Goal: Task Accomplishment & Management: Manage account settings

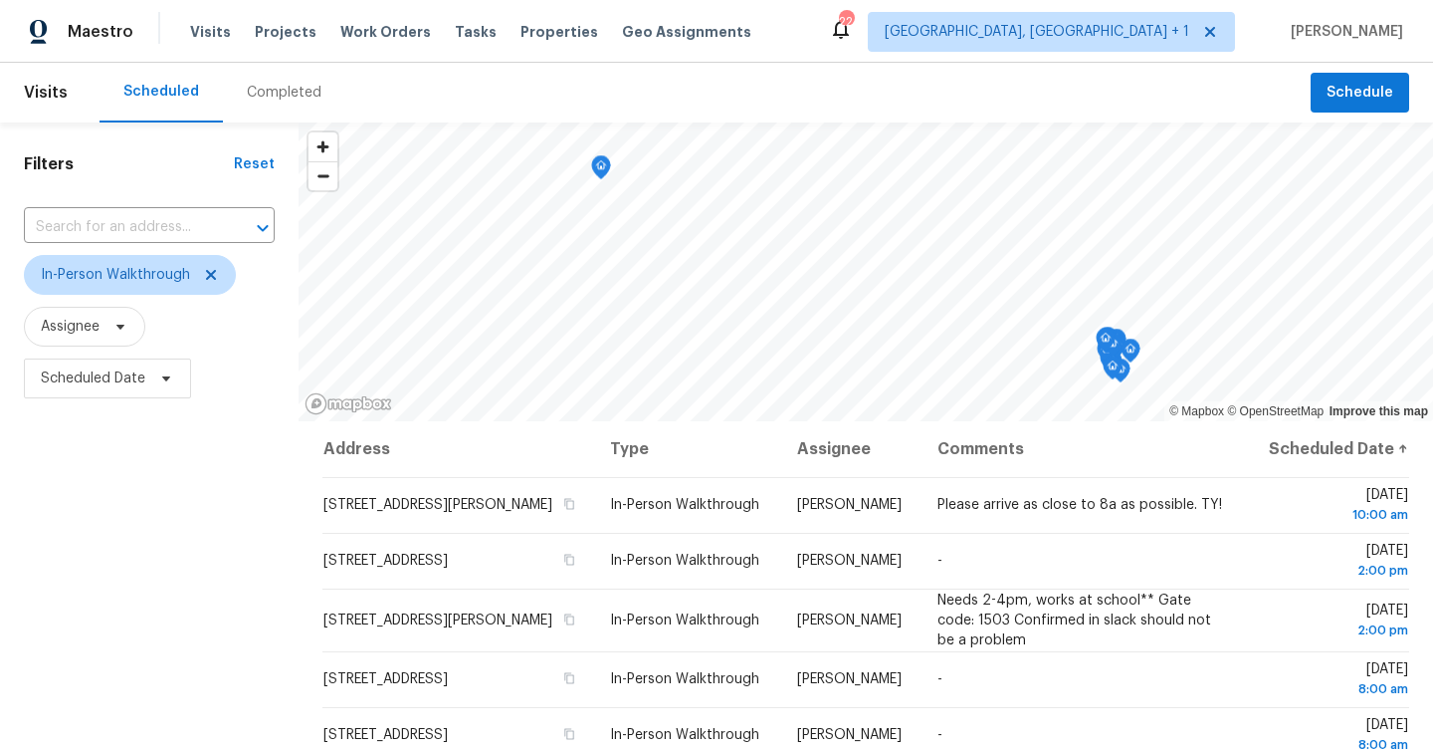
scroll to position [158, 0]
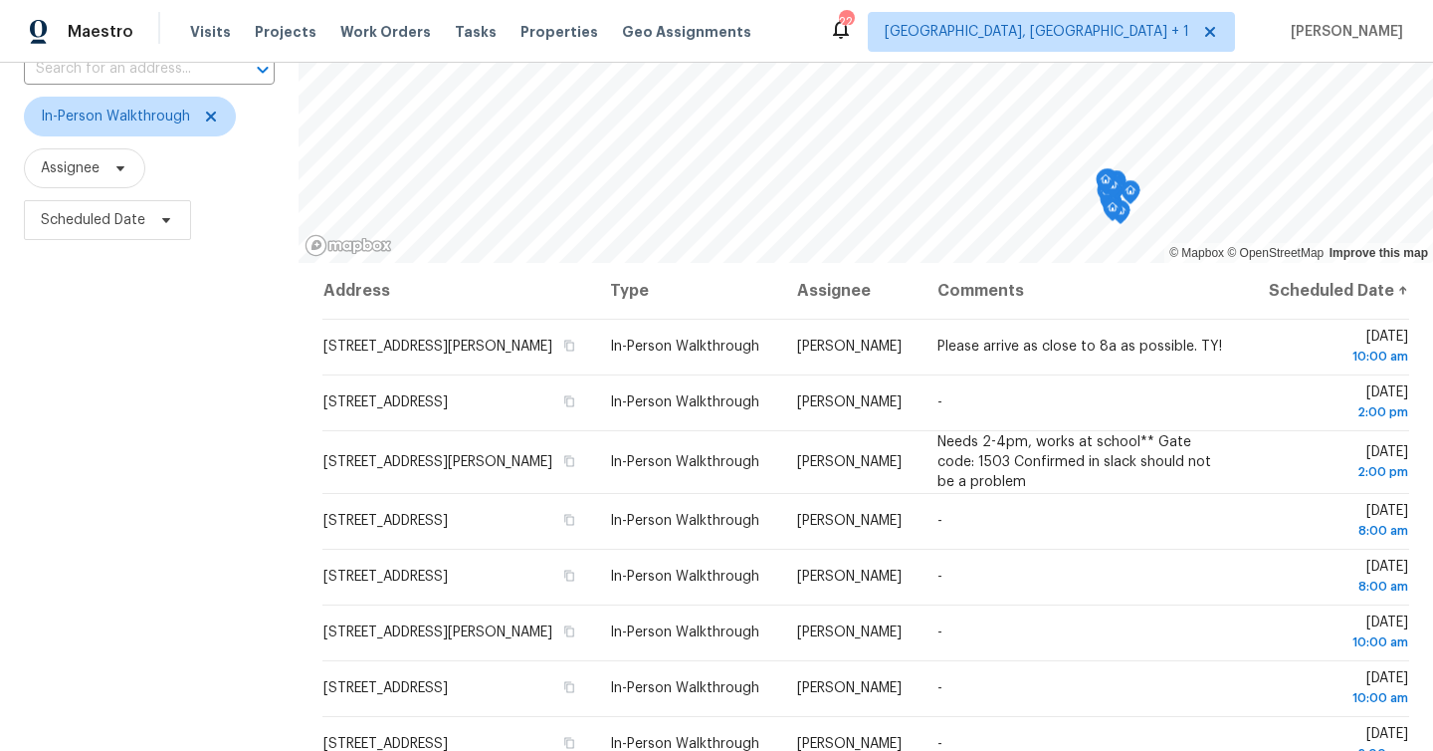
click at [54, 490] on div "Filters Reset ​ In-Person Walkthrough Assignee Scheduled Date" at bounding box center [149, 413] width 299 height 899
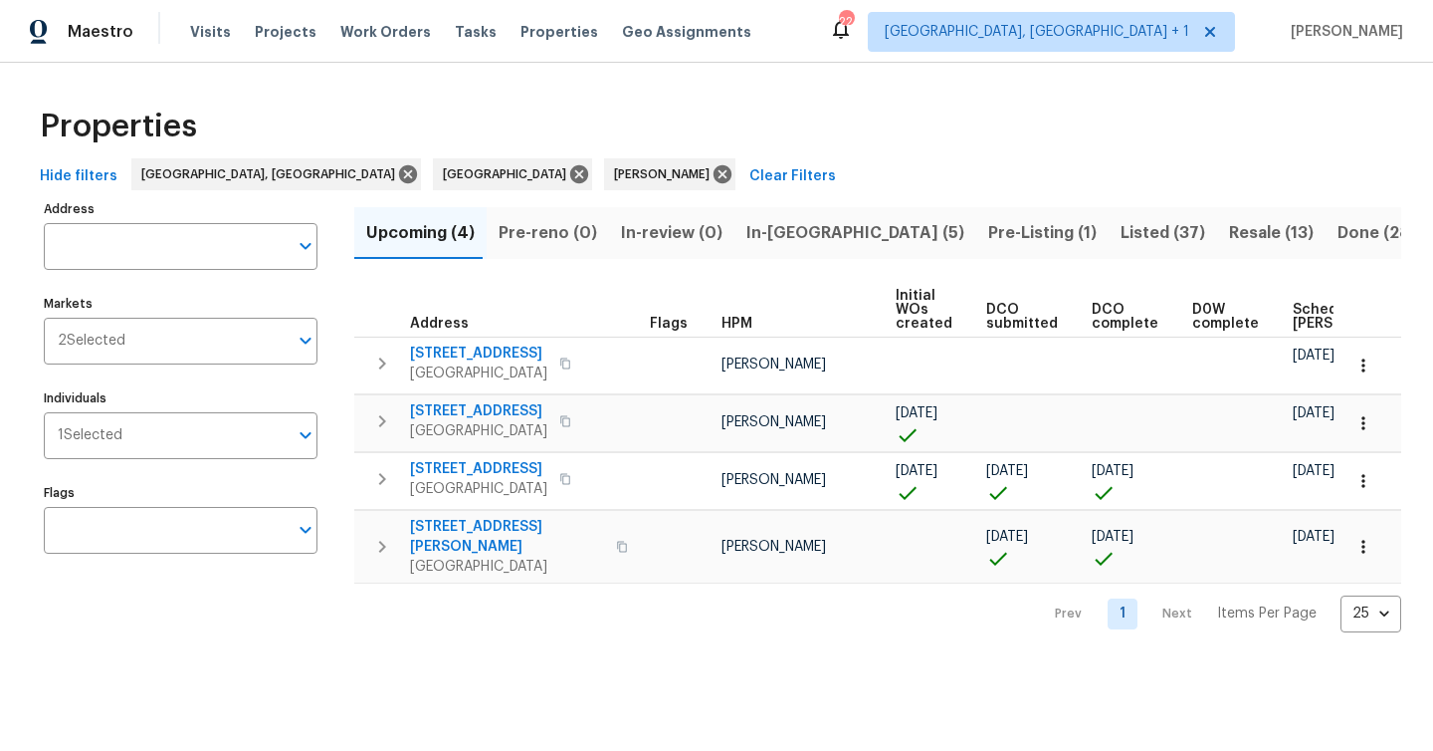
click at [1338, 230] on span "Done (289)" at bounding box center [1383, 233] width 90 height 28
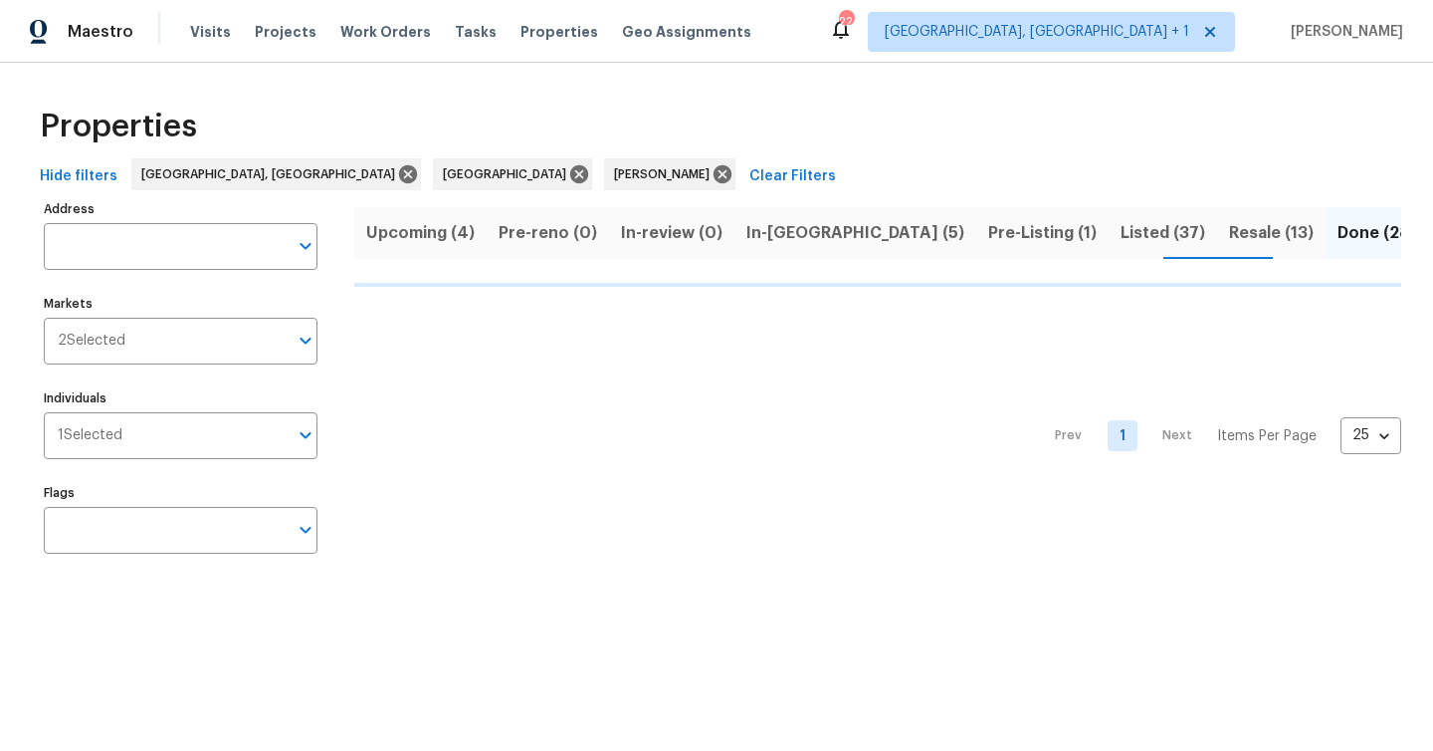
click at [1121, 235] on span "Listed (37)" at bounding box center [1163, 233] width 85 height 28
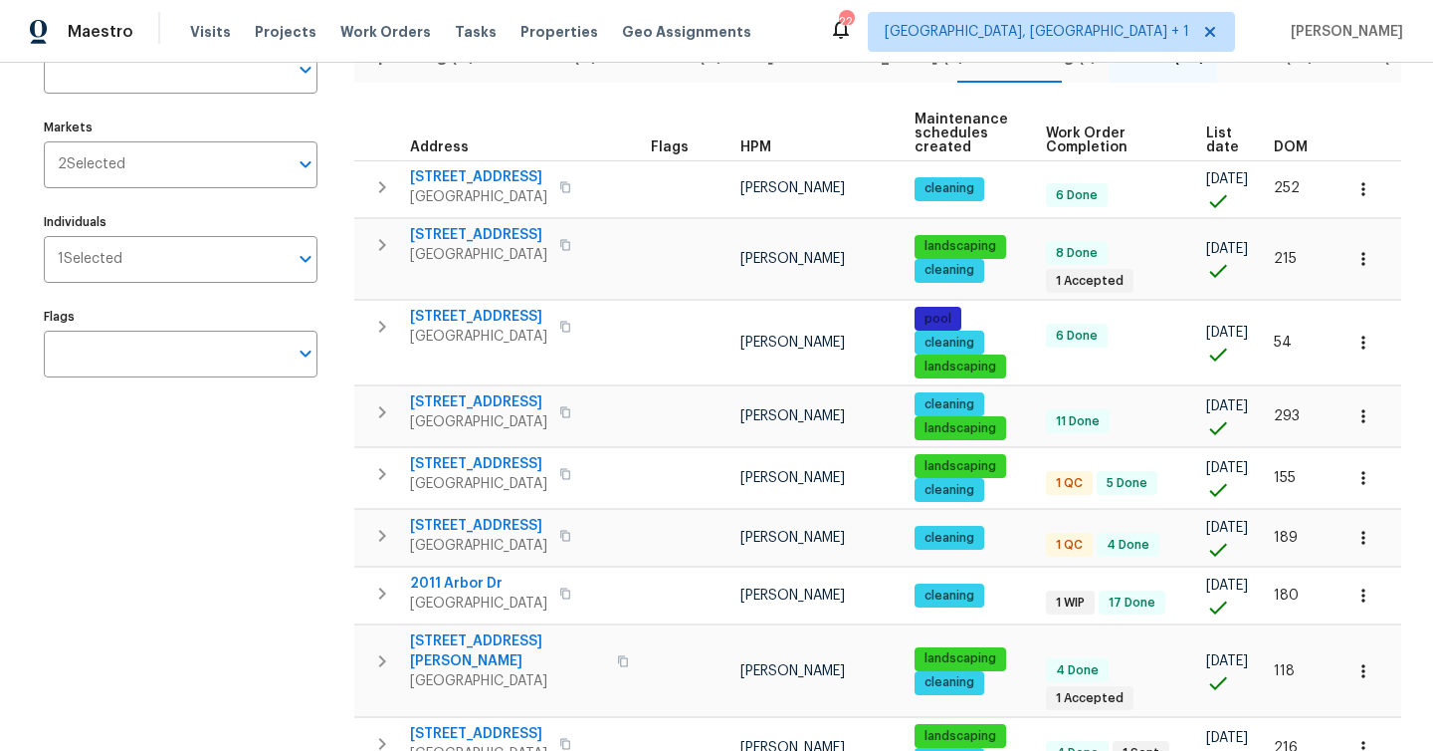
scroll to position [180, 0]
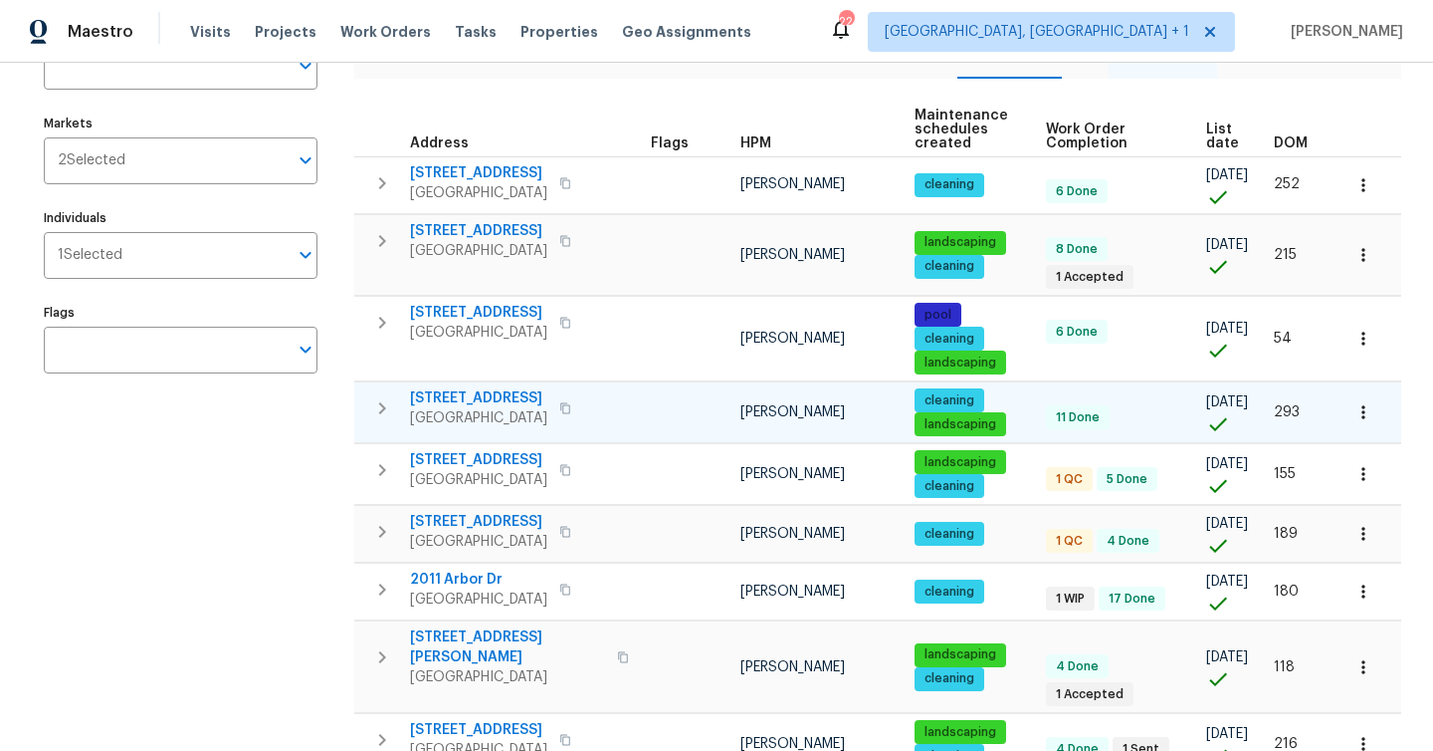
click at [472, 408] on span "Clearwater, FL 33762" at bounding box center [478, 418] width 137 height 20
click at [1367, 405] on icon "button" at bounding box center [1364, 412] width 20 height 20
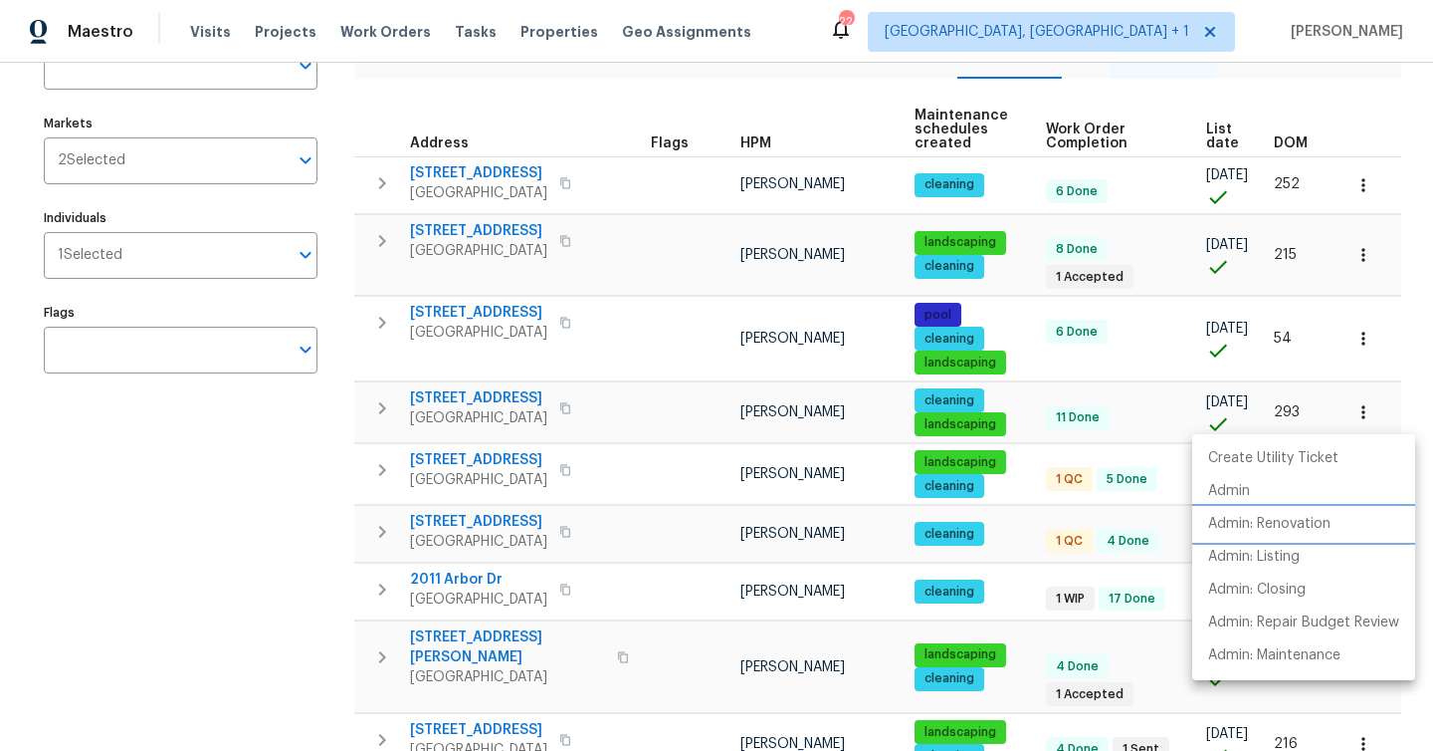
click at [1281, 526] on p "Admin: Renovation" at bounding box center [1269, 524] width 122 height 21
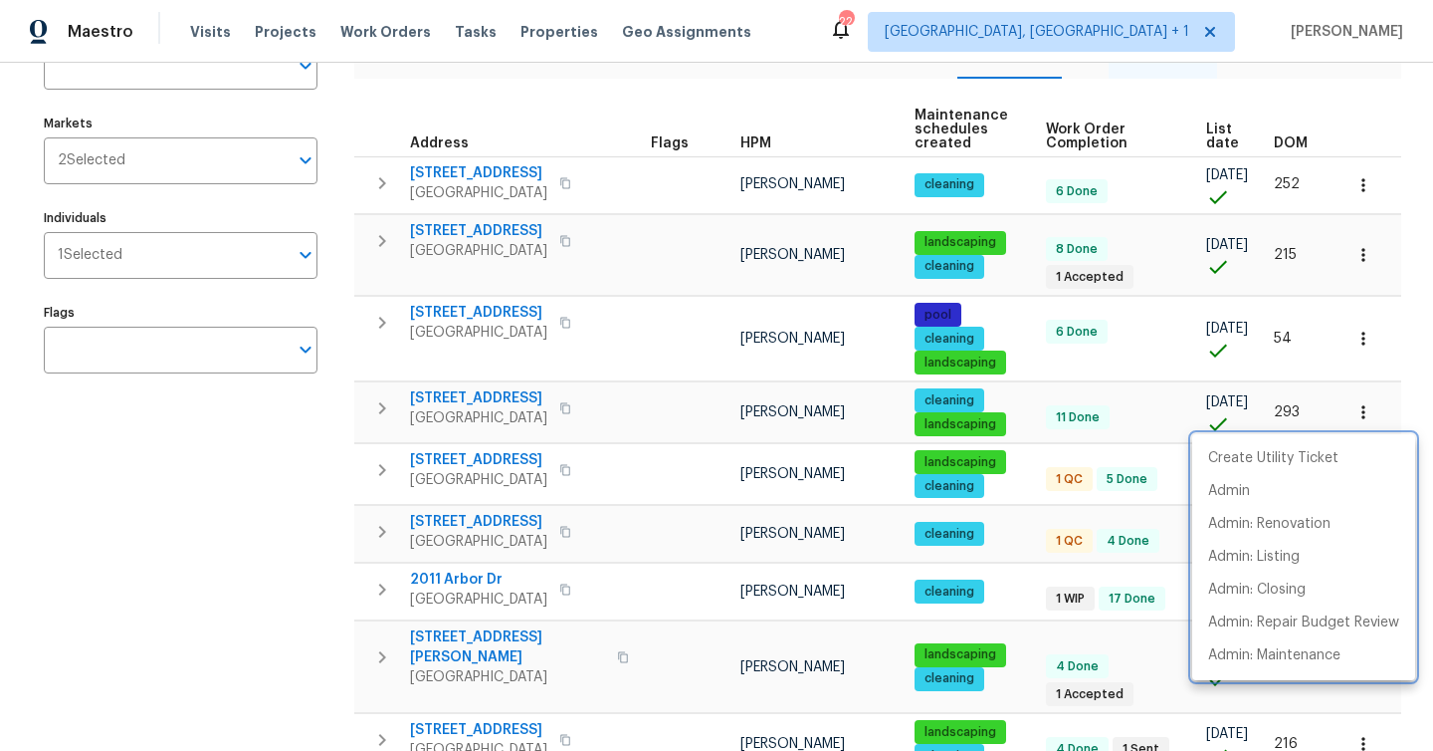
click at [207, 576] on div at bounding box center [716, 375] width 1433 height 751
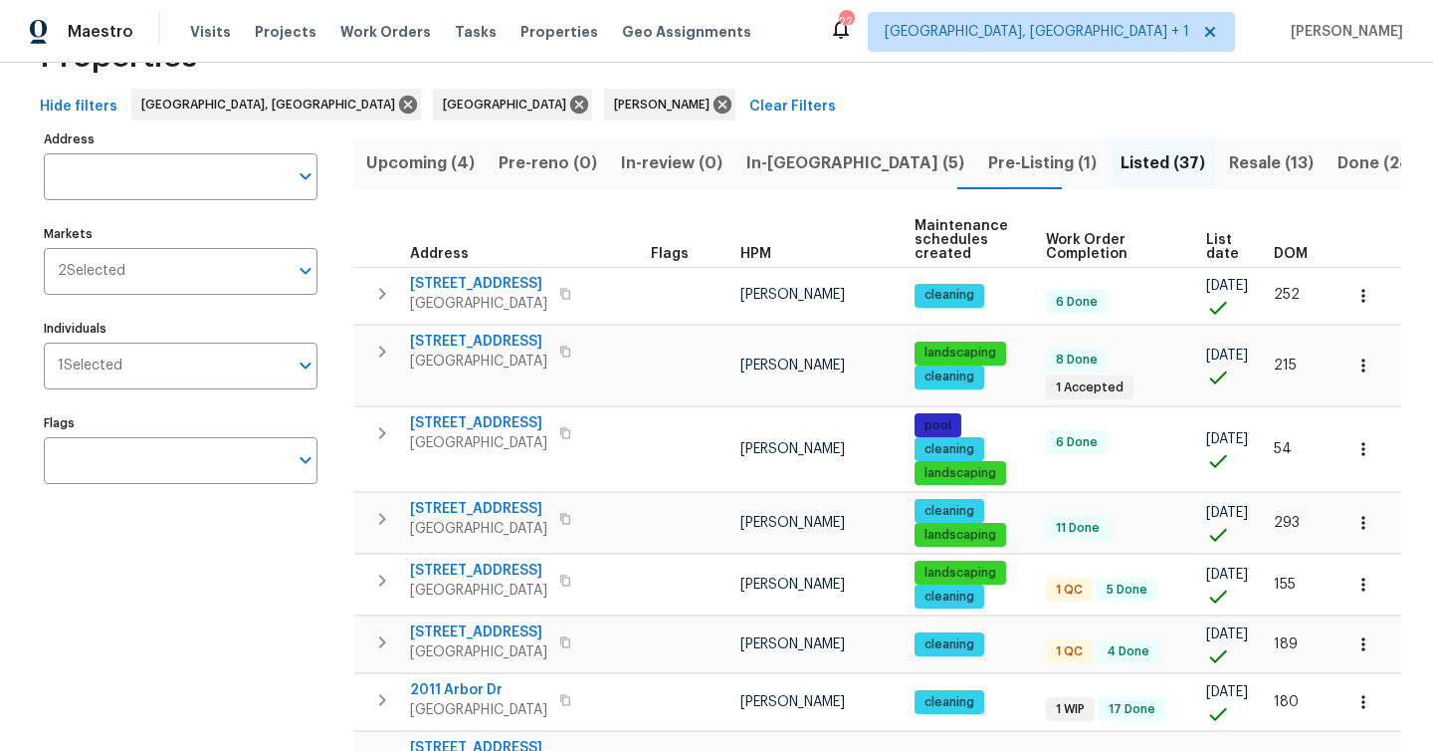
scroll to position [0, 0]
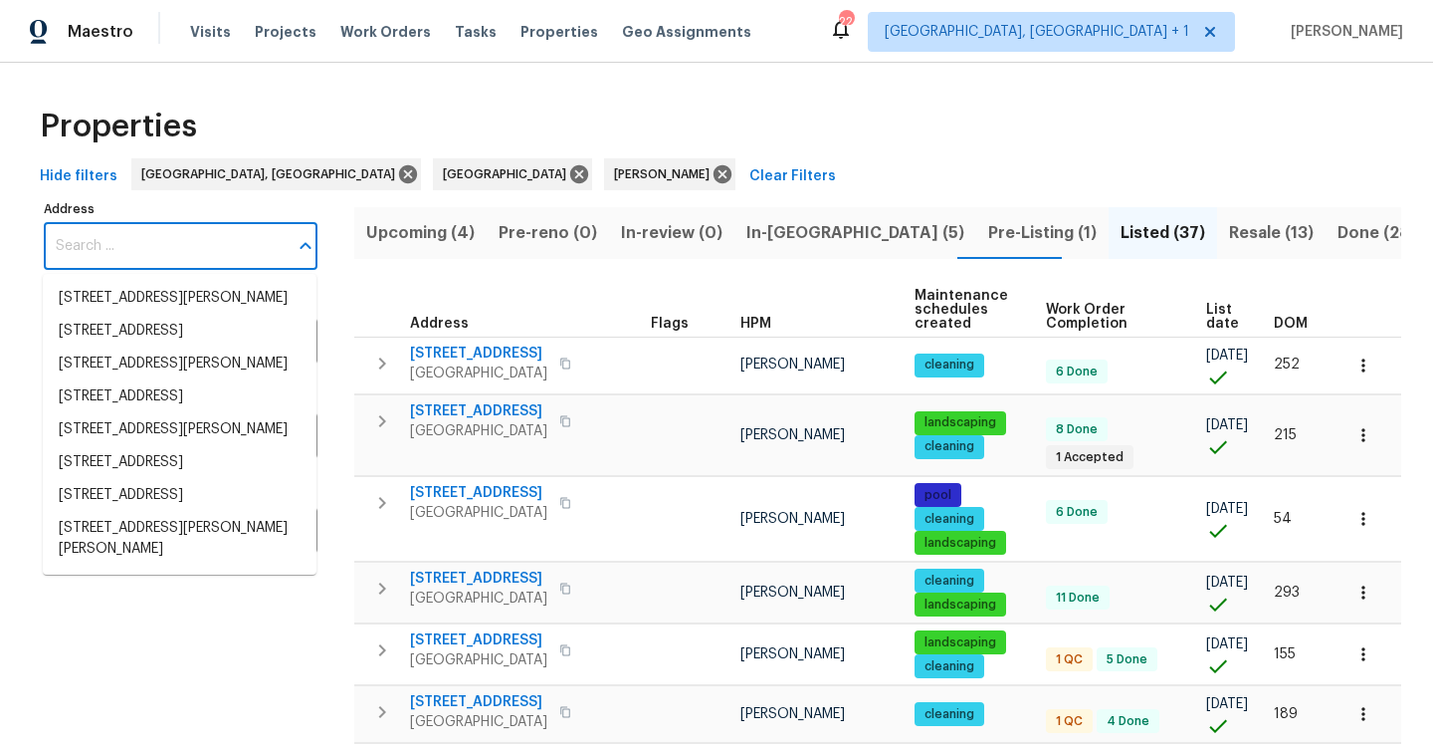
click at [162, 255] on input "Address" at bounding box center [166, 246] width 244 height 47
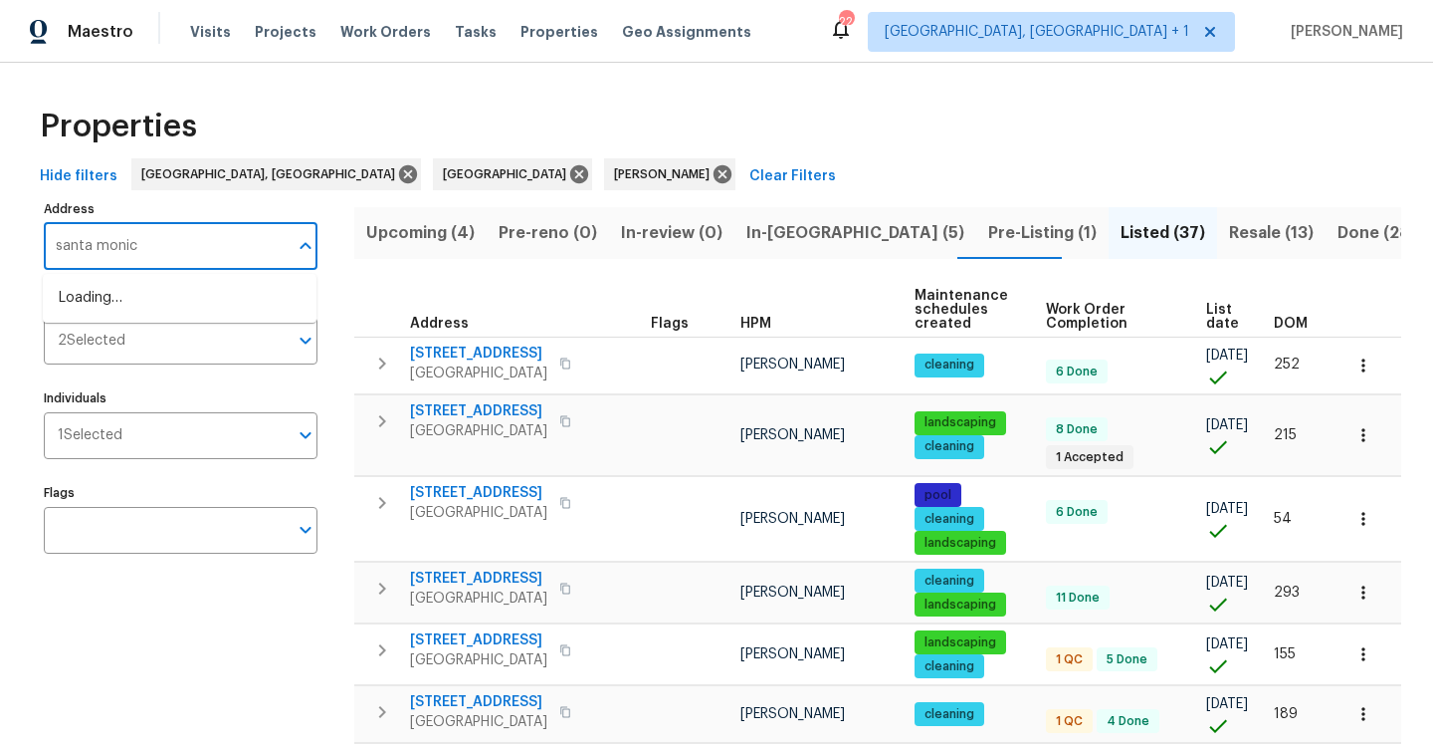
type input "santa monica"
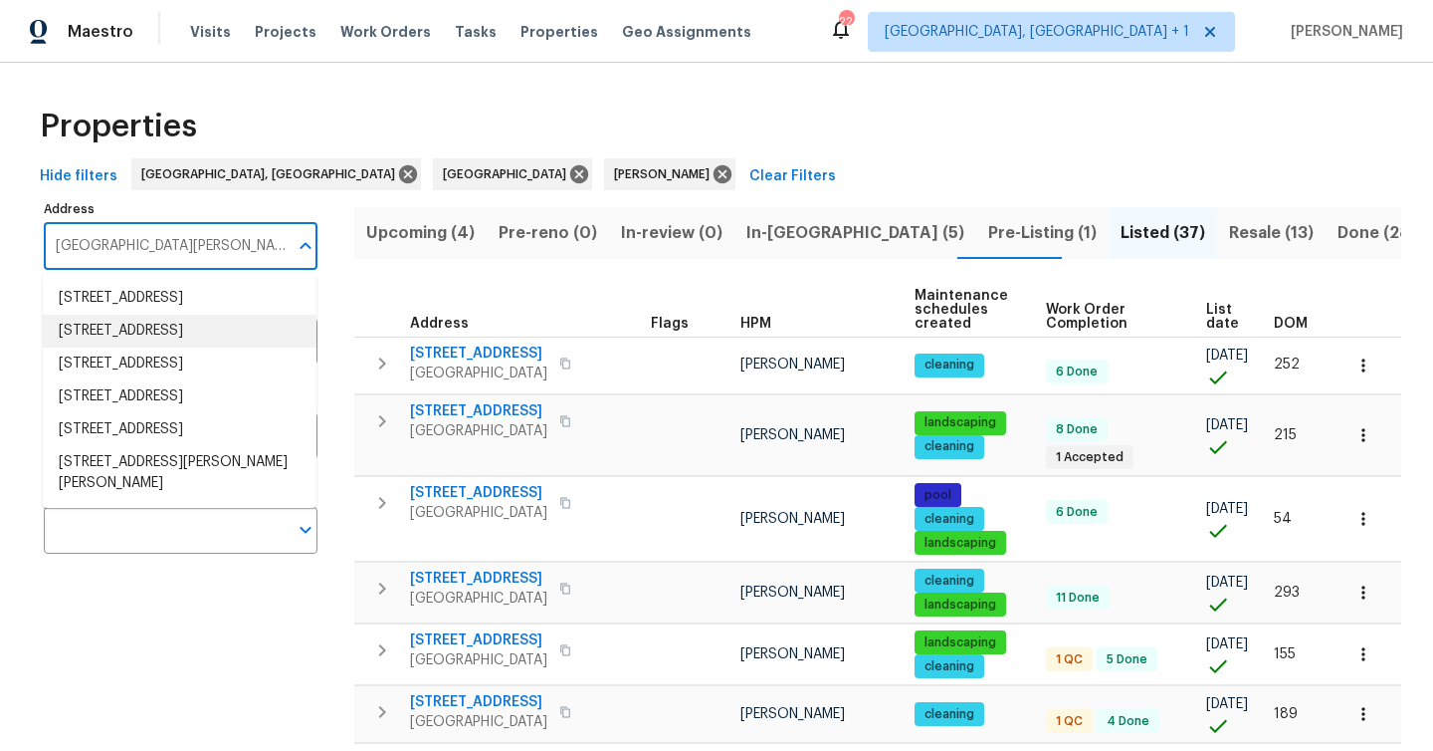
scroll to position [38, 0]
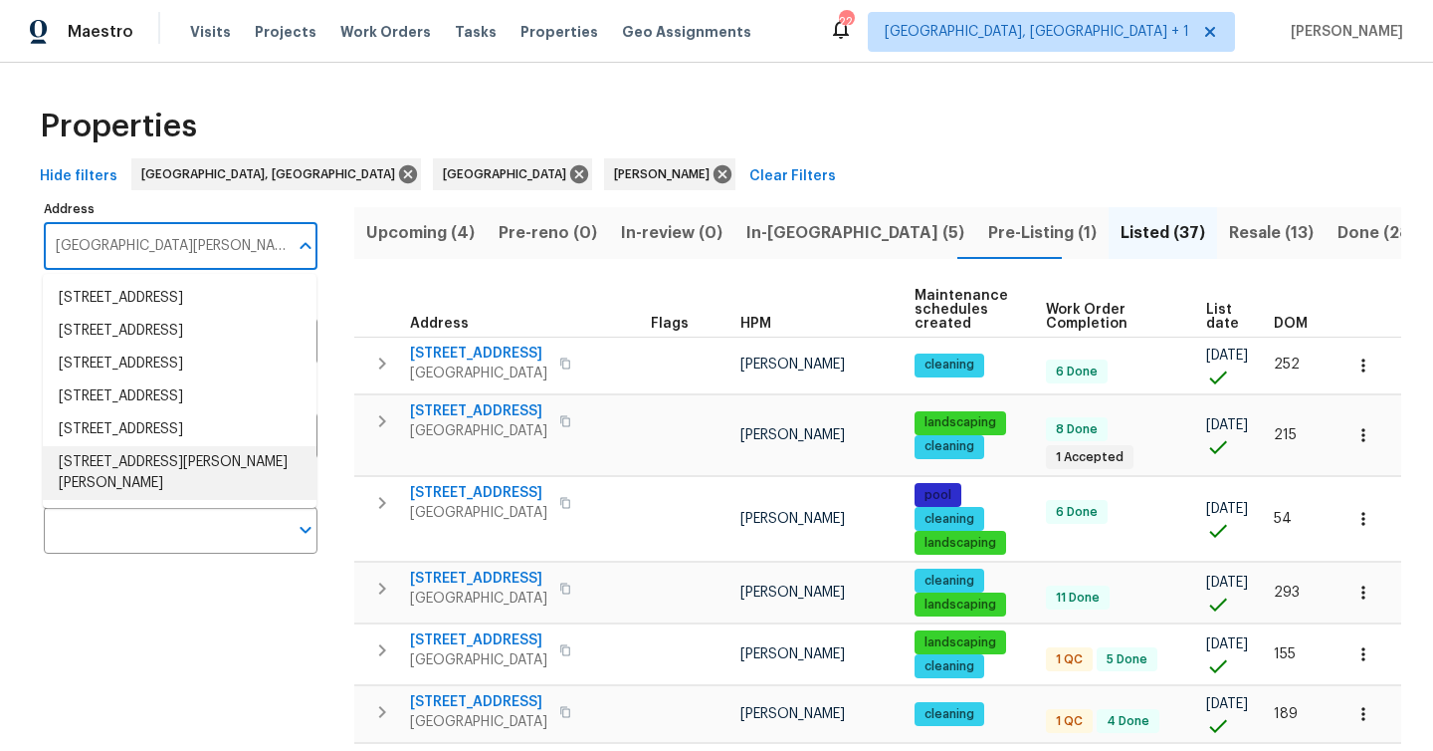
click at [183, 500] on li "9348 Santa Monica Way New Port Richey FL 34655" at bounding box center [180, 473] width 274 height 54
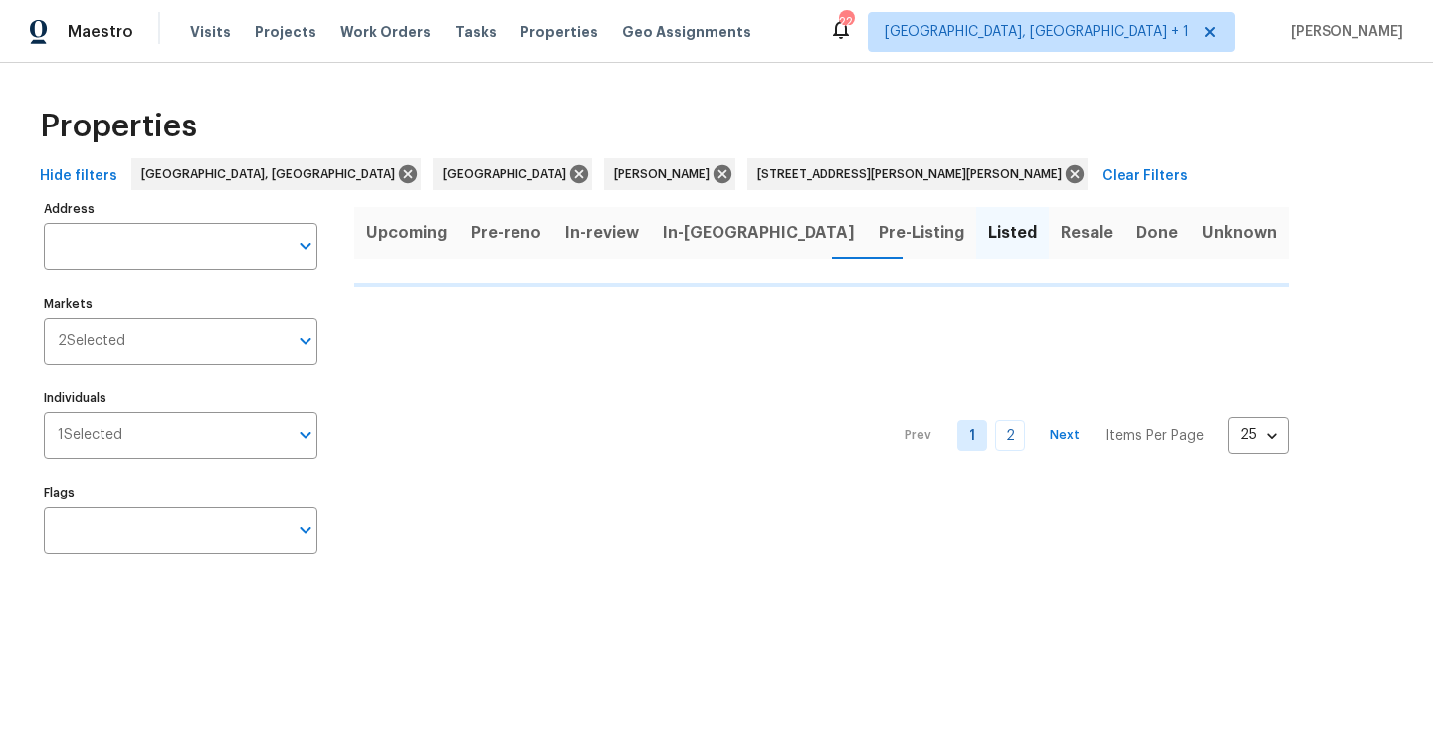
type input "9348 Santa Monica Way New Port Richey FL 34655"
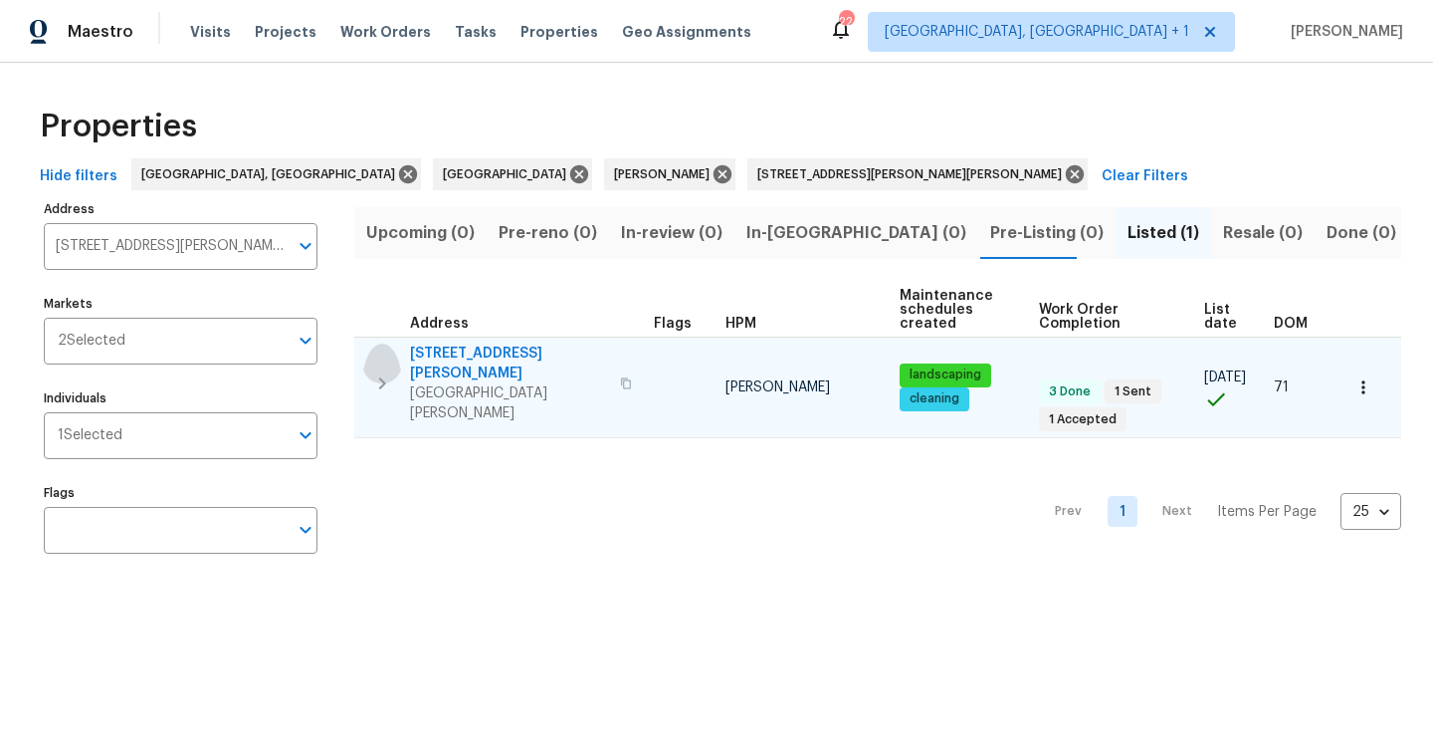
click at [384, 371] on icon "button" at bounding box center [382, 383] width 24 height 24
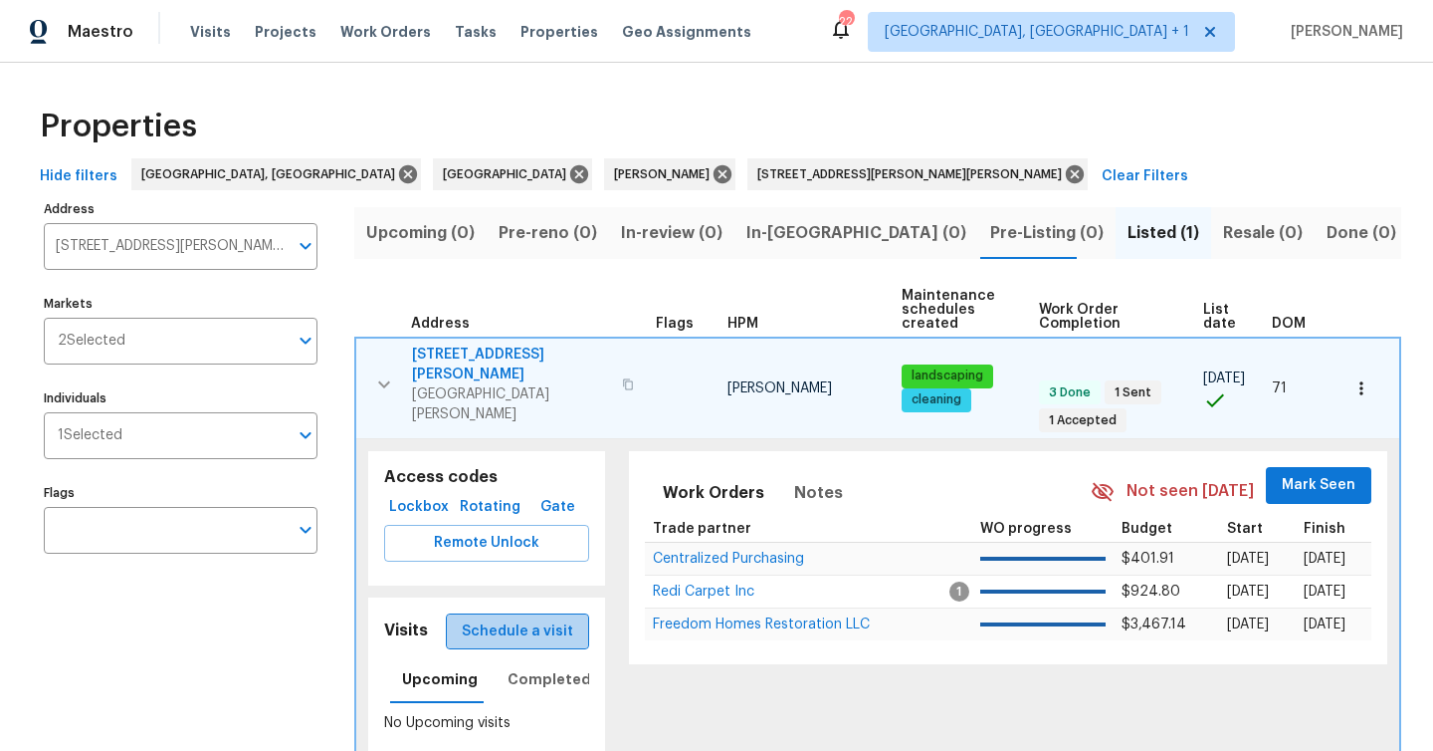
click at [534, 619] on span "Schedule a visit" at bounding box center [517, 631] width 111 height 25
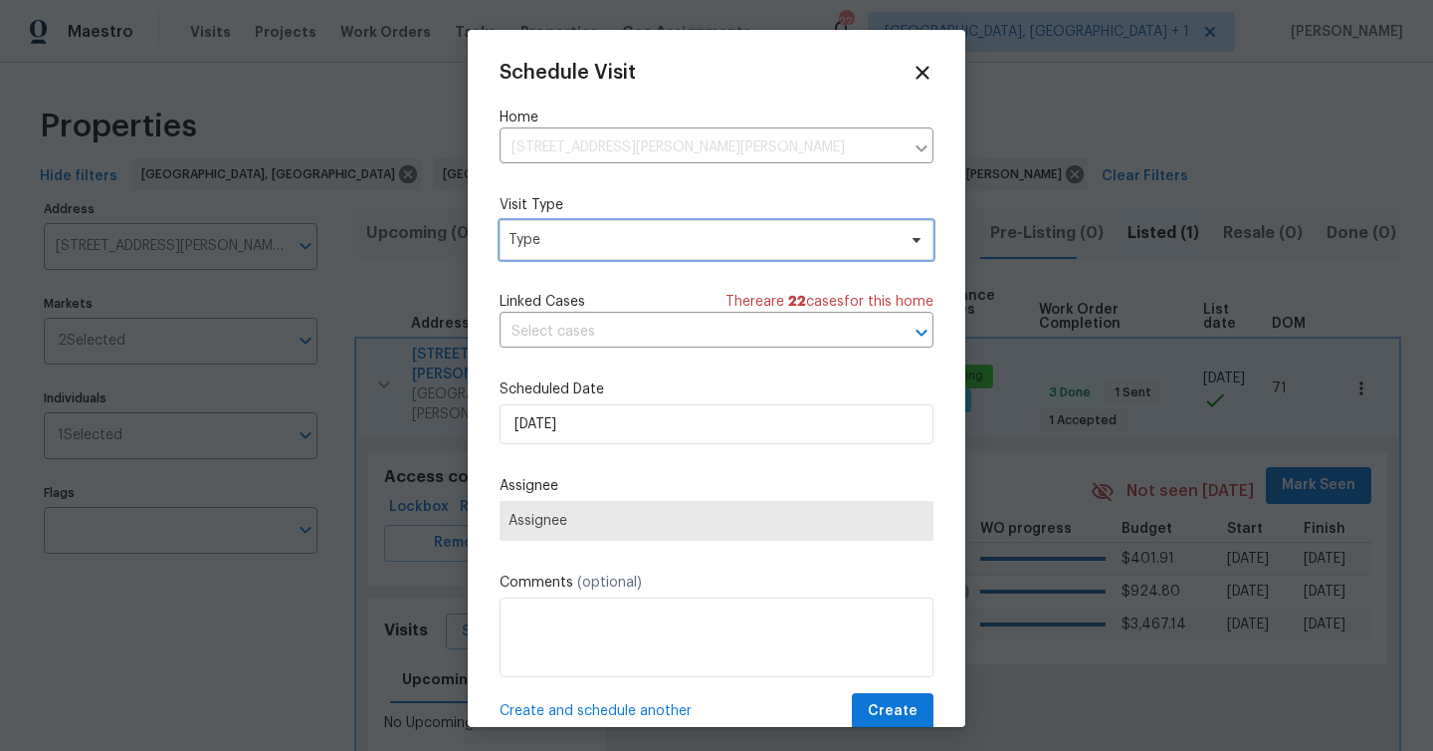
click at [636, 260] on span "Type" at bounding box center [717, 240] width 434 height 40
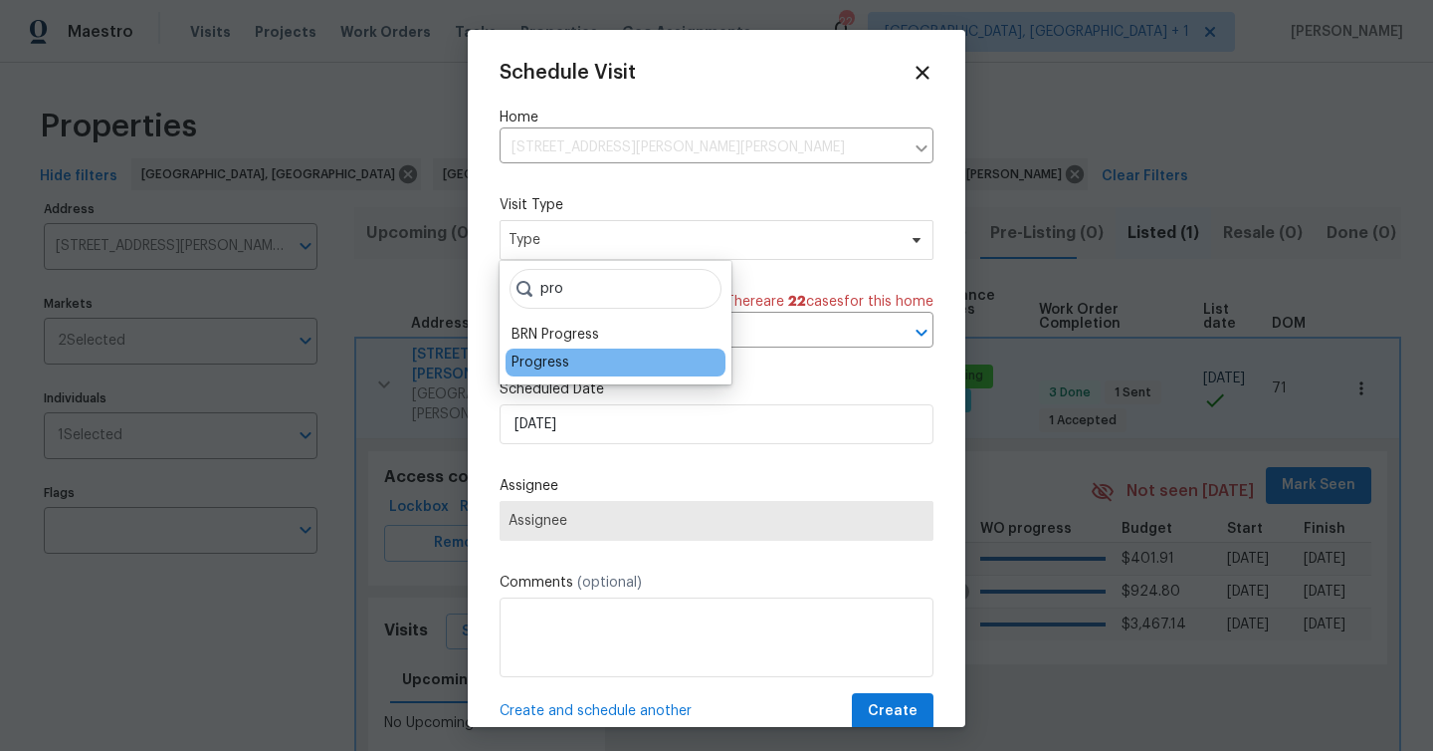
type input "pro"
click at [573, 356] on div "Progress" at bounding box center [616, 362] width 220 height 28
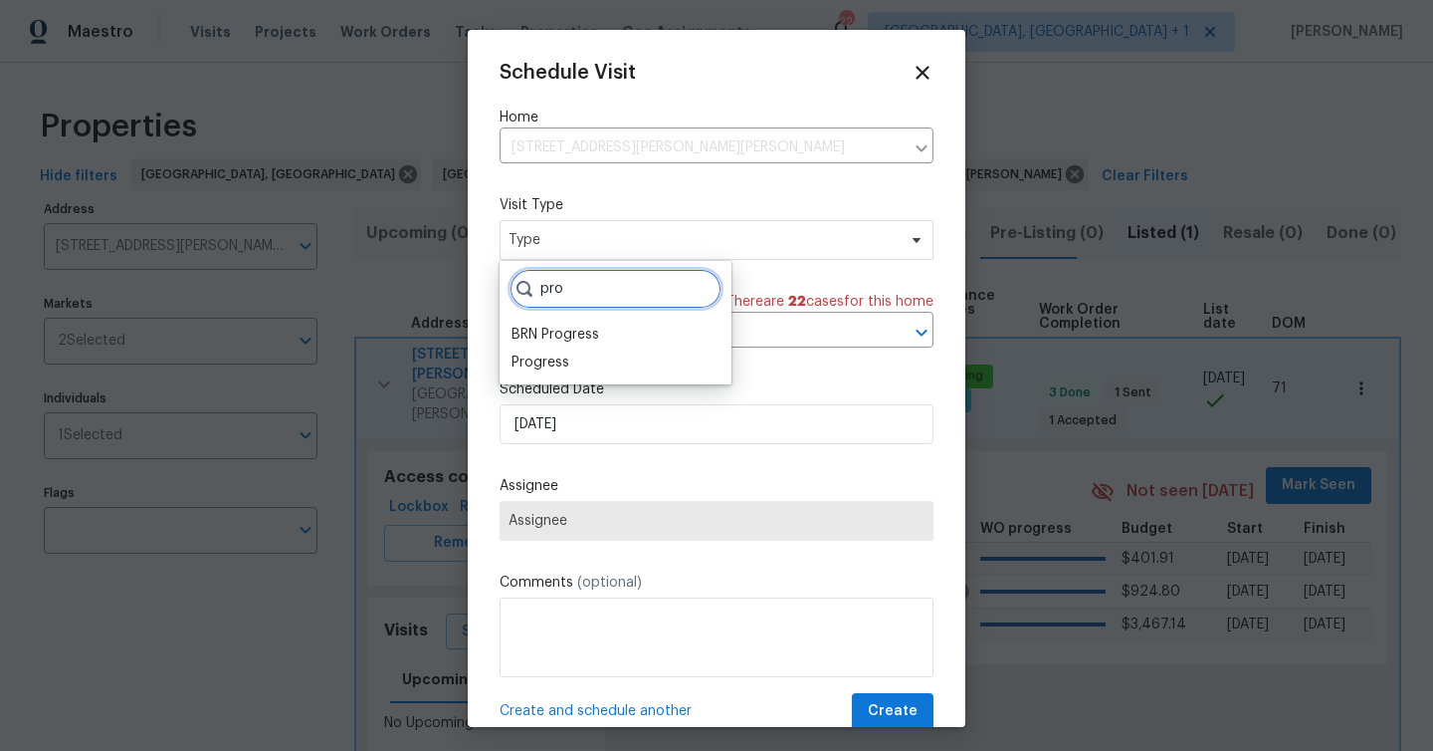
click at [615, 274] on input "pro" at bounding box center [616, 289] width 212 height 40
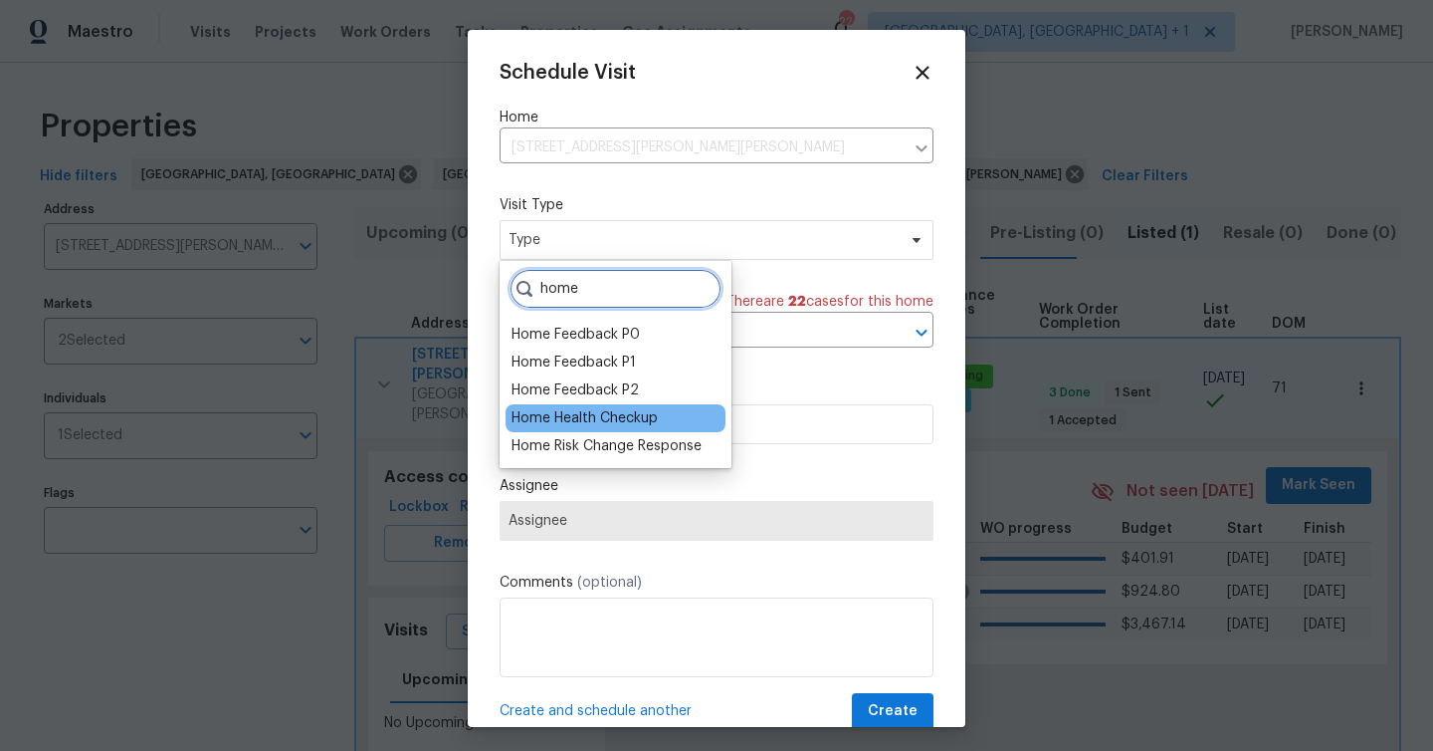
type input "home"
click at [592, 415] on div "Home Health Checkup" at bounding box center [585, 418] width 146 height 20
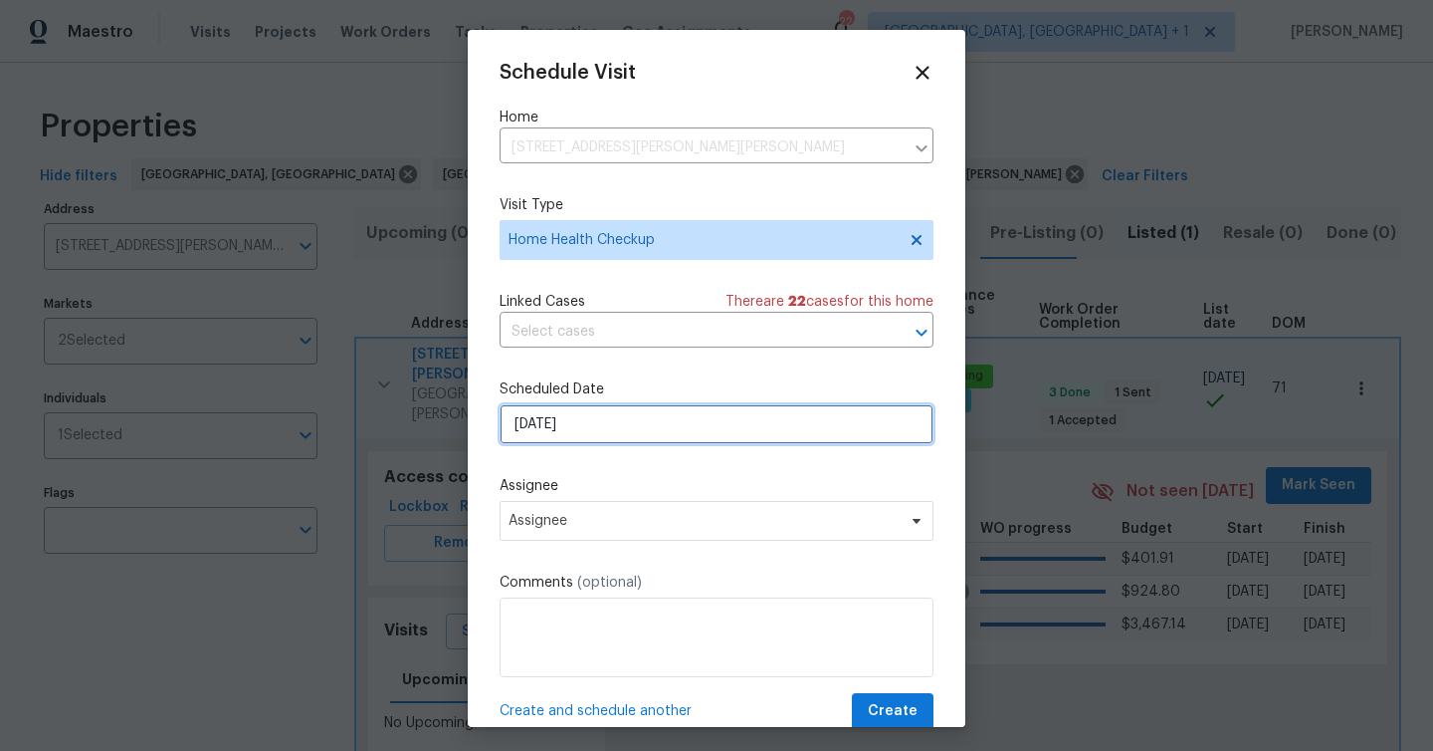
click at [609, 421] on input "[DATE]" at bounding box center [717, 424] width 434 height 40
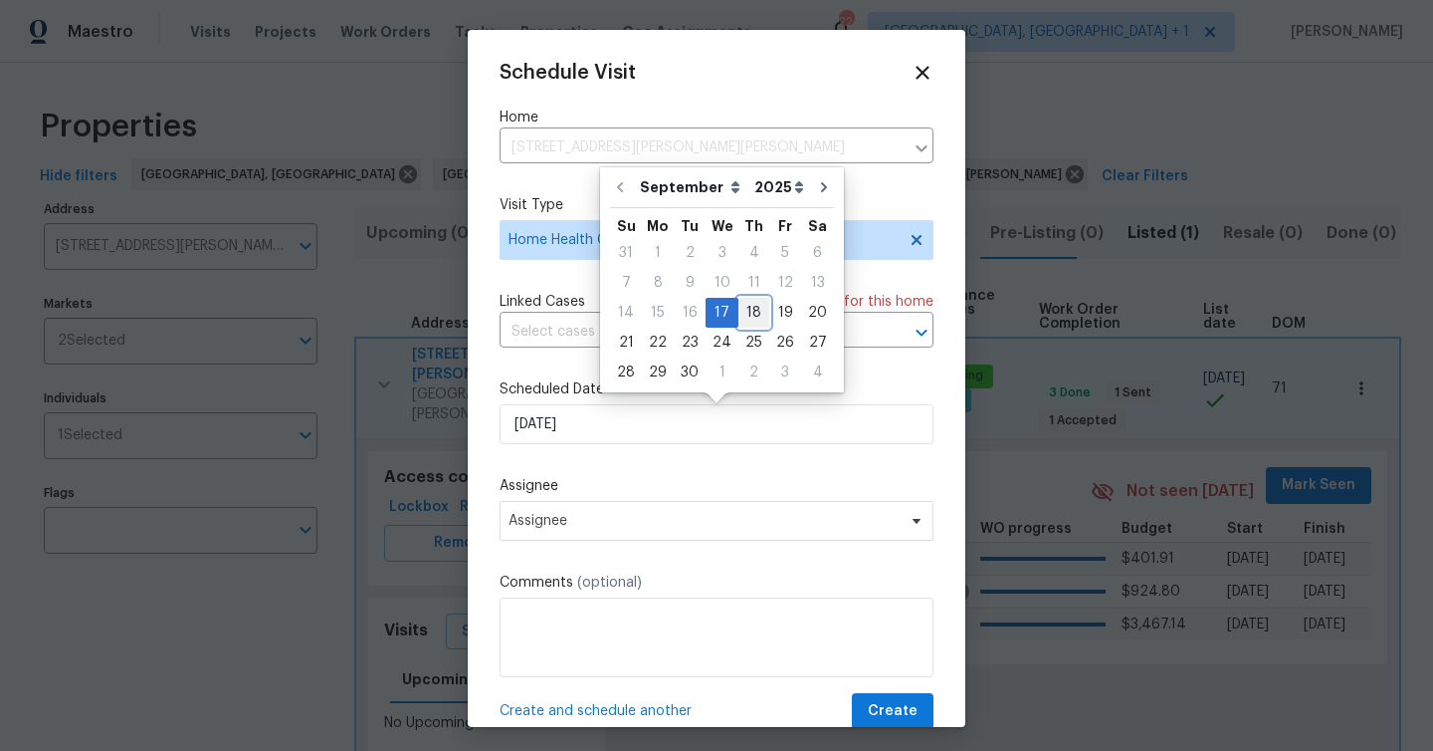
click at [740, 317] on div "18" at bounding box center [754, 313] width 31 height 28
type input "[DATE]"
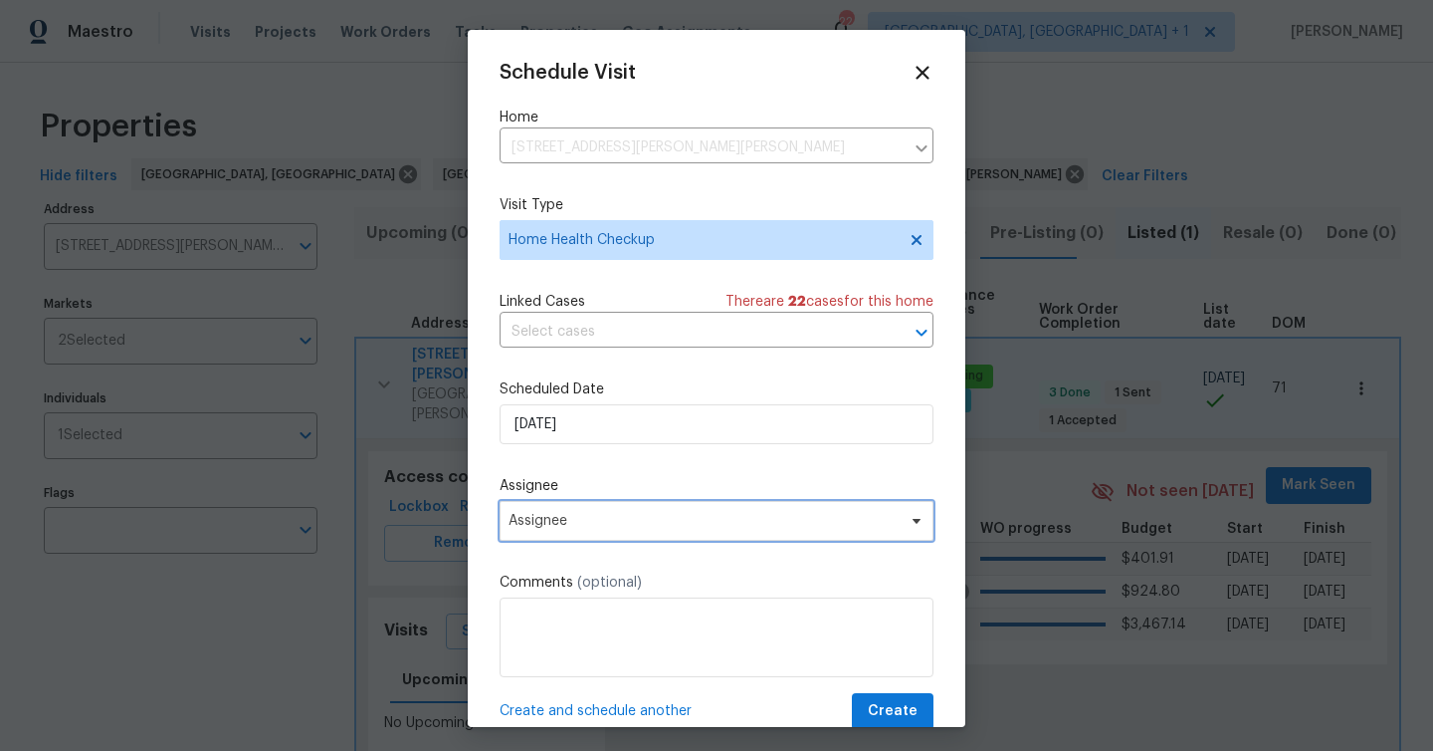
click at [628, 529] on span "Assignee" at bounding box center [704, 521] width 390 height 16
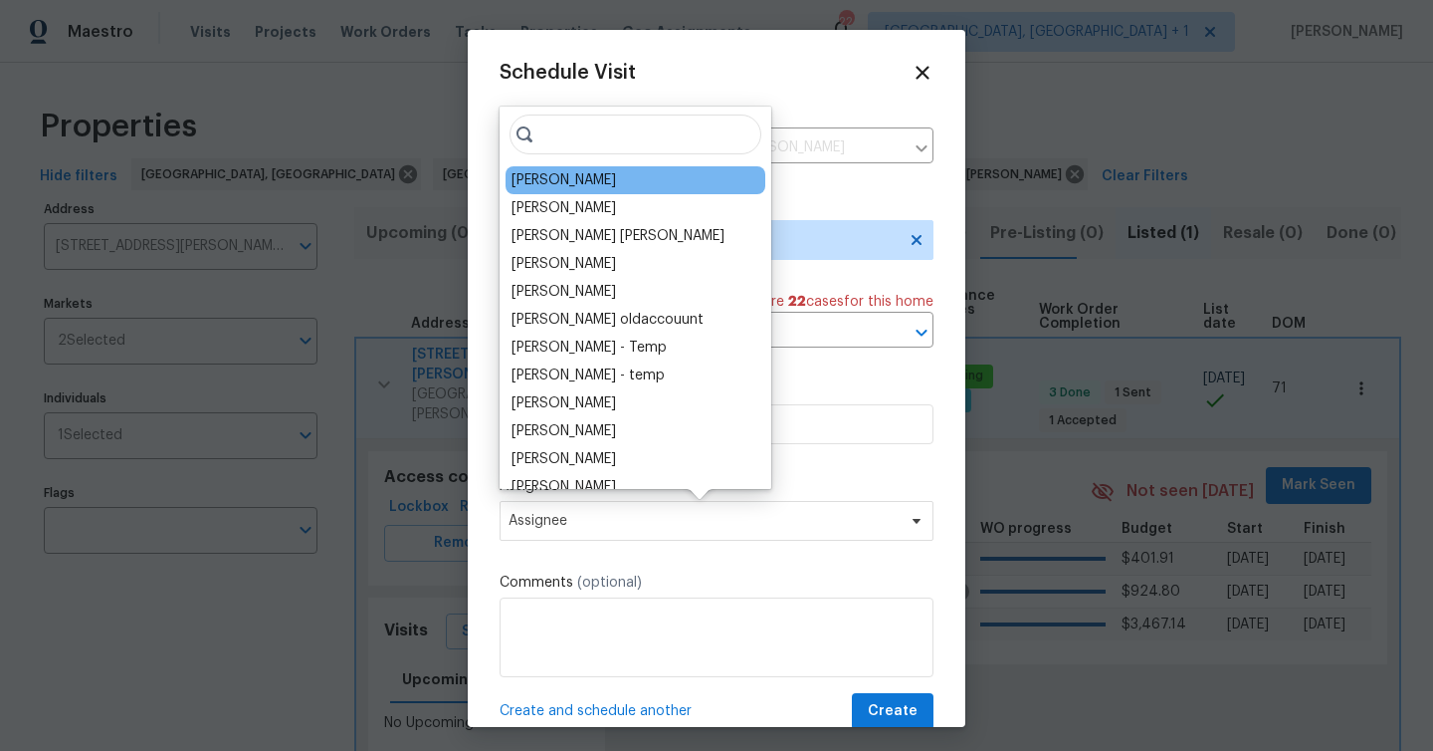
click at [561, 180] on div "[PERSON_NAME]" at bounding box center [564, 180] width 105 height 20
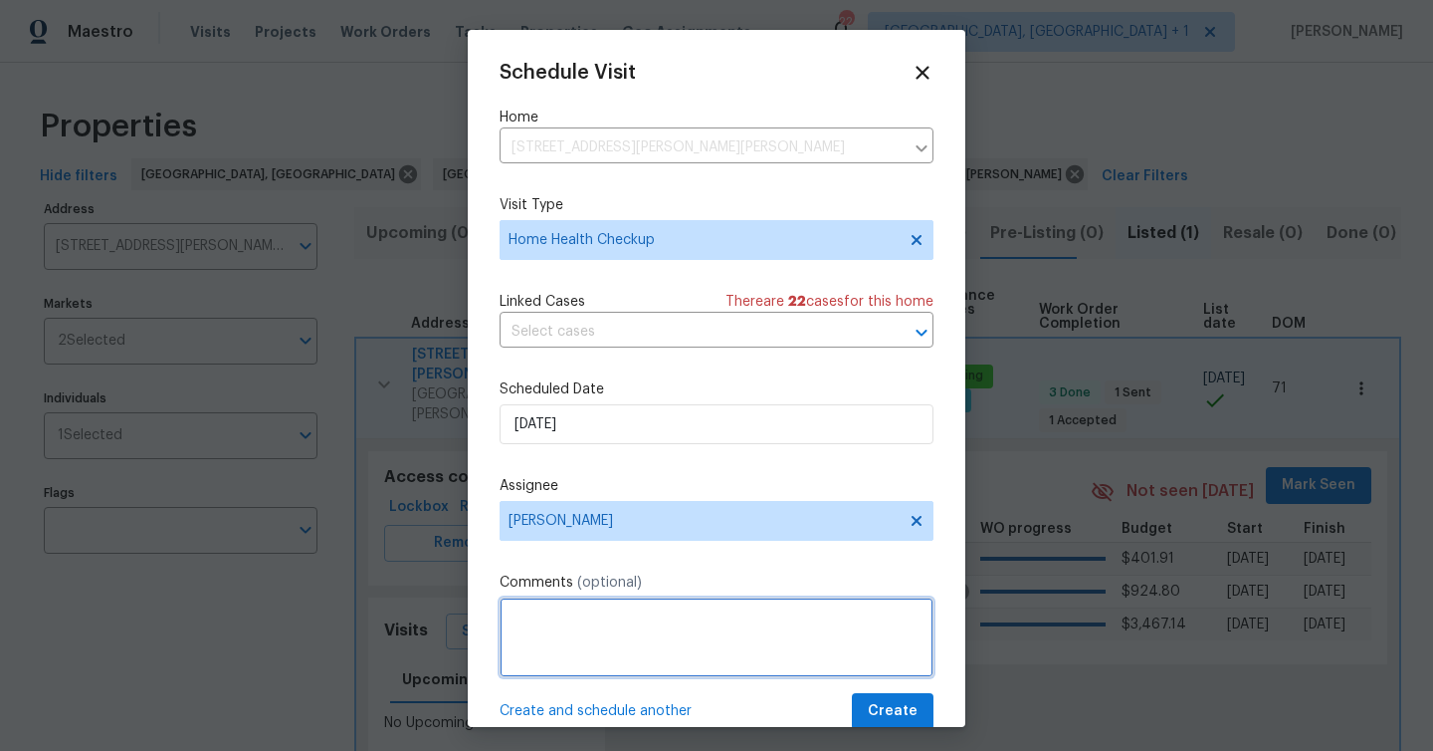
click at [570, 631] on textarea at bounding box center [717, 637] width 434 height 80
type textarea "G"
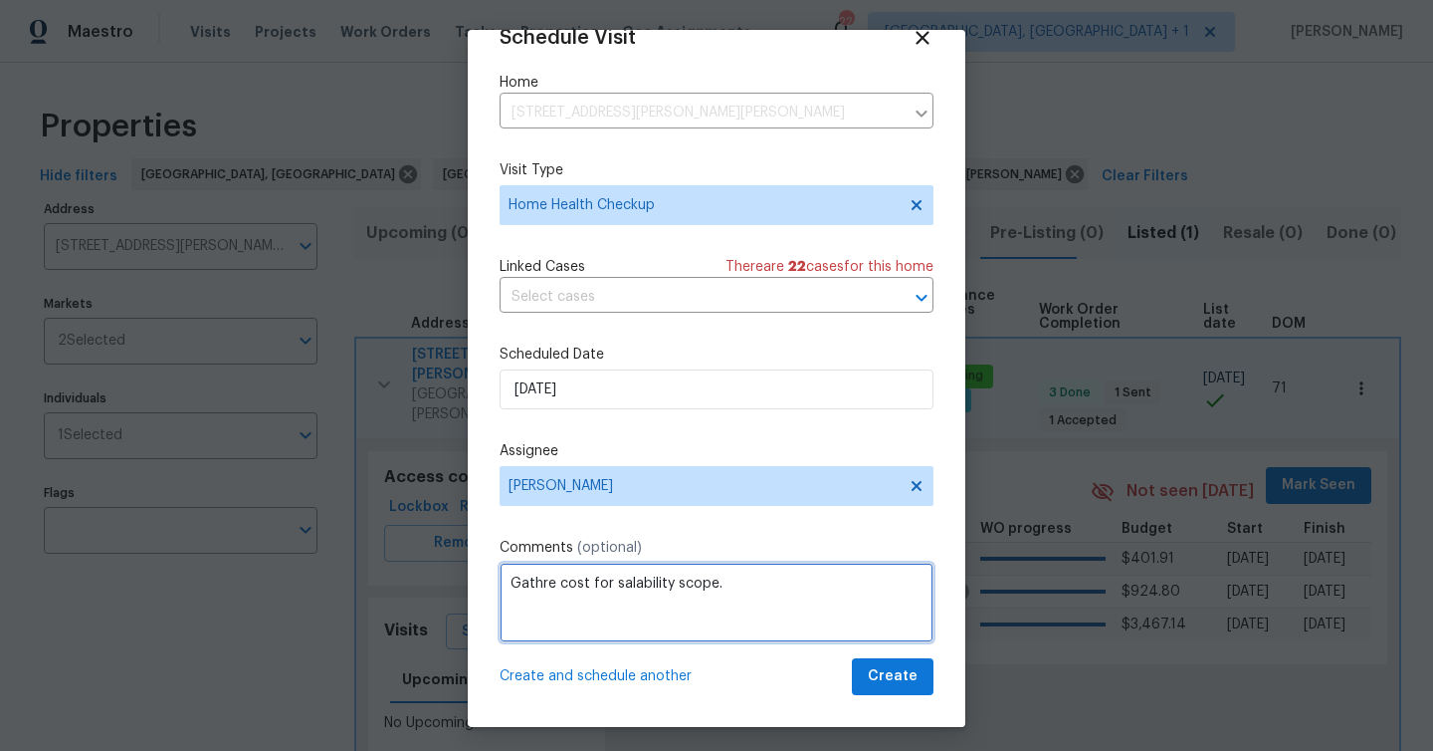
click at [551, 584] on textarea "Gathre cost for salability scope." at bounding box center [717, 602] width 434 height 80
type textarea "Gather cost for salability scope."
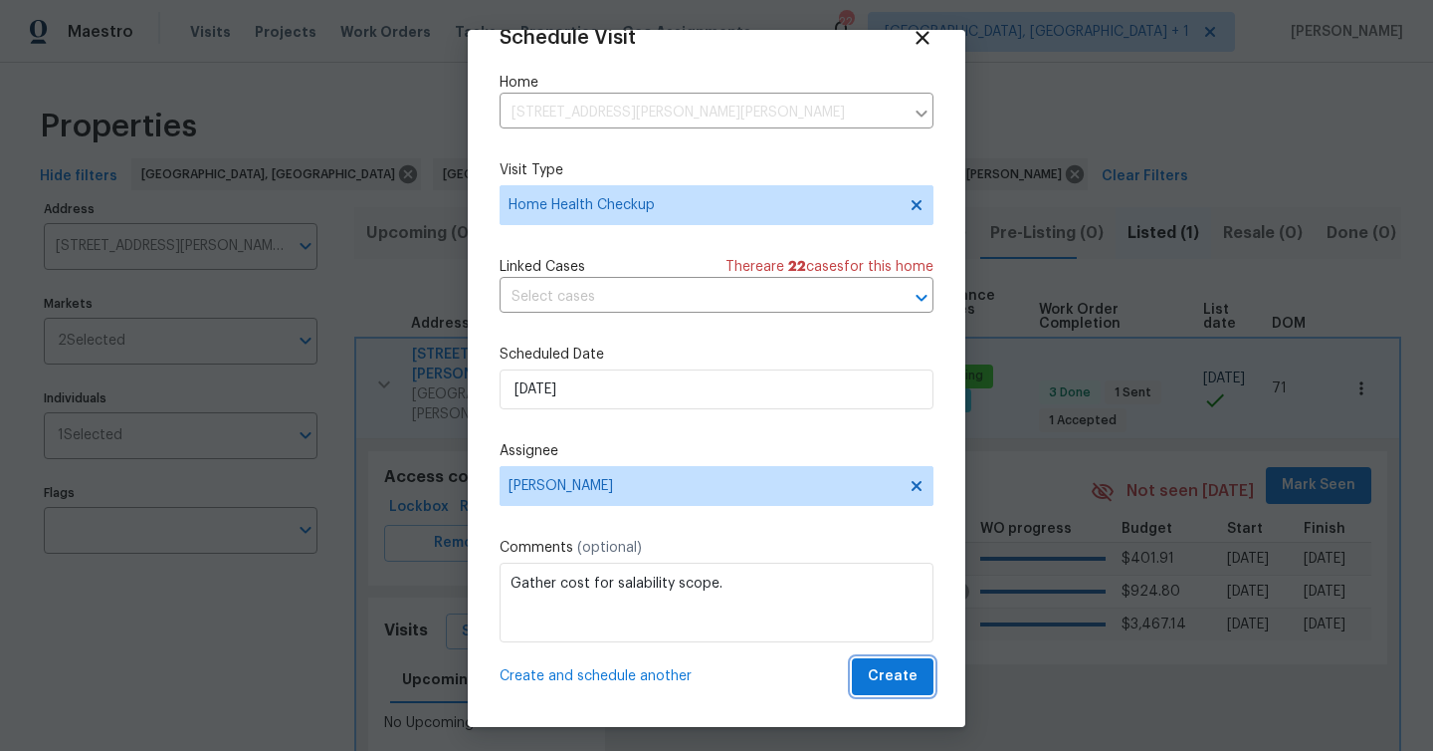
click at [902, 677] on span "Create" at bounding box center [893, 676] width 50 height 25
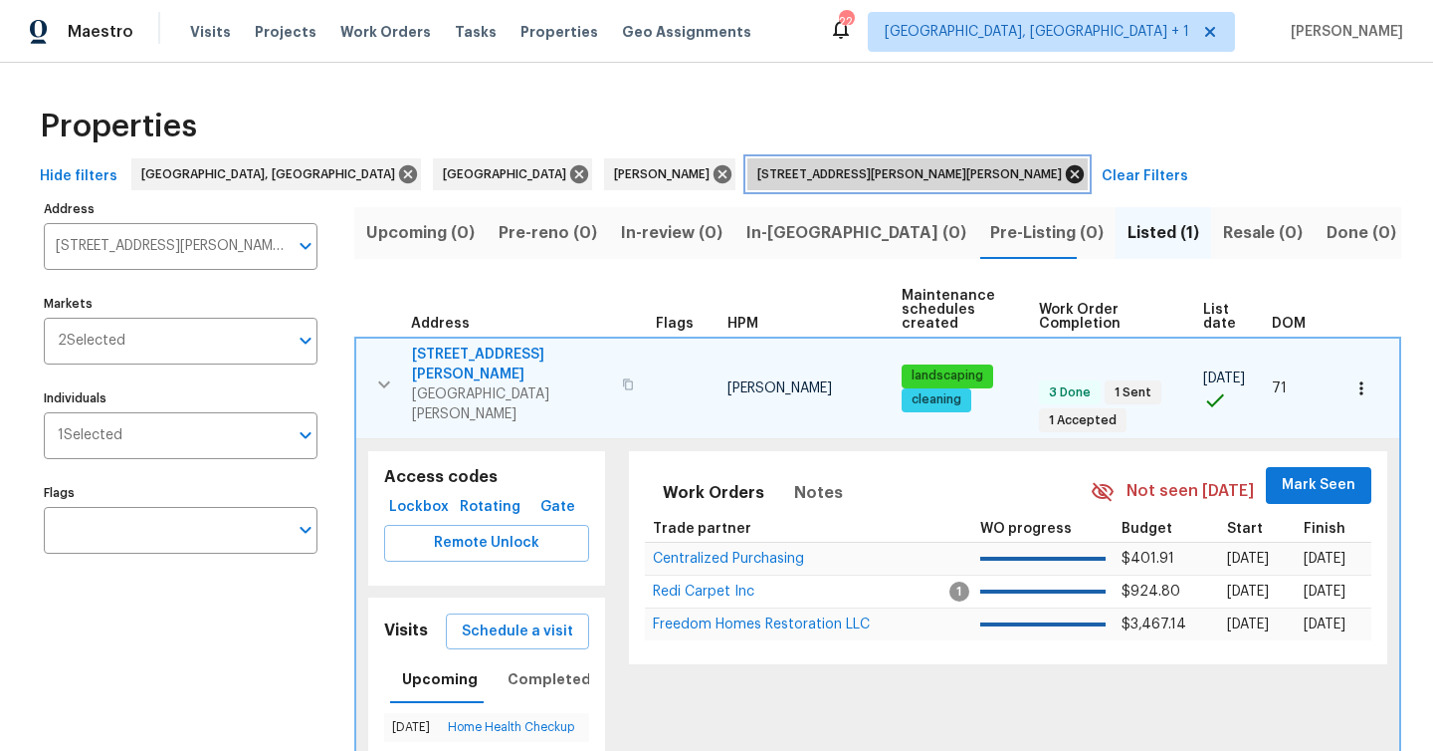
click at [1066, 173] on icon at bounding box center [1075, 174] width 18 height 18
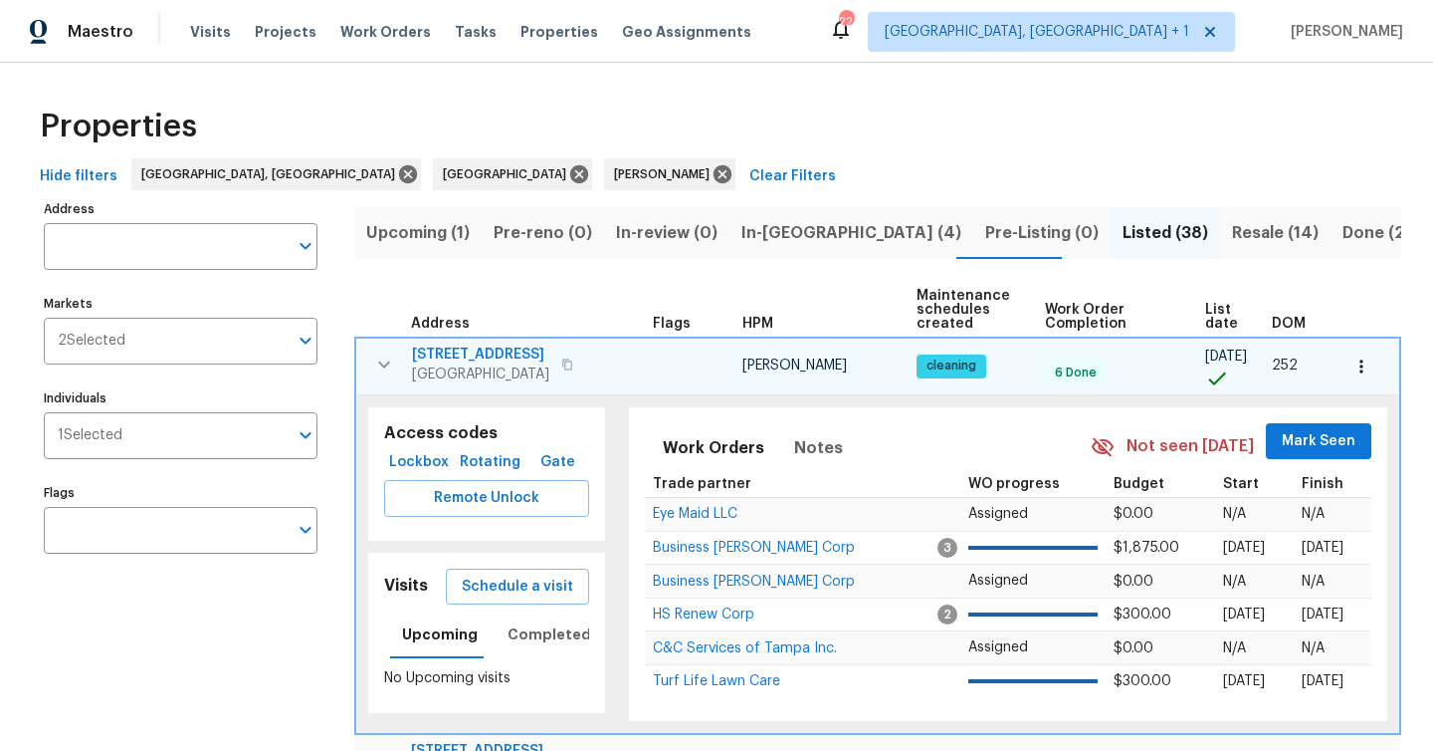
click at [395, 360] on icon "button" at bounding box center [384, 364] width 24 height 24
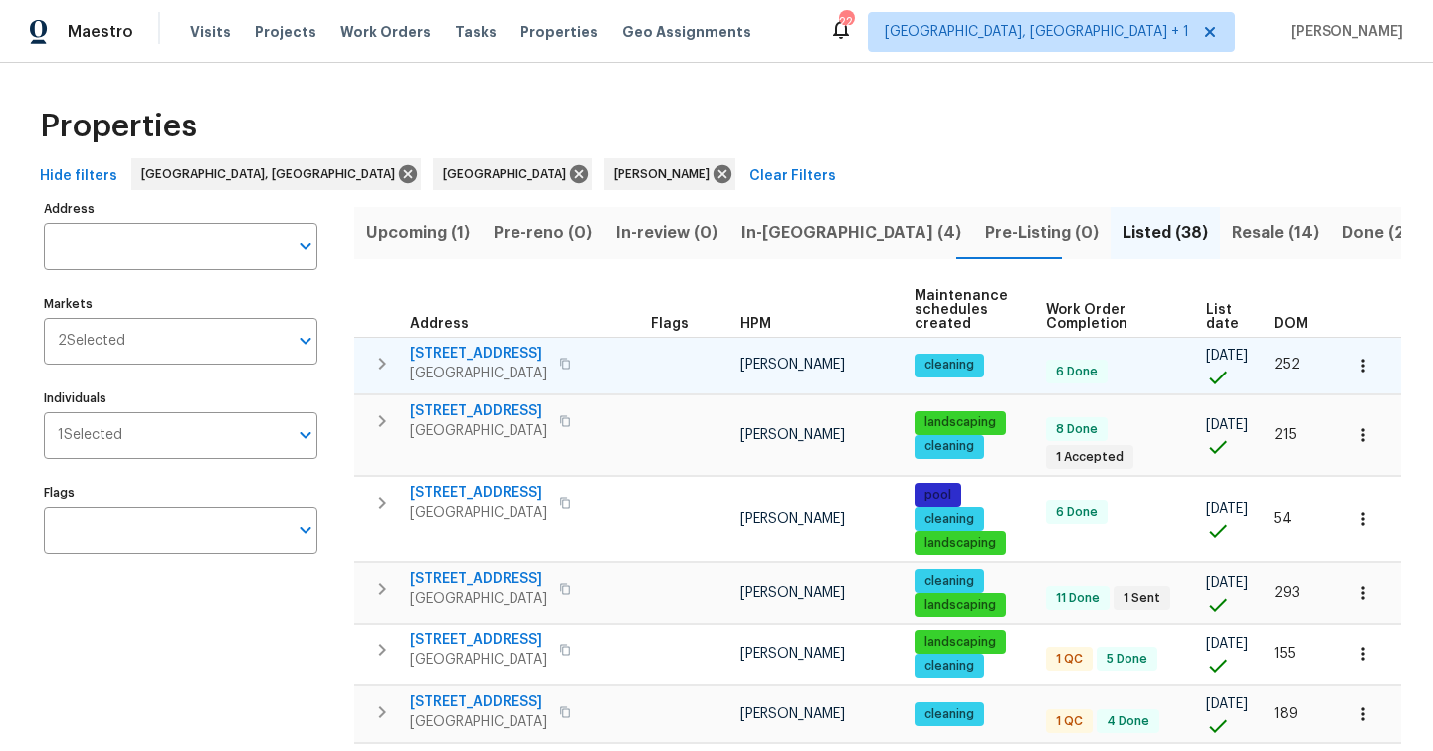
click at [771, 236] on span "In-reno (4)" at bounding box center [852, 233] width 220 height 28
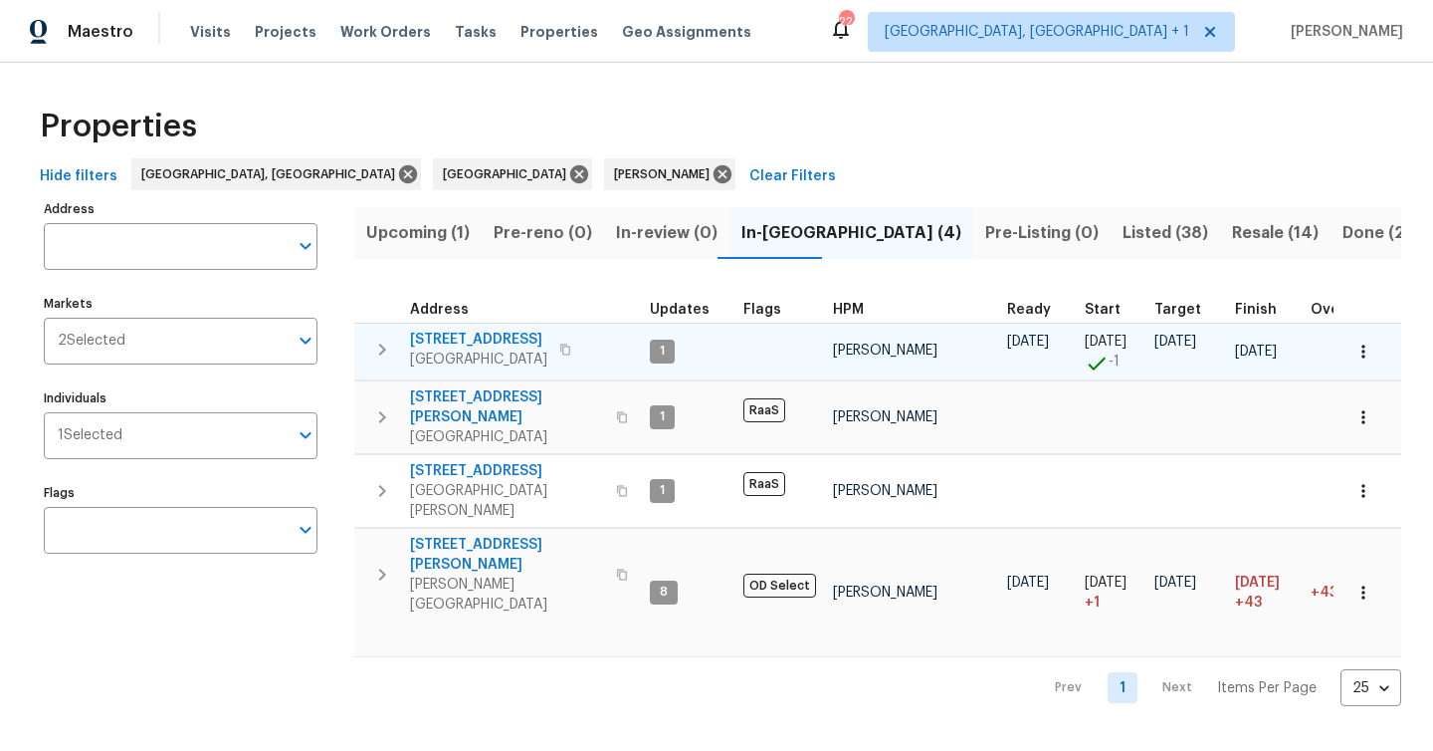
click at [476, 347] on span "[STREET_ADDRESS]" at bounding box center [478, 339] width 137 height 20
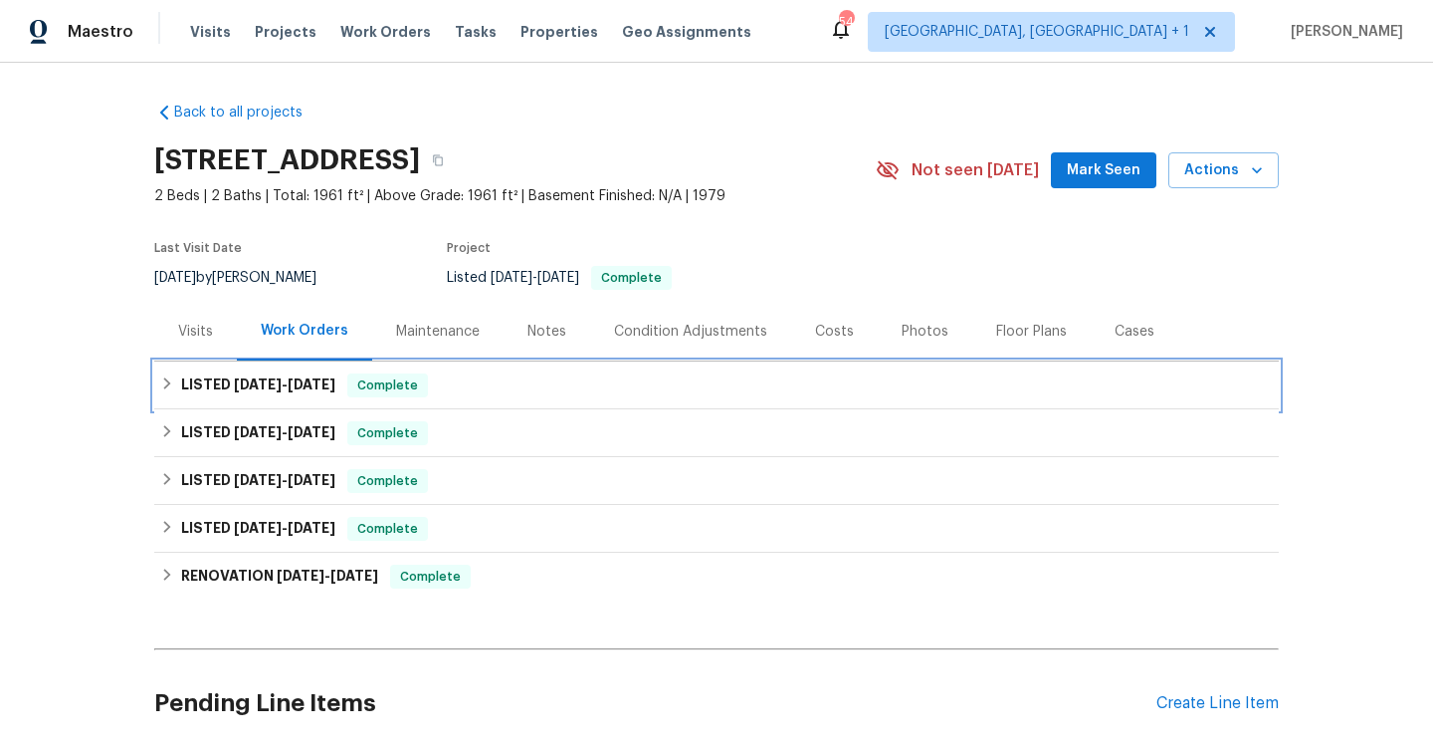
click at [497, 392] on div "LISTED 7/25/25 - 7/28/25 Complete" at bounding box center [716, 385] width 1113 height 24
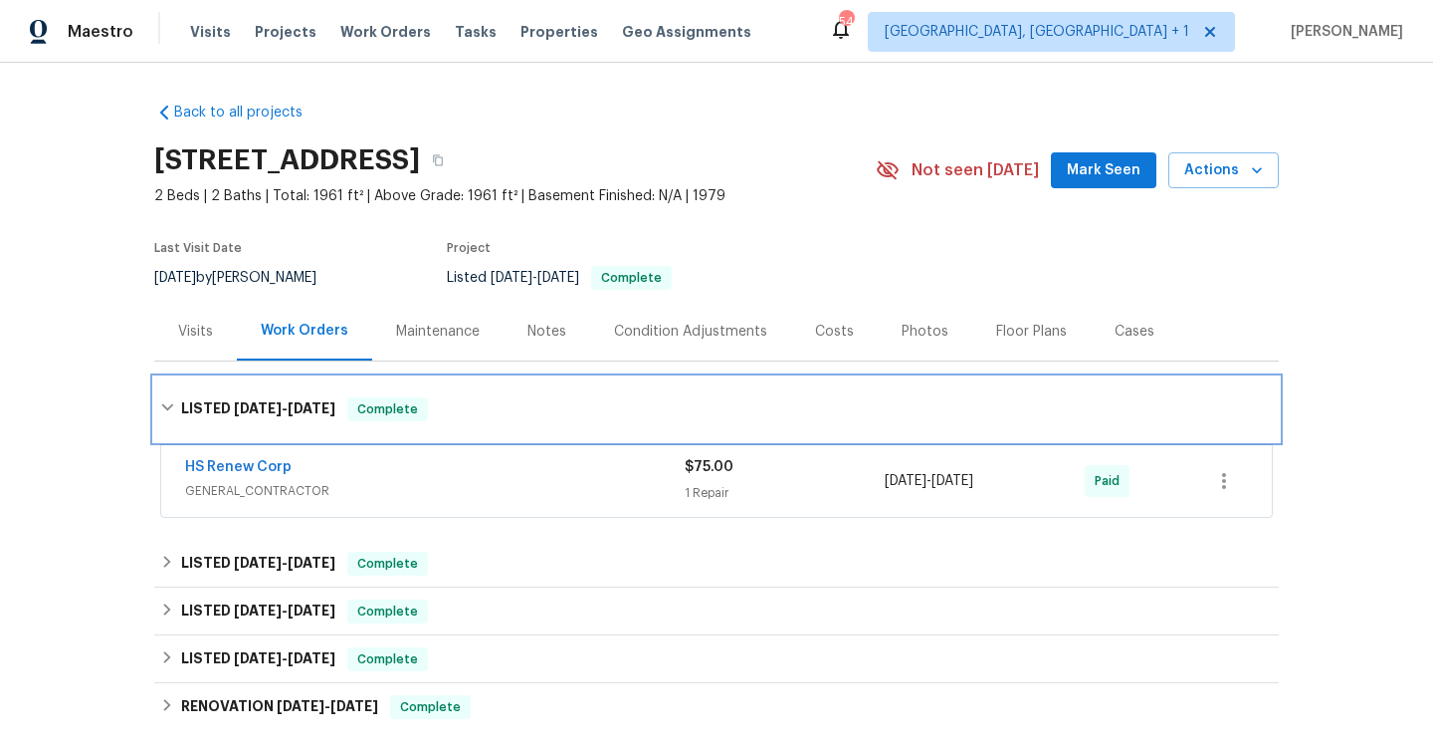
click at [497, 392] on div "LISTED 7/25/25 - 7/28/25 Complete" at bounding box center [716, 409] width 1125 height 64
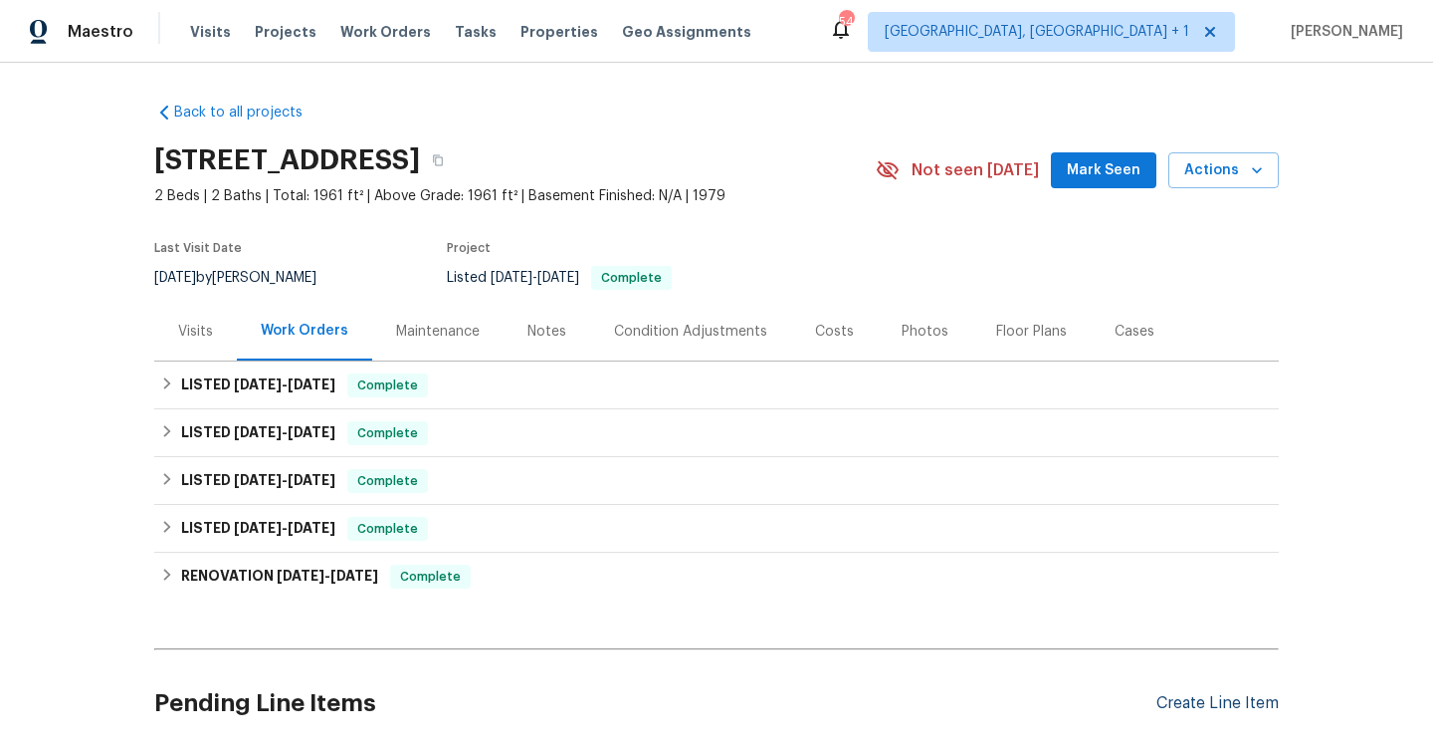
click at [1236, 705] on div "Create Line Item" at bounding box center [1218, 703] width 122 height 19
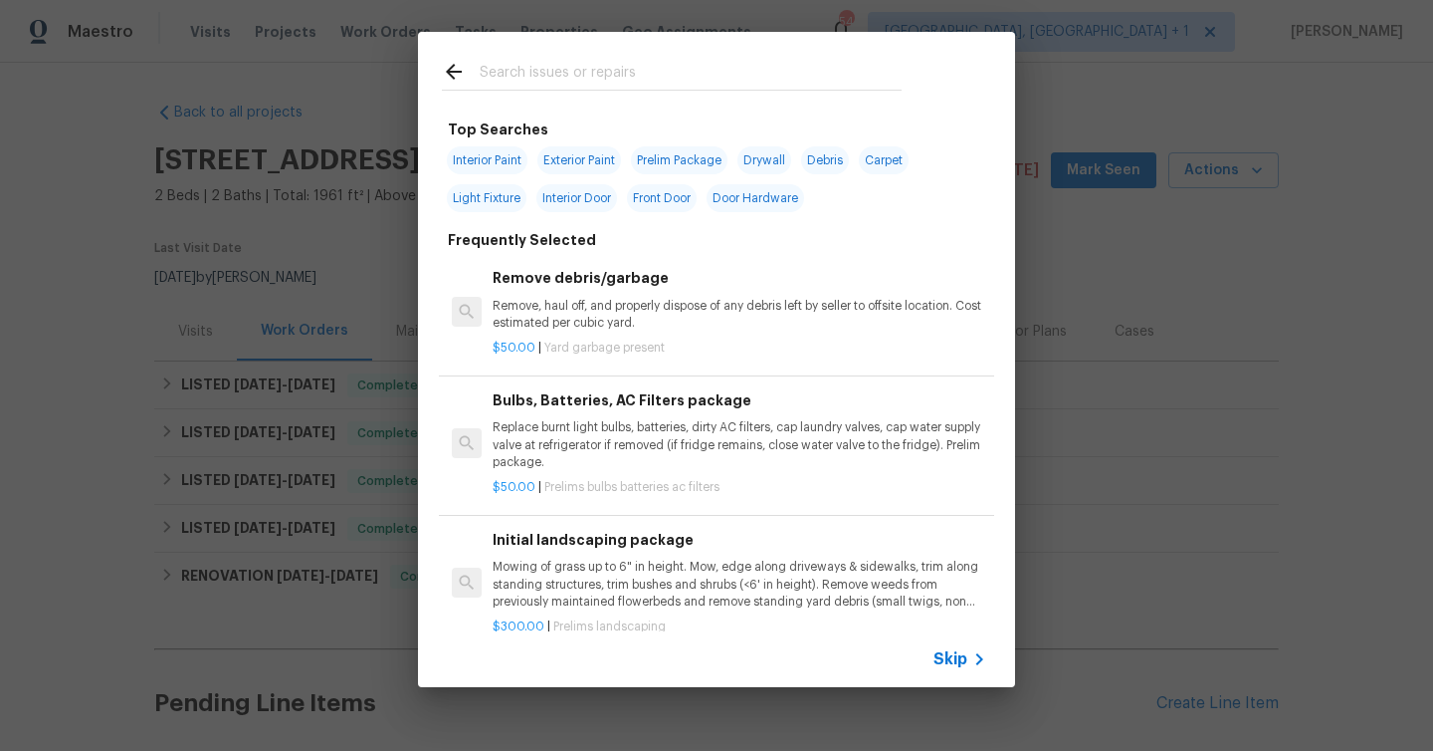
click at [954, 651] on span "Skip" at bounding box center [951, 659] width 34 height 20
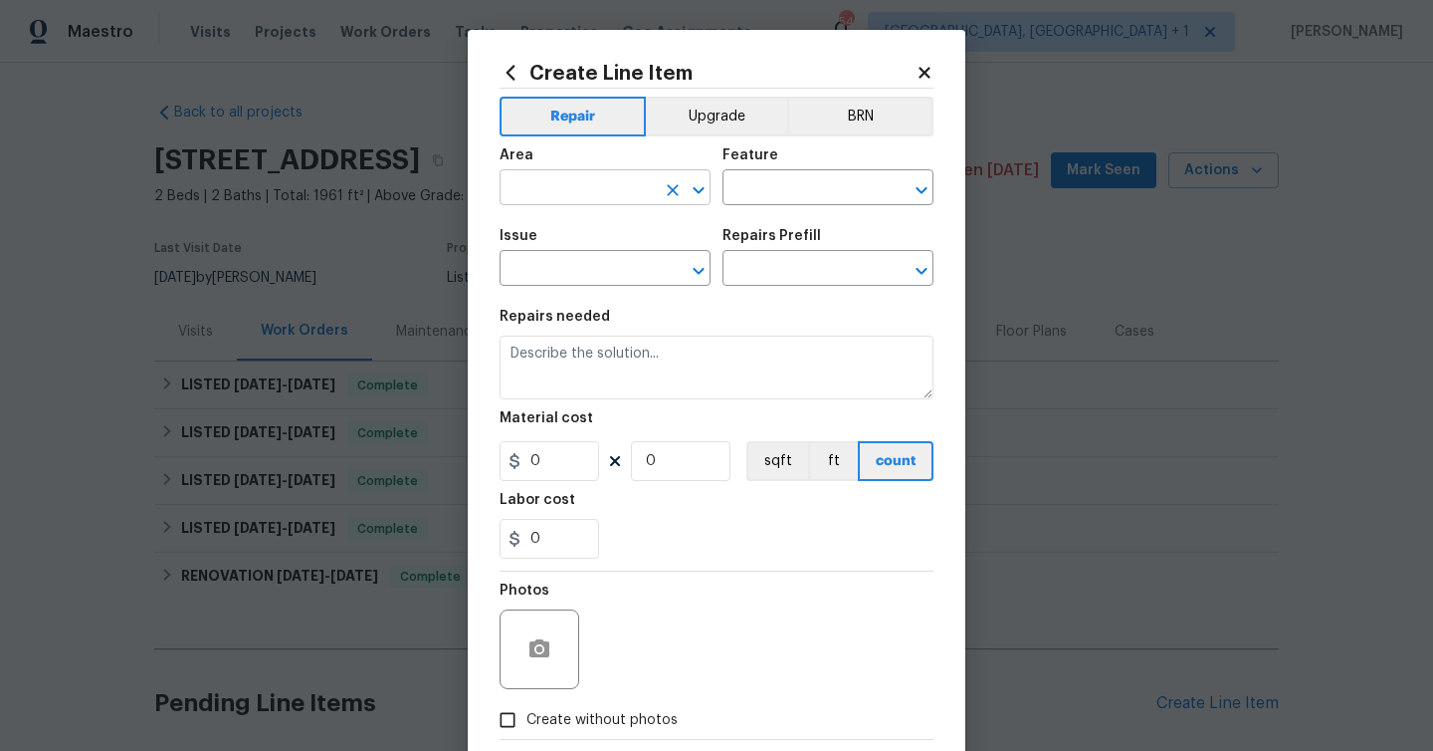
click at [586, 177] on input "text" at bounding box center [577, 189] width 155 height 31
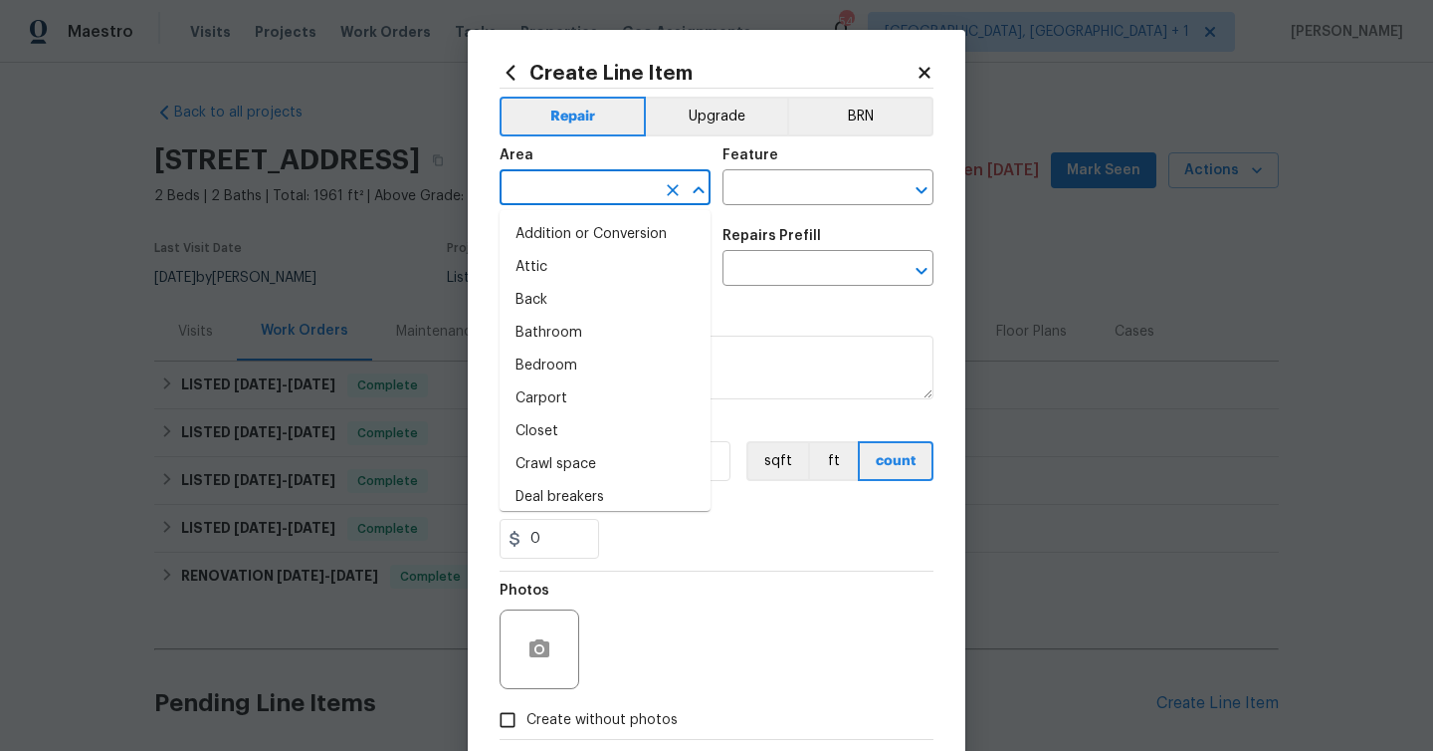
type input "k"
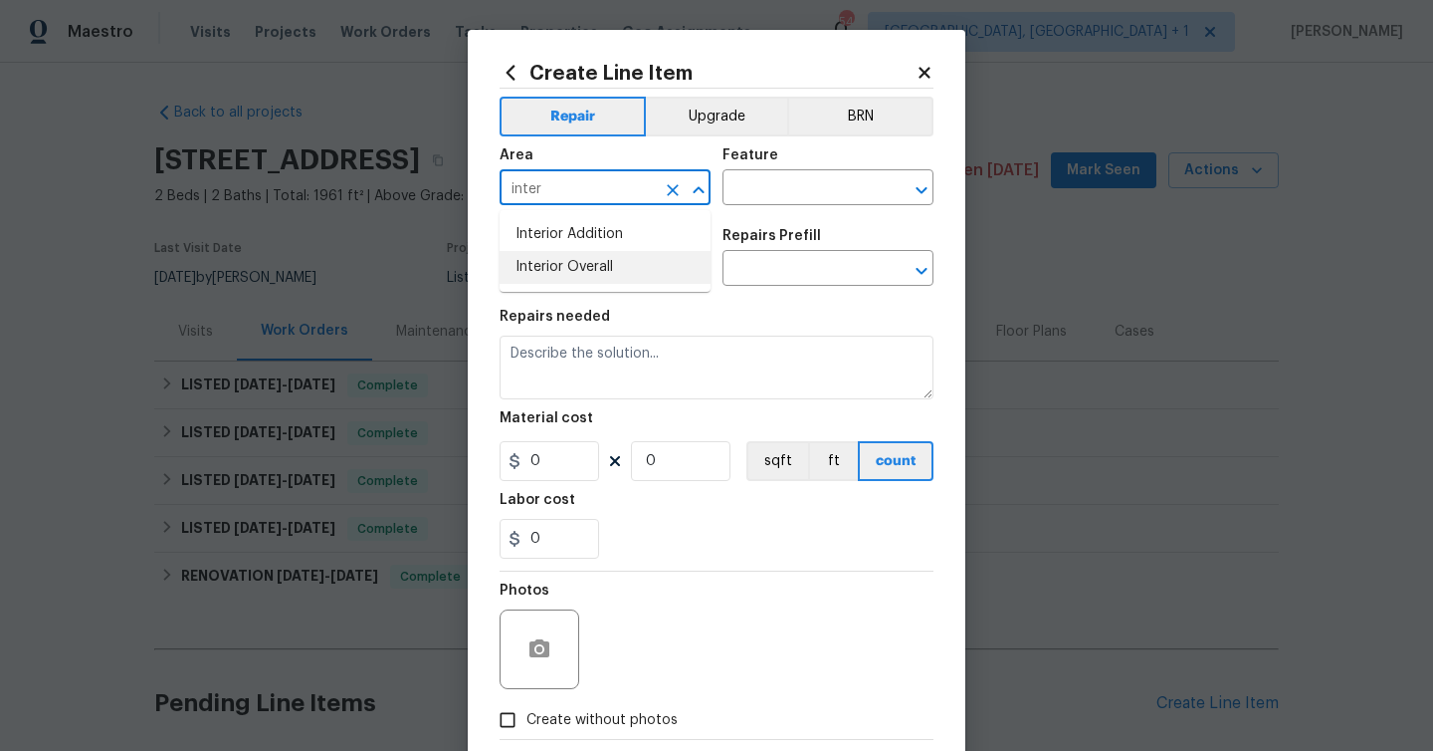
click at [581, 268] on li "Interior Overall" at bounding box center [605, 267] width 211 height 33
type input "Interior Overall"
click at [791, 192] on input "text" at bounding box center [800, 189] width 155 height 31
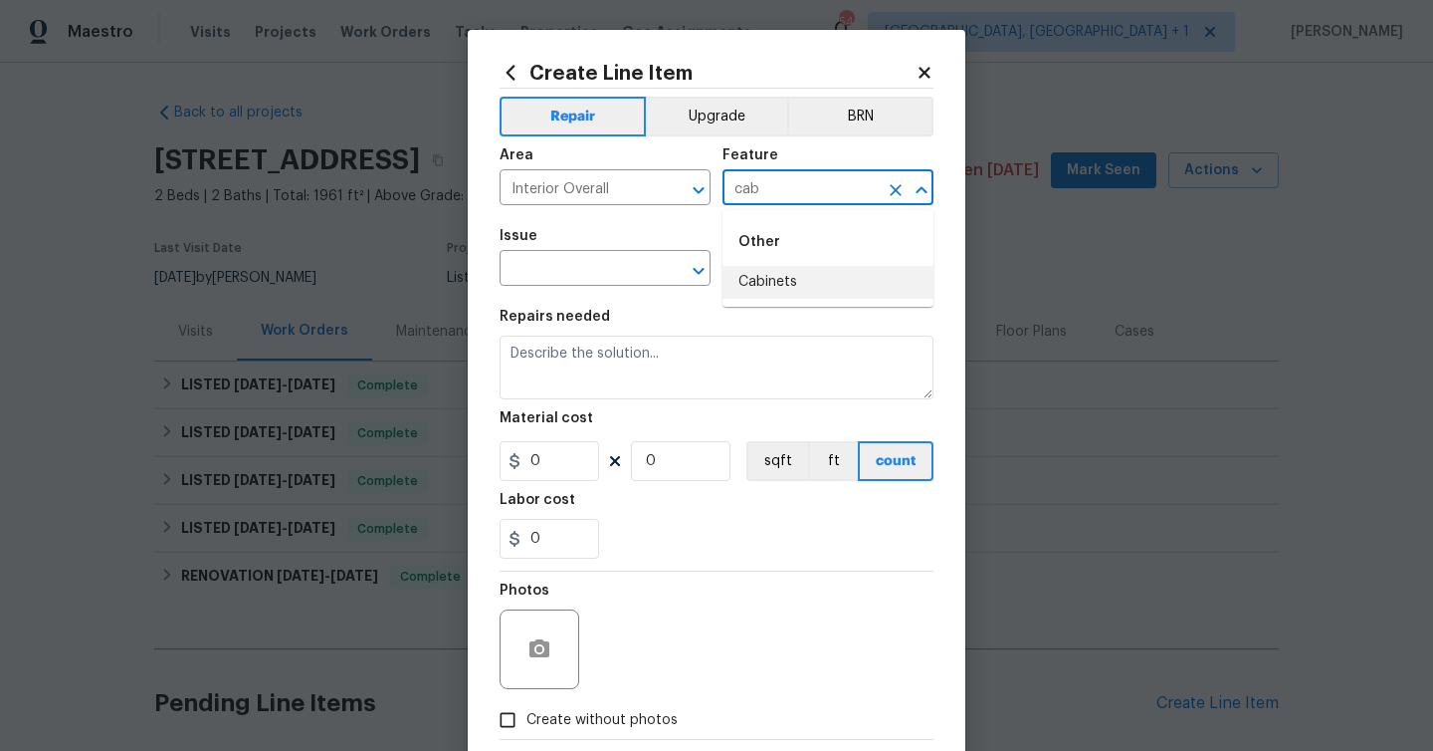
click at [788, 287] on li "Cabinets" at bounding box center [828, 282] width 211 height 33
type input "Cabinets"
click at [594, 254] on div "Issue" at bounding box center [605, 242] width 211 height 26
click at [591, 276] on input "text" at bounding box center [577, 270] width 155 height 31
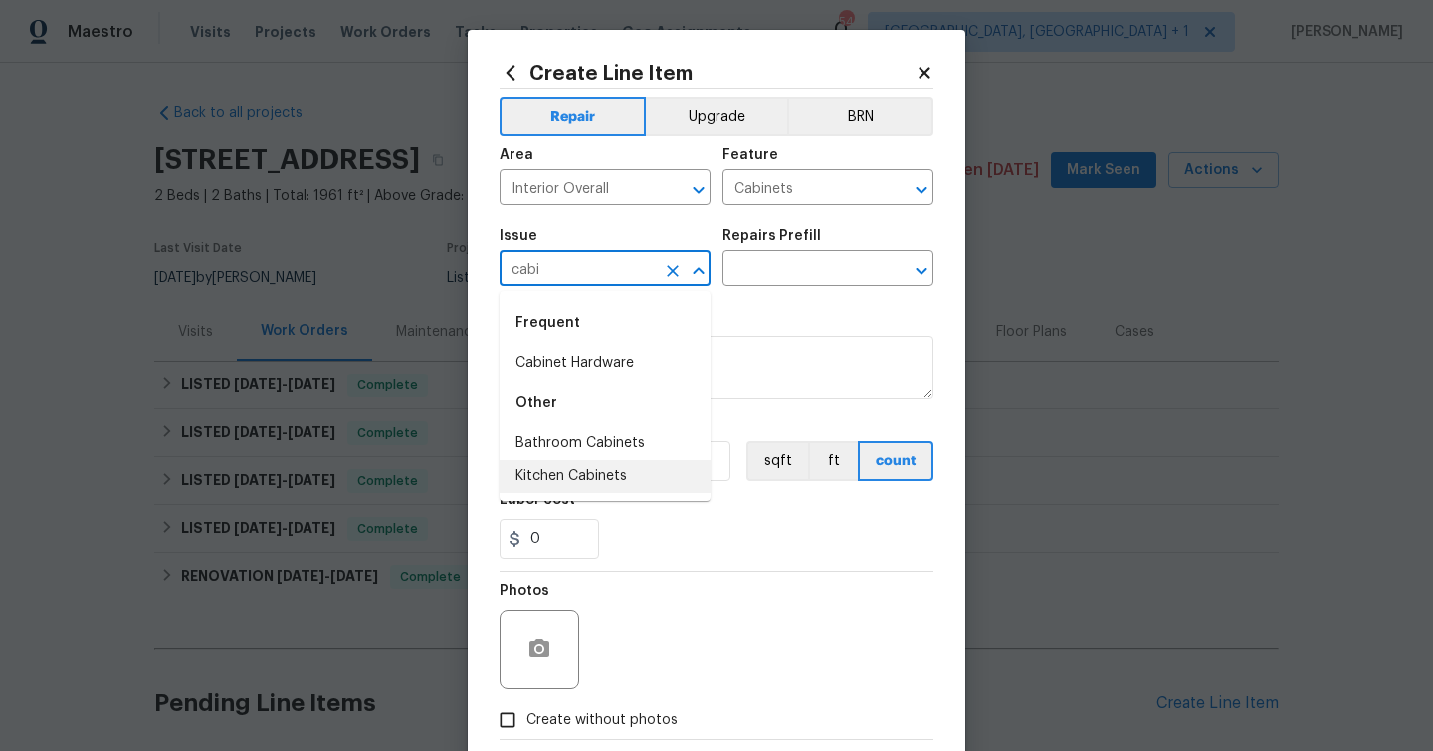
click at [583, 466] on li "Kitchen Cabinets" at bounding box center [605, 476] width 211 height 33
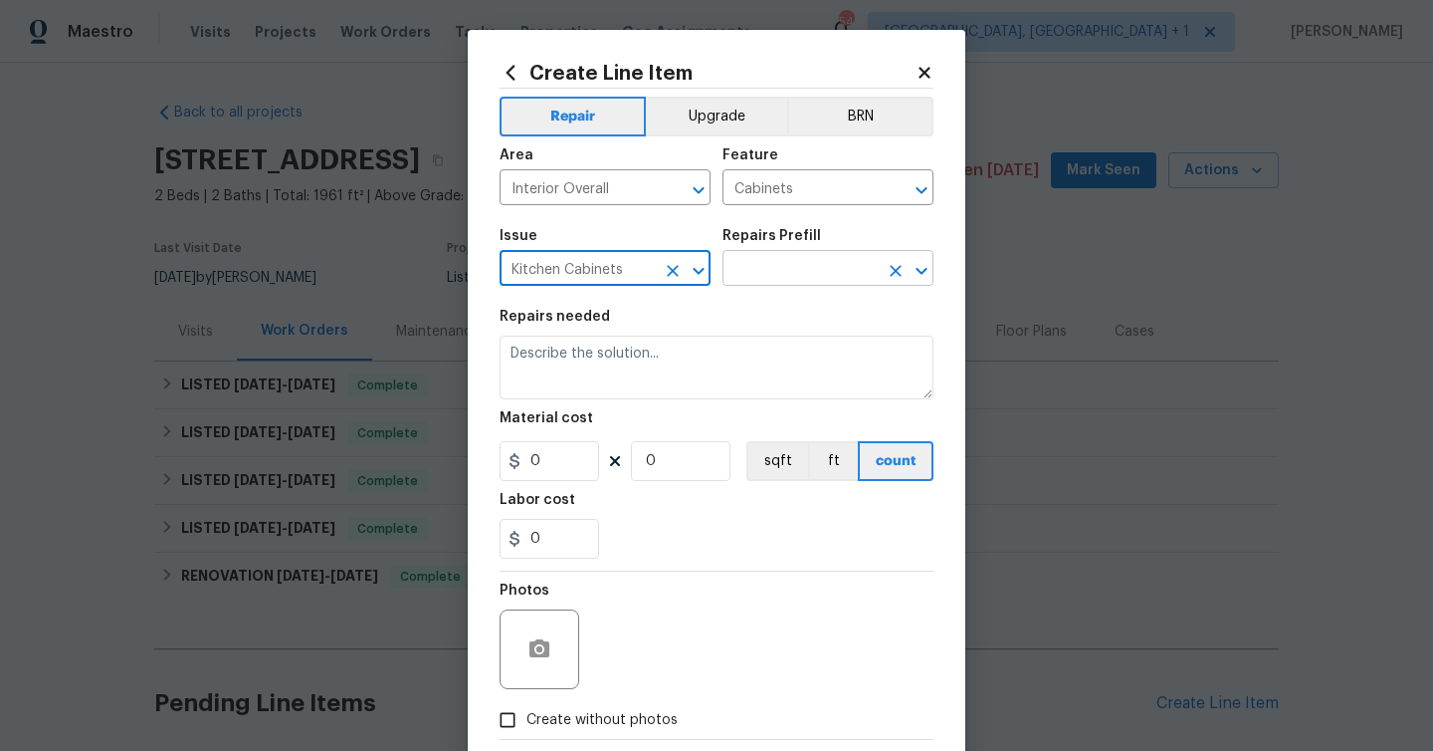
type input "Kitchen Cabinets"
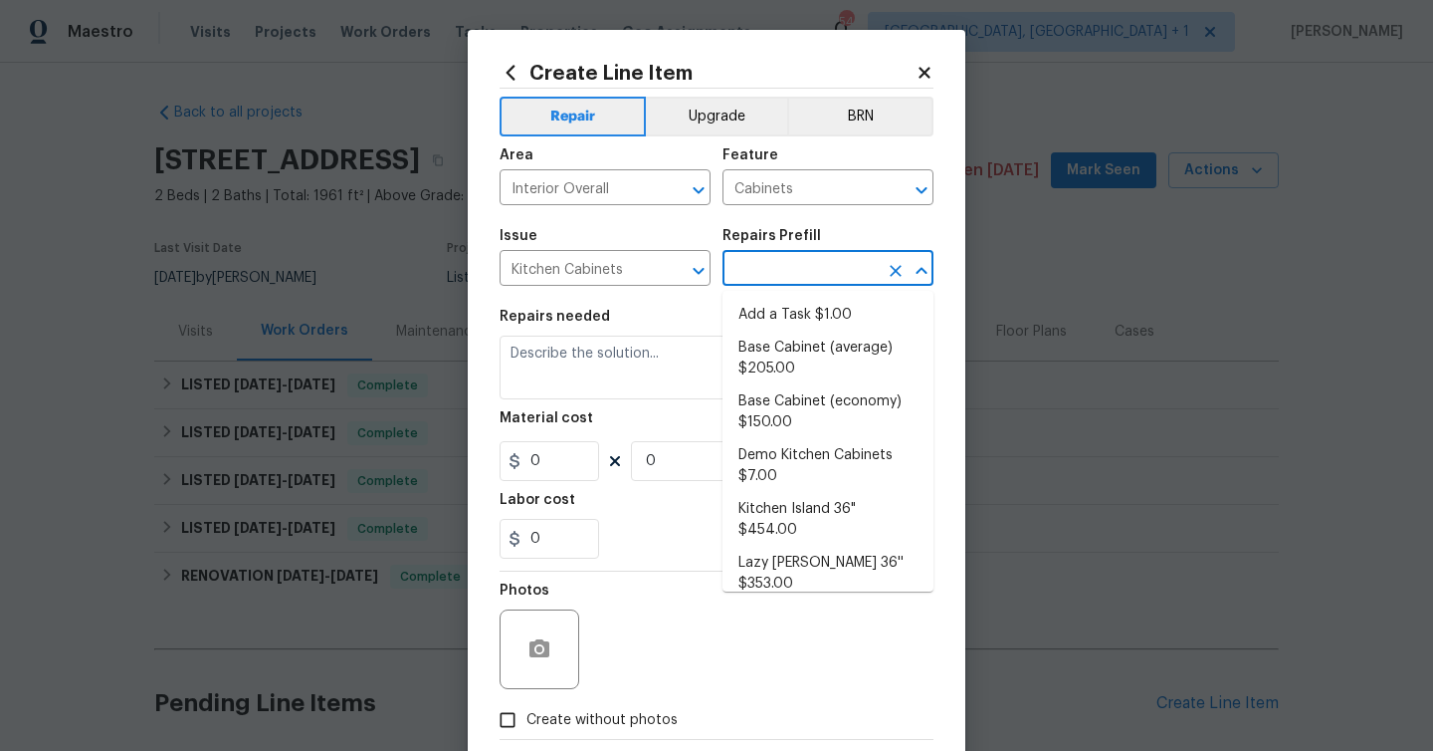
click at [762, 275] on input "text" at bounding box center [800, 270] width 155 height 31
click at [775, 319] on li "Add a Task $1.00" at bounding box center [828, 315] width 211 height 33
type input "Add a Task $1.00"
type textarea "HPM to detail"
type input "1"
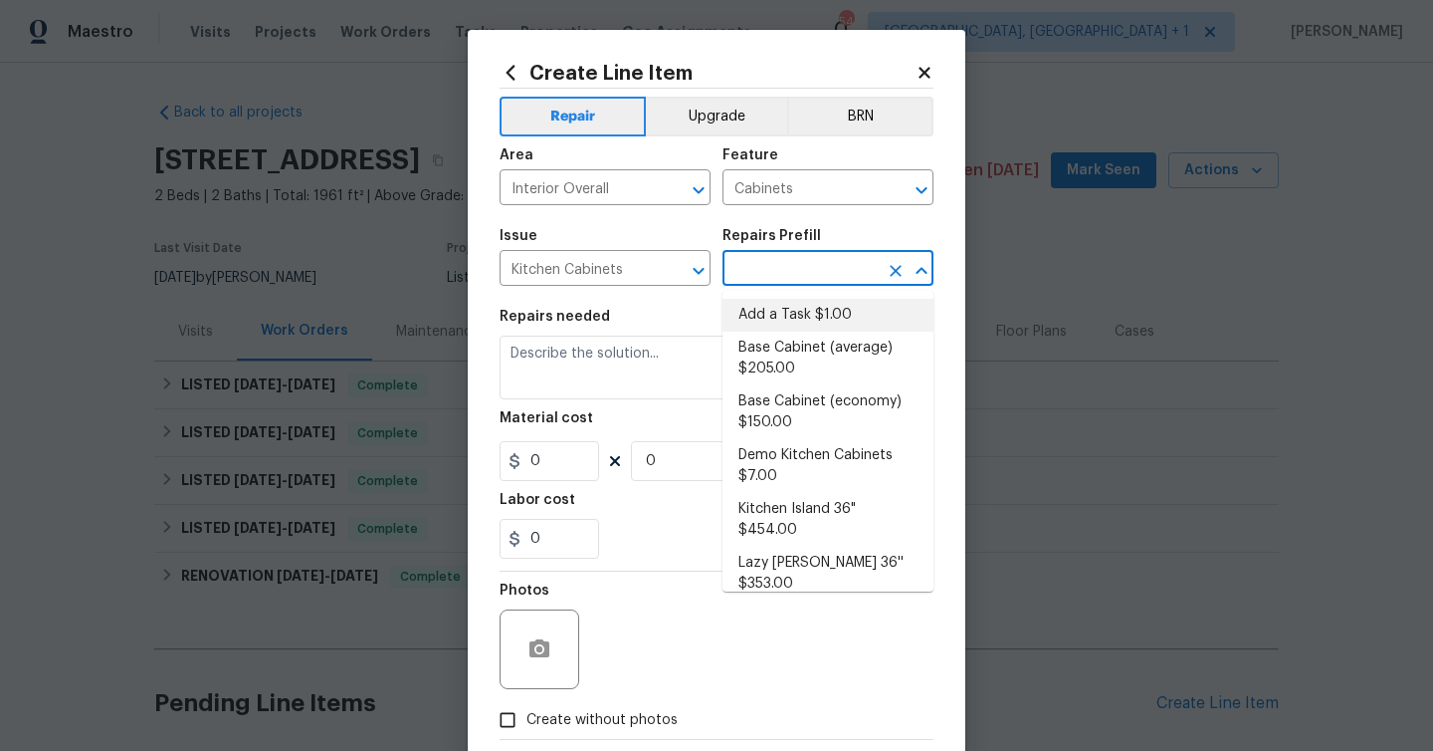
type input "1"
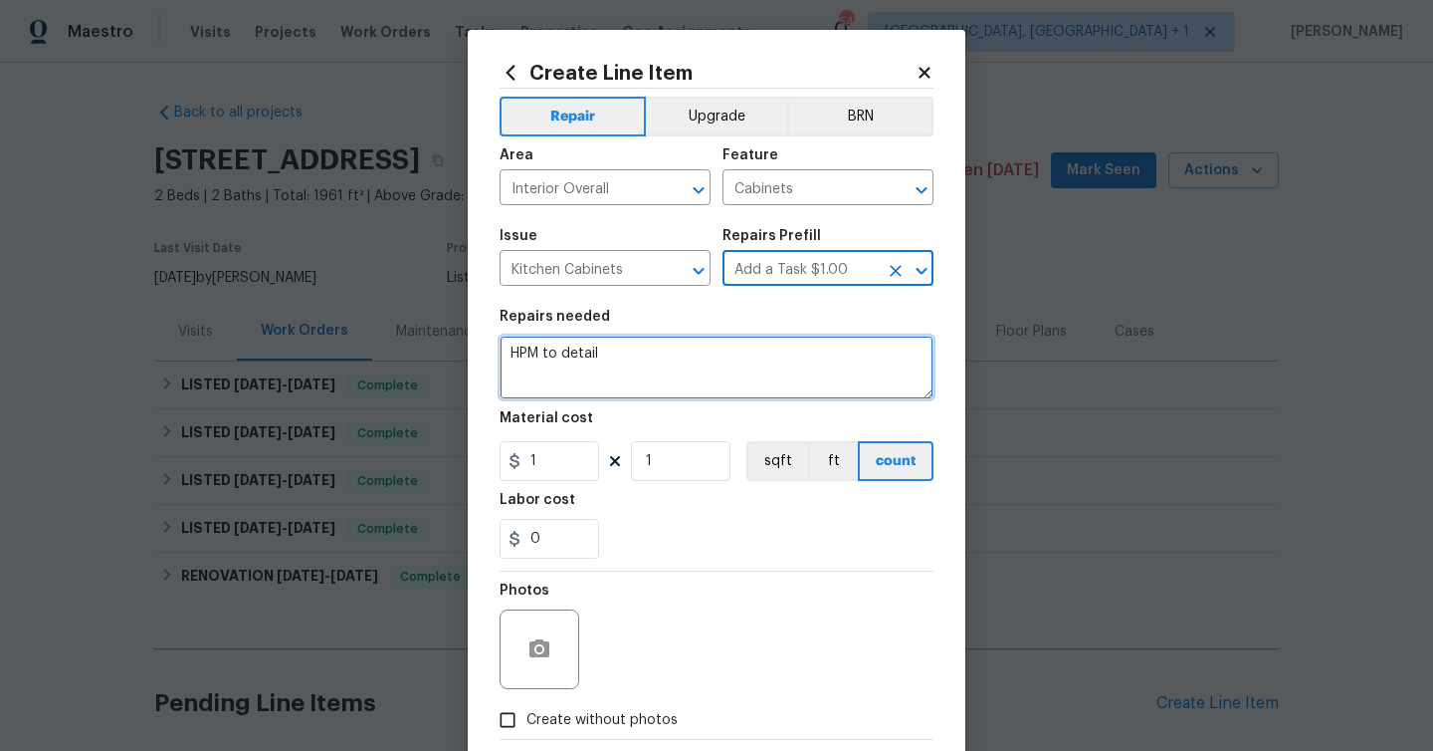
click at [679, 367] on textarea "HPM to detail" at bounding box center [717, 367] width 434 height 64
paste textarea "Bathroom 2 Replace vanity with prefab counter top and new faucet $450 New mirro…"
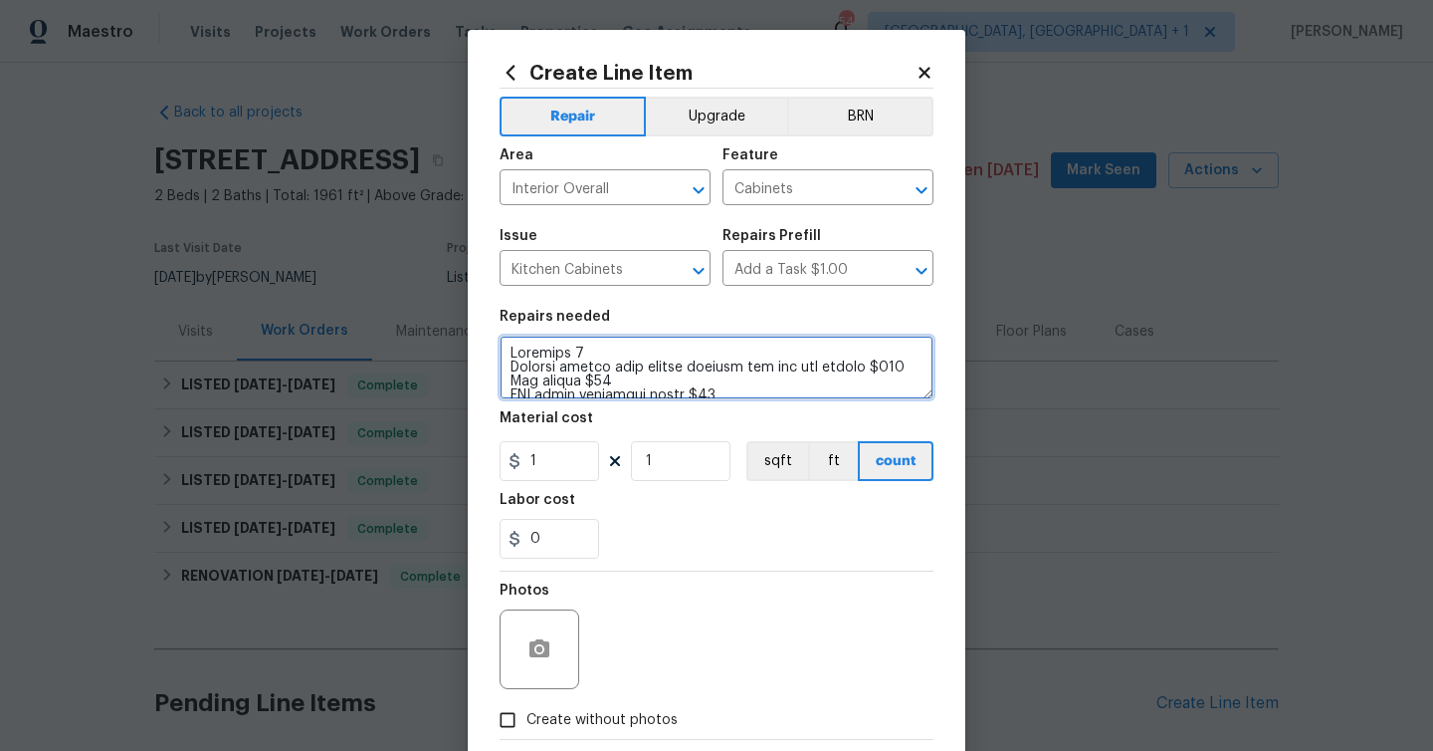
scroll to position [478, 0]
click at [701, 378] on textarea at bounding box center [717, 367] width 434 height 64
click at [769, 359] on textarea at bounding box center [717, 367] width 434 height 64
click at [728, 354] on textarea at bounding box center [717, 367] width 434 height 64
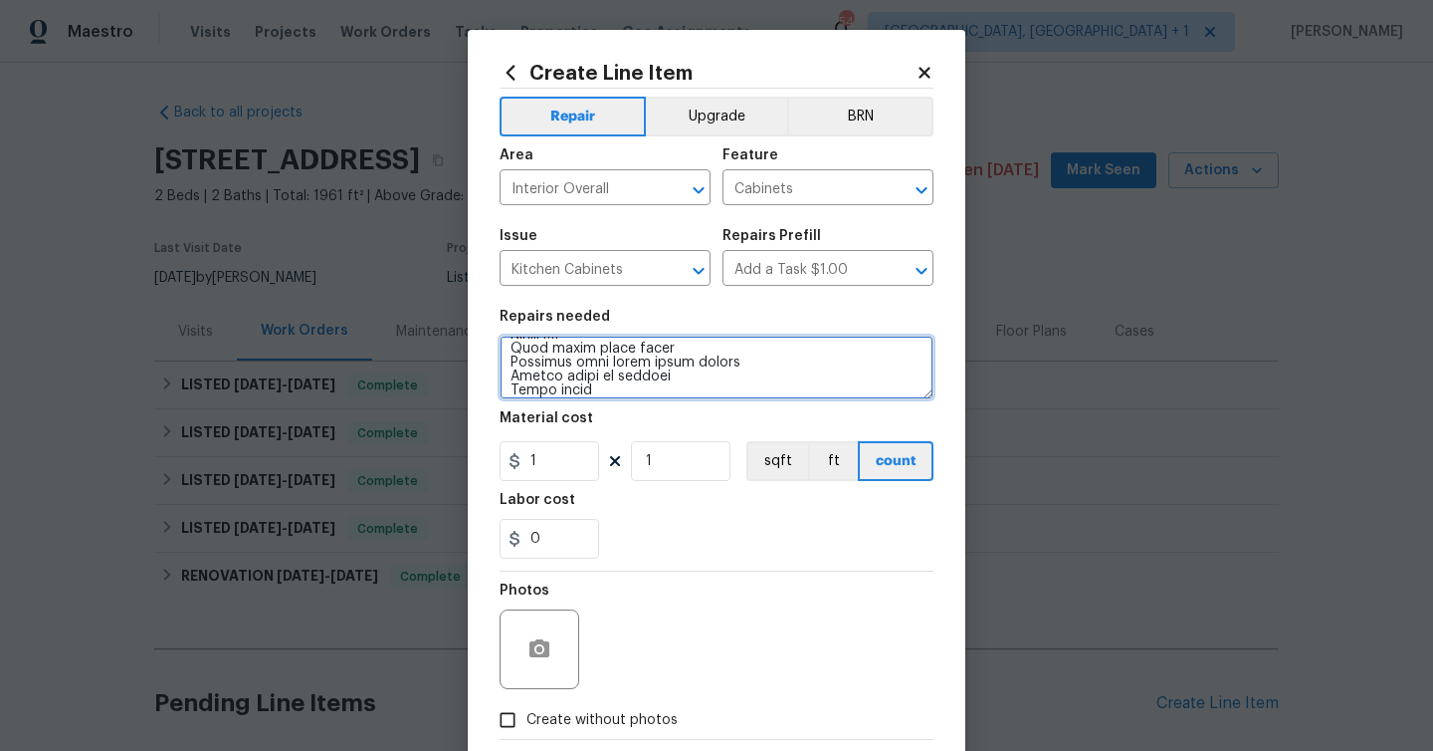
drag, startPoint x: 594, startPoint y: 394, endPoint x: 519, endPoint y: 390, distance: 75.8
click at [519, 390] on textarea at bounding box center [717, 367] width 434 height 64
click at [588, 375] on textarea at bounding box center [717, 367] width 434 height 64
click at [594, 381] on textarea at bounding box center [717, 367] width 434 height 64
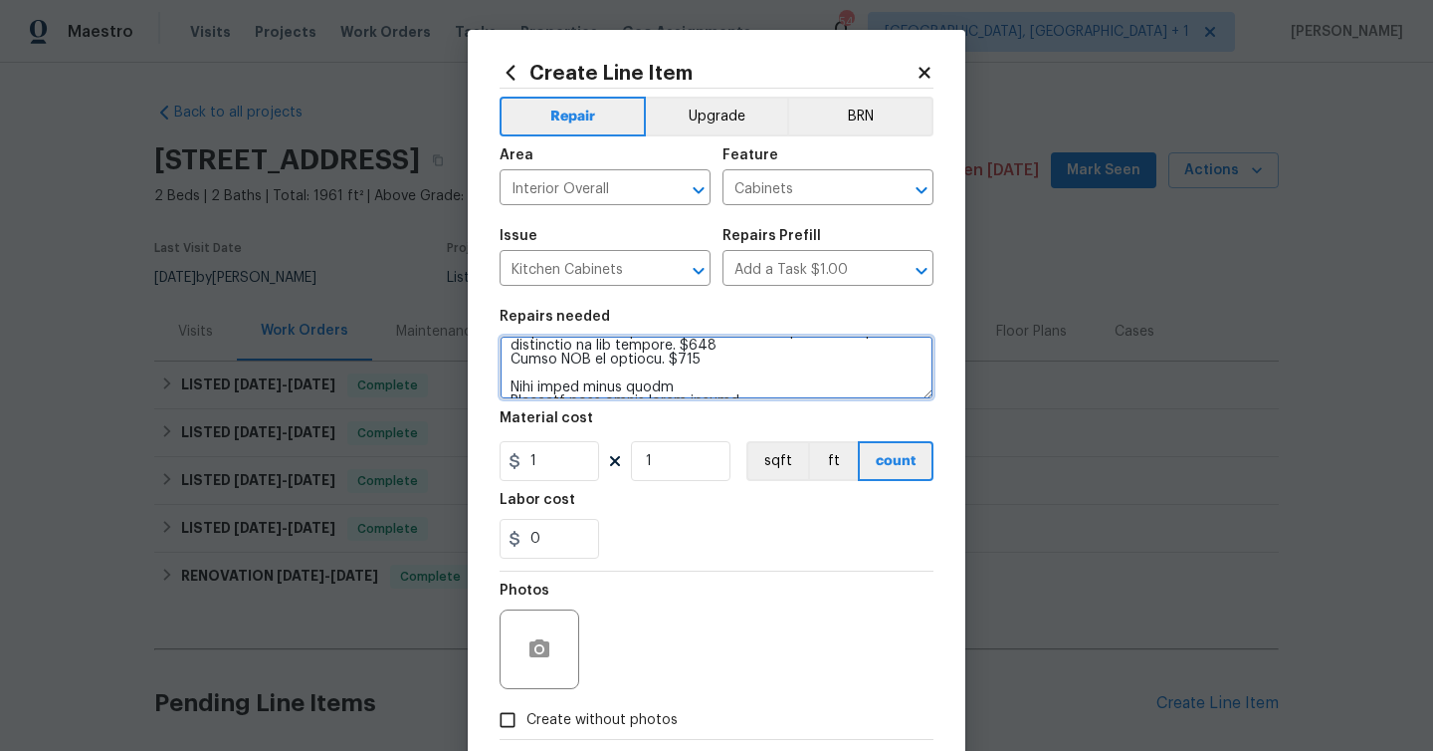
click at [697, 359] on textarea at bounding box center [717, 367] width 434 height 64
click at [717, 347] on textarea at bounding box center [717, 367] width 434 height 64
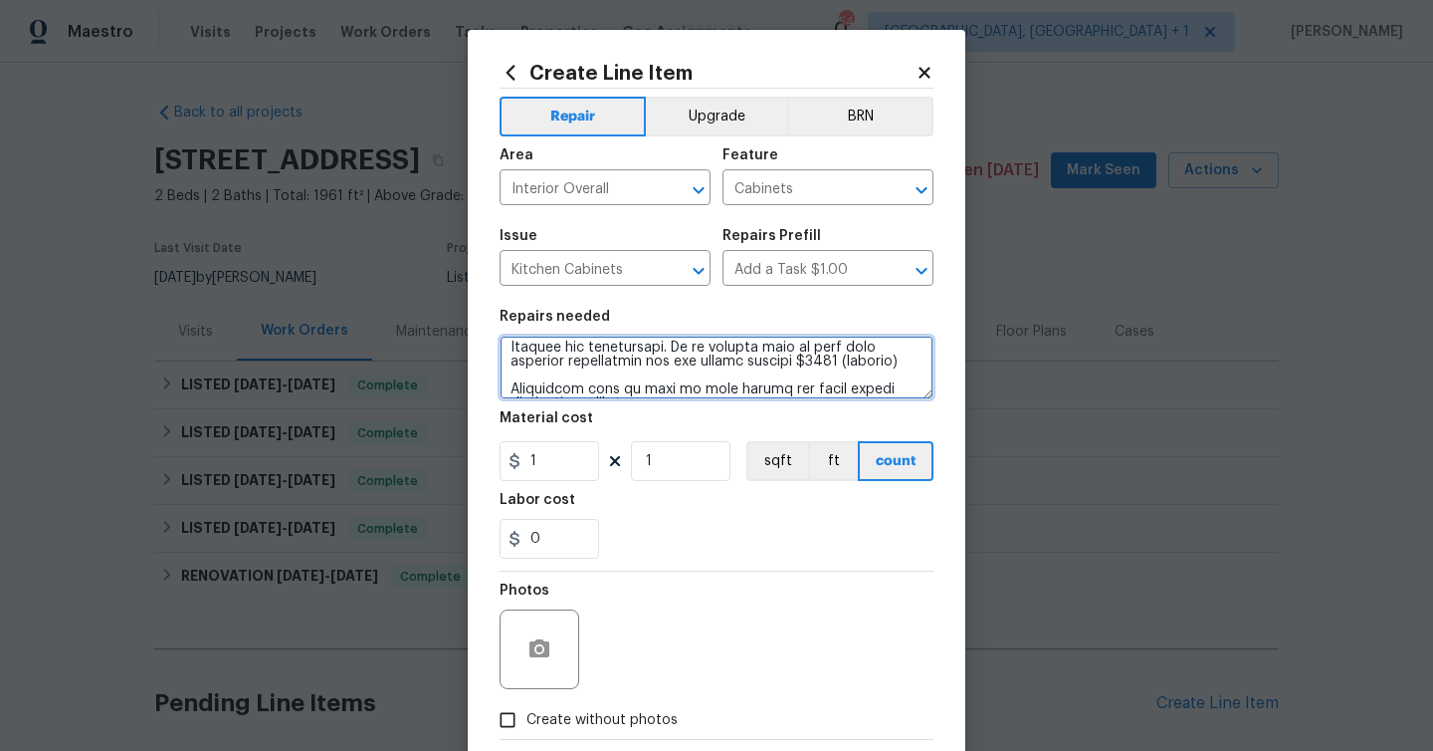
scroll to position [361, 0]
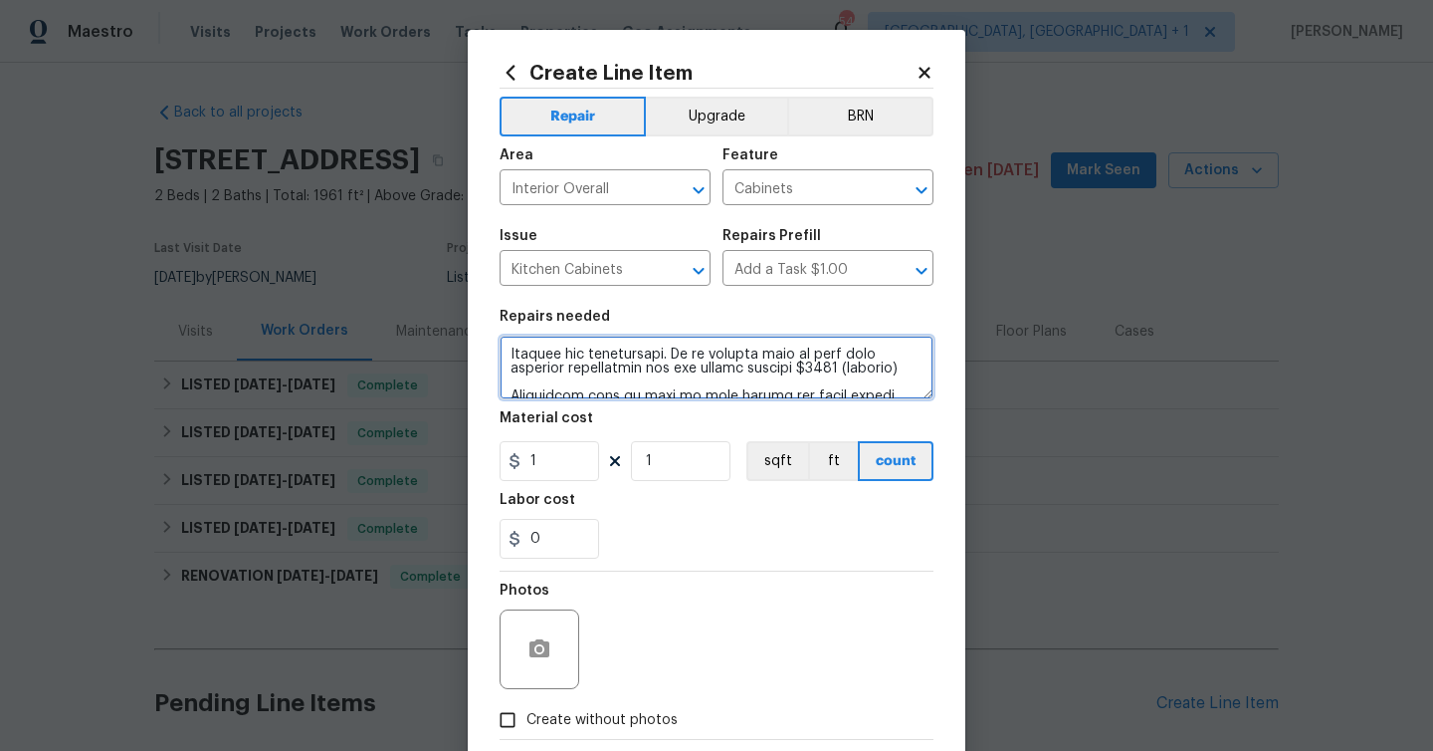
click at [848, 371] on textarea at bounding box center [717, 367] width 434 height 64
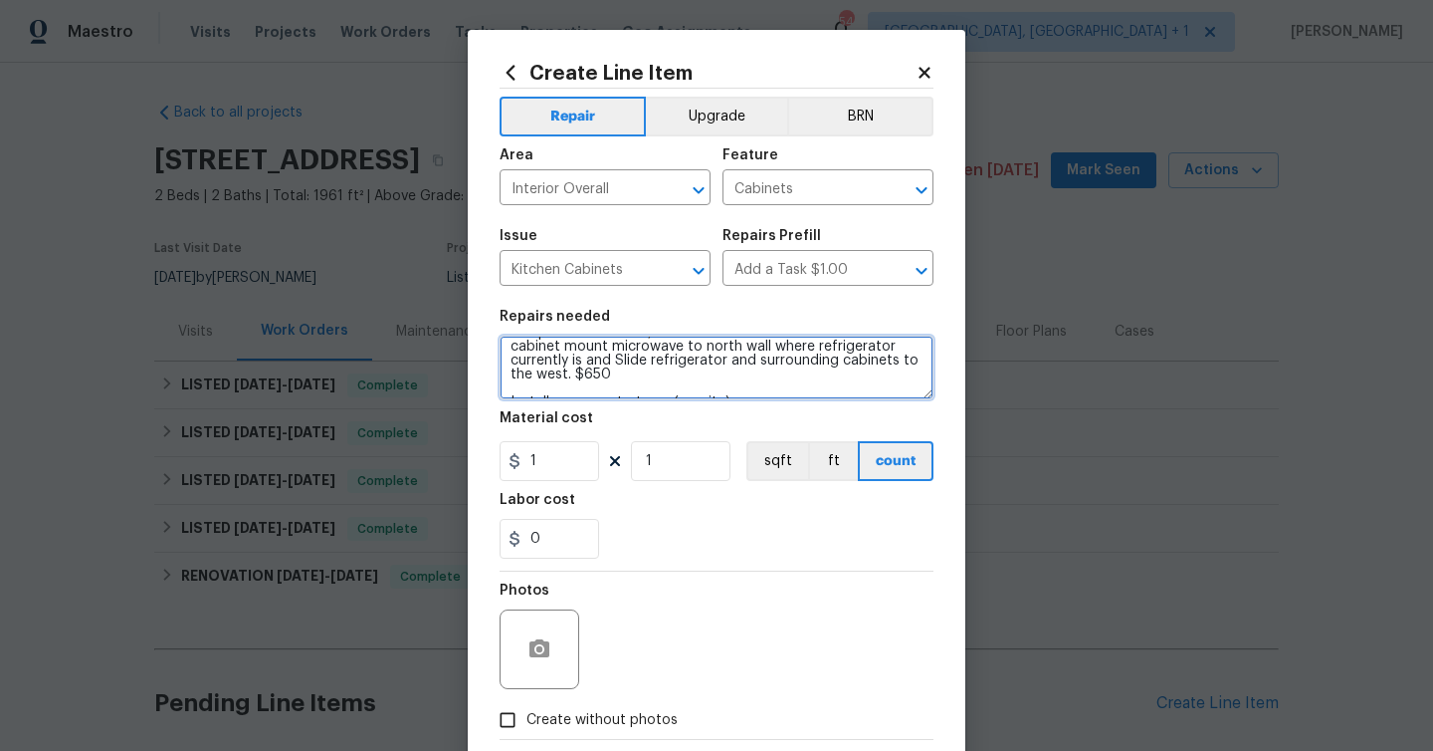
scroll to position [309, 0]
click at [616, 380] on textarea "Bathroom 2 Replace vanity with prefab counter top and new faucet $450 New mirro…" at bounding box center [717, 367] width 434 height 64
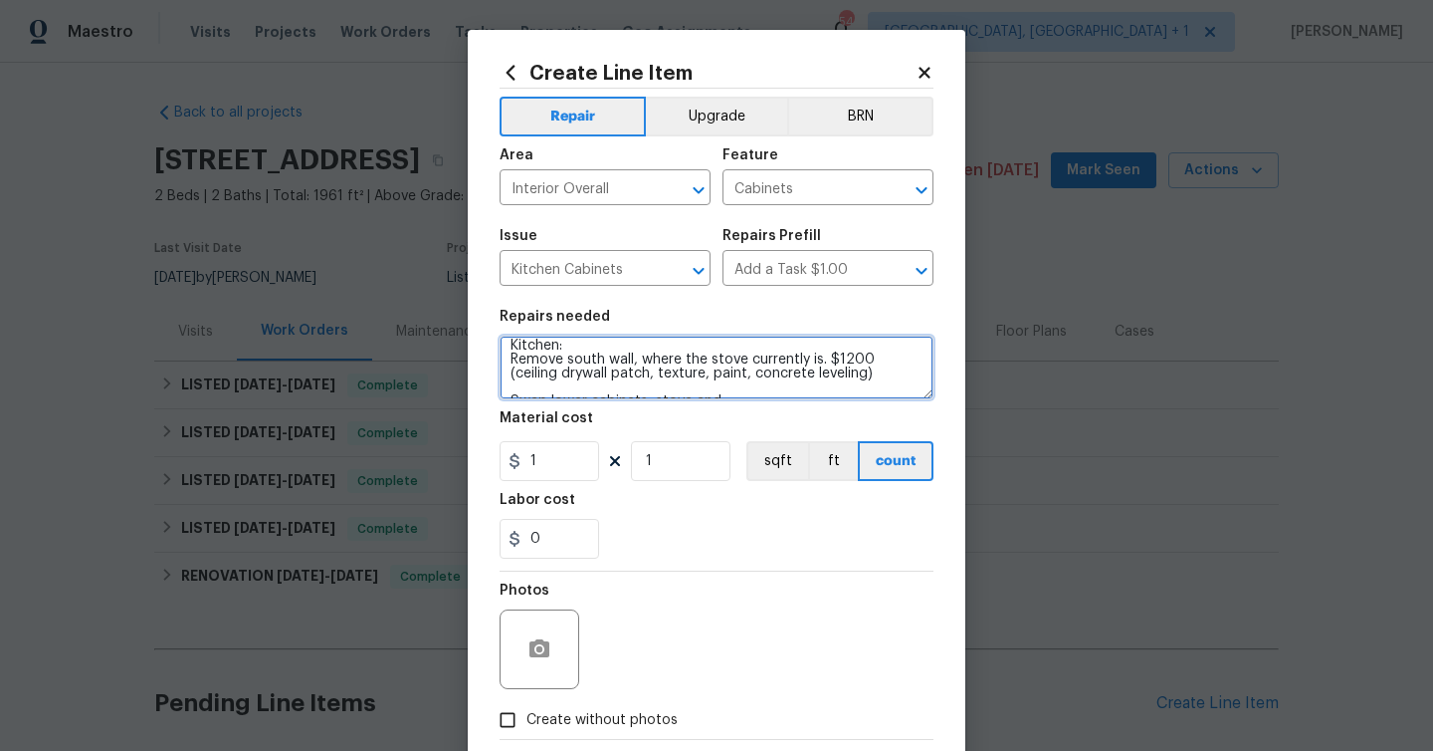
scroll to position [240, 0]
click at [866, 369] on textarea "Bathroom 2 Replace vanity with prefab counter top and new faucet $450 New mirro…" at bounding box center [717, 367] width 434 height 64
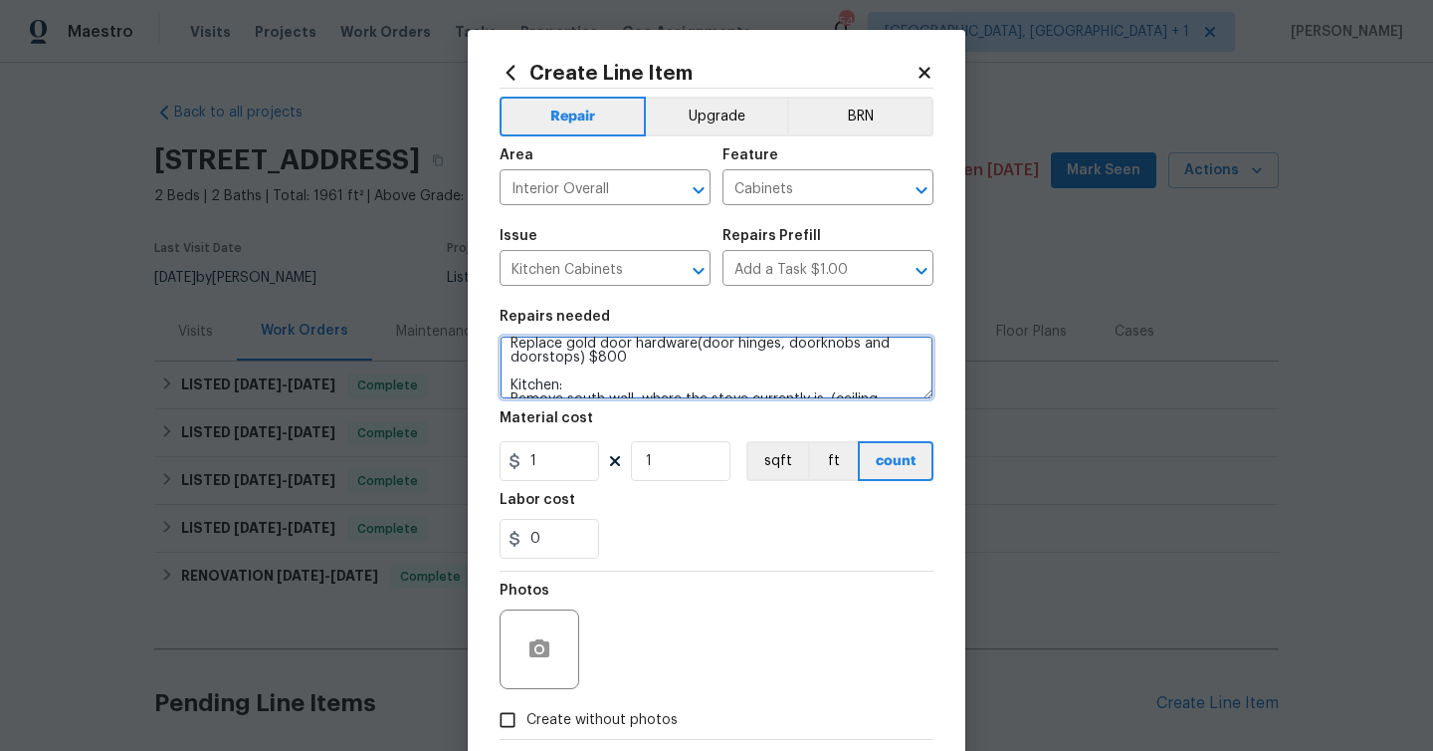
scroll to position [202, 0]
click at [659, 369] on textarea "Bathroom 2 Replace vanity with prefab counter top and new faucet $450 New mirro…" at bounding box center [717, 367] width 434 height 64
click at [663, 364] on textarea "Bathroom 2 Replace vanity with prefab counter top and new faucet $450 New mirro…" at bounding box center [717, 367] width 434 height 64
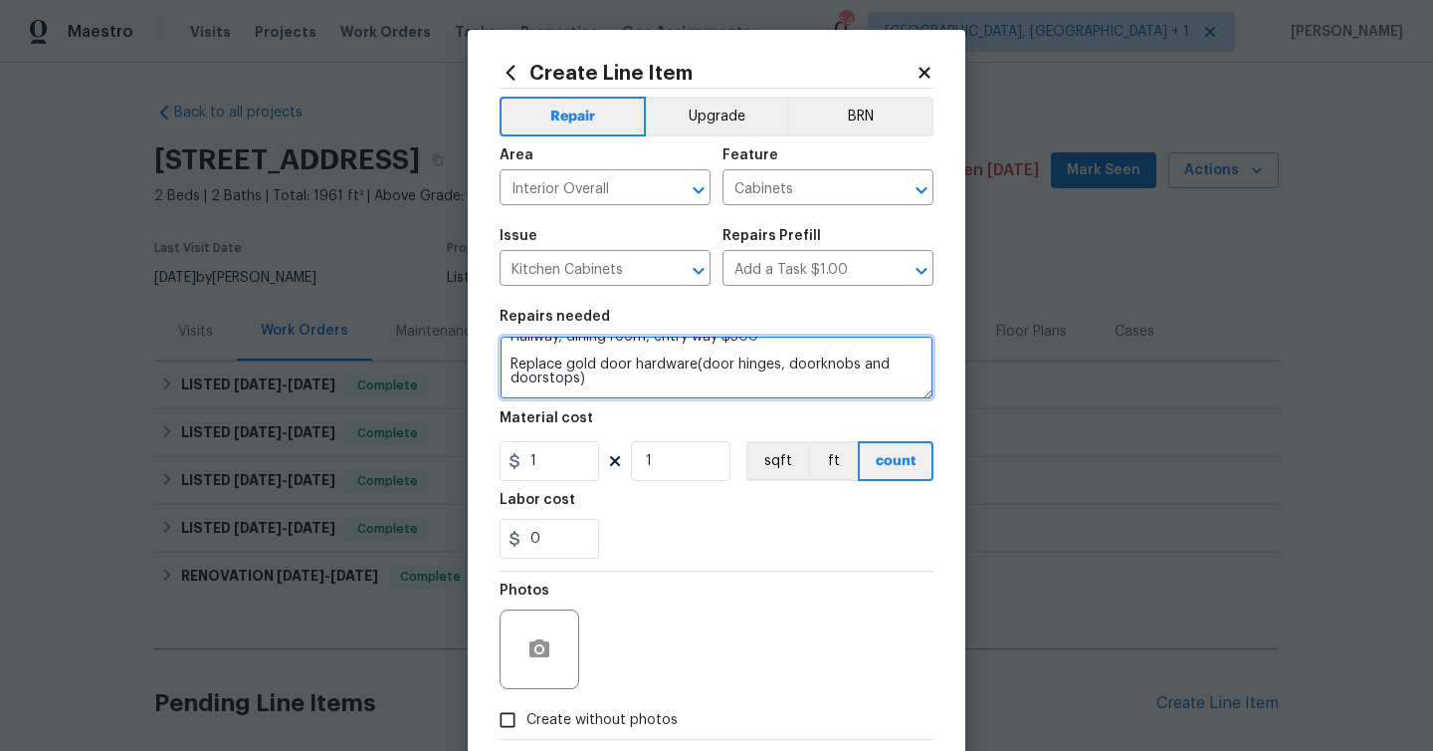
scroll to position [169, 0]
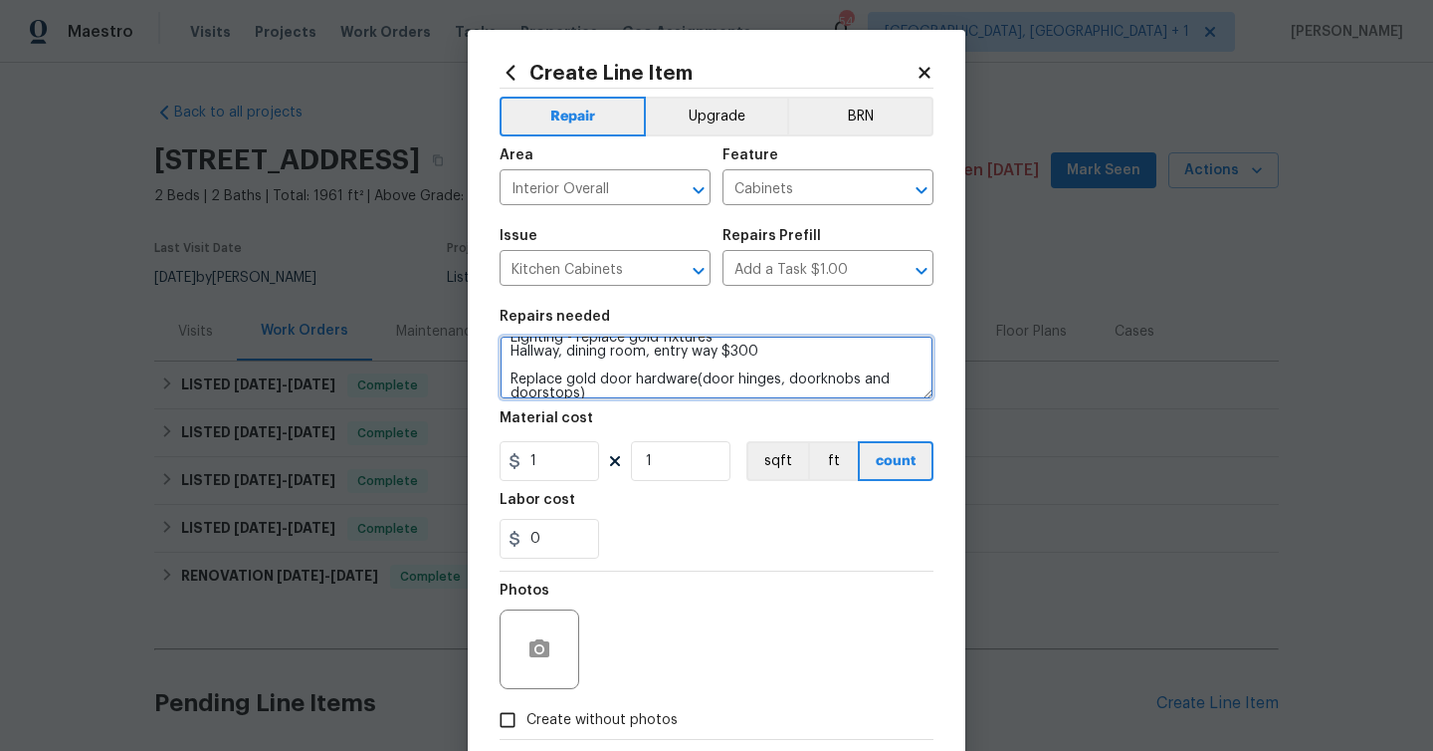
click at [775, 354] on textarea "Bathroom 2 Replace vanity with prefab counter top and new faucet $450 New mirro…" at bounding box center [717, 367] width 434 height 64
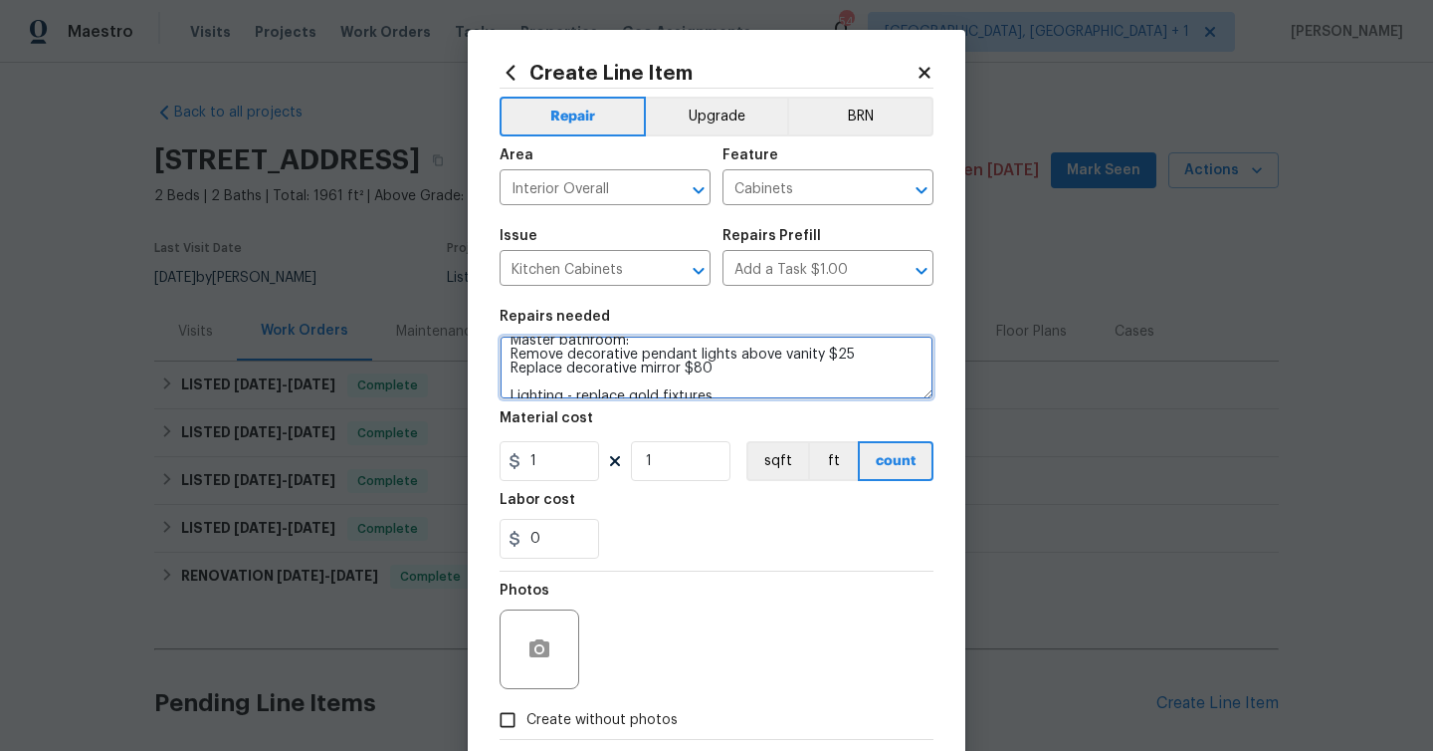
scroll to position [109, 0]
click at [725, 372] on textarea "Bathroom 2 Replace vanity with prefab counter top and new faucet $450 New mirro…" at bounding box center [717, 367] width 434 height 64
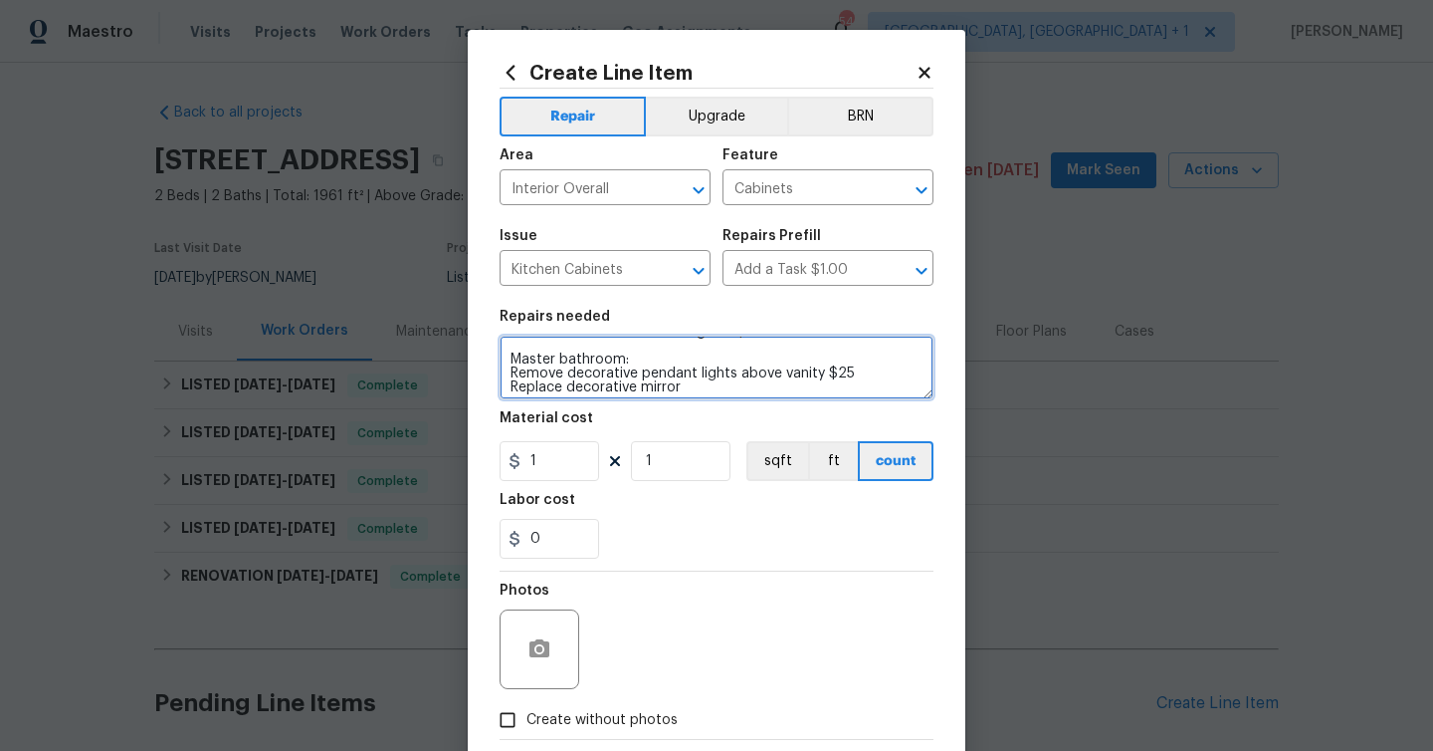
click at [855, 370] on textarea "Bathroom 2 Replace vanity with prefab counter top and new faucet $450 New mirro…" at bounding box center [717, 367] width 434 height 64
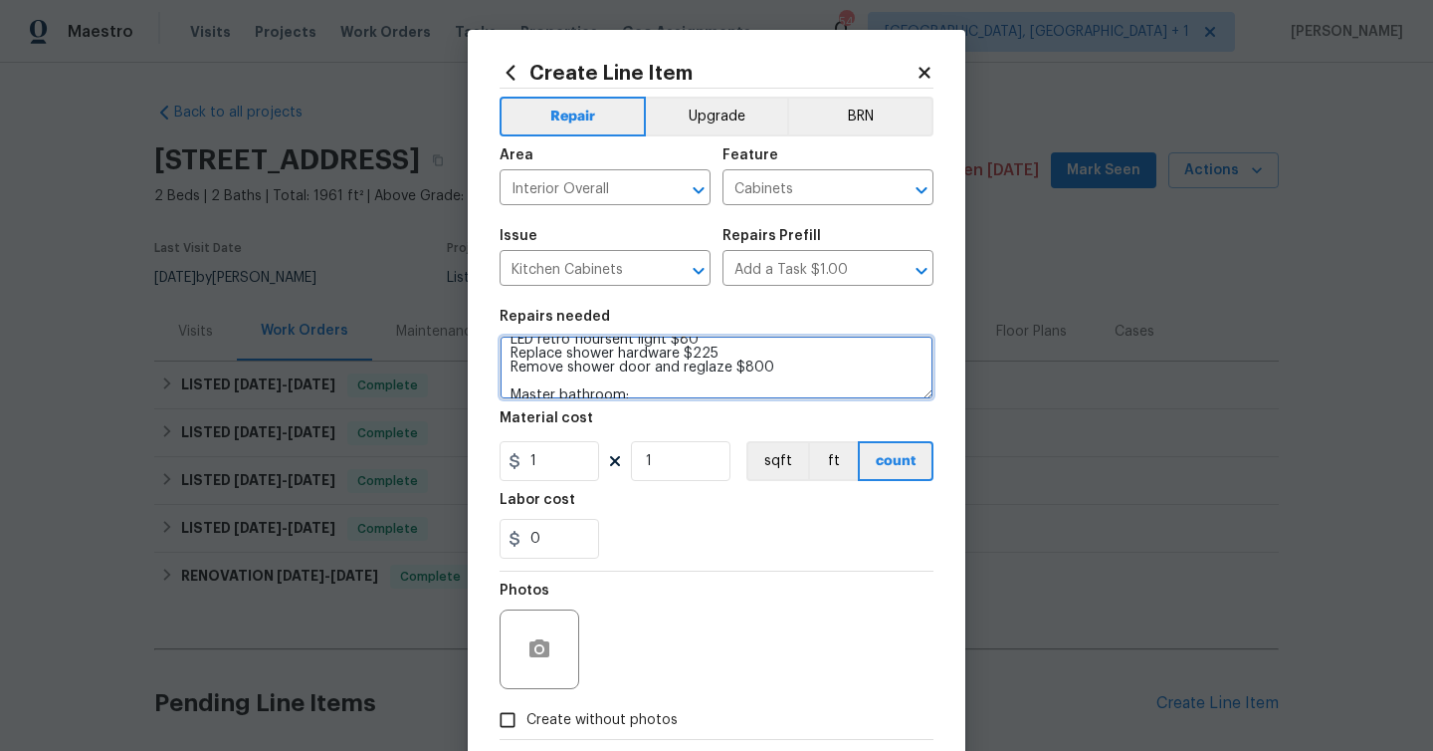
scroll to position [47, 0]
click at [802, 371] on textarea "Bathroom 2 Replace vanity with prefab counter top and new faucet $450 New mirro…" at bounding box center [717, 367] width 434 height 64
click at [720, 363] on textarea "Bathroom 2 Replace vanity with prefab counter top and new faucet $450 New mirro…" at bounding box center [717, 367] width 434 height 64
click at [698, 346] on textarea "Bathroom 2 Replace vanity with prefab counter top and new faucet $450 New mirro…" at bounding box center [717, 367] width 434 height 64
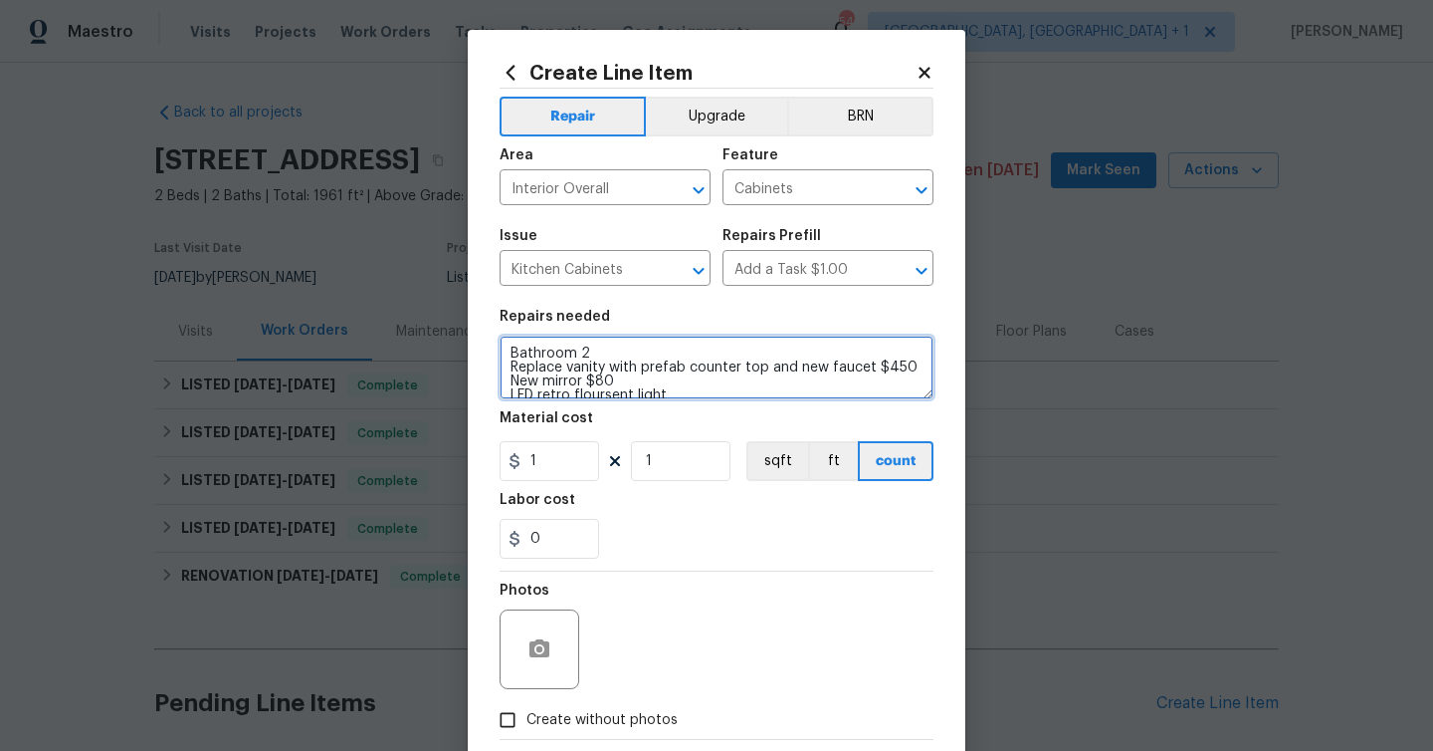
click at [616, 383] on textarea "Bathroom 2 Replace vanity with prefab counter top and new faucet $450 New mirro…" at bounding box center [717, 367] width 434 height 64
click at [910, 366] on textarea "Bathroom 2 Replace vanity with prefab counter top and new faucet $450 New mirro…" at bounding box center [717, 367] width 434 height 64
type textarea "Bathroom 2 Replace vanity with prefab counter top and new faucet New mirror LED…"
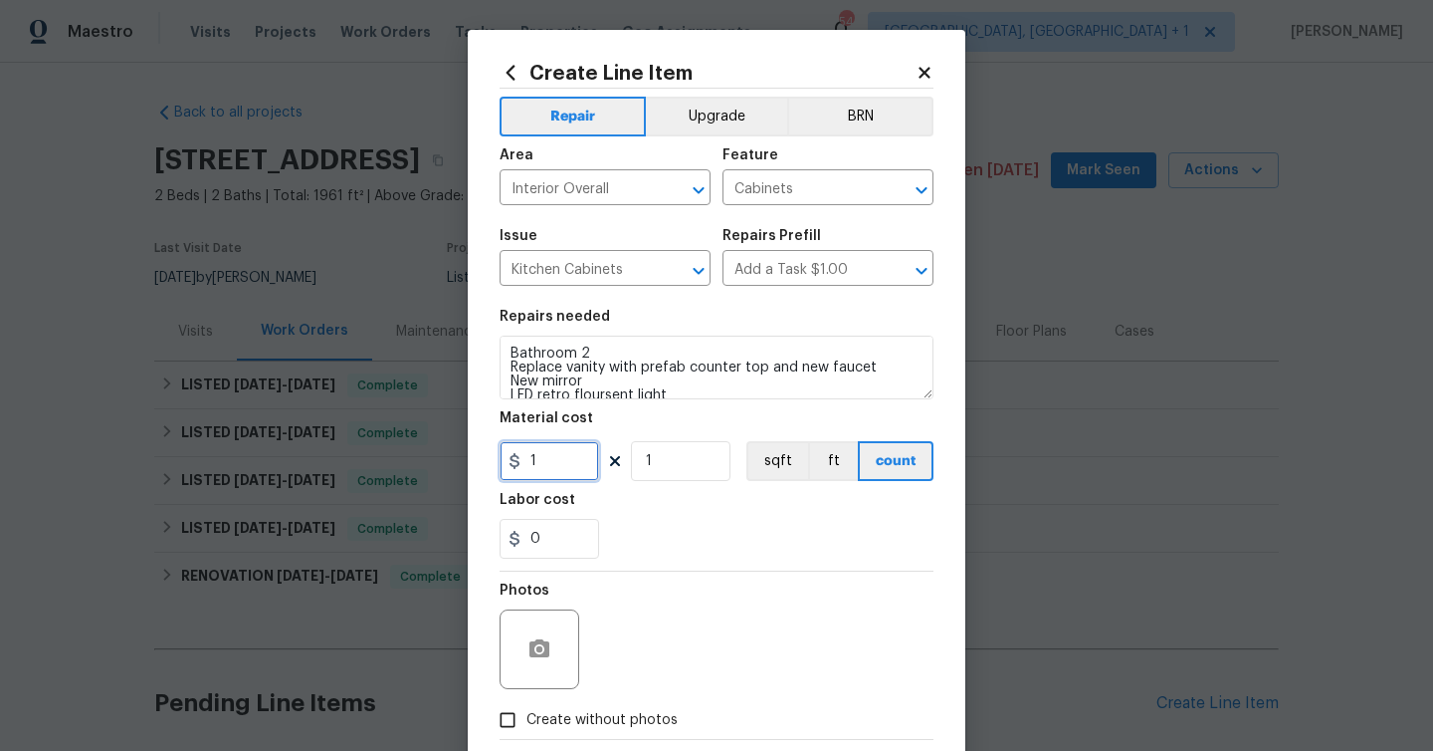
click at [558, 476] on input "1" at bounding box center [550, 461] width 100 height 40
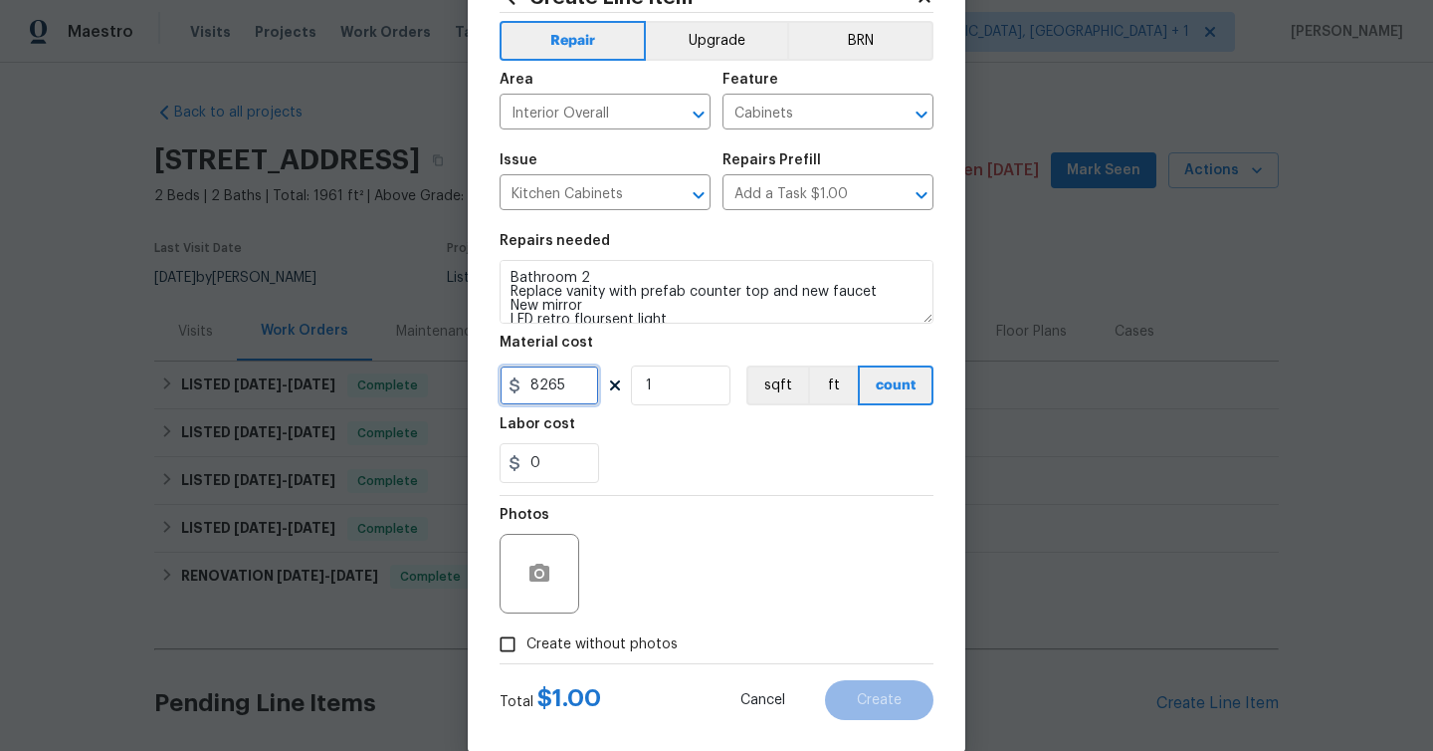
scroll to position [79, 0]
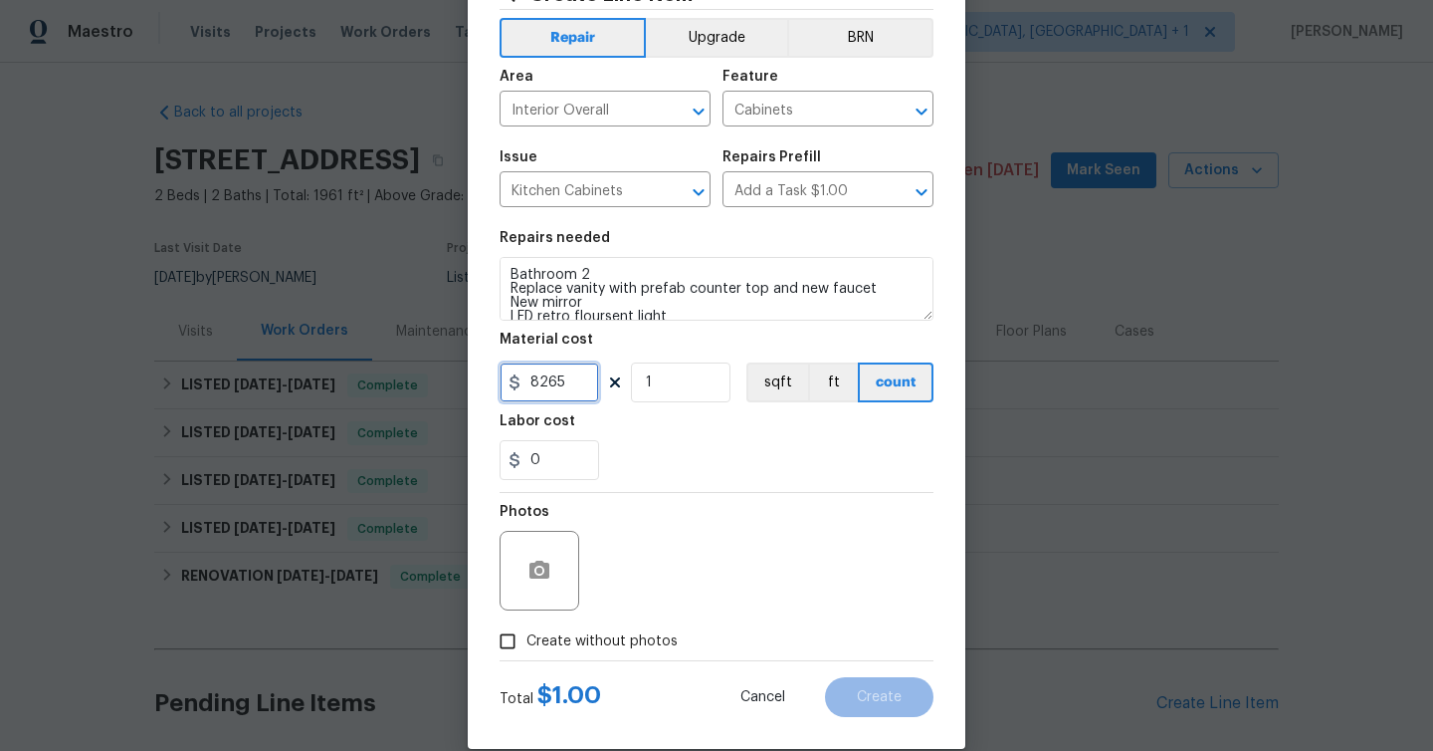
type input "8265"
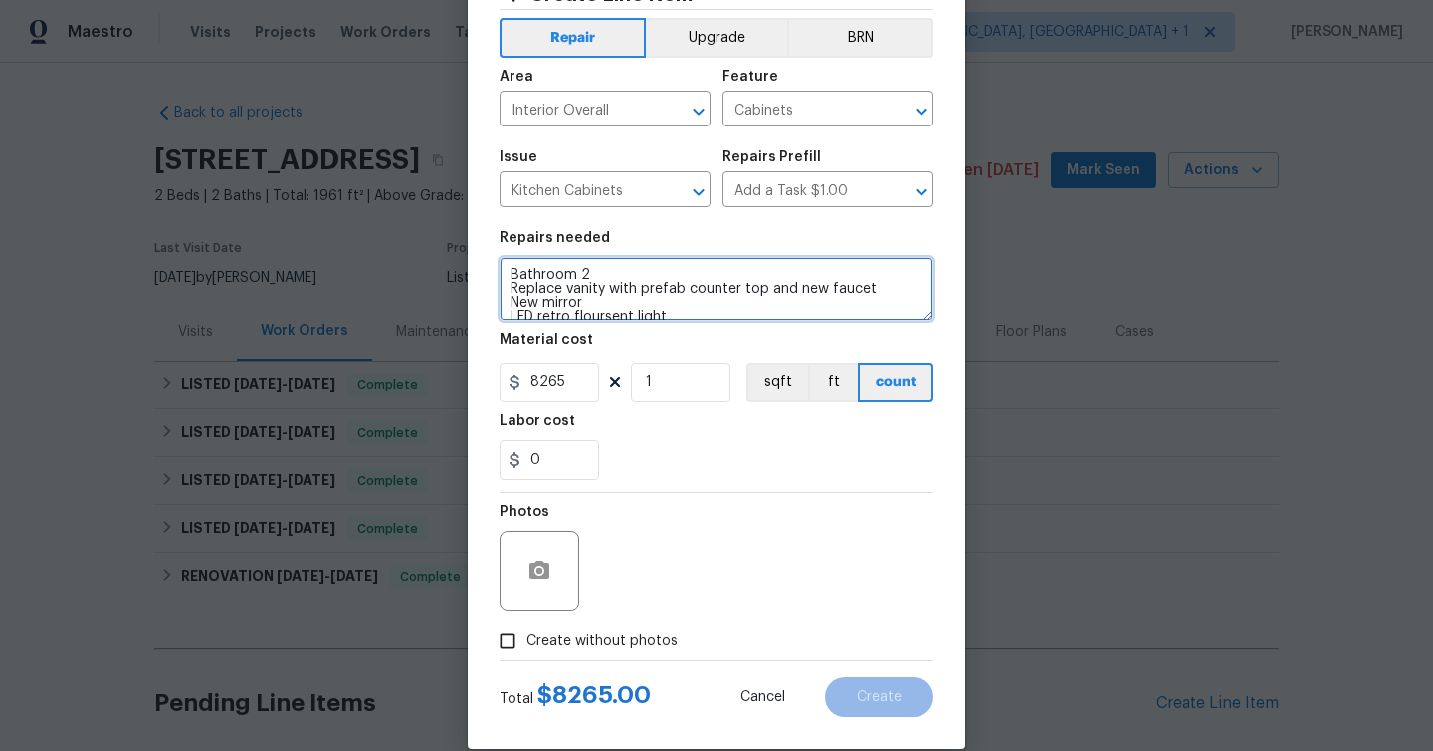
click at [514, 279] on textarea "Bathroom 2 Replace vanity with prefab counter top and new faucet New mirror LED…" at bounding box center [717, 289] width 434 height 64
click at [517, 269] on textarea "Bathroom 2 Replace vanity with prefab counter top and new faucet New mirror LED…" at bounding box center [717, 289] width 434 height 64
type textarea "#salability Bathroom 2 Replace vanity with prefab counter top and new faucet Ne…"
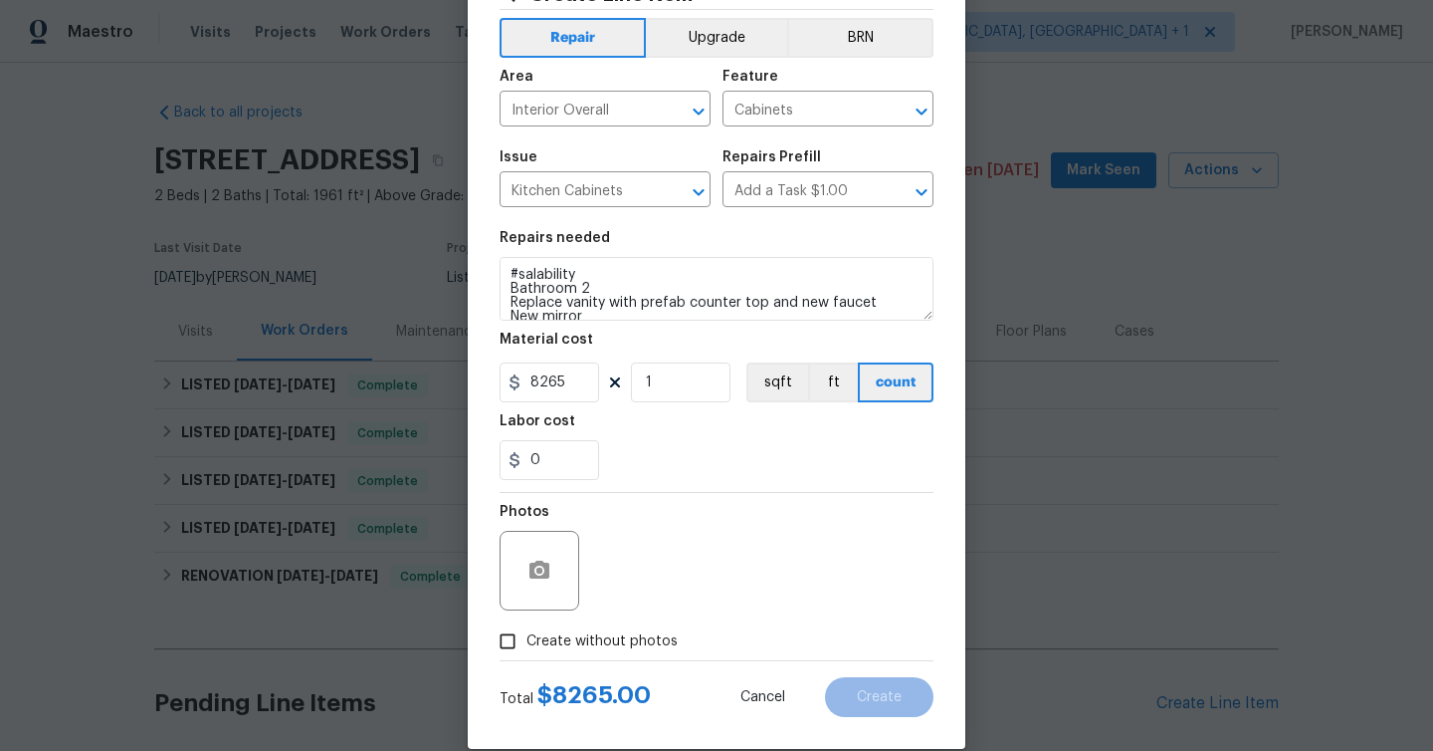
click at [555, 633] on span "Create without photos" at bounding box center [602, 641] width 151 height 21
click at [527, 633] on input "Create without photos" at bounding box center [508, 641] width 38 height 38
checkbox input "true"
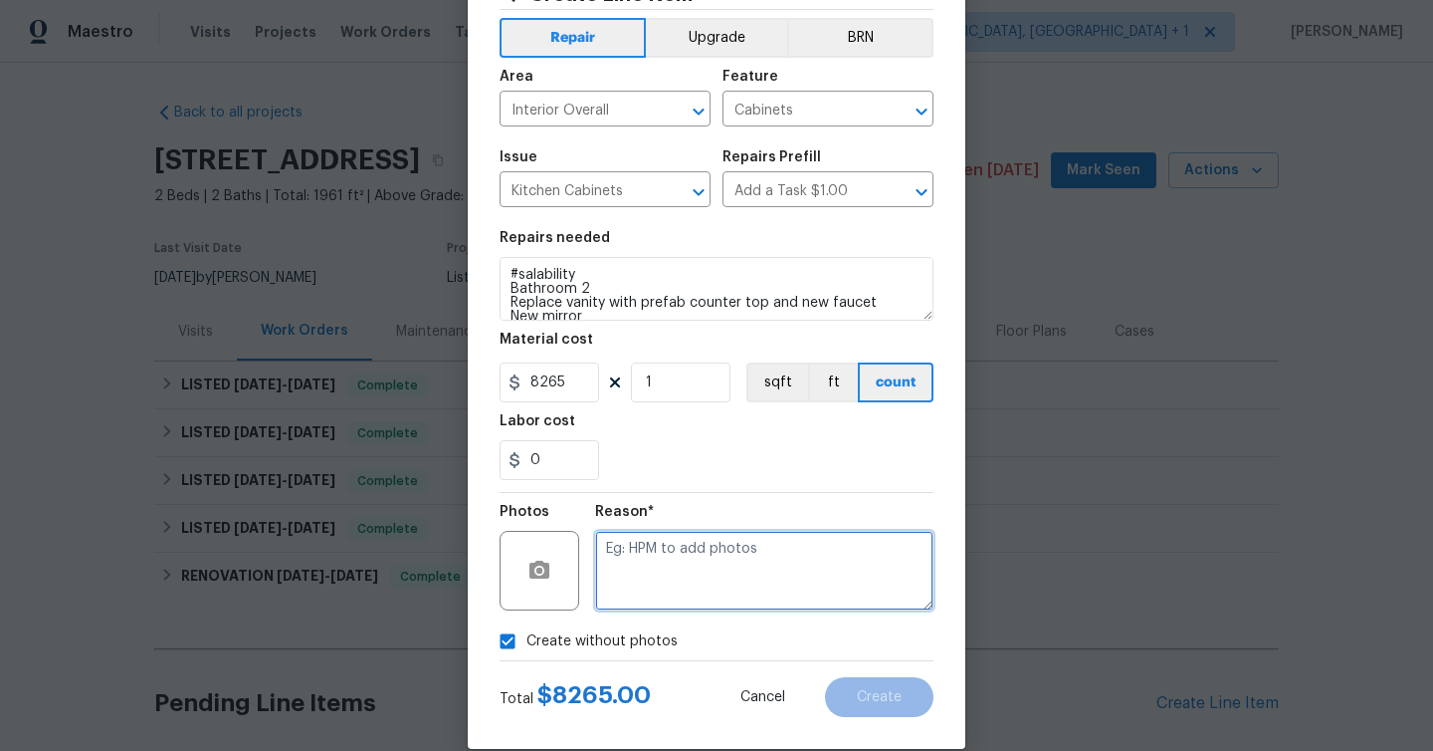
click at [680, 554] on textarea at bounding box center [764, 571] width 338 height 80
type textarea "#salability"
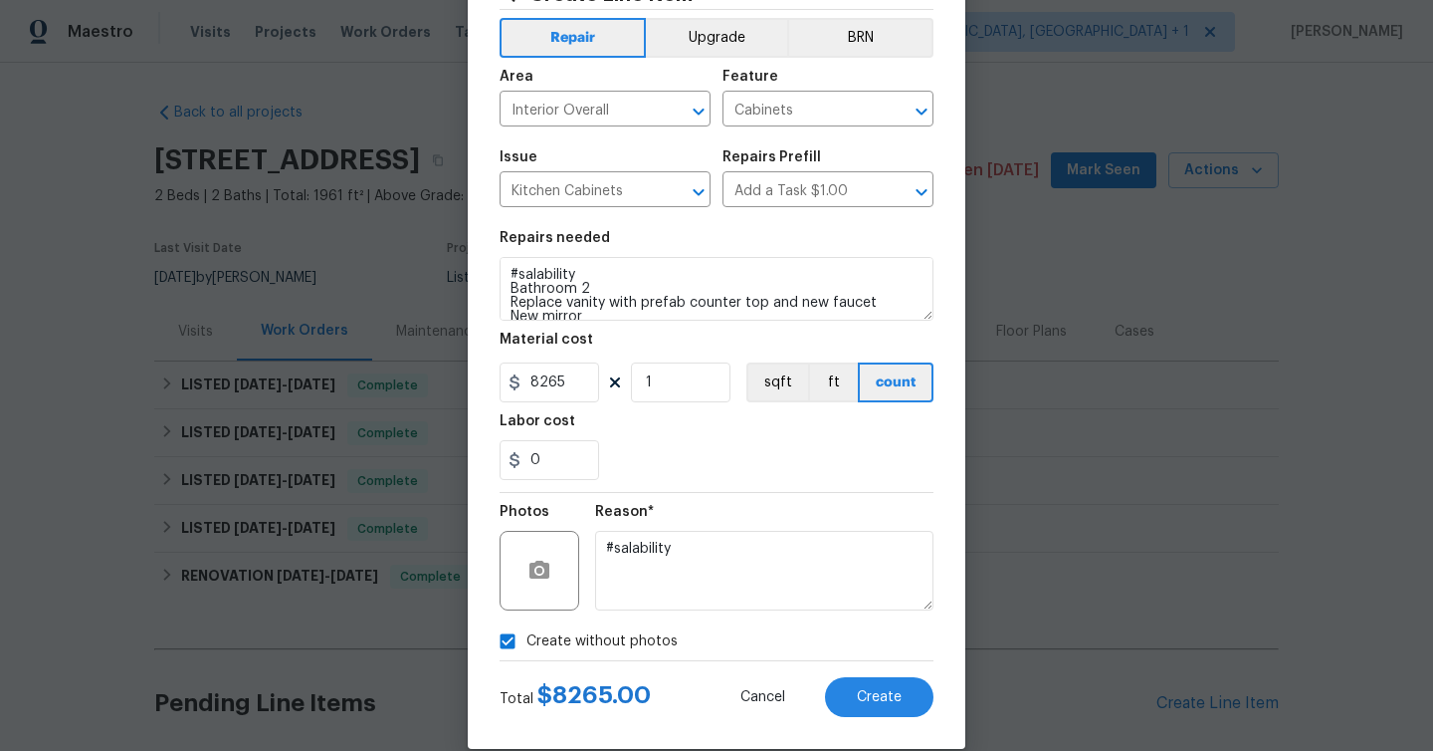
click at [724, 473] on div "0" at bounding box center [717, 460] width 434 height 40
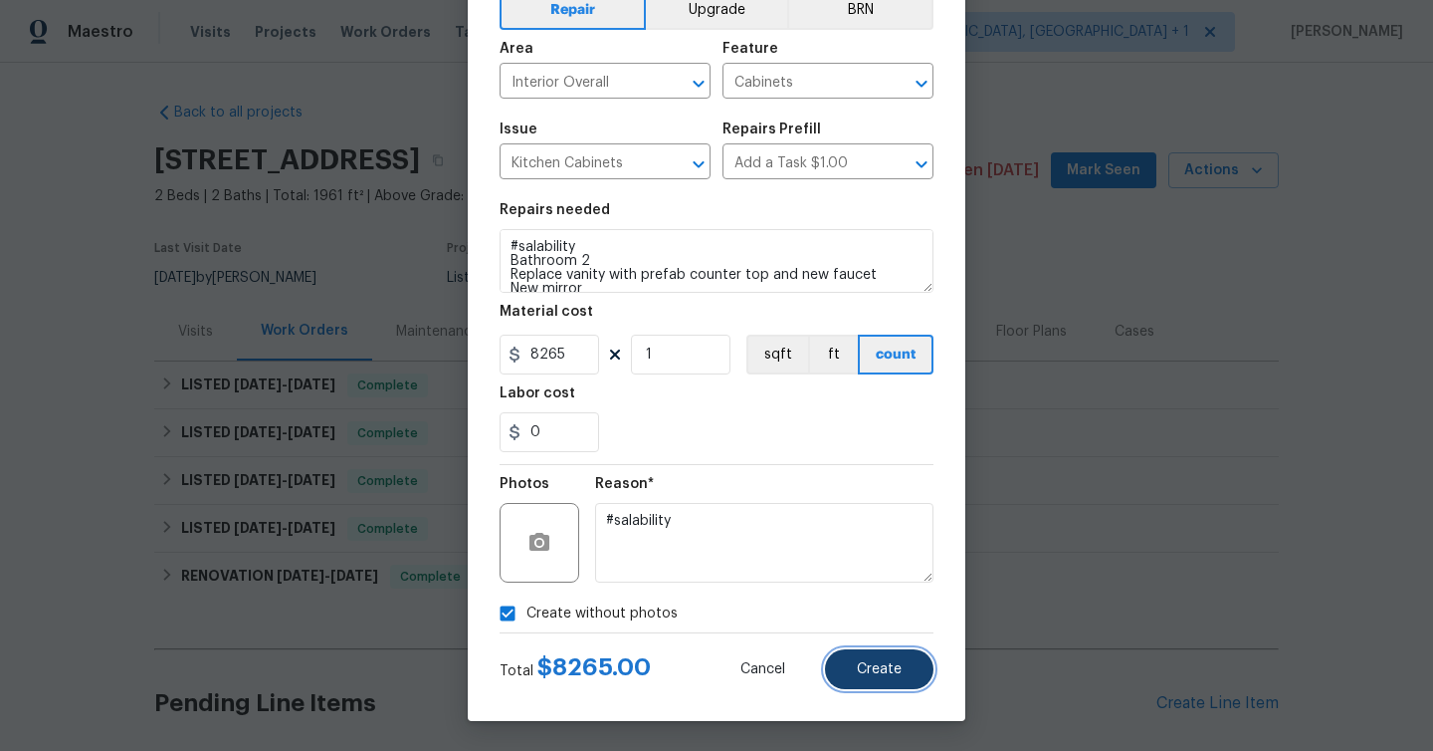
click at [859, 665] on span "Create" at bounding box center [879, 669] width 45 height 15
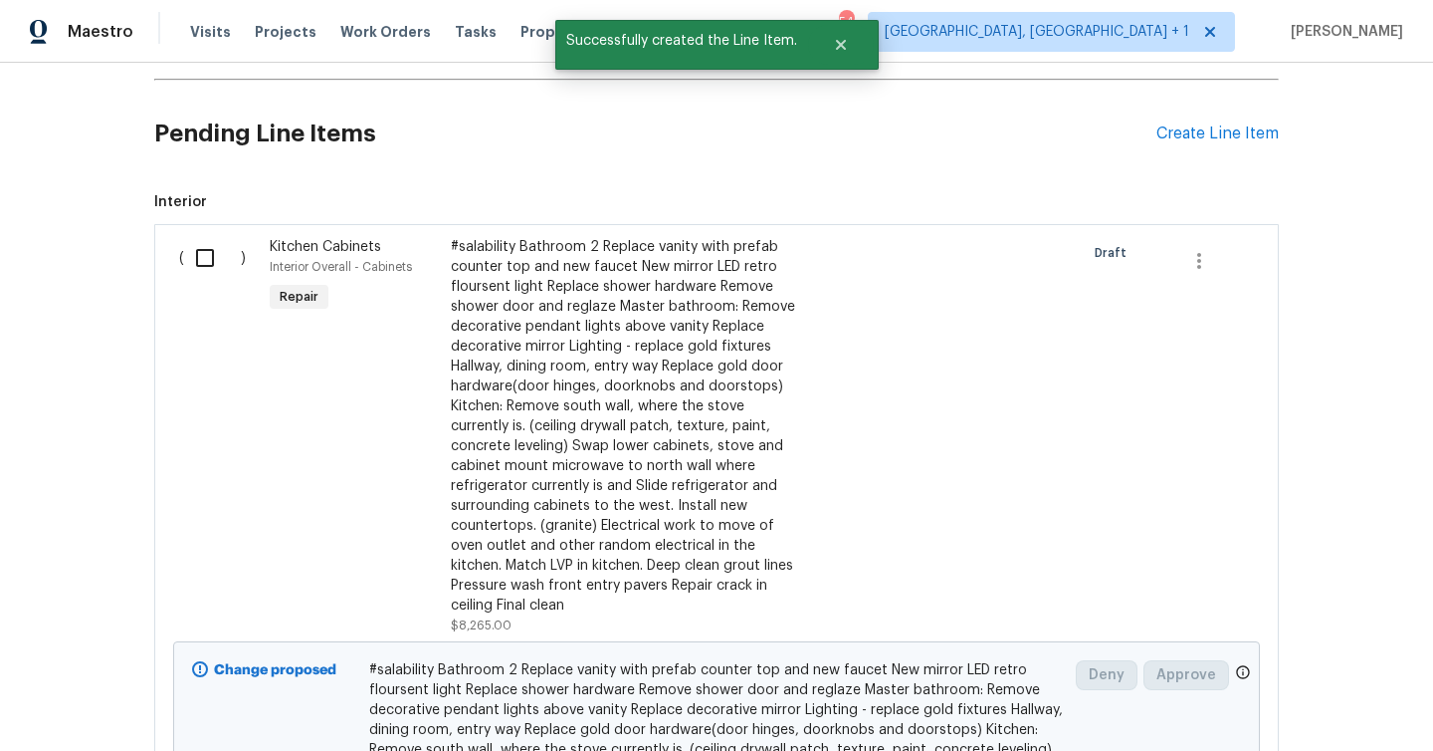
scroll to position [594, 0]
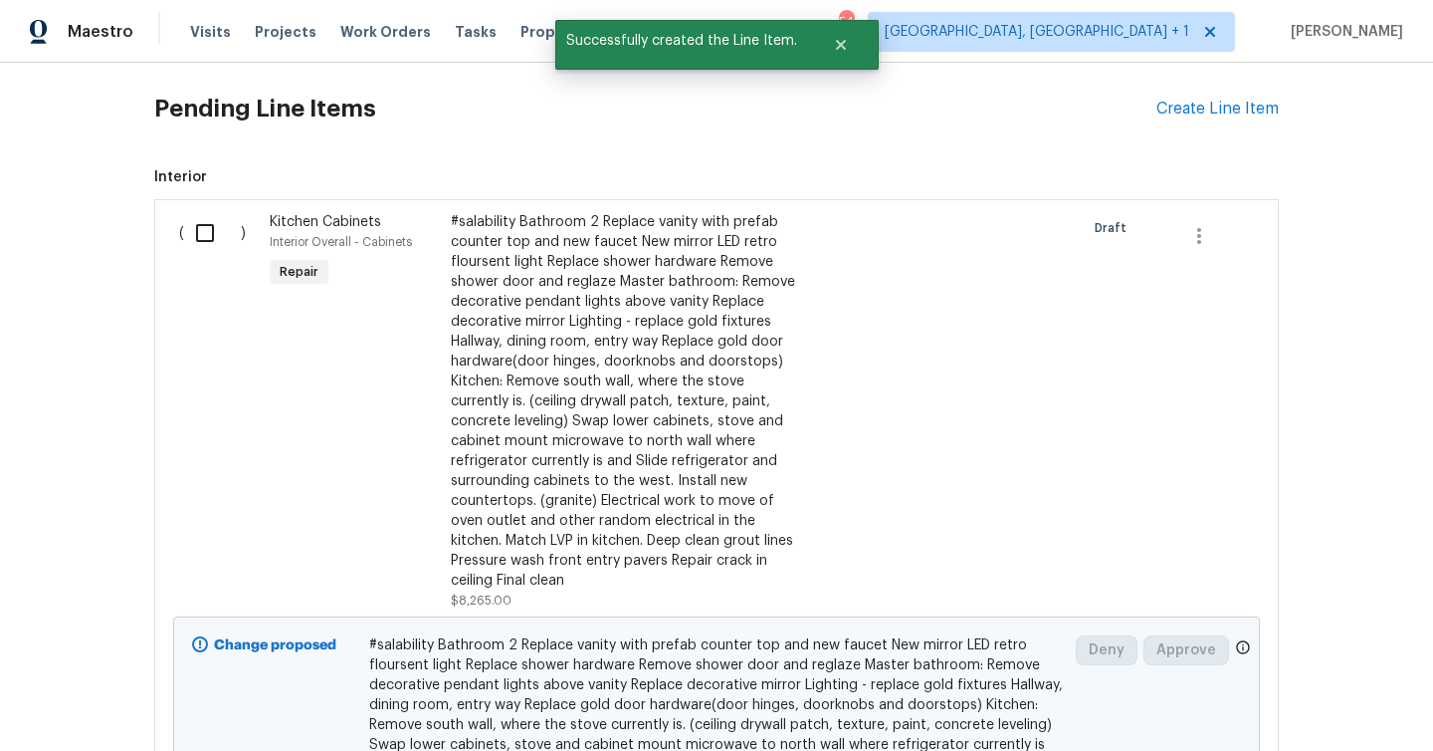
click at [202, 233] on input "checkbox" at bounding box center [212, 233] width 57 height 42
checkbox input "true"
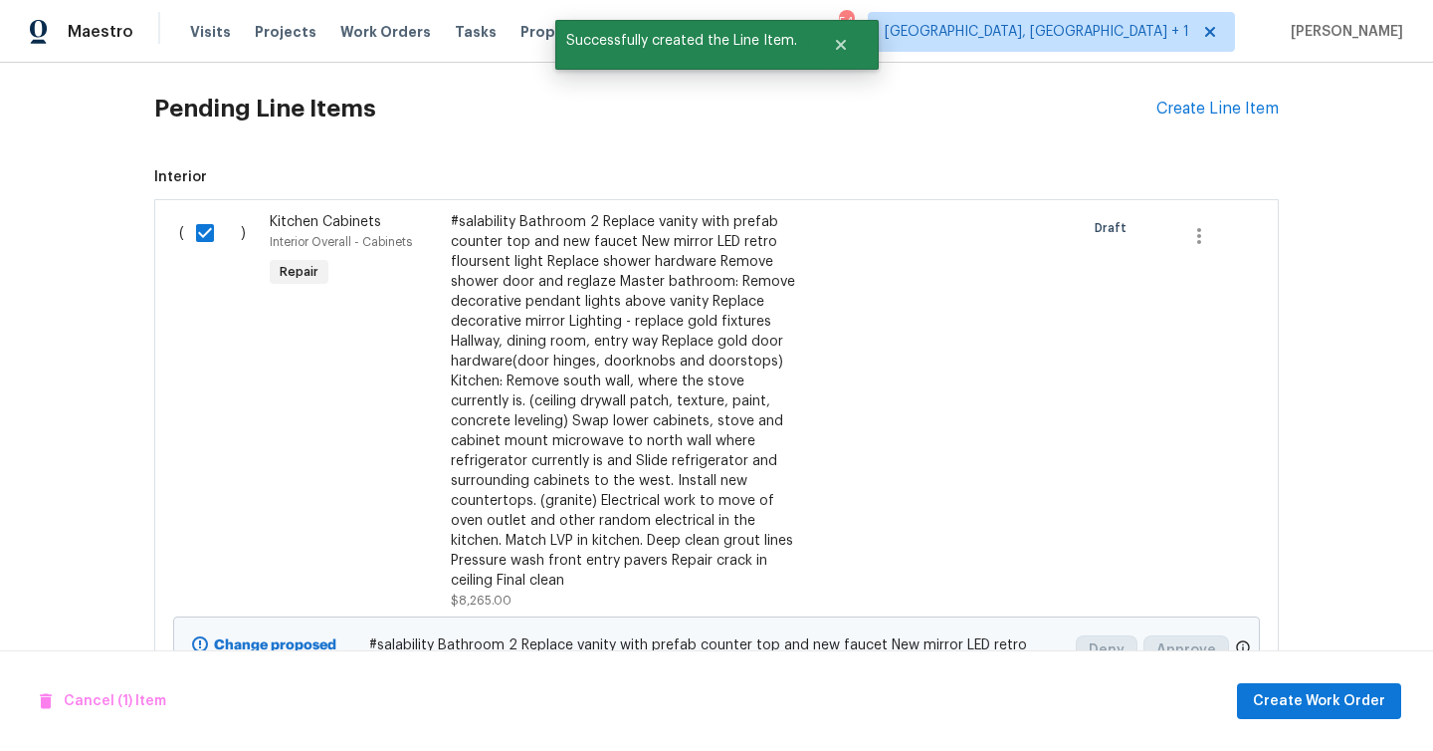
scroll to position [859, 0]
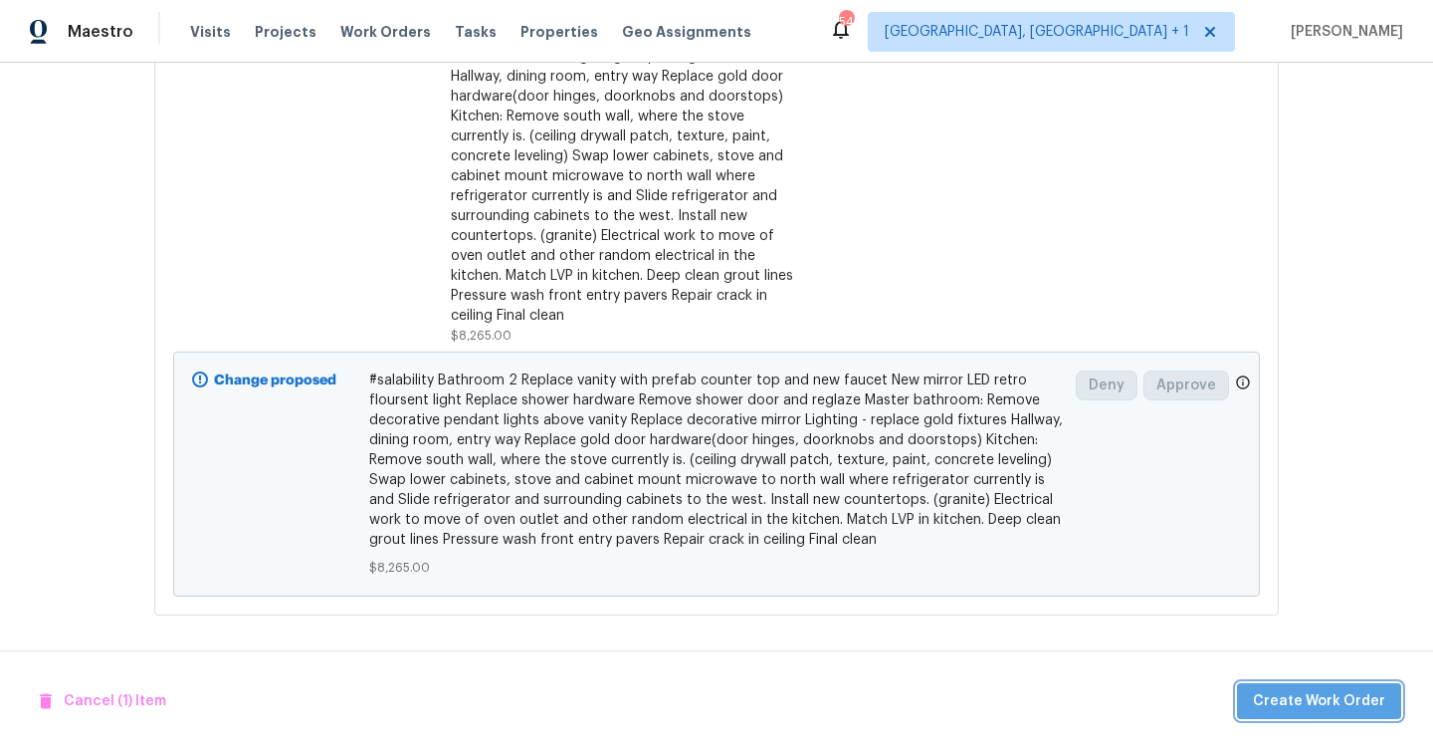
click at [1354, 700] on span "Create Work Order" at bounding box center [1319, 701] width 132 height 25
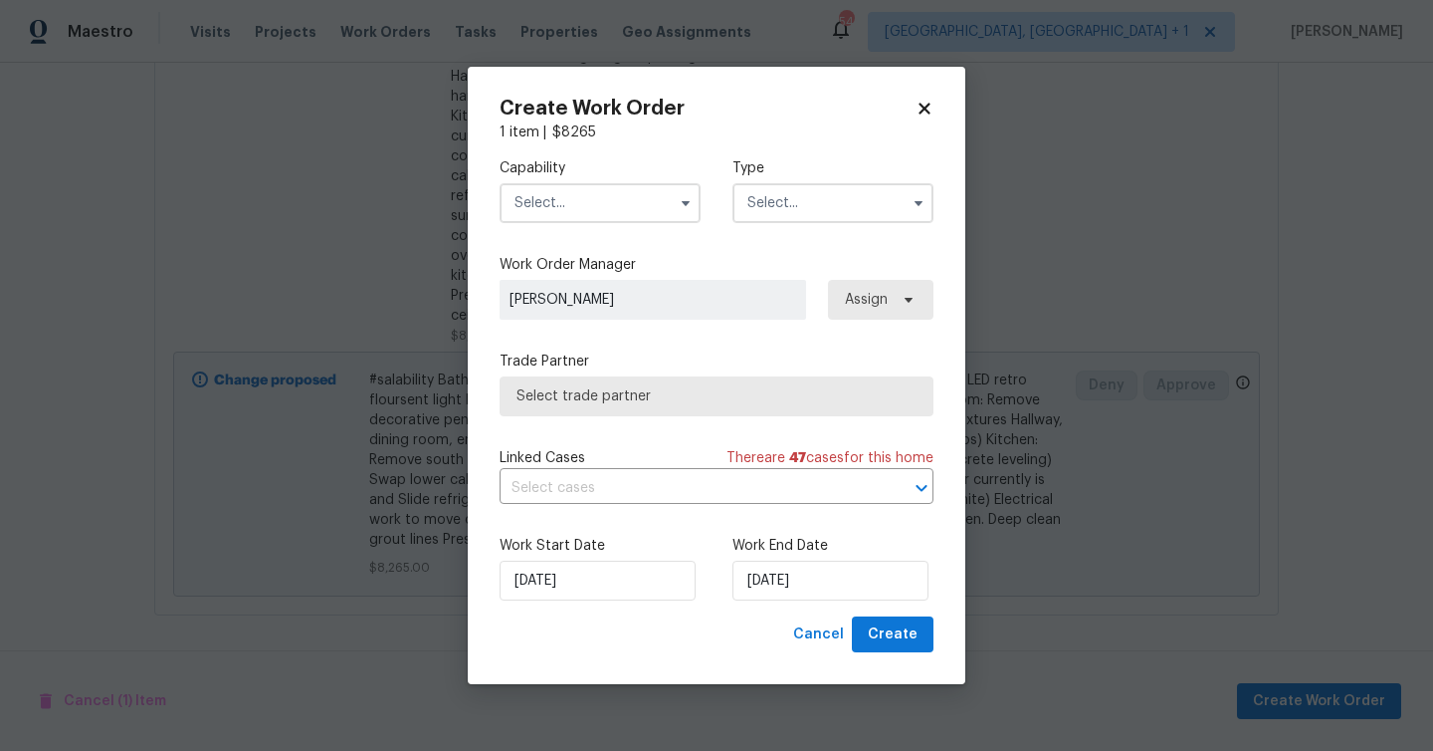
click at [549, 195] on input "text" at bounding box center [600, 203] width 201 height 40
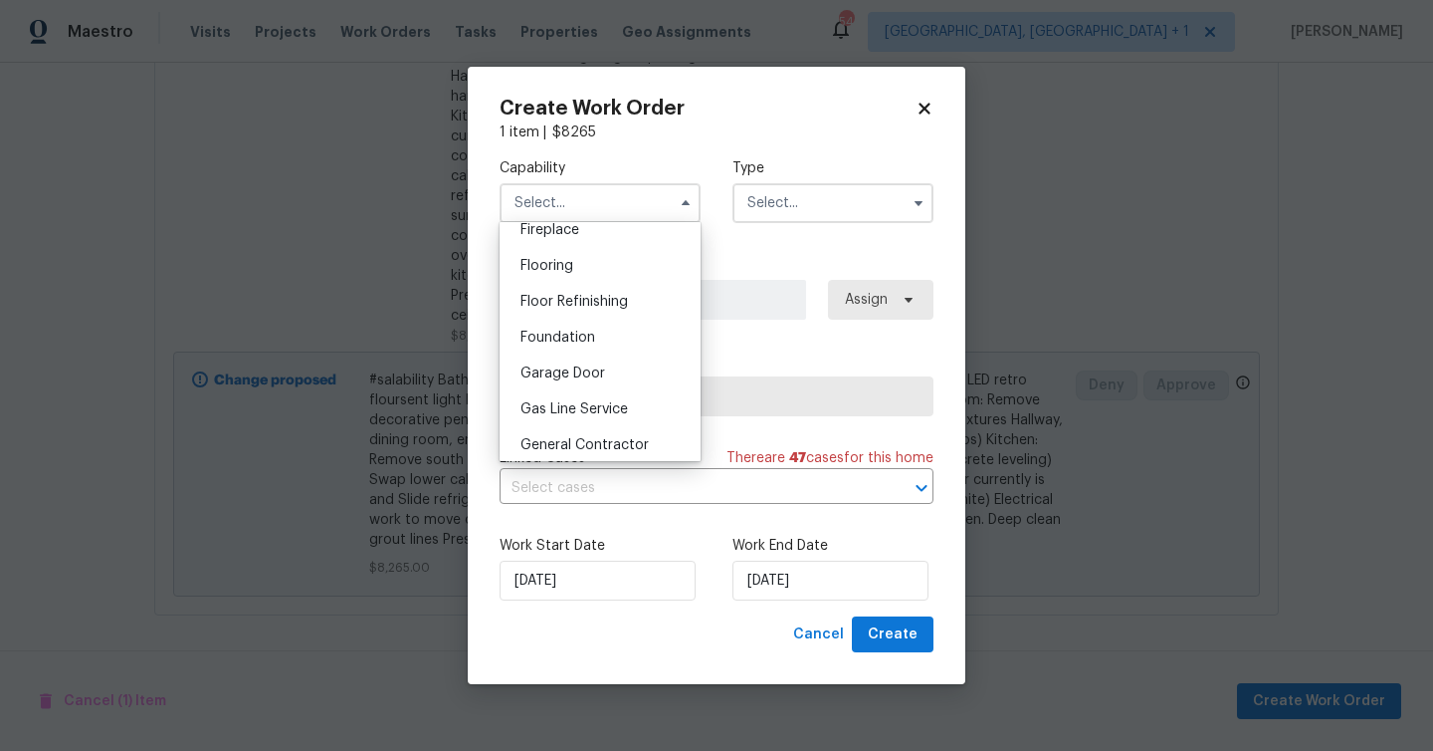
scroll to position [873, 0]
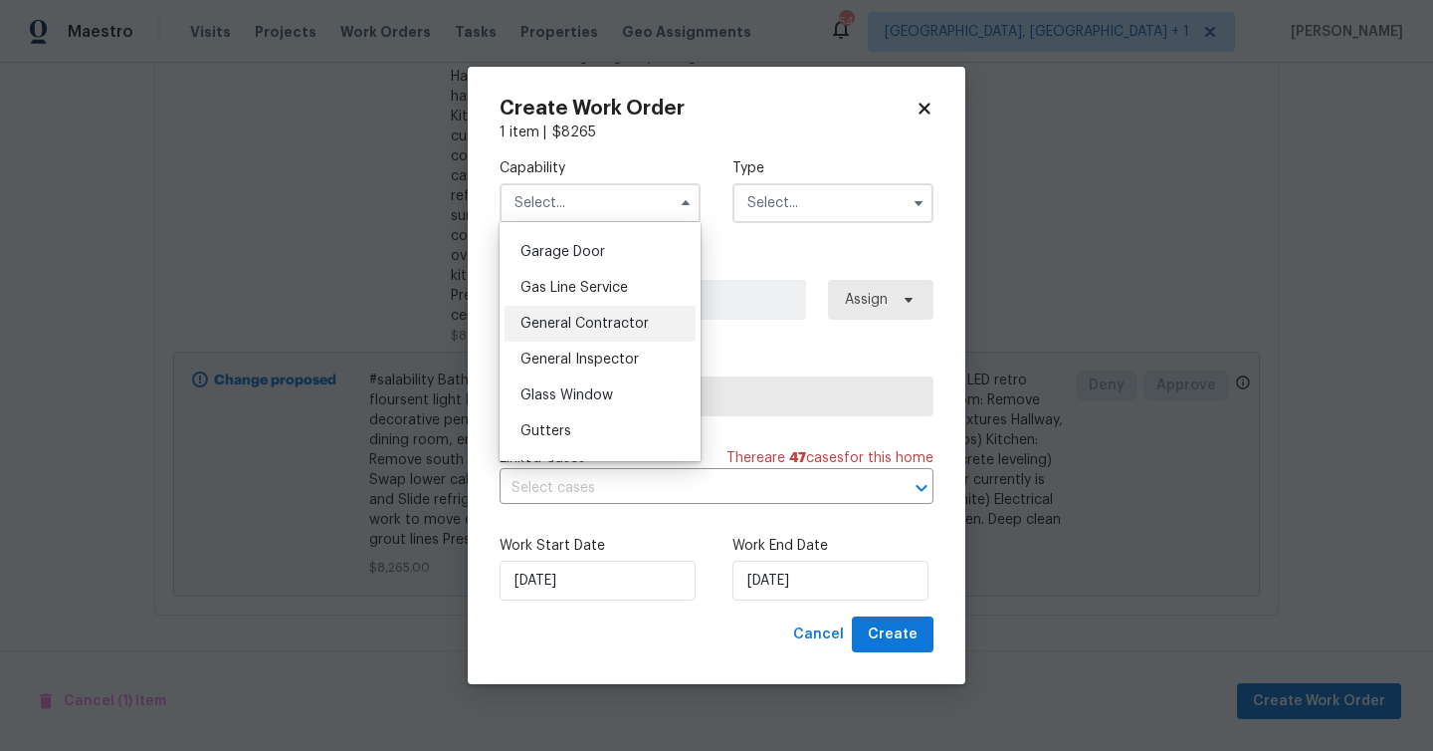
click at [630, 317] on span "General Contractor" at bounding box center [585, 324] width 128 height 14
type input "General Contractor"
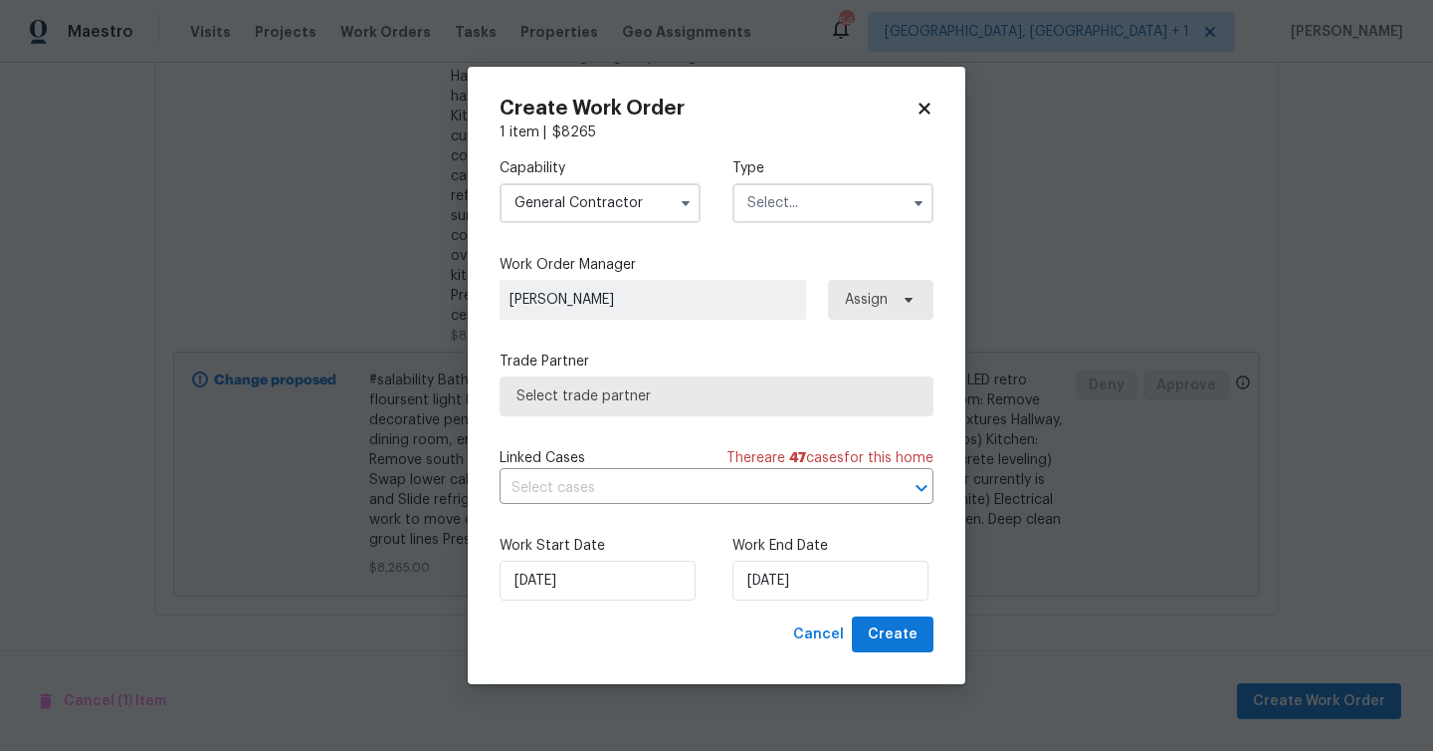
click at [778, 207] on input "text" at bounding box center [833, 203] width 201 height 40
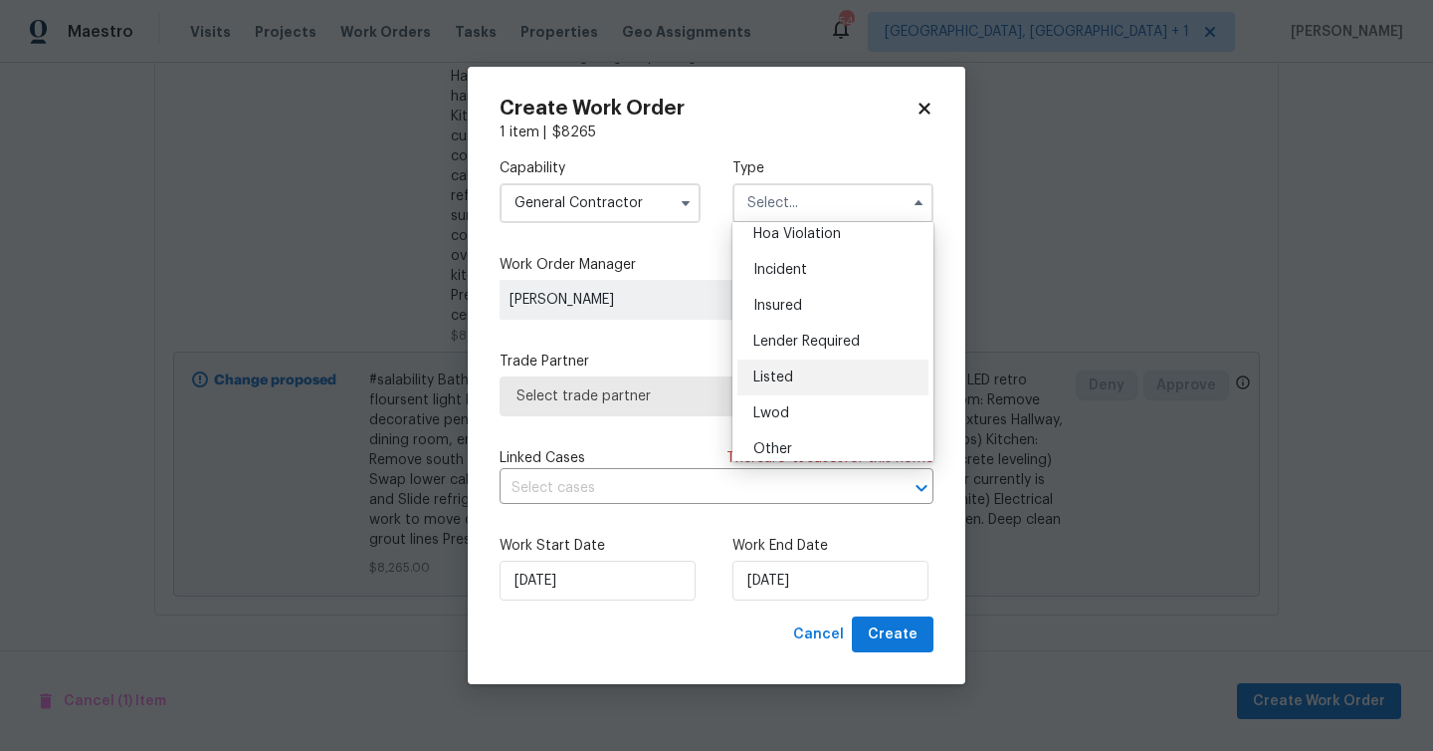
scroll to position [50, 0]
click at [808, 382] on div "Listed" at bounding box center [833, 374] width 191 height 36
type input "Listed"
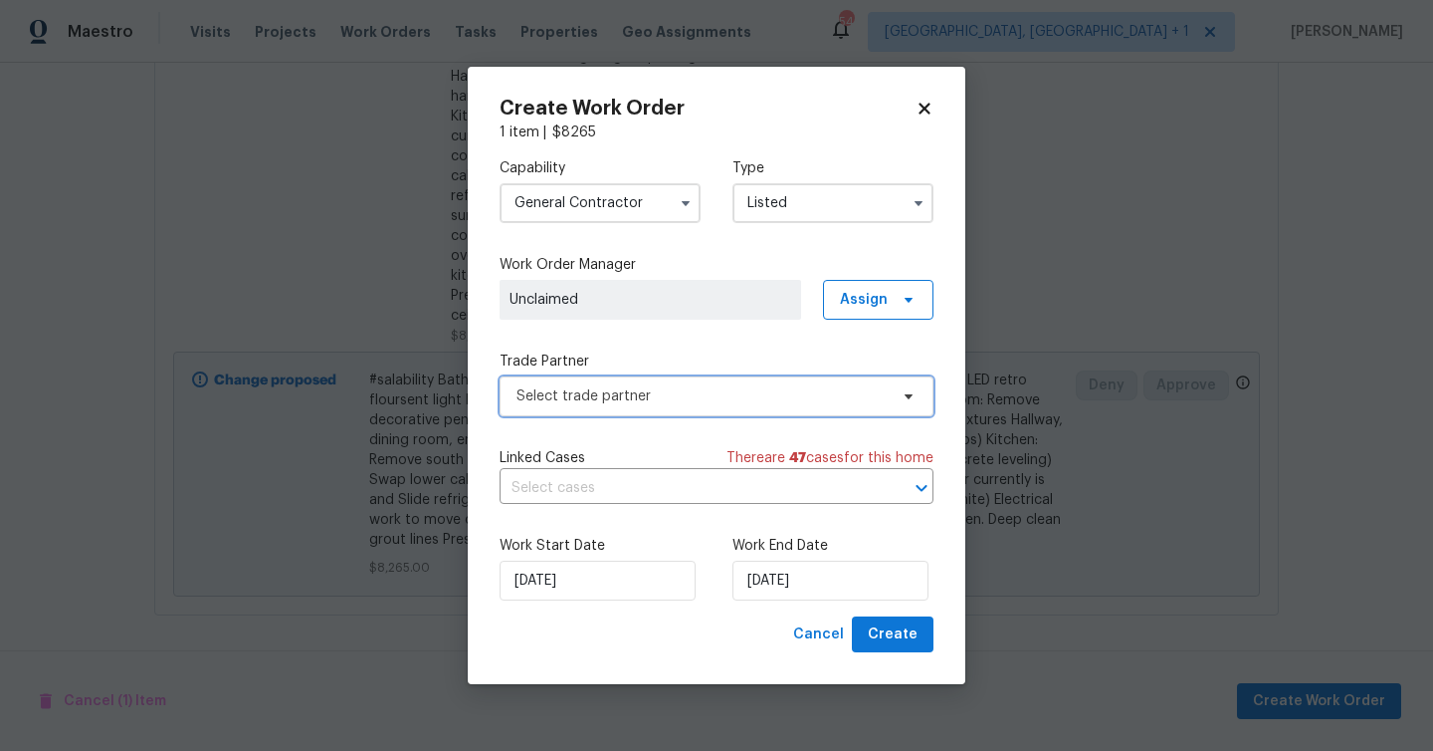
click at [808, 380] on span "Select trade partner" at bounding box center [717, 396] width 434 height 40
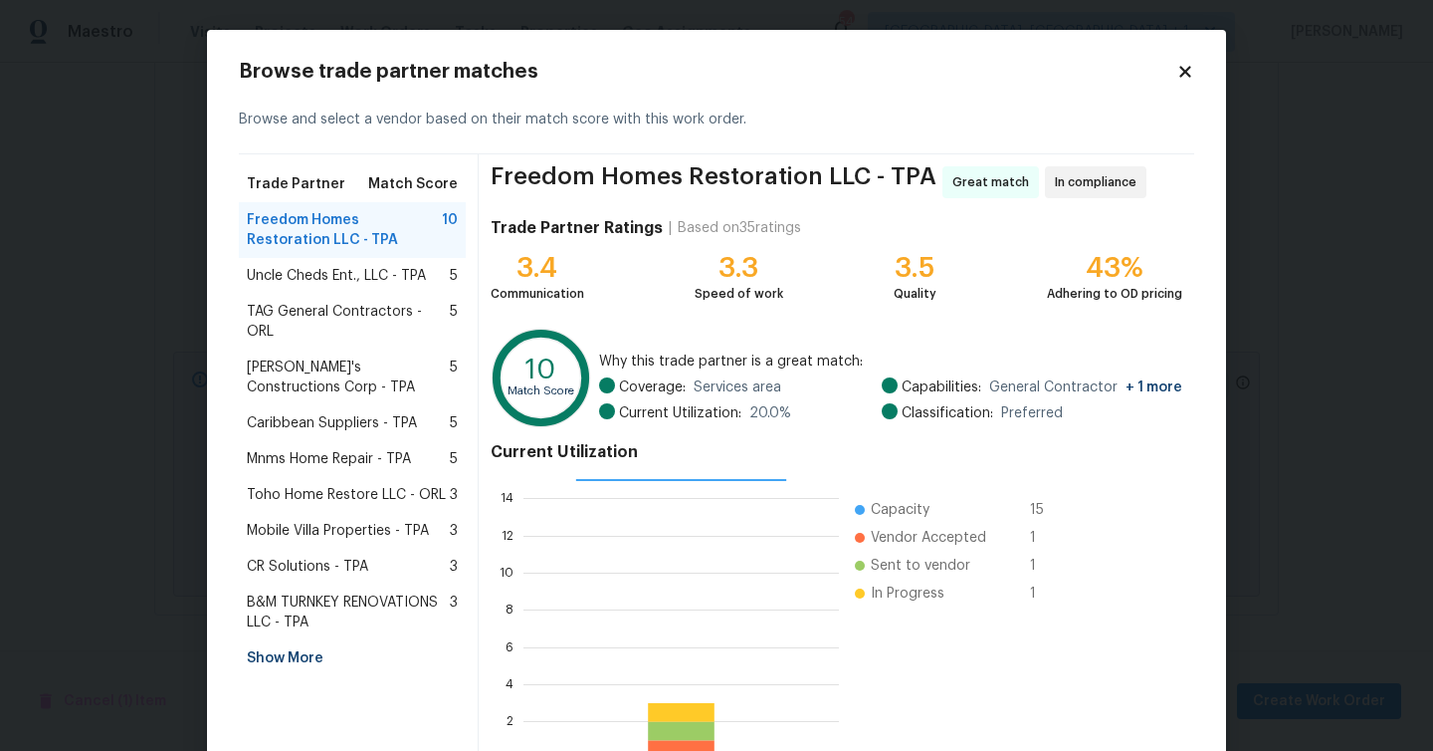
scroll to position [127, 0]
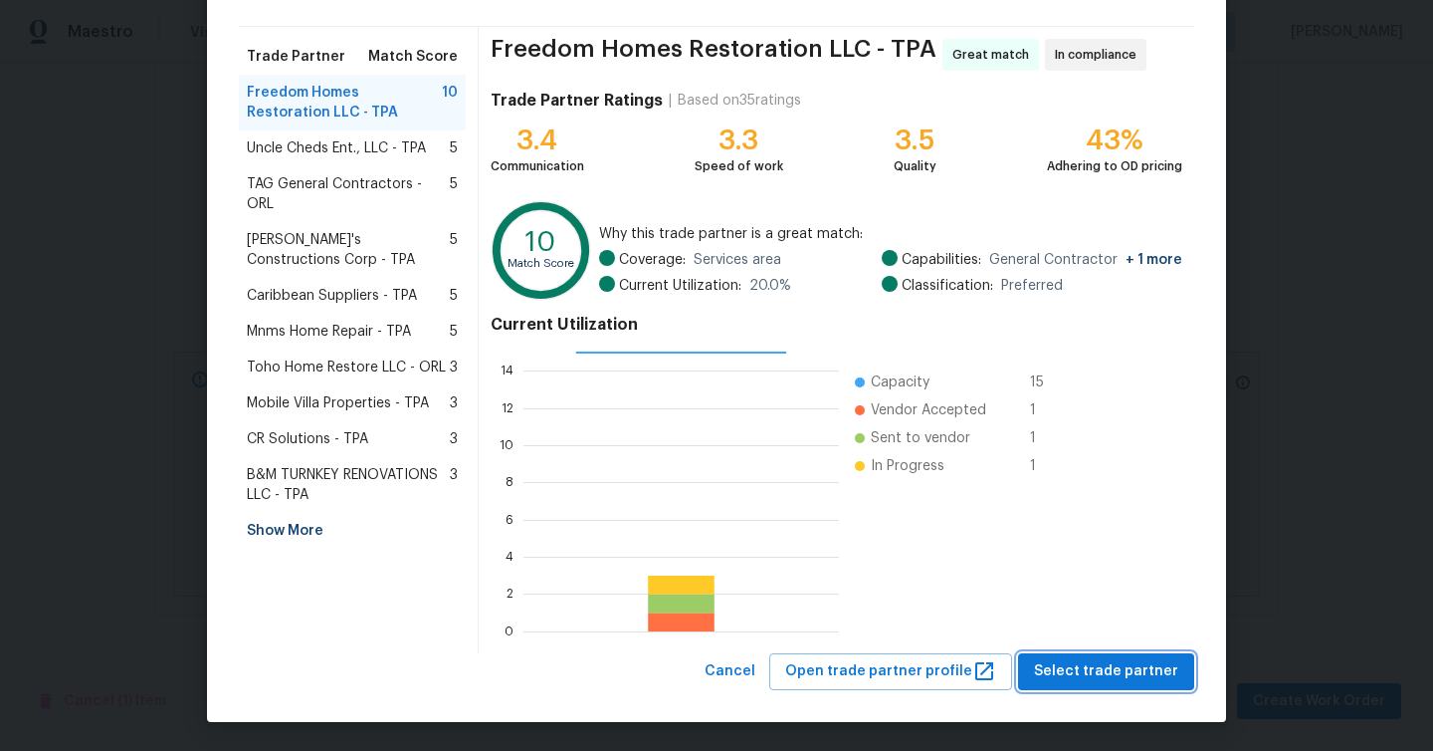
click at [1108, 655] on button "Select trade partner" at bounding box center [1106, 671] width 176 height 37
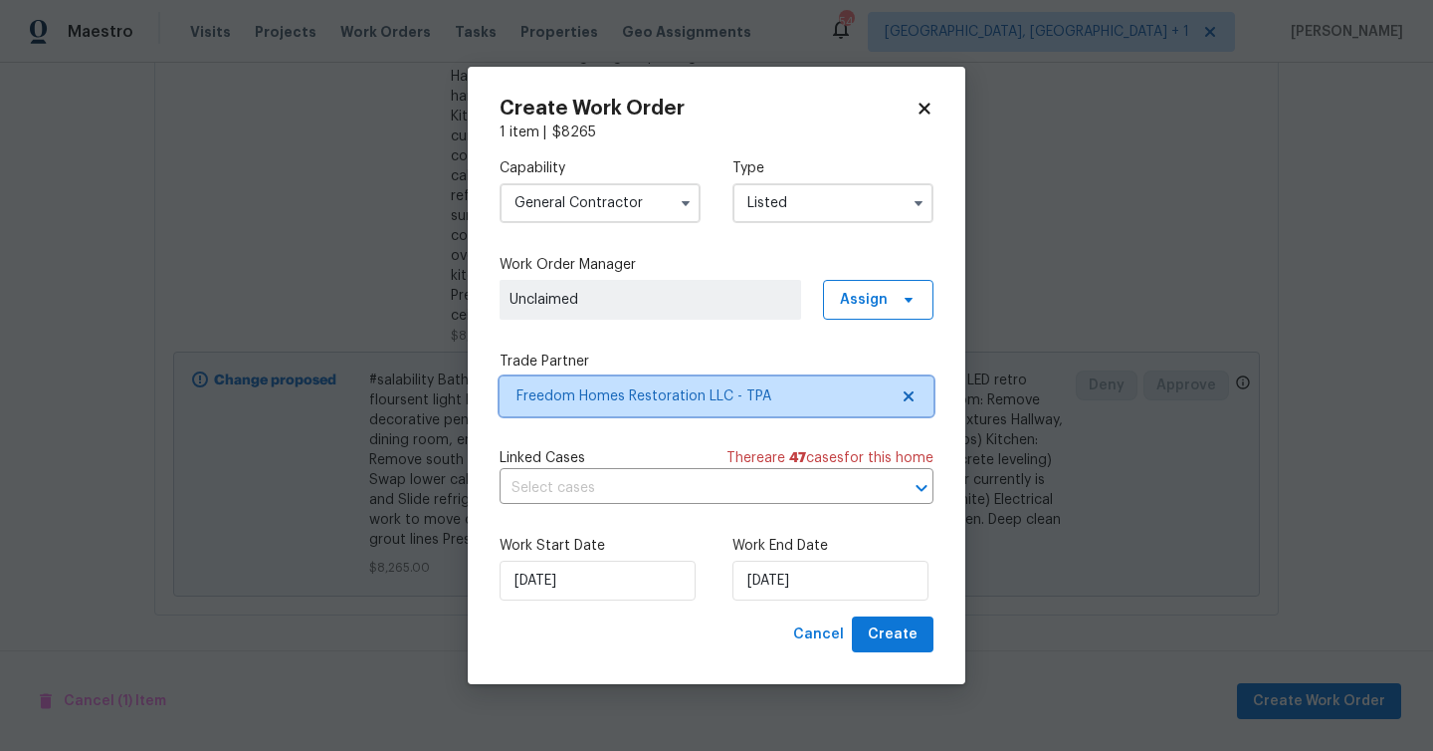
scroll to position [0, 0]
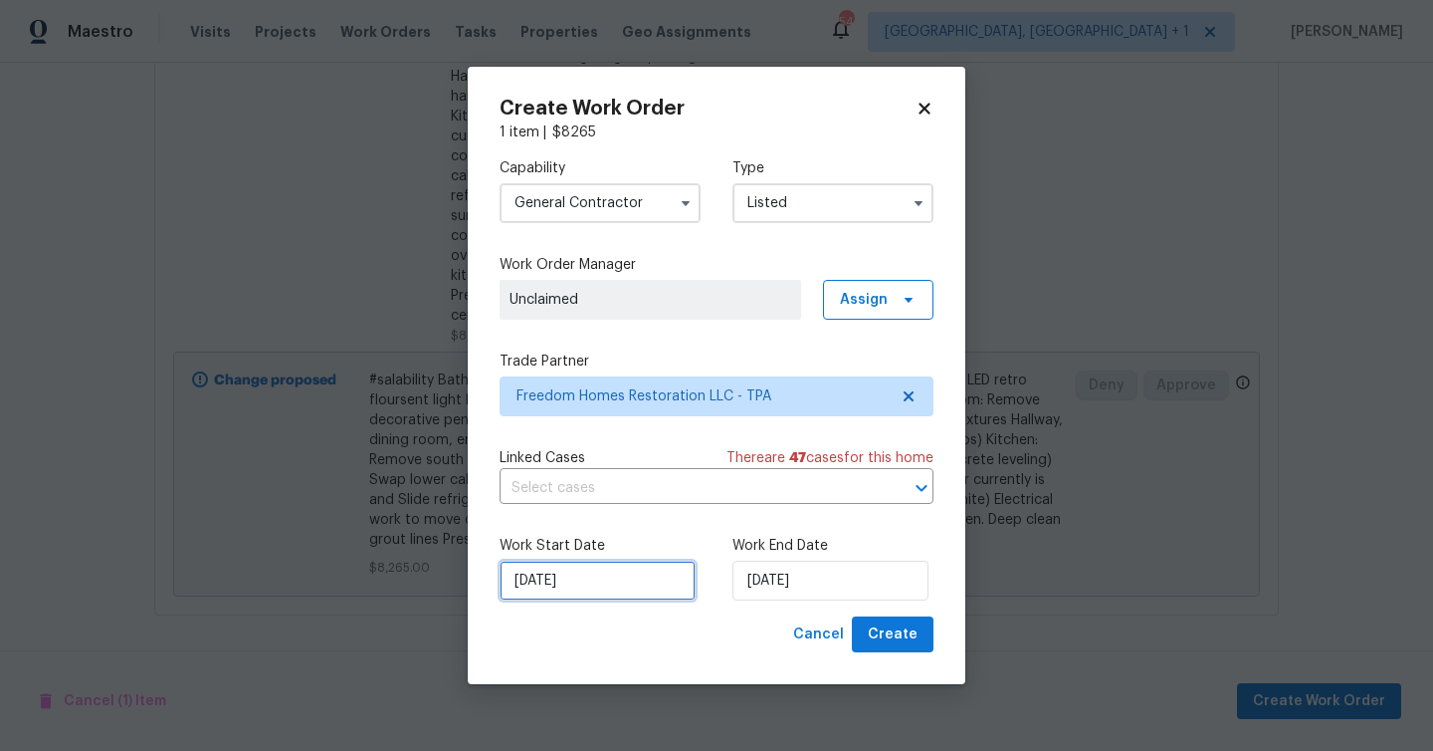
click at [644, 584] on input "[DATE]" at bounding box center [598, 580] width 196 height 40
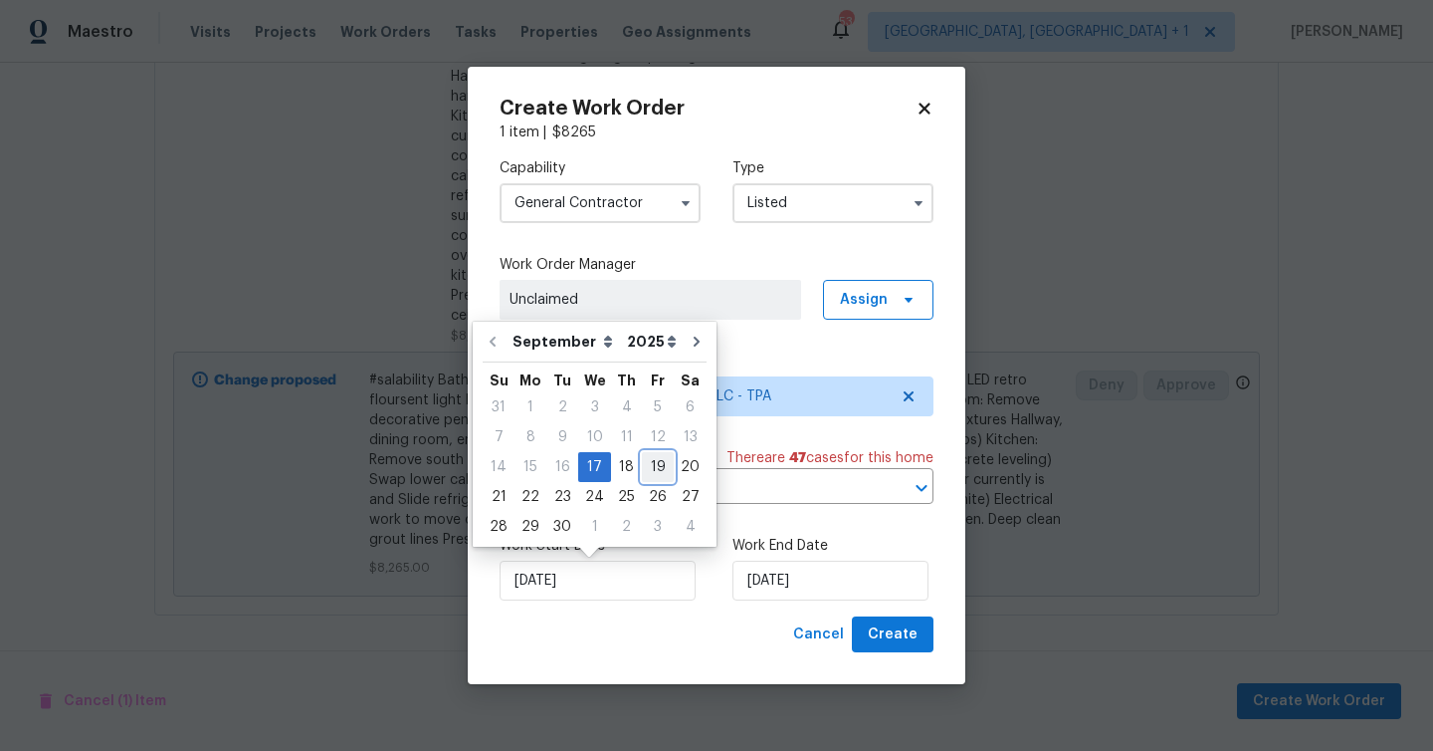
click at [643, 471] on div "19" at bounding box center [658, 467] width 32 height 28
type input "[DATE]"
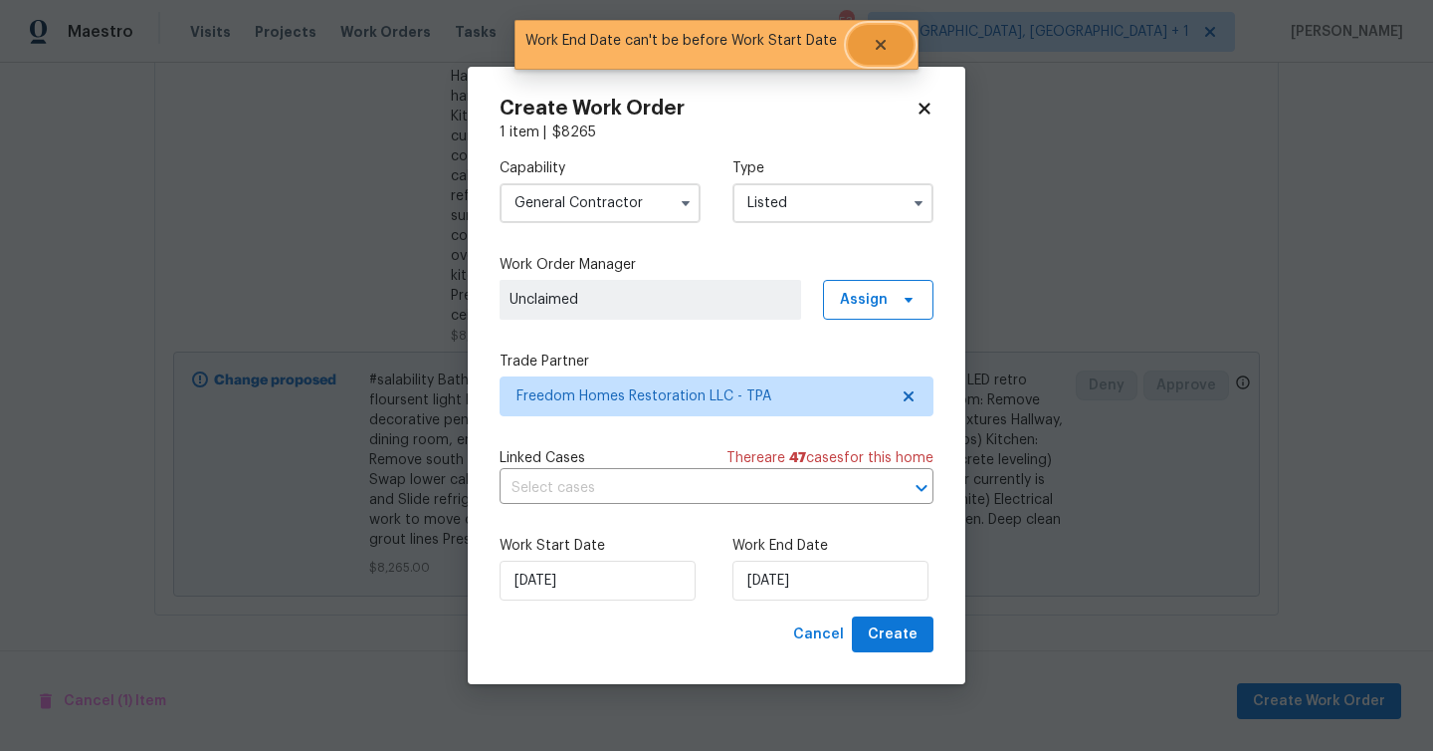
click at [880, 47] on icon "Close" at bounding box center [881, 45] width 10 height 10
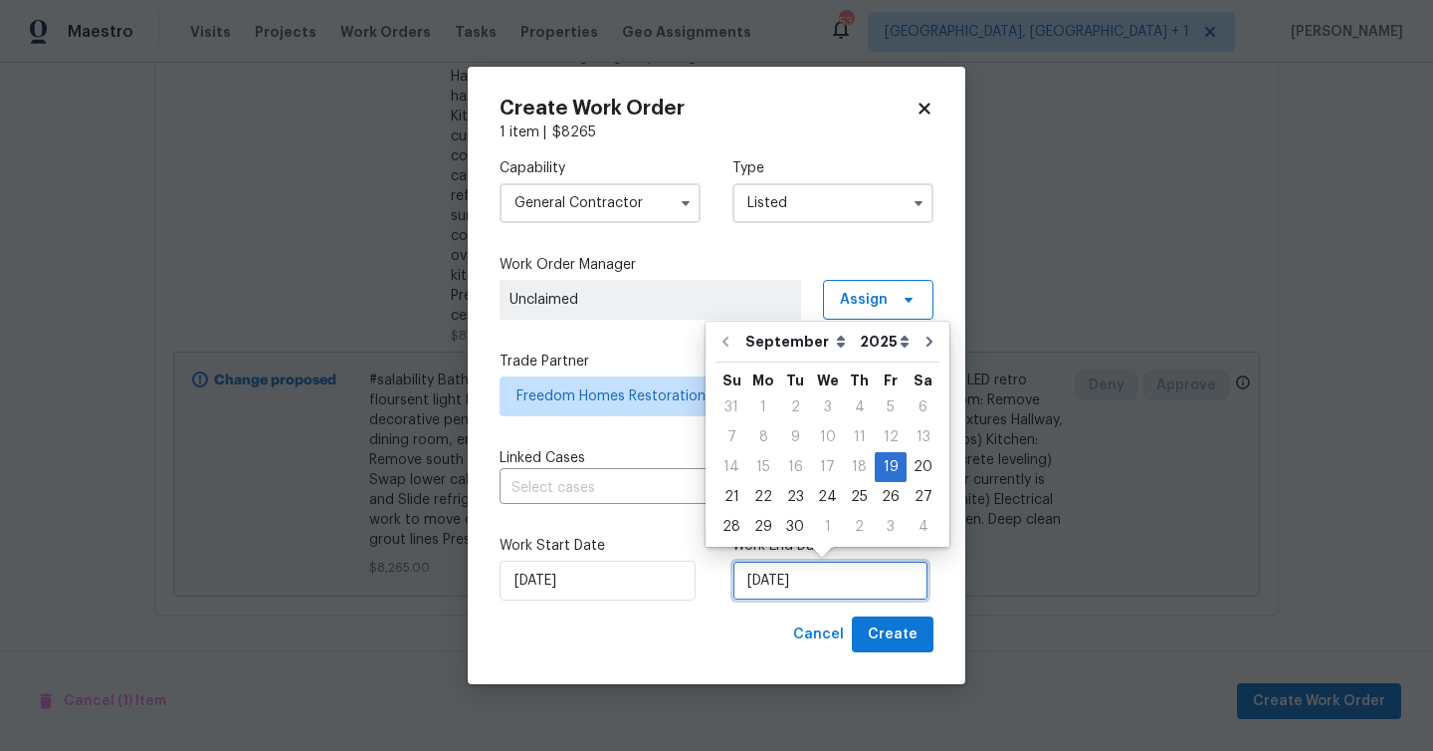
click at [850, 584] on input "[DATE]" at bounding box center [831, 580] width 196 height 40
click at [875, 522] on div "3" at bounding box center [891, 527] width 32 height 28
type input "10/3/2025"
select select "9"
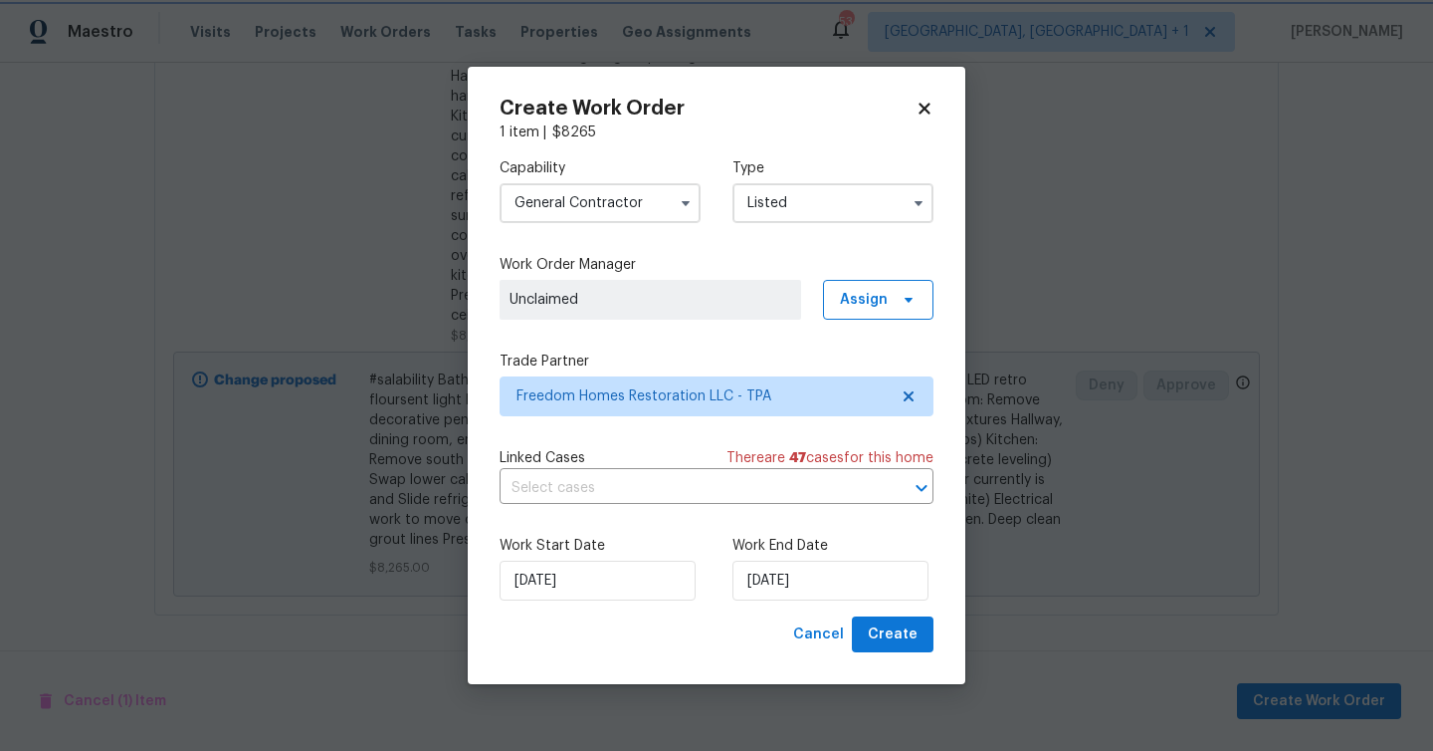
click at [701, 606] on div "Work Start Date 9/19/2025 Work End Date 10/3/2025" at bounding box center [717, 568] width 434 height 97
click at [907, 632] on span "Create" at bounding box center [893, 634] width 50 height 25
checkbox input "false"
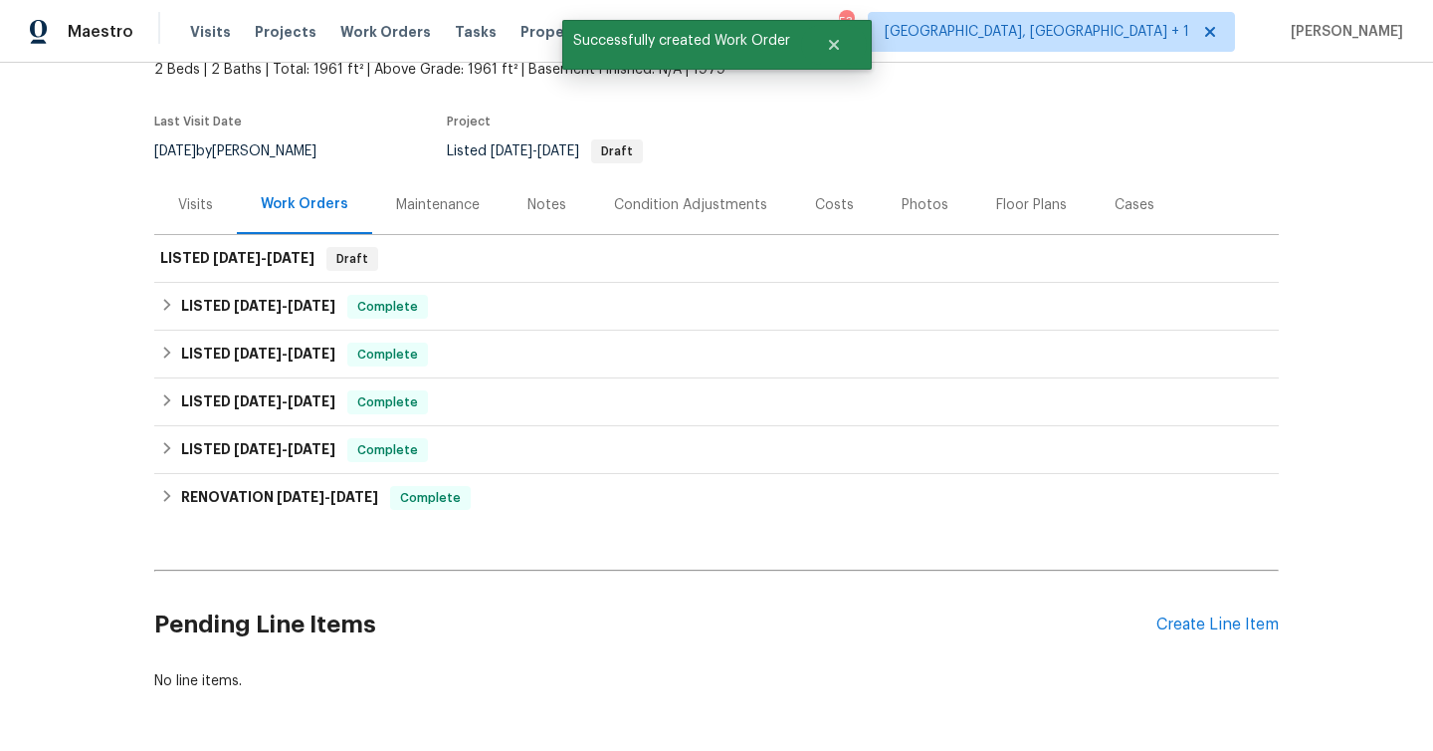
scroll to position [68, 0]
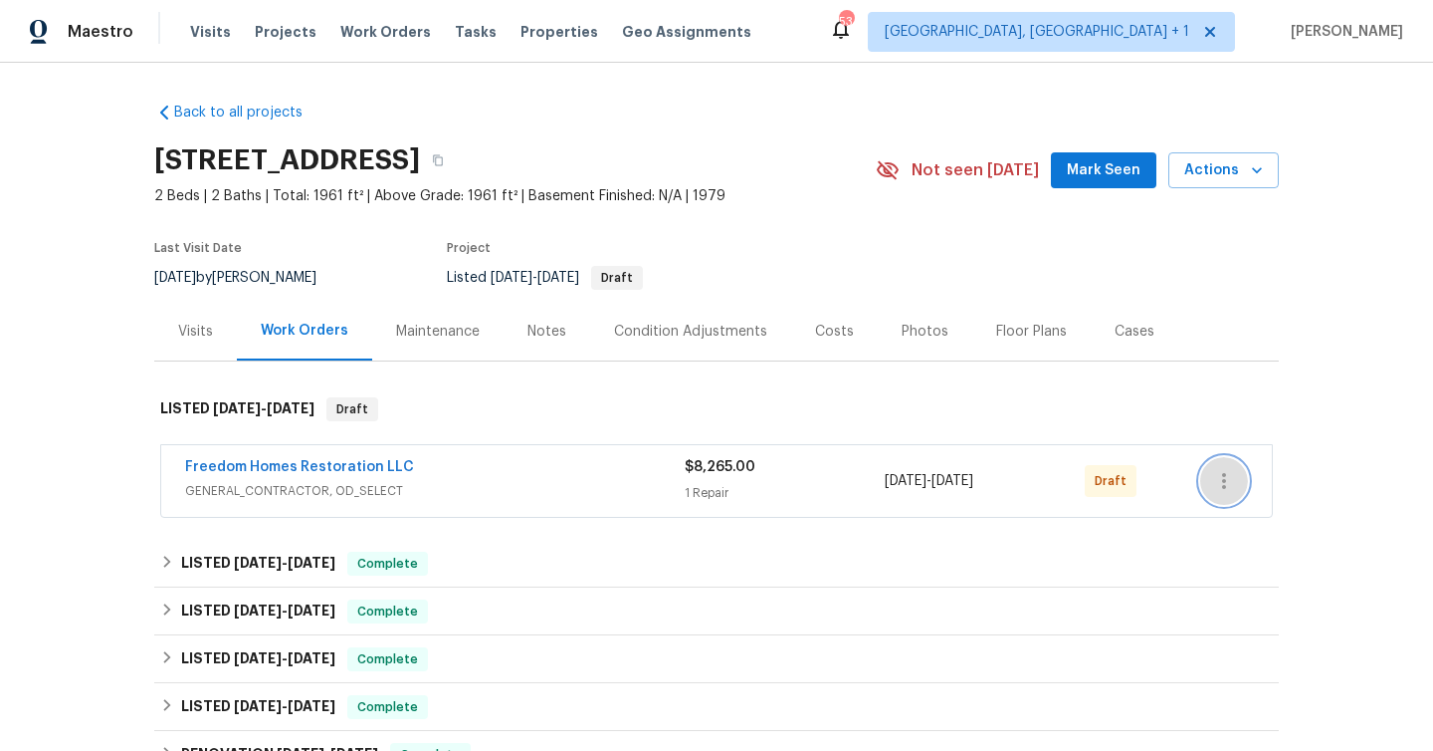
click at [1219, 488] on icon "button" at bounding box center [1224, 481] width 24 height 24
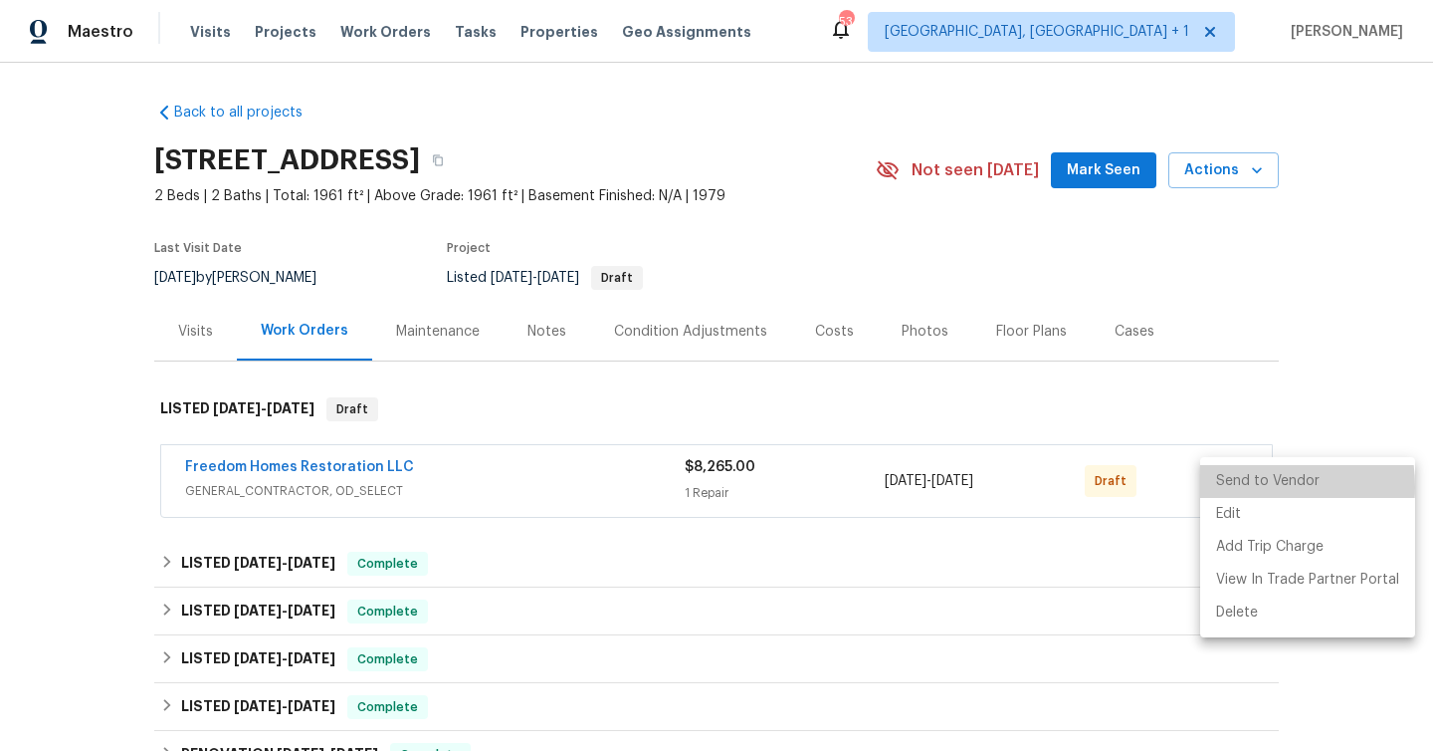
click at [1244, 487] on li "Send to Vendor" at bounding box center [1307, 481] width 215 height 33
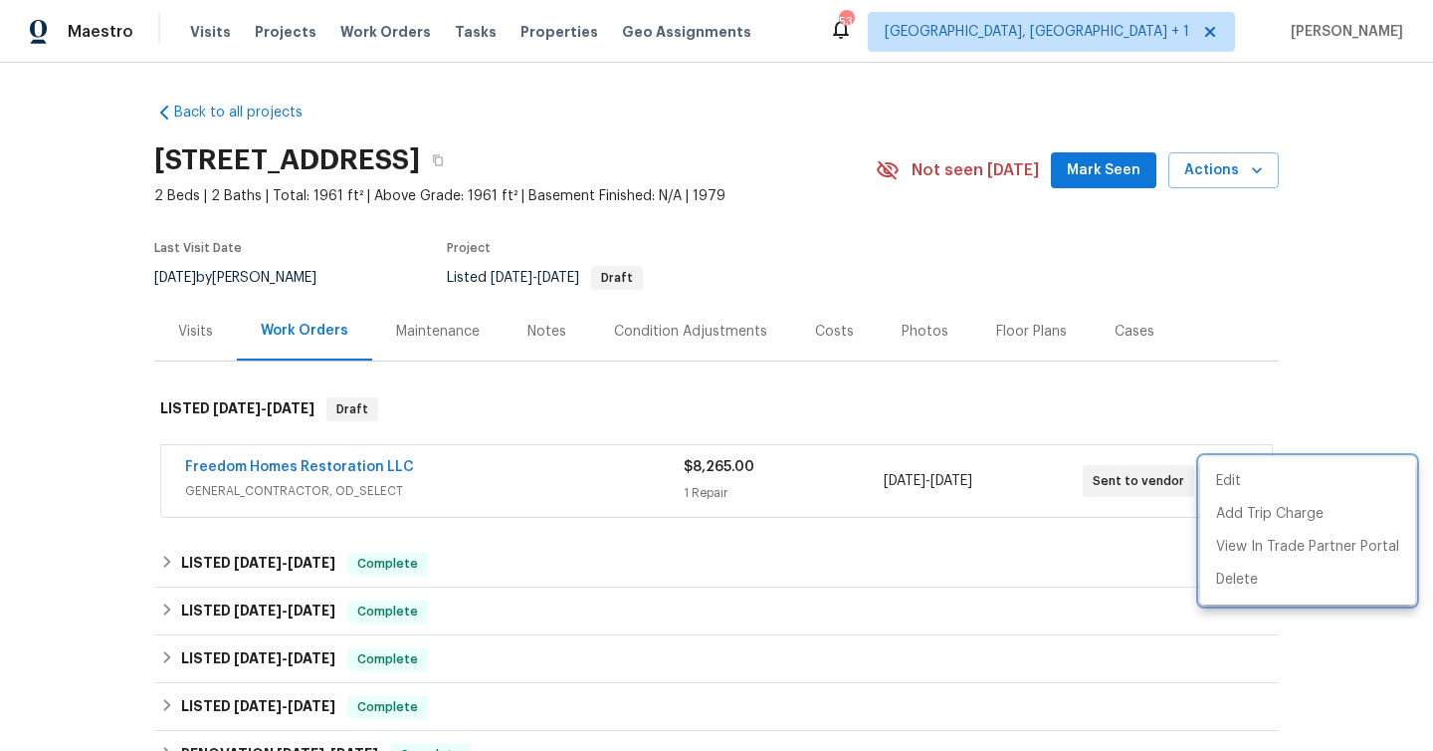
click at [347, 466] on div at bounding box center [716, 375] width 1433 height 751
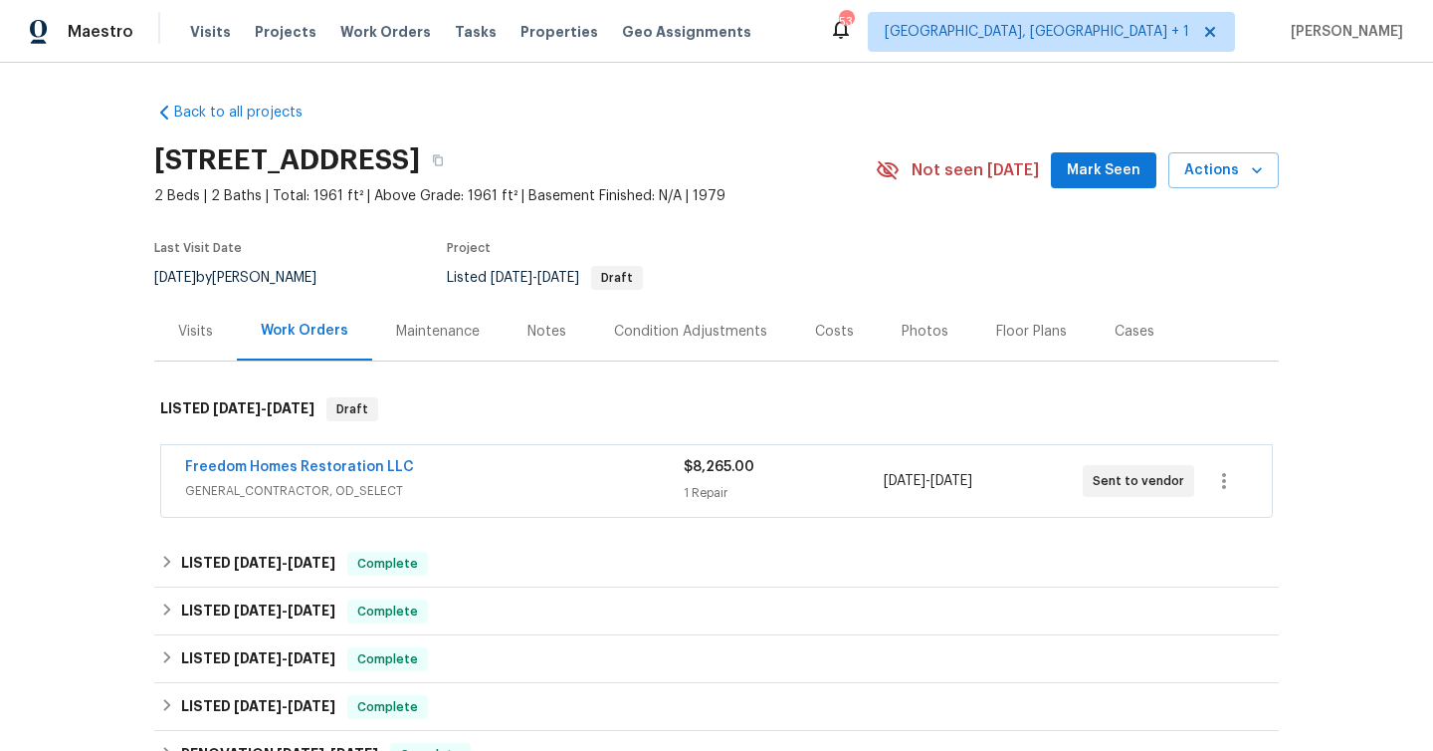
click at [386, 457] on span "Freedom Homes Restoration LLC" at bounding box center [299, 467] width 229 height 20
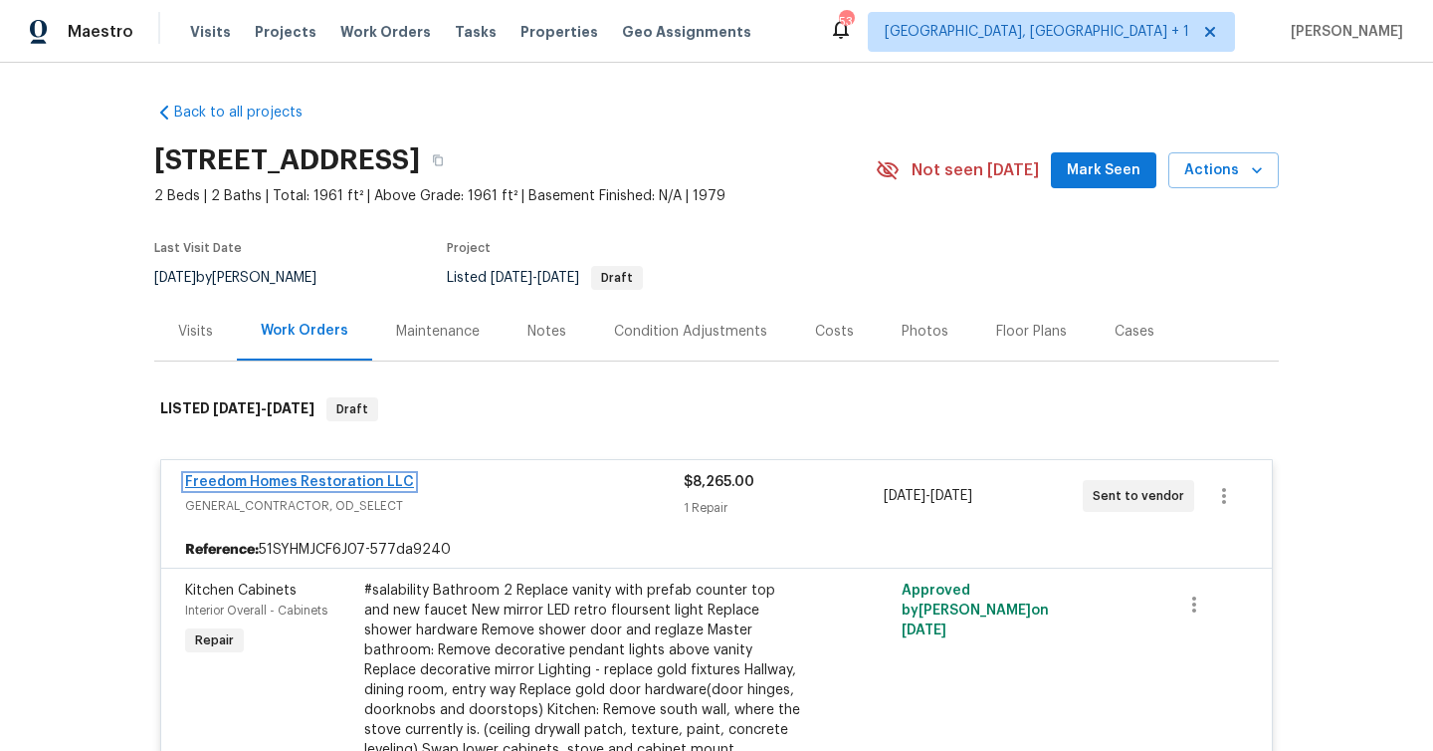
click at [370, 479] on link "Freedom Homes Restoration LLC" at bounding box center [299, 482] width 229 height 14
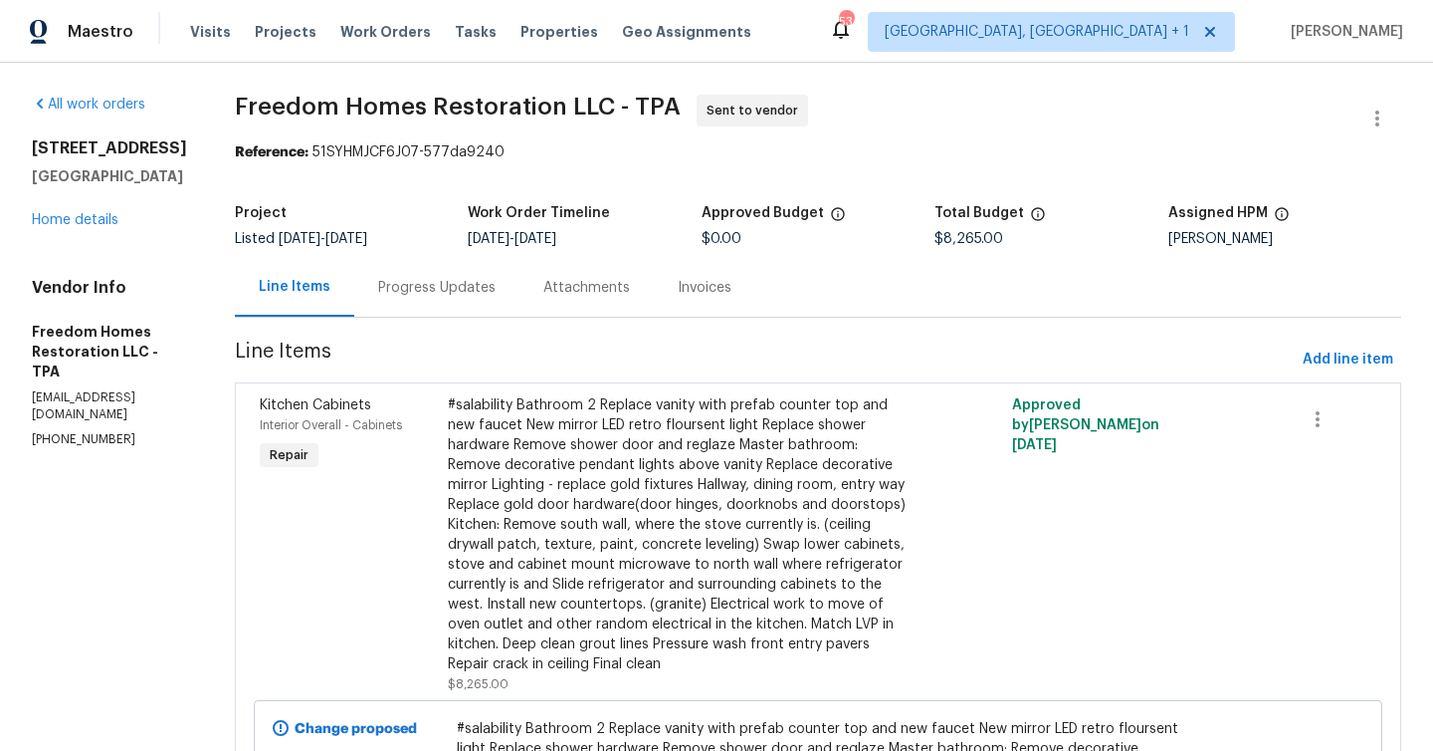
click at [459, 288] on div "Progress Updates" at bounding box center [436, 288] width 117 height 20
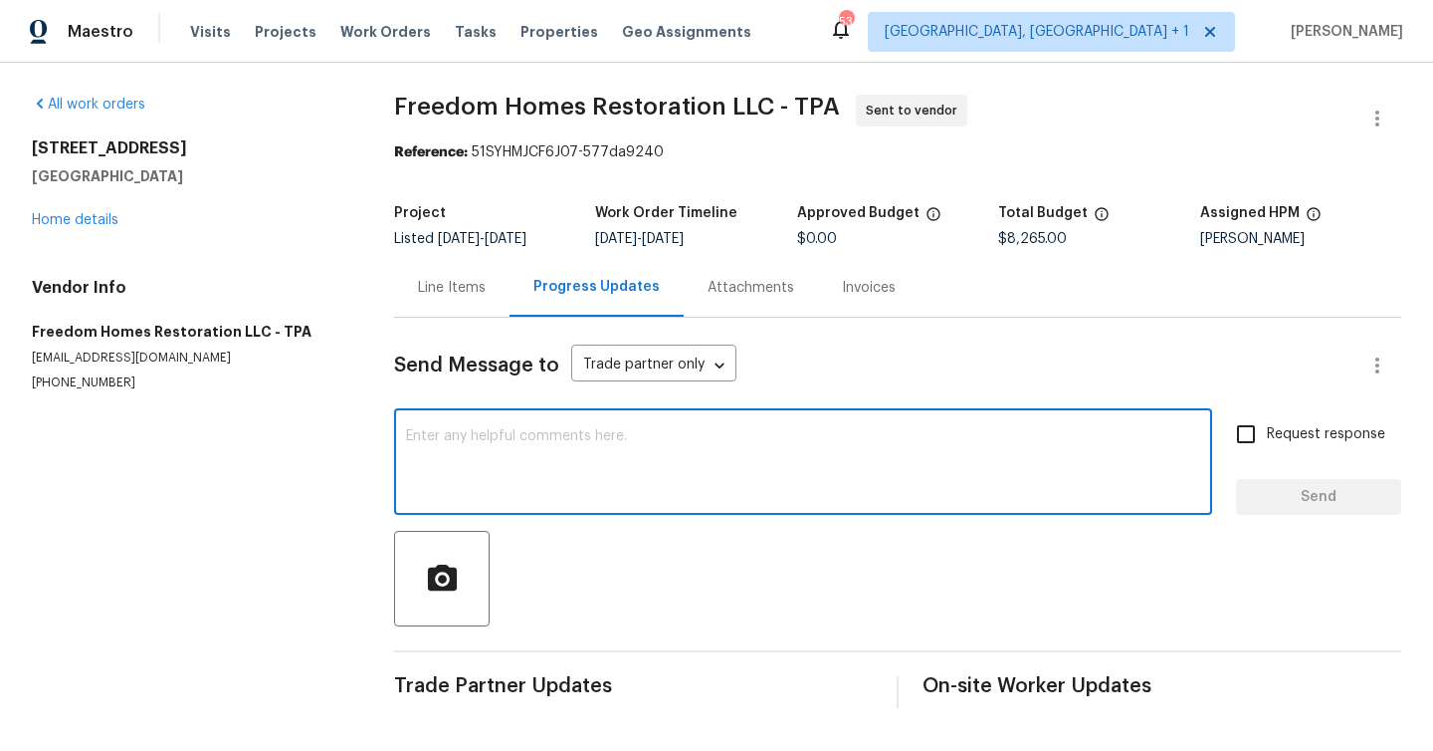
click at [531, 440] on textarea at bounding box center [803, 464] width 794 height 70
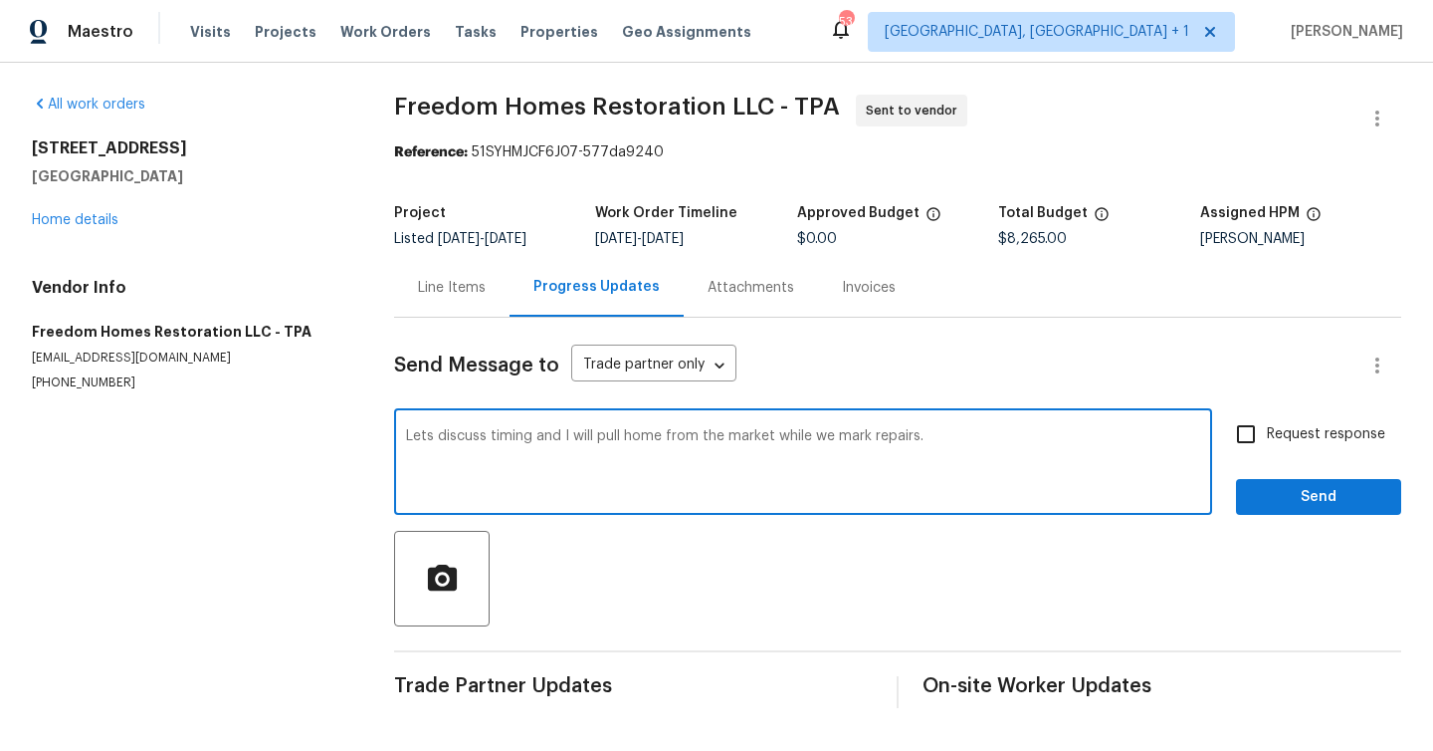
type textarea "Lets discuss timing and I will pull home from the market while we mark repairs."
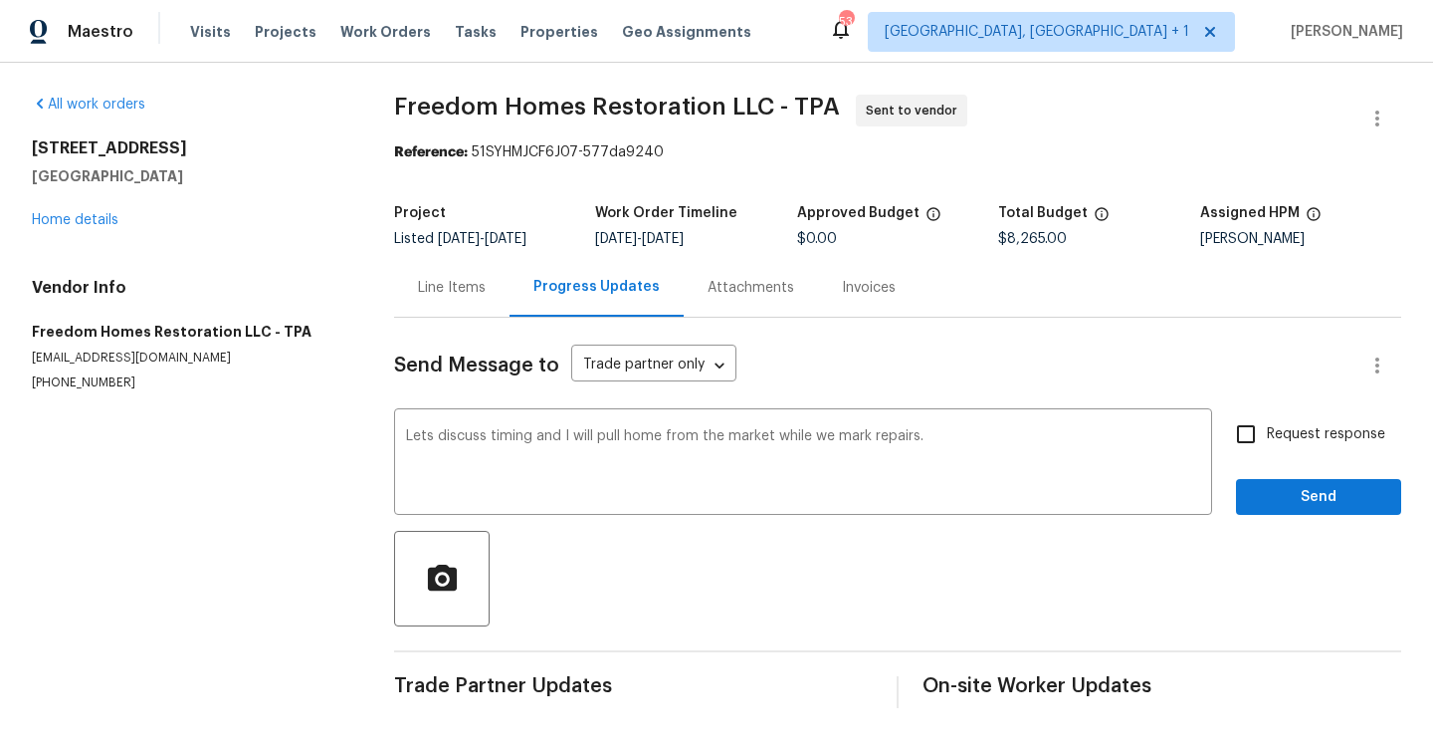
click at [1286, 440] on span "Request response" at bounding box center [1326, 434] width 118 height 21
click at [1267, 440] on input "Request response" at bounding box center [1246, 434] width 42 height 42
checkbox input "true"
click at [1287, 491] on span "Send" at bounding box center [1318, 497] width 133 height 25
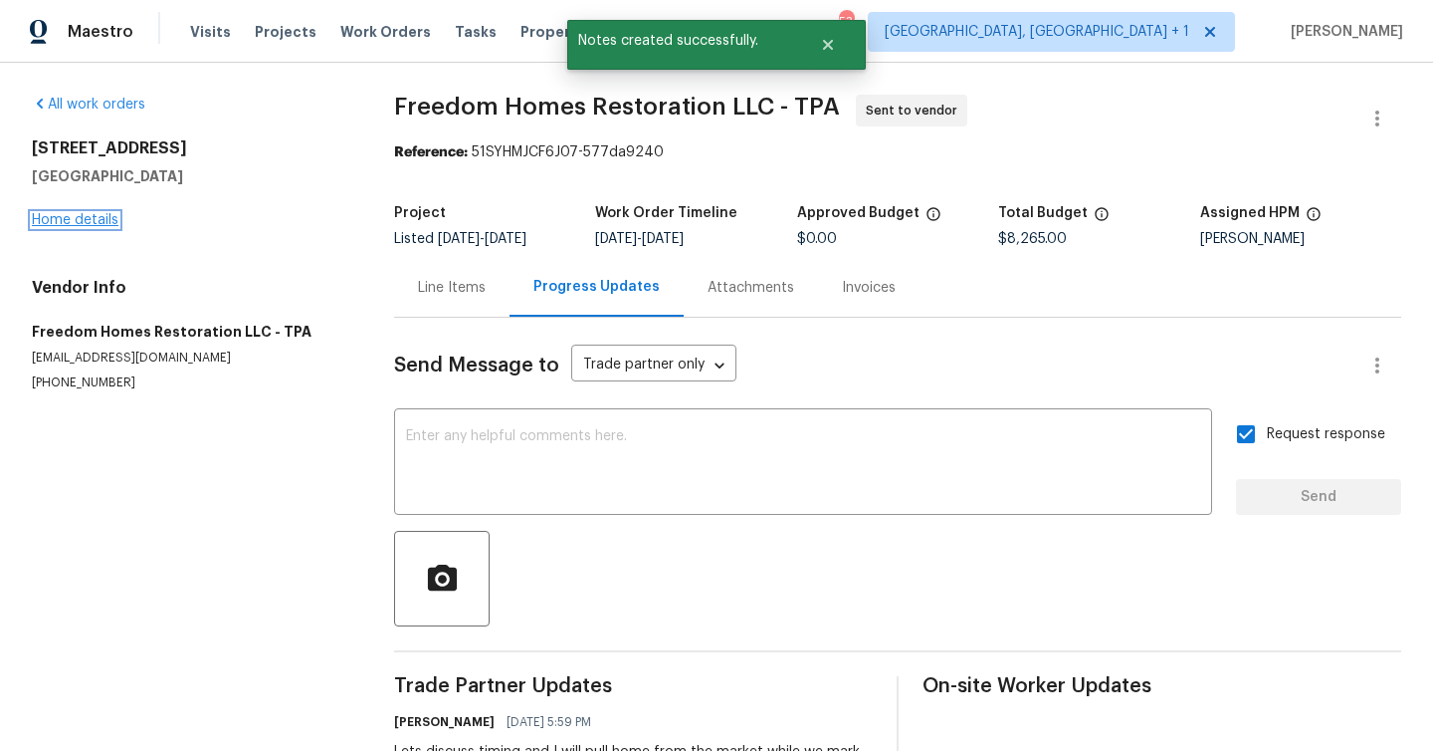
click at [102, 224] on link "Home details" at bounding box center [75, 220] width 87 height 14
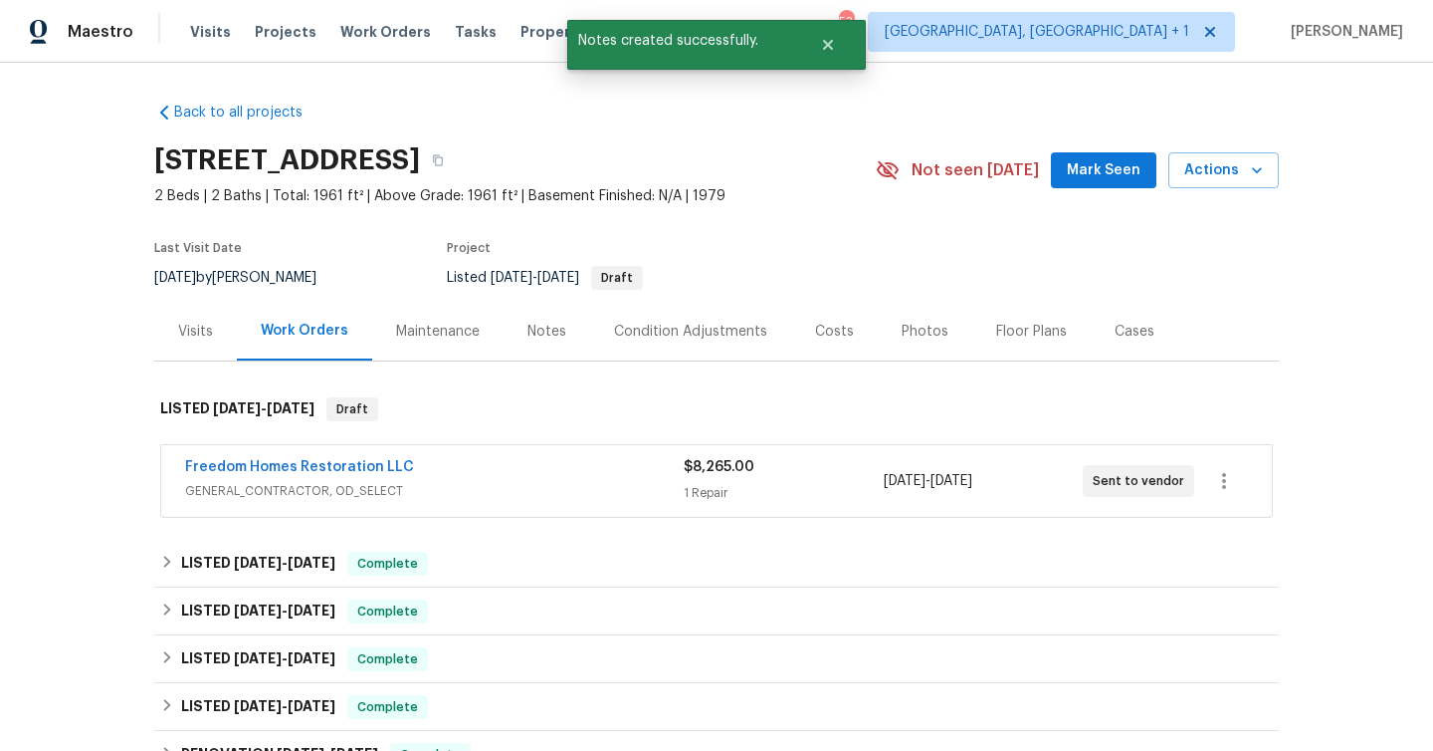
click at [554, 329] on div "Notes" at bounding box center [547, 332] width 39 height 20
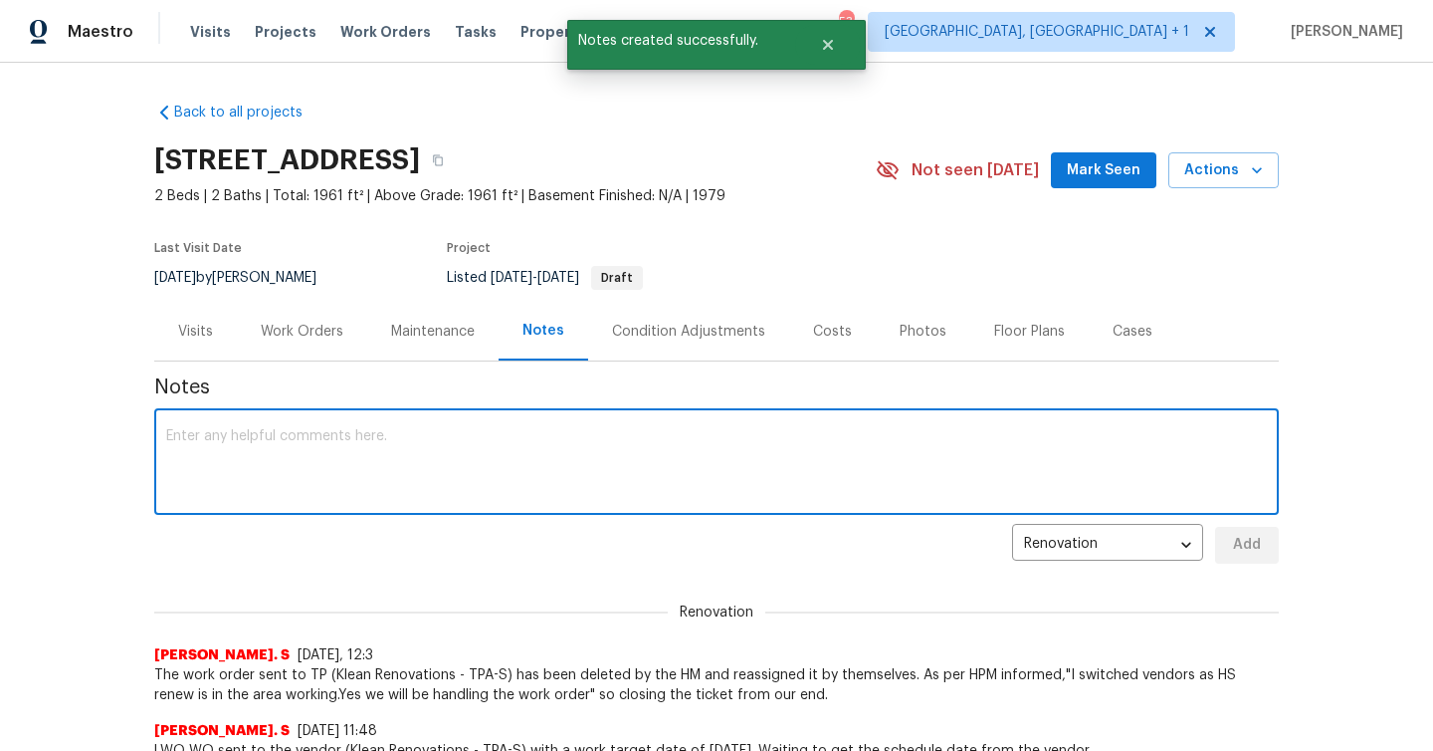
click at [510, 460] on textarea at bounding box center [716, 464] width 1101 height 70
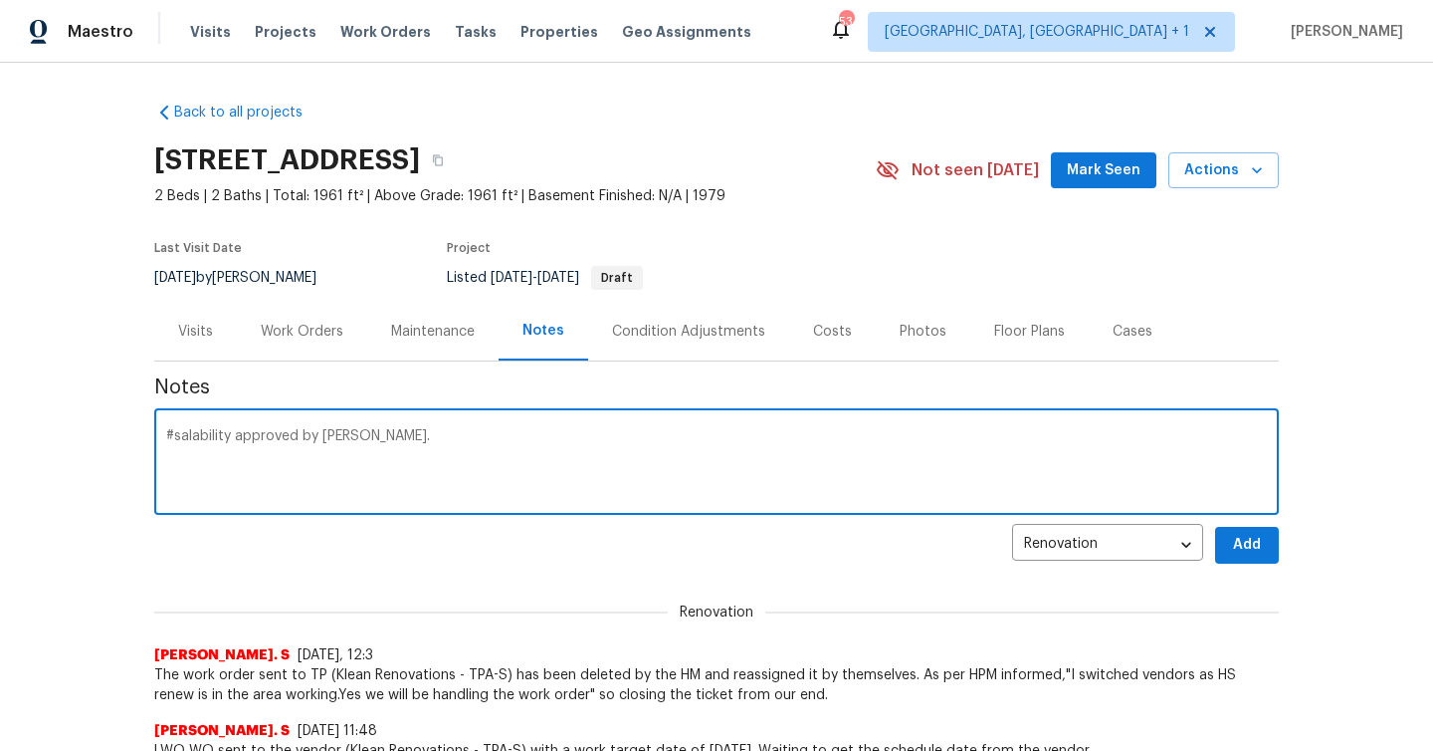
click at [399, 434] on textarea "#salability approved by Davuan Cook." at bounding box center [716, 464] width 1101 height 70
type textarea "#salability approved by Davuan Cook."
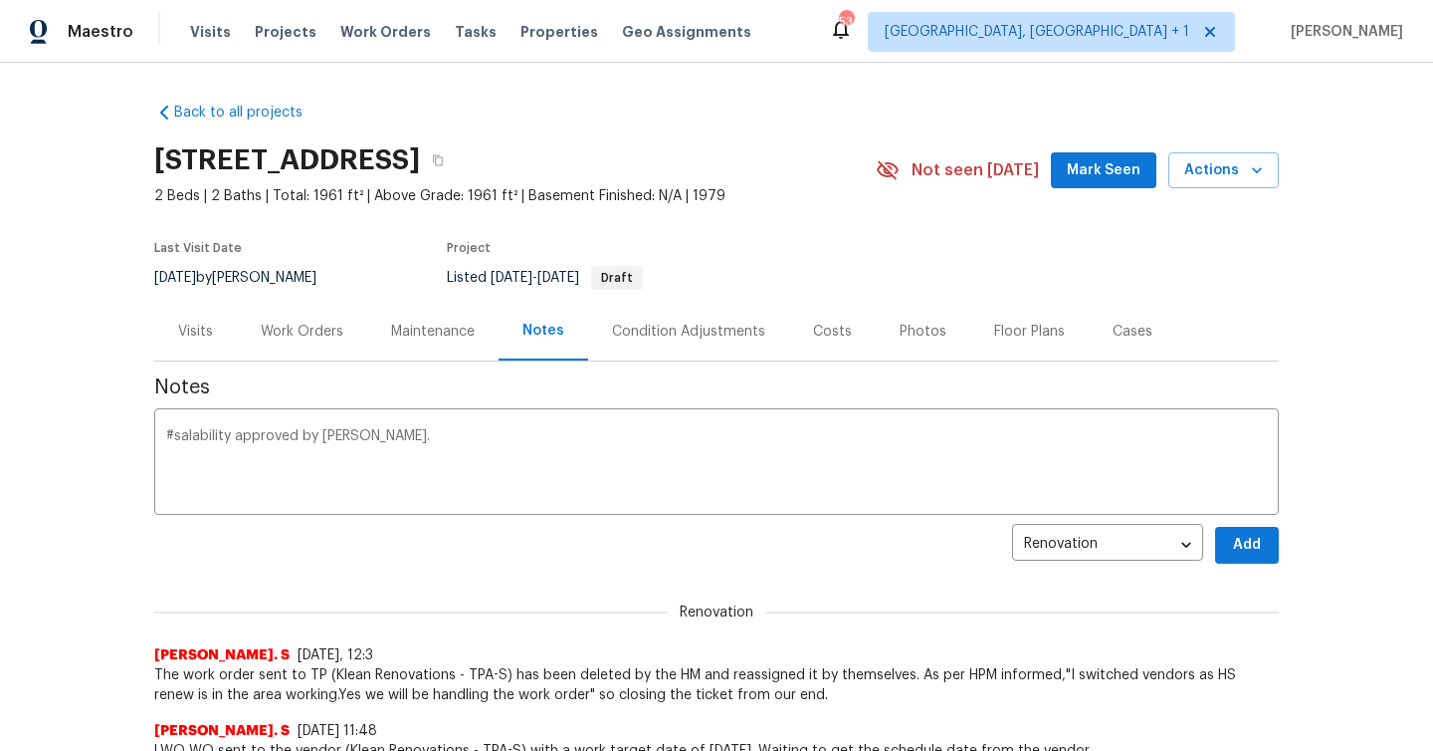
click at [310, 329] on div "Work Orders" at bounding box center [302, 332] width 83 height 20
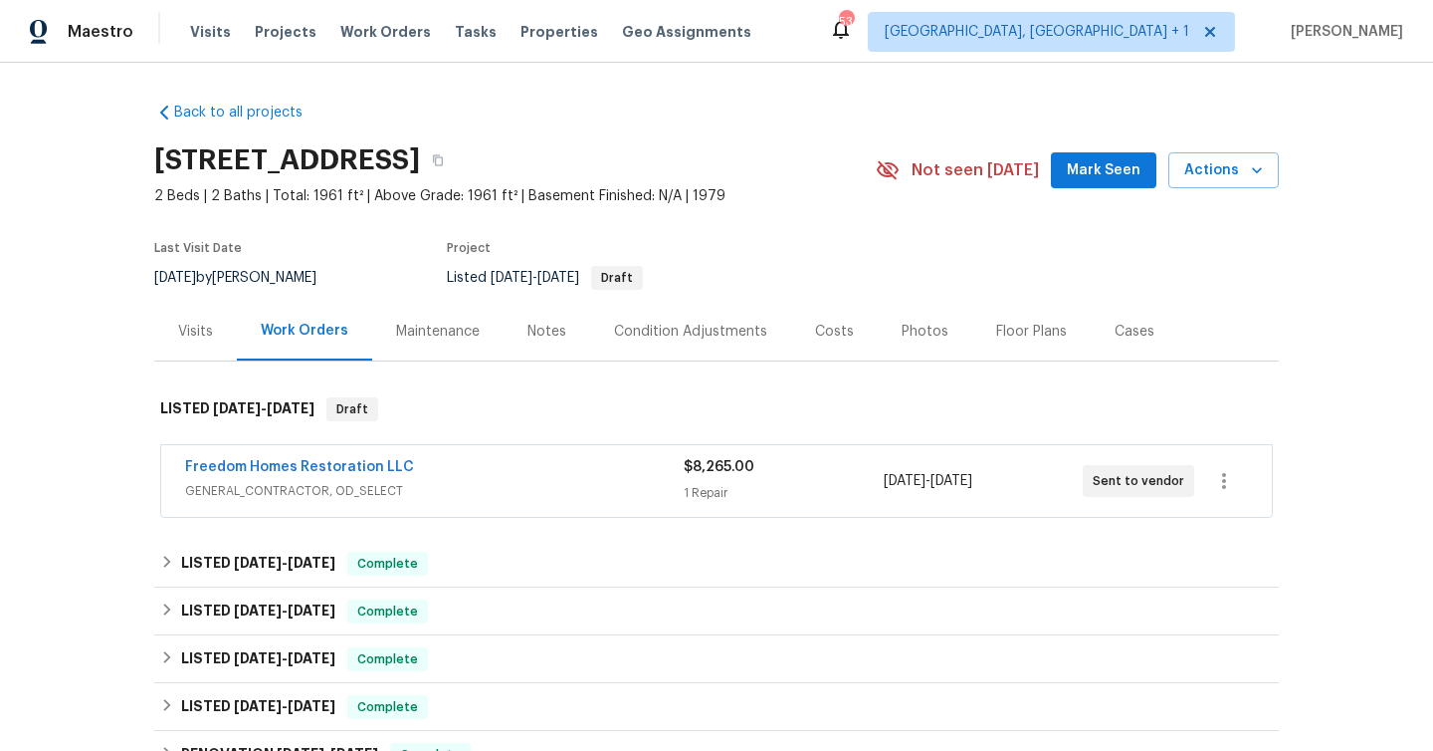
click at [369, 491] on span "GENERAL_CONTRACTOR, OD_SELECT" at bounding box center [434, 491] width 499 height 20
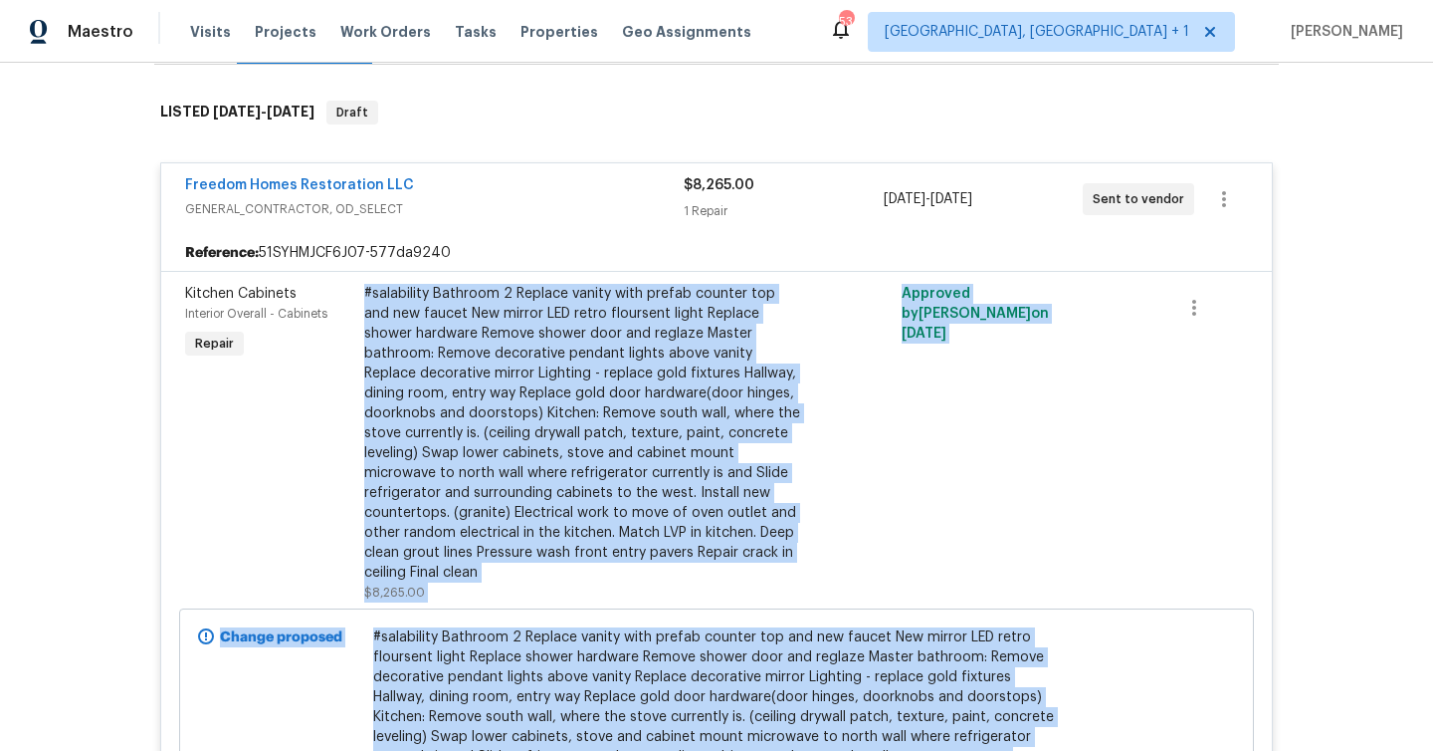
scroll to position [331, 0]
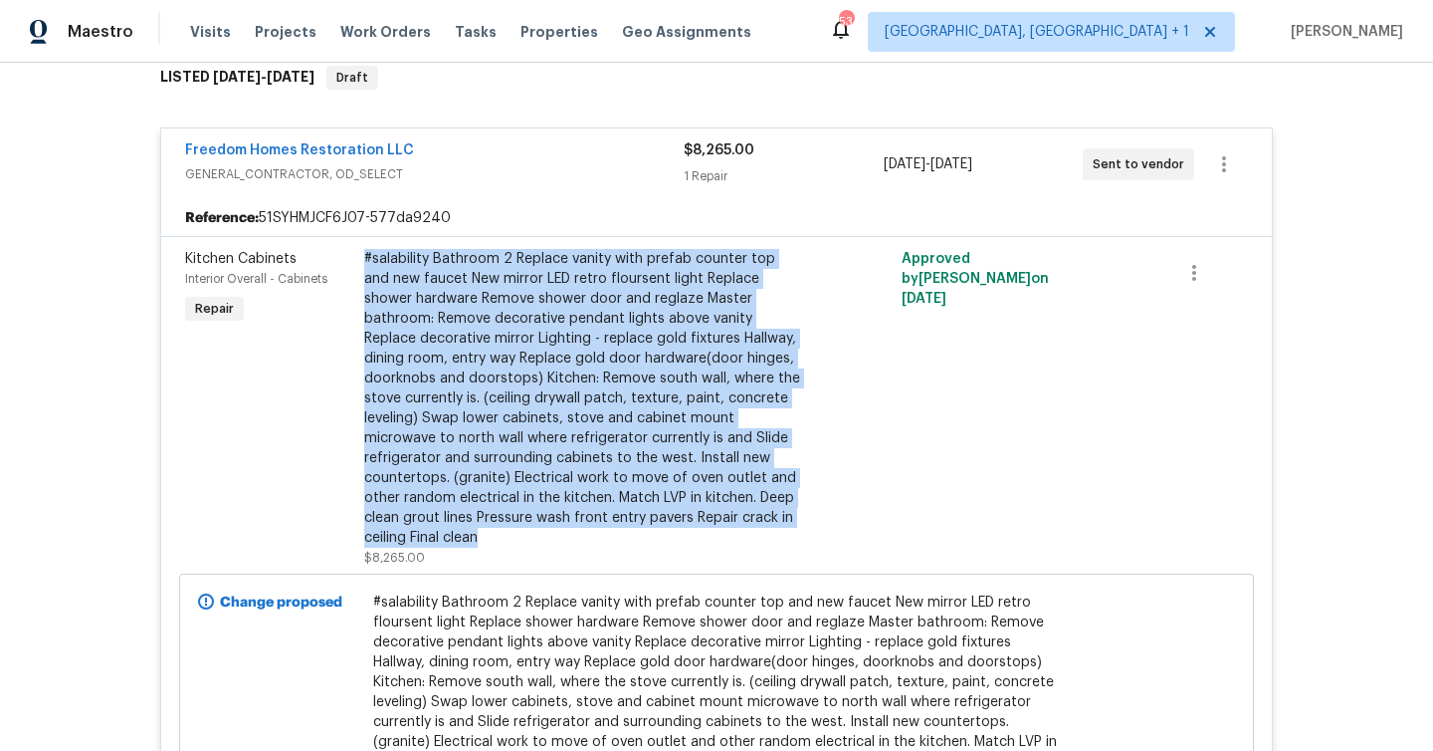
drag, startPoint x: 362, startPoint y: 462, endPoint x: 511, endPoint y: 542, distance: 168.3
click at [511, 542] on div "#salability Bathroom 2 Replace vanity with prefab counter top and new faucet Ne…" at bounding box center [582, 408] width 448 height 330
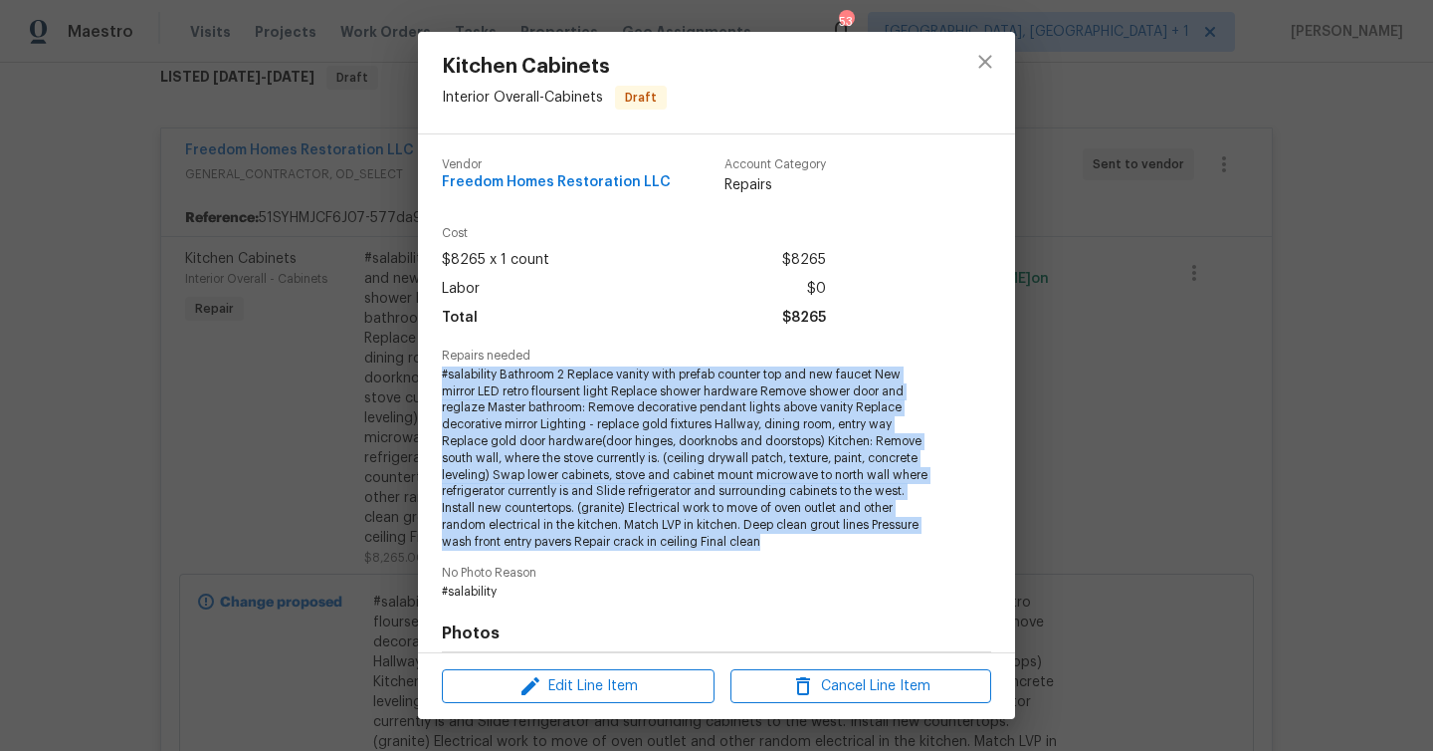
drag, startPoint x: 441, startPoint y: 372, endPoint x: 803, endPoint y: 545, distance: 401.6
click at [803, 545] on div "Vendor Freedom Homes Restoration LLC Account Category Repairs Cost $8265 x 1 co…" at bounding box center [716, 393] width 597 height 518
copy span "#salability Bathroom 2 Replace vanity with prefab counter top and new faucet Ne…"
click at [987, 68] on icon "close" at bounding box center [986, 62] width 24 height 24
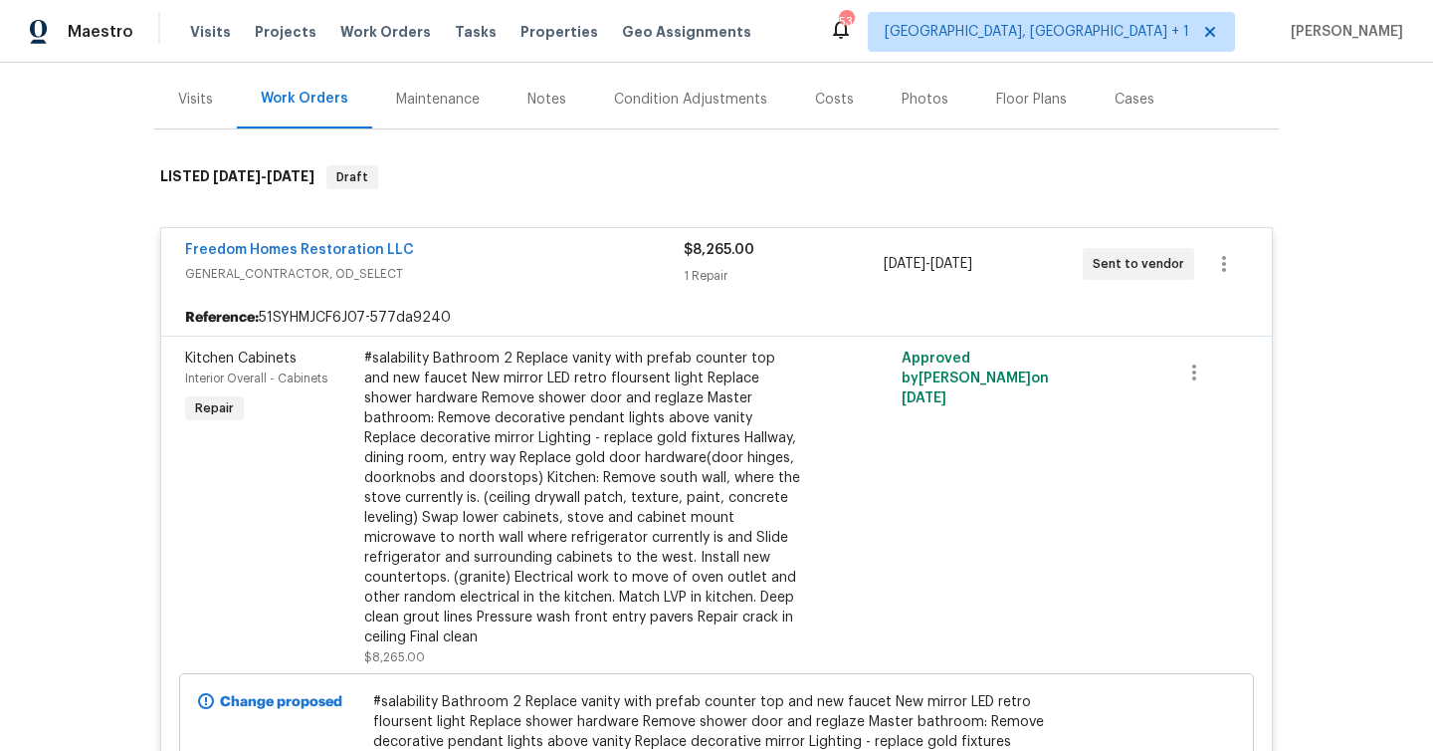
scroll to position [224, 0]
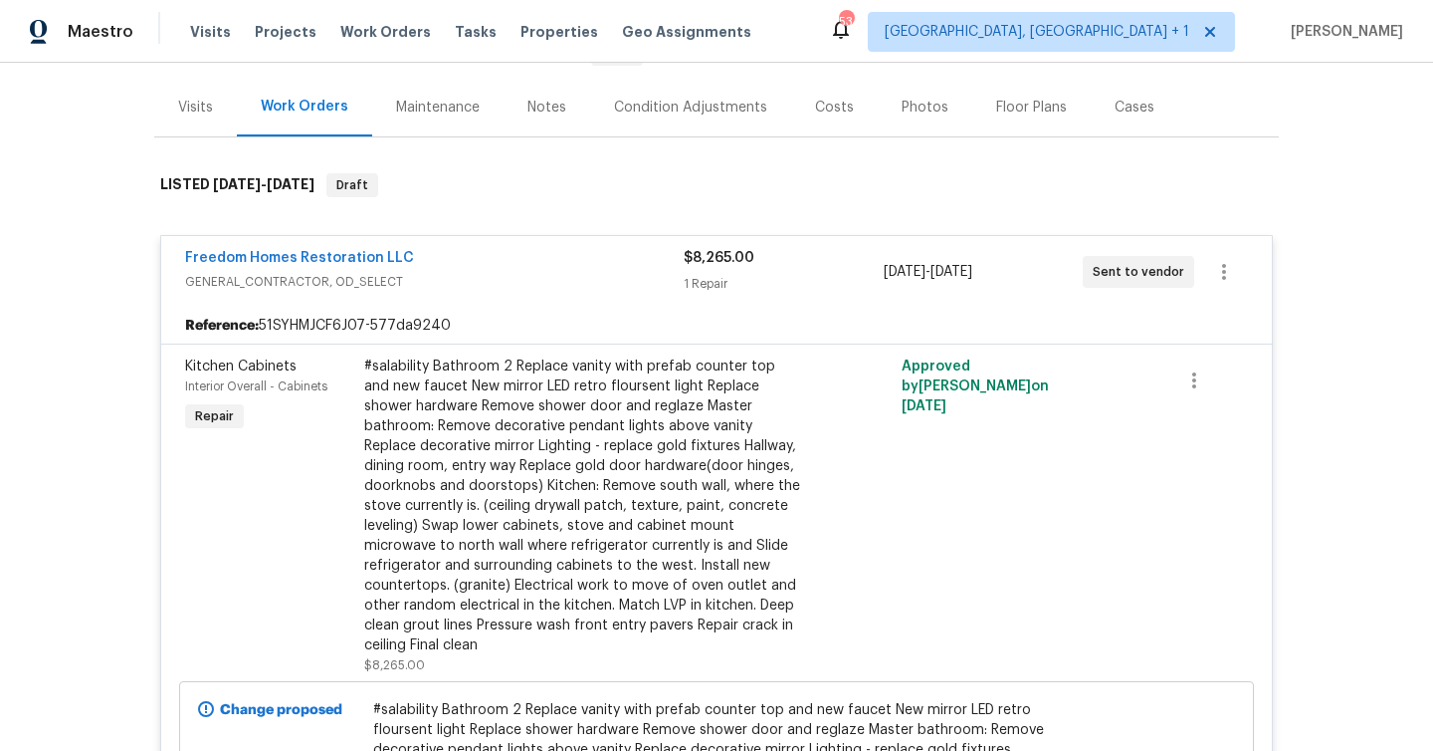
click at [553, 104] on div "Notes" at bounding box center [547, 108] width 39 height 20
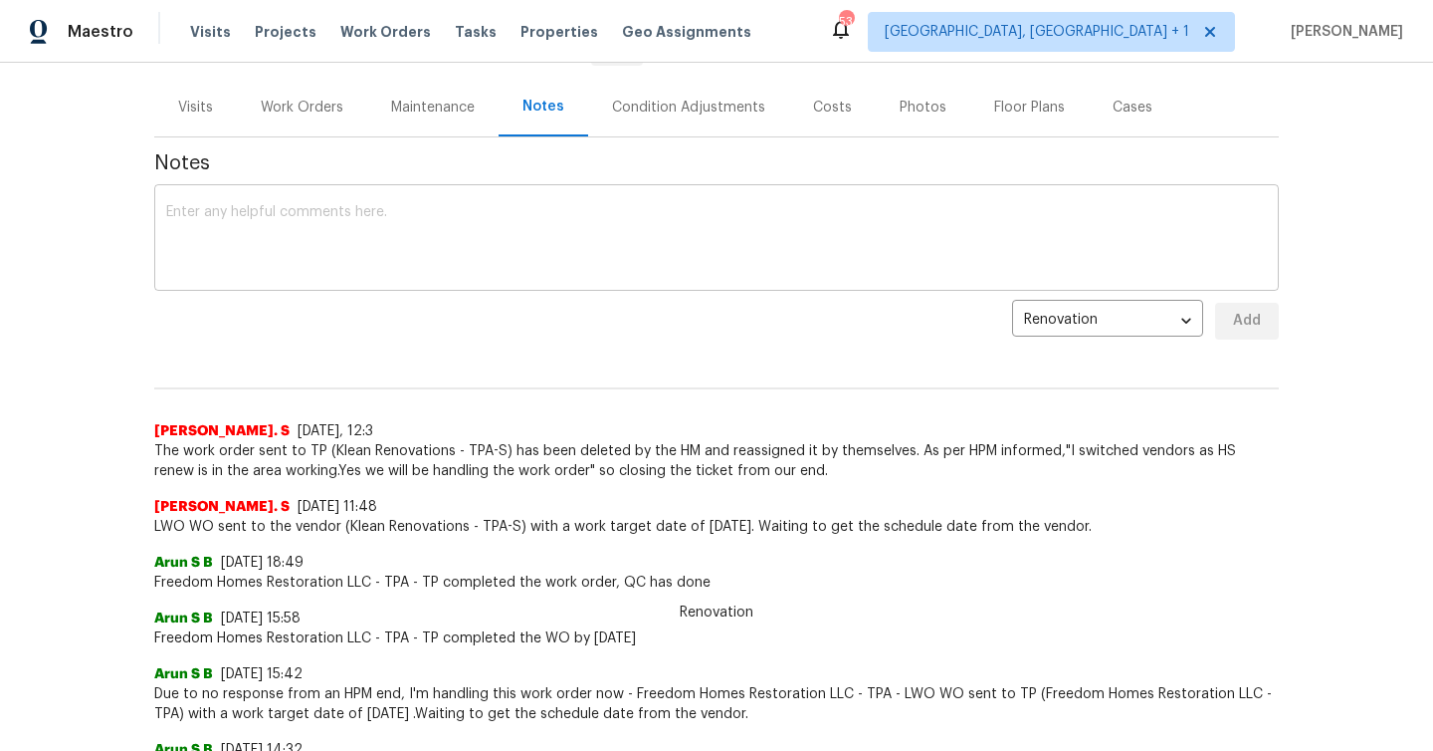
click at [406, 226] on textarea at bounding box center [716, 240] width 1101 height 70
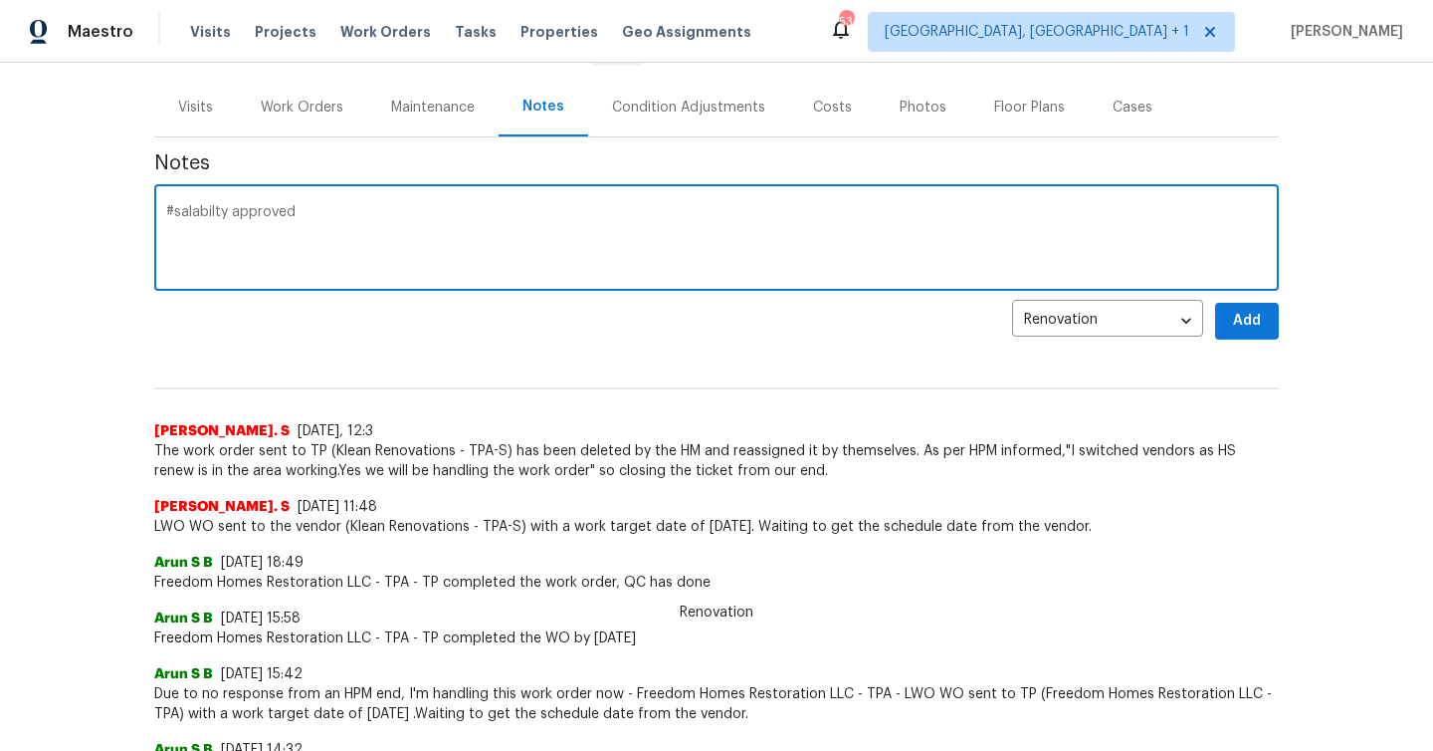
click at [229, 211] on textarea "#salabilty approved" at bounding box center [716, 240] width 1101 height 70
click at [326, 210] on textarea "#salability approved" at bounding box center [716, 240] width 1101 height 70
paste textarea "#salability Bathroom 2 Replace vanity with prefab counter top and new faucet Ne…"
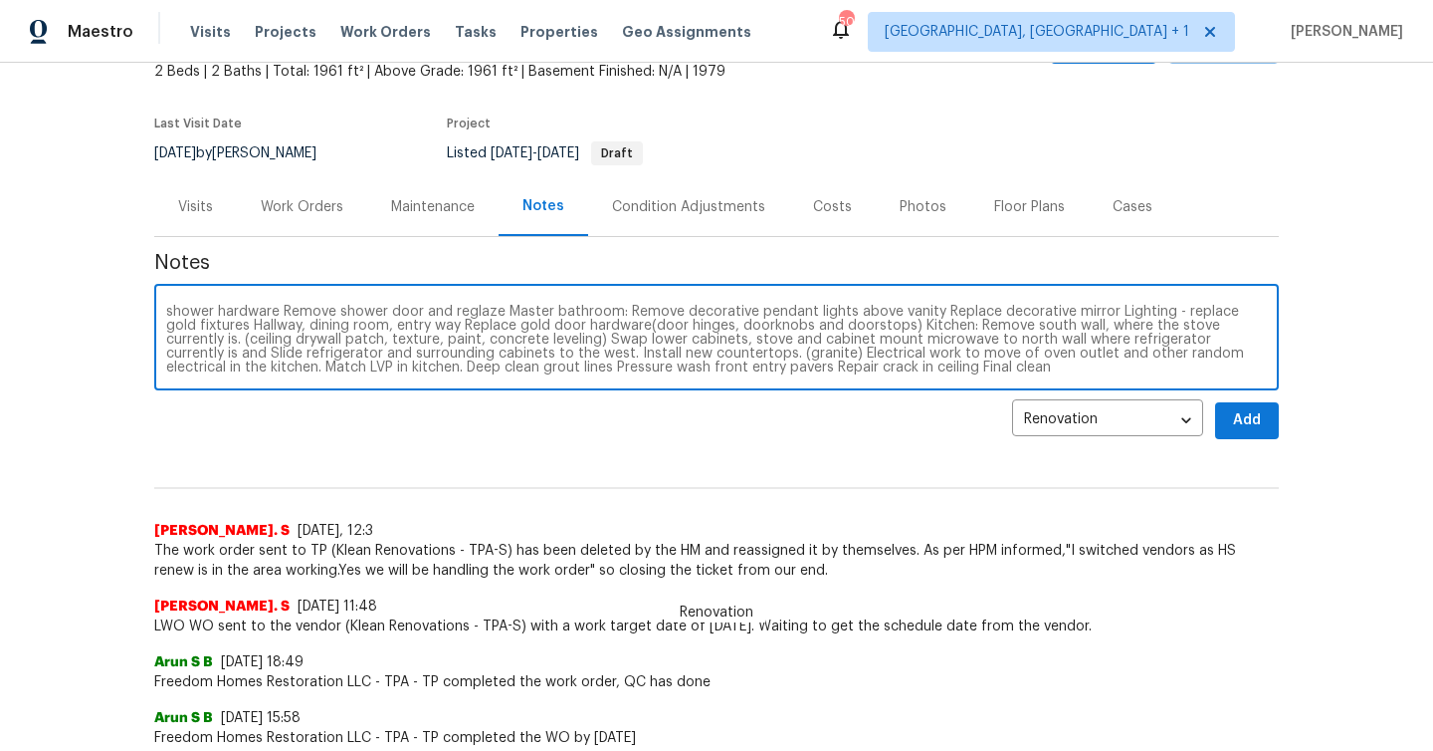
scroll to position [113, 0]
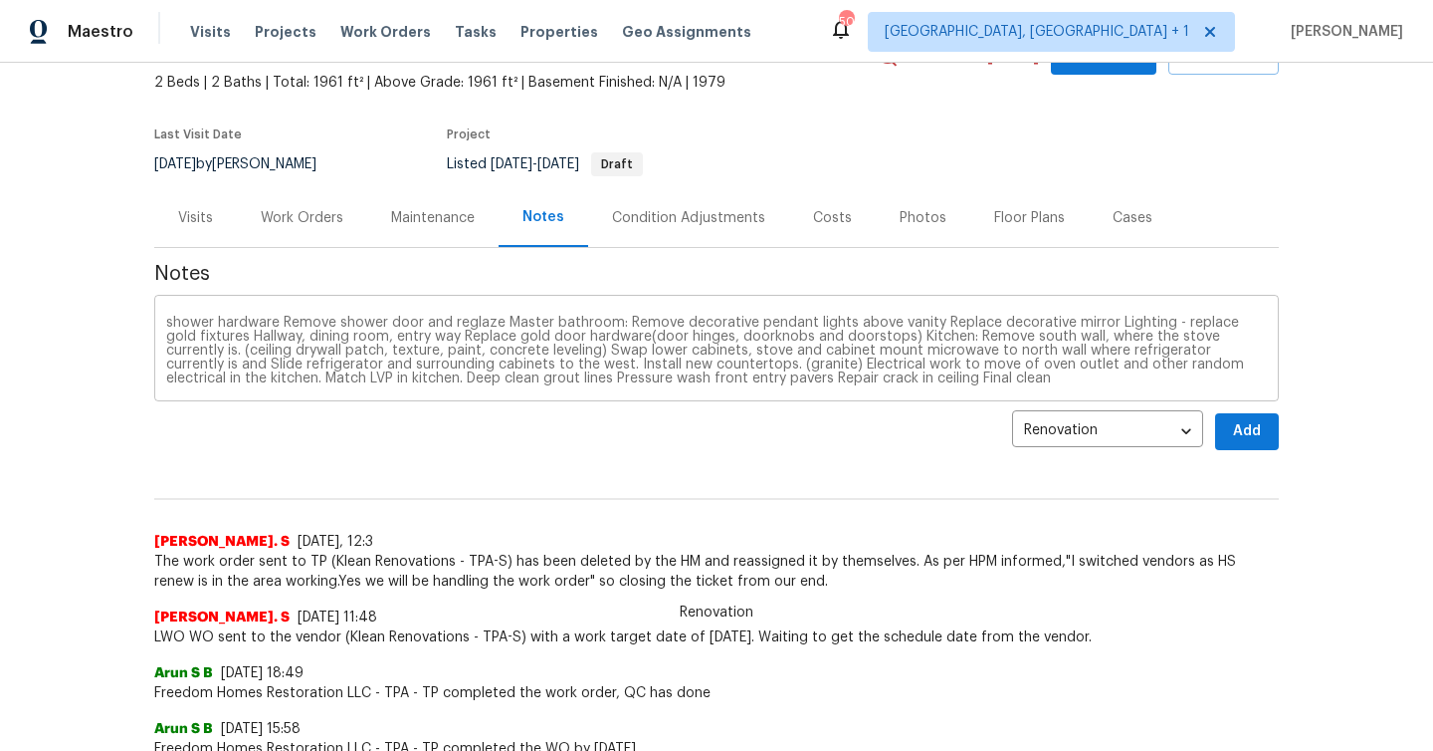
click at [927, 385] on div "#salability approved by Davuan Cook#salability Bathroom 2 Replace vanity with p…" at bounding box center [716, 351] width 1125 height 102
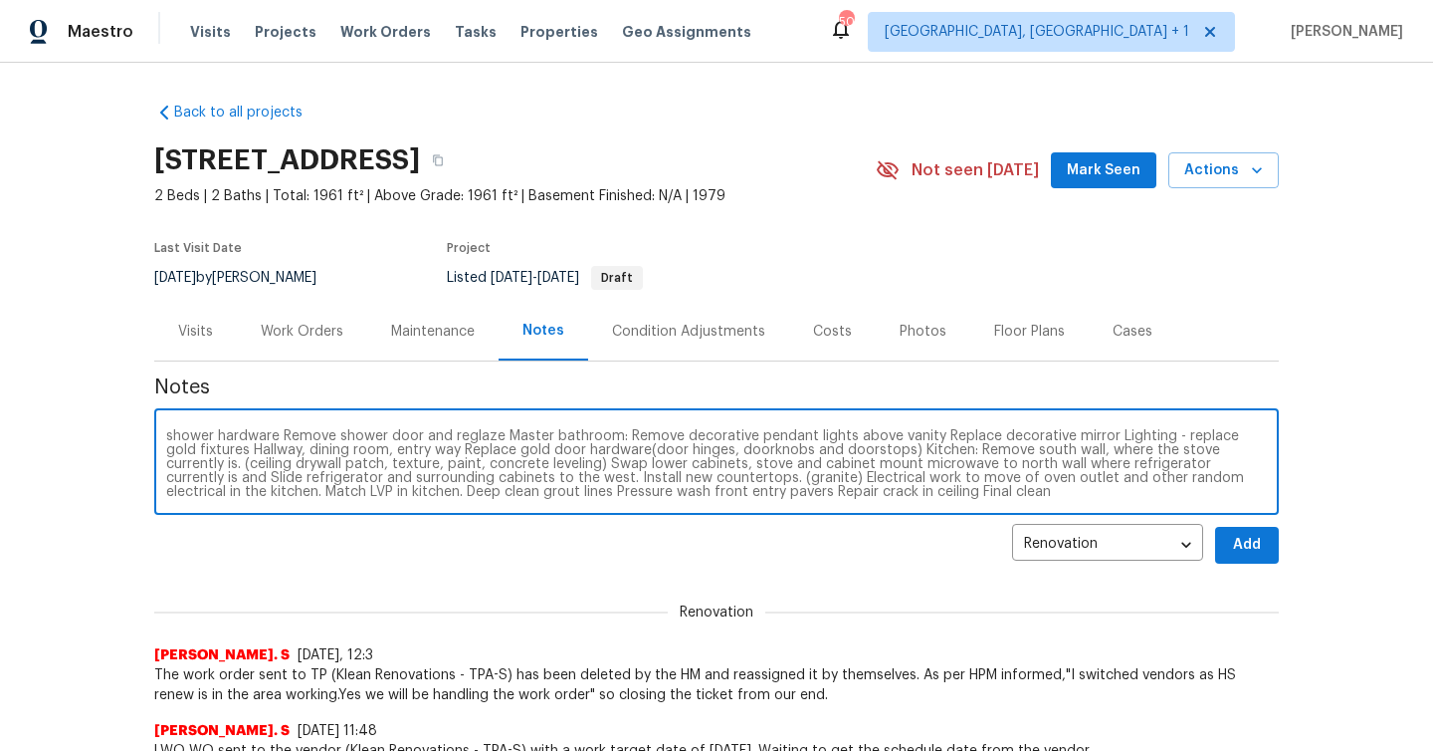
scroll to position [0, 0]
click at [406, 436] on textarea "#salability approved by Davuan Cook#salability Bathroom 2 Replace vanity with p…" at bounding box center [716, 464] width 1101 height 70
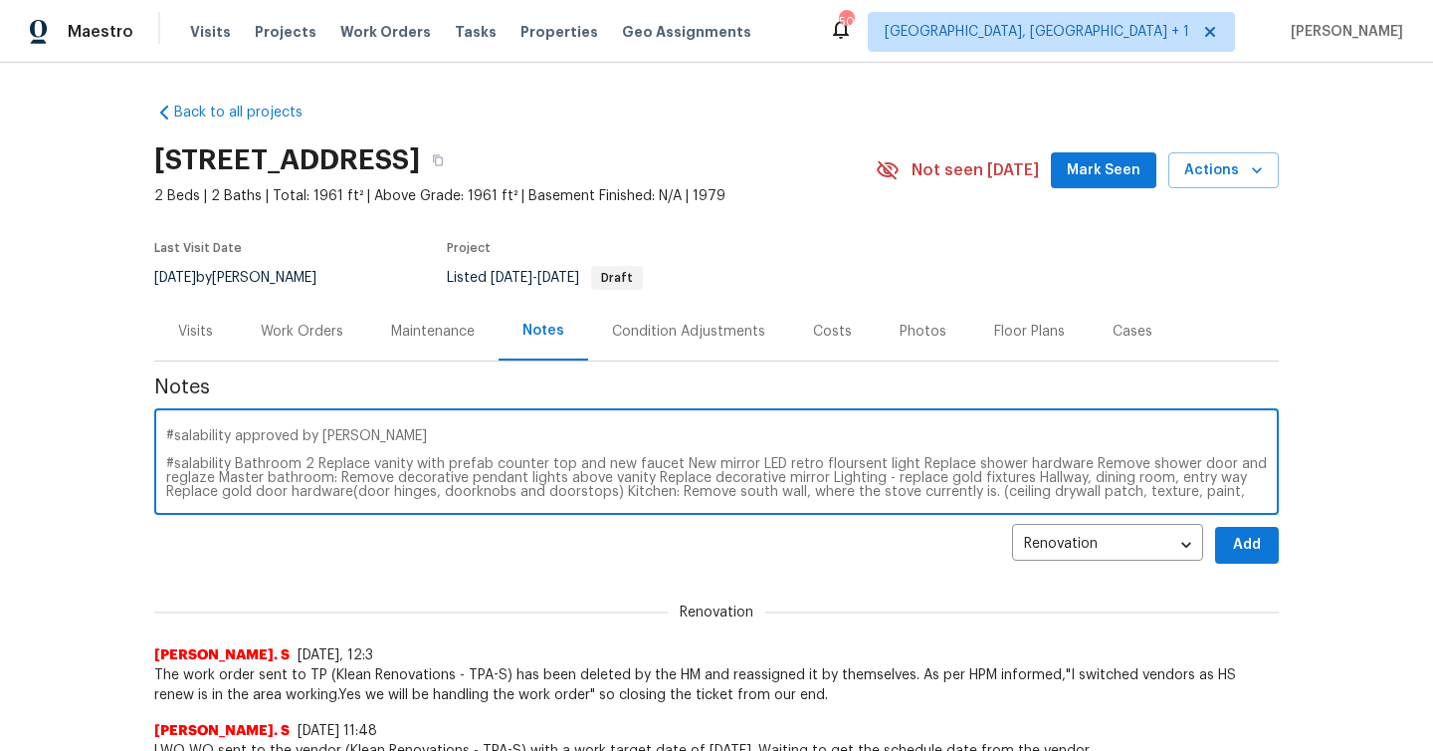
click at [452, 433] on textarea "#salability approved by Davuan Cook #salability Bathroom 2 Replace vanity with …" at bounding box center [716, 464] width 1101 height 70
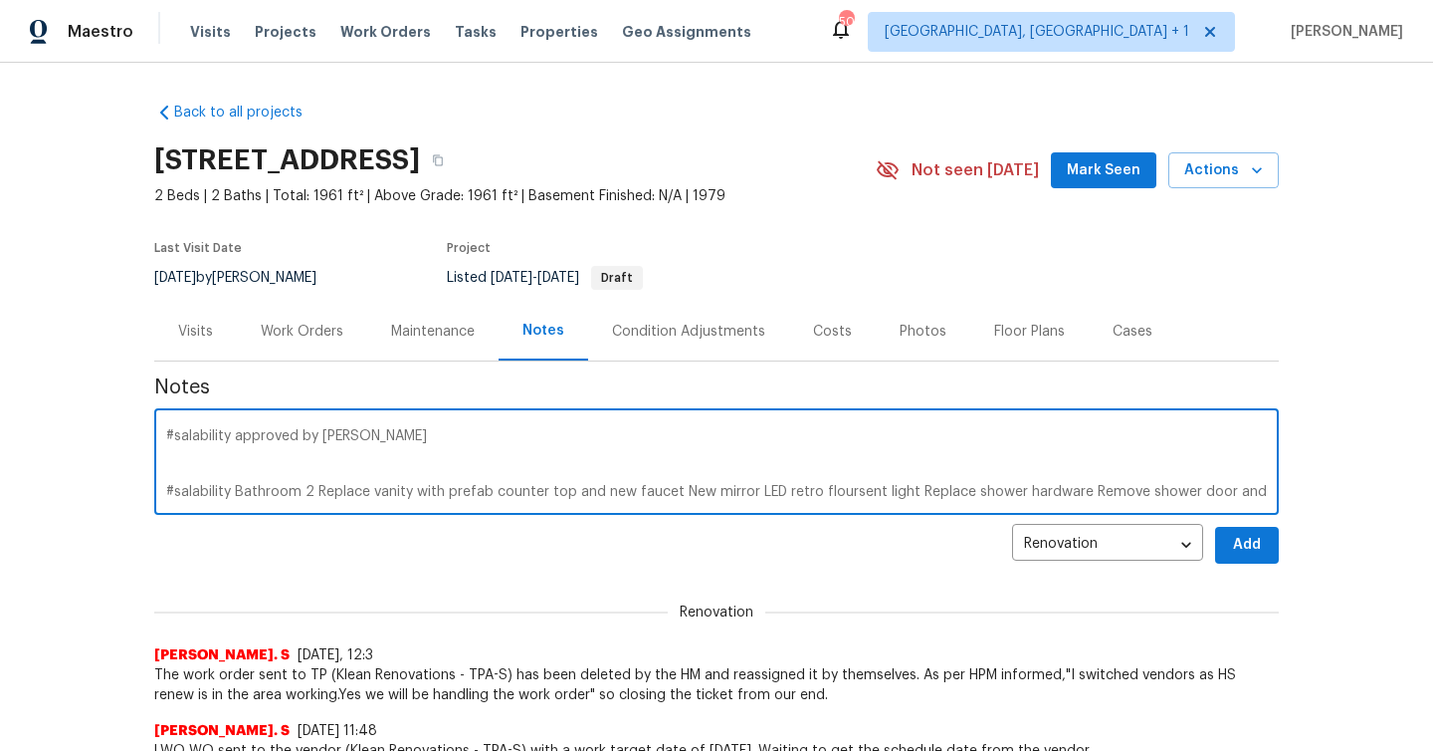
paste textarea "https://opendoor.slack.com/archives/C02LGTV08AK/p1758146460331359?thread_ts=175…"
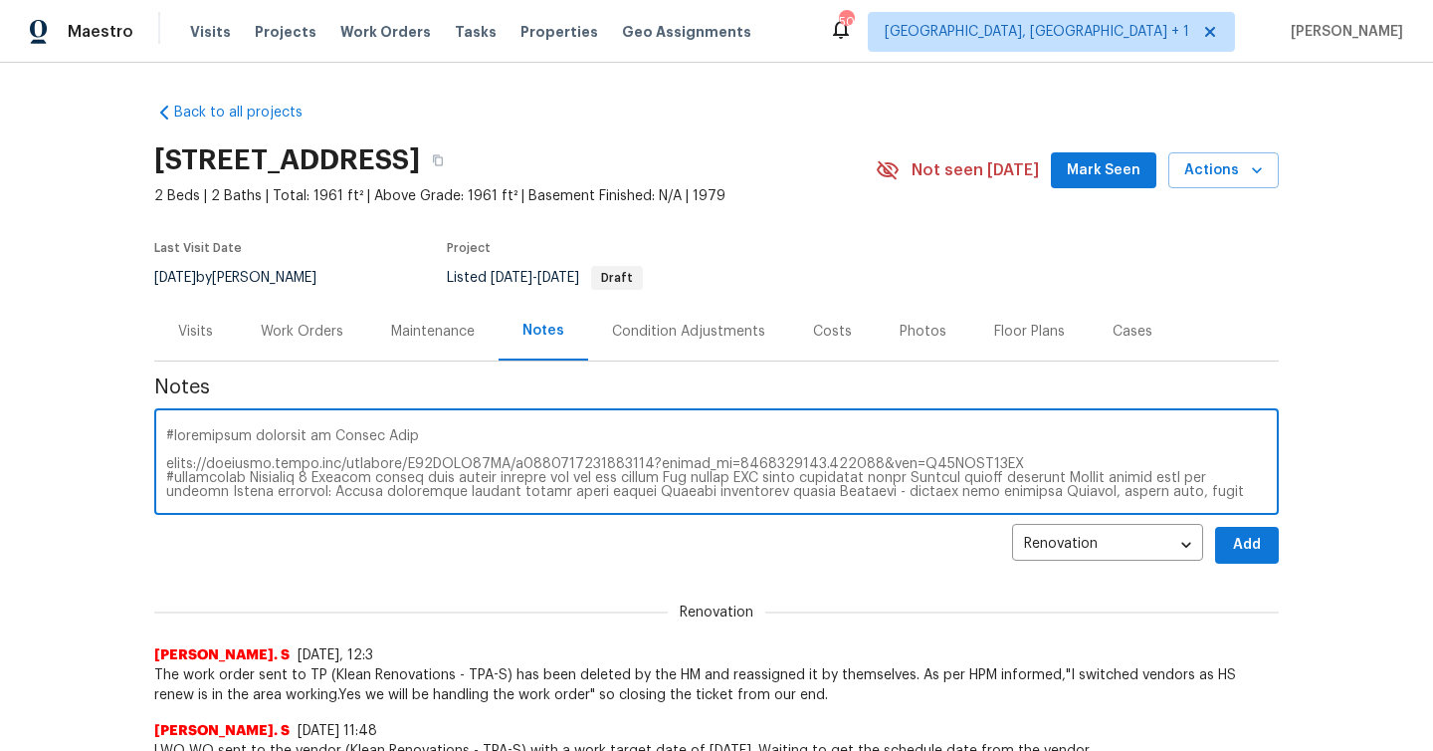
click at [1016, 467] on textarea at bounding box center [716, 464] width 1101 height 70
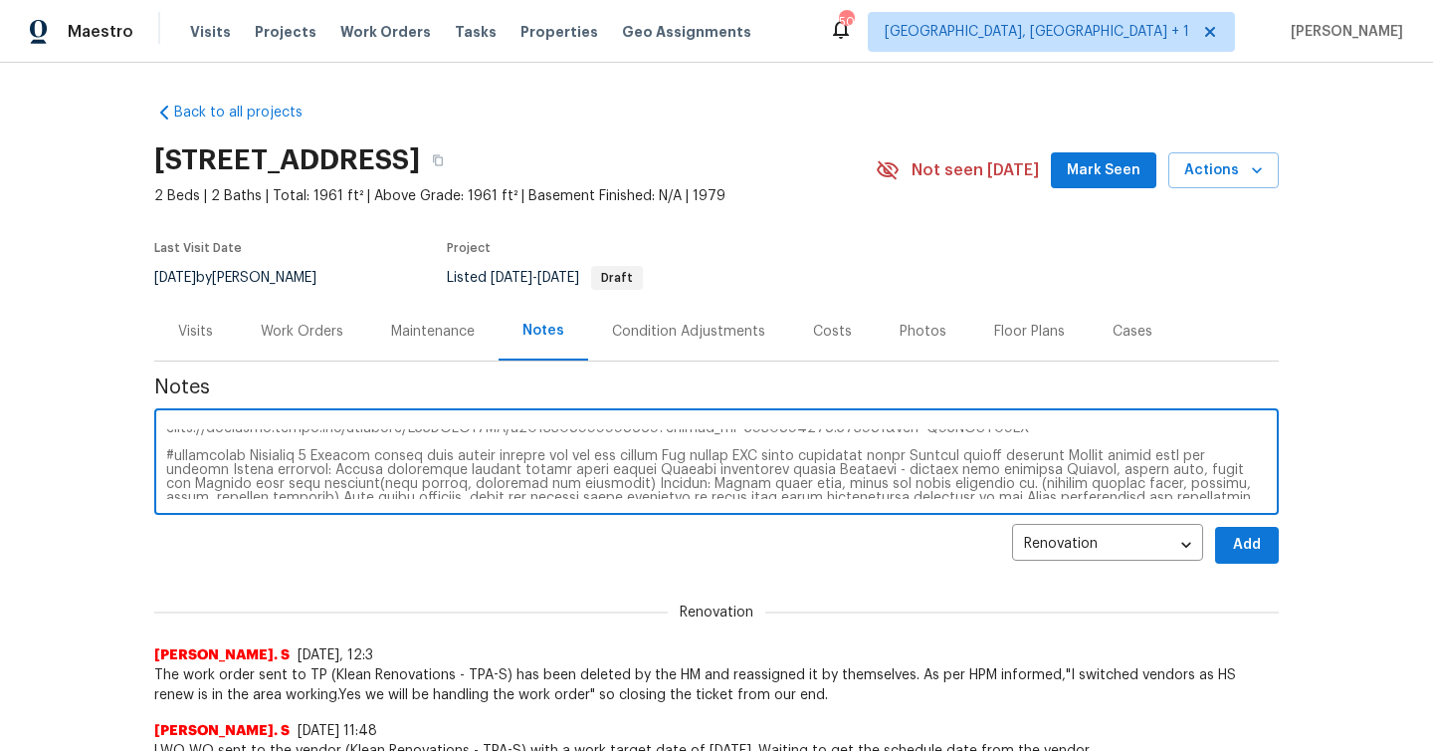
scroll to position [37, 0]
type textarea "#salability approved by Davuan Cook https://opendoor.slack.com/archives/C02LGTV…"
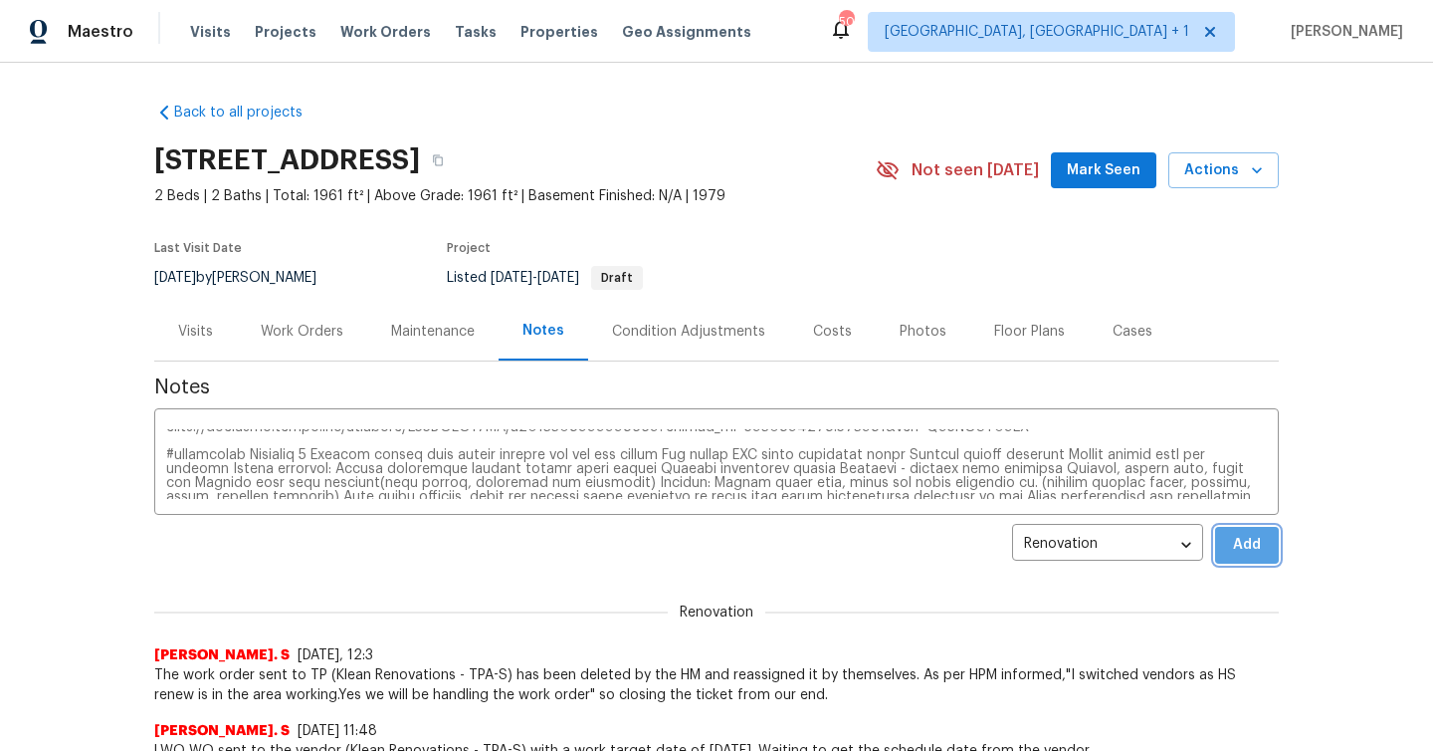
click at [1254, 550] on span "Add" at bounding box center [1247, 545] width 32 height 25
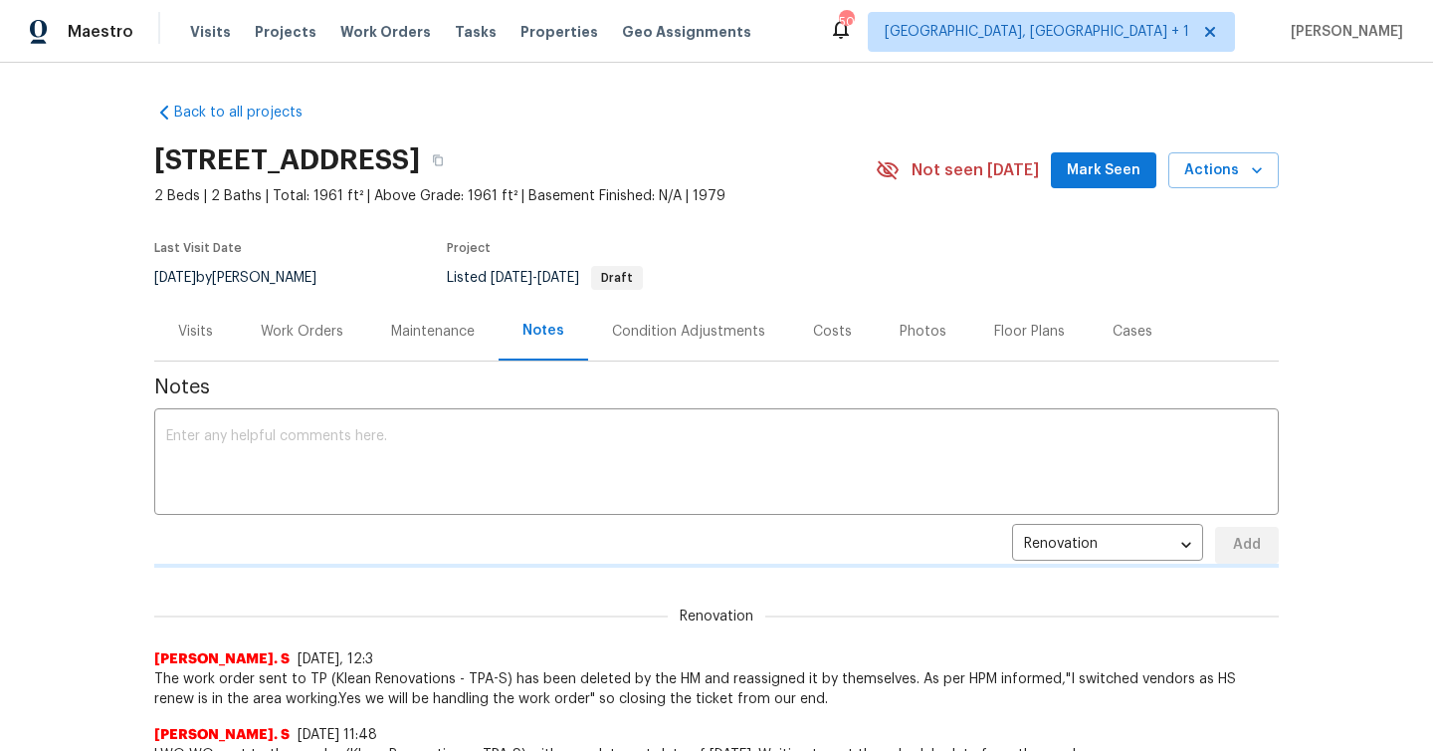
scroll to position [0, 0]
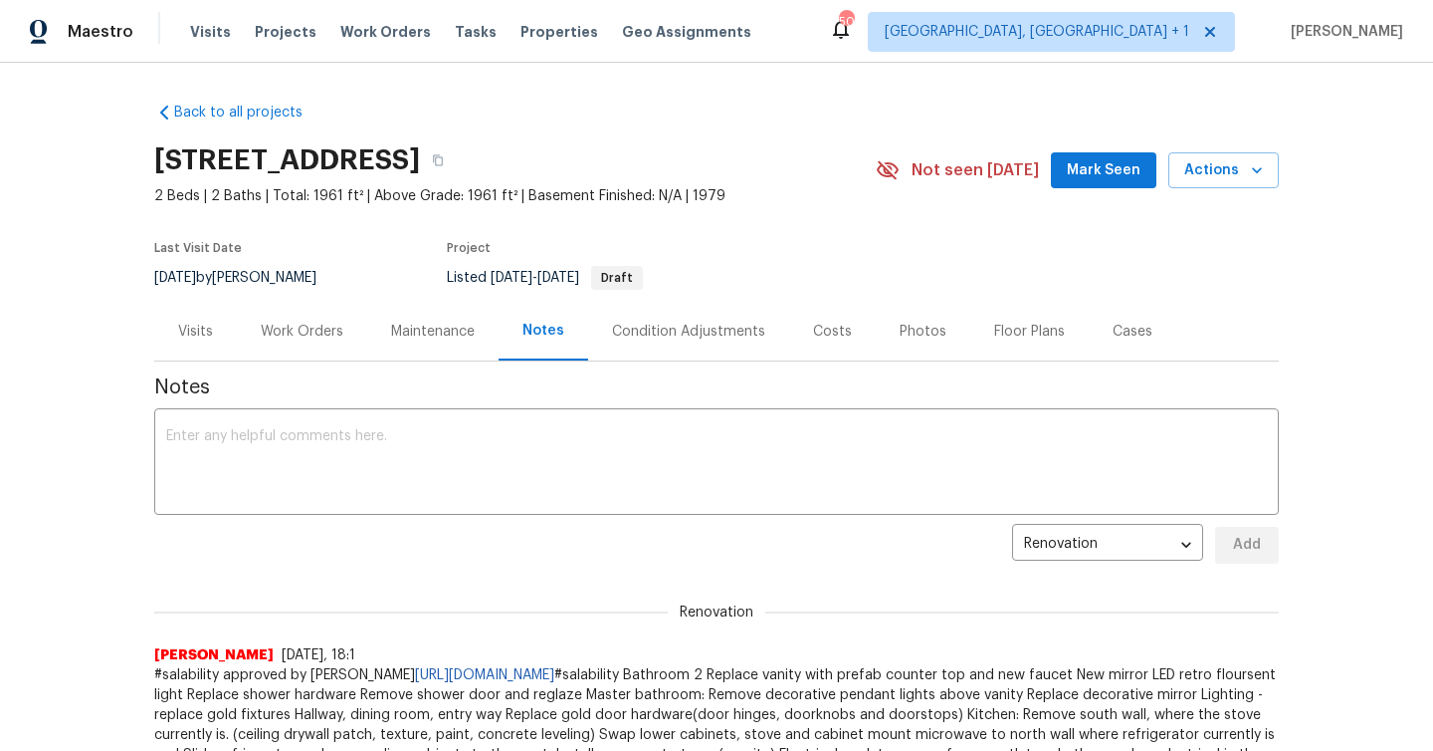
click at [1131, 164] on span "Mark Seen" at bounding box center [1104, 170] width 74 height 25
click at [444, 156] on icon "button" at bounding box center [438, 160] width 12 height 12
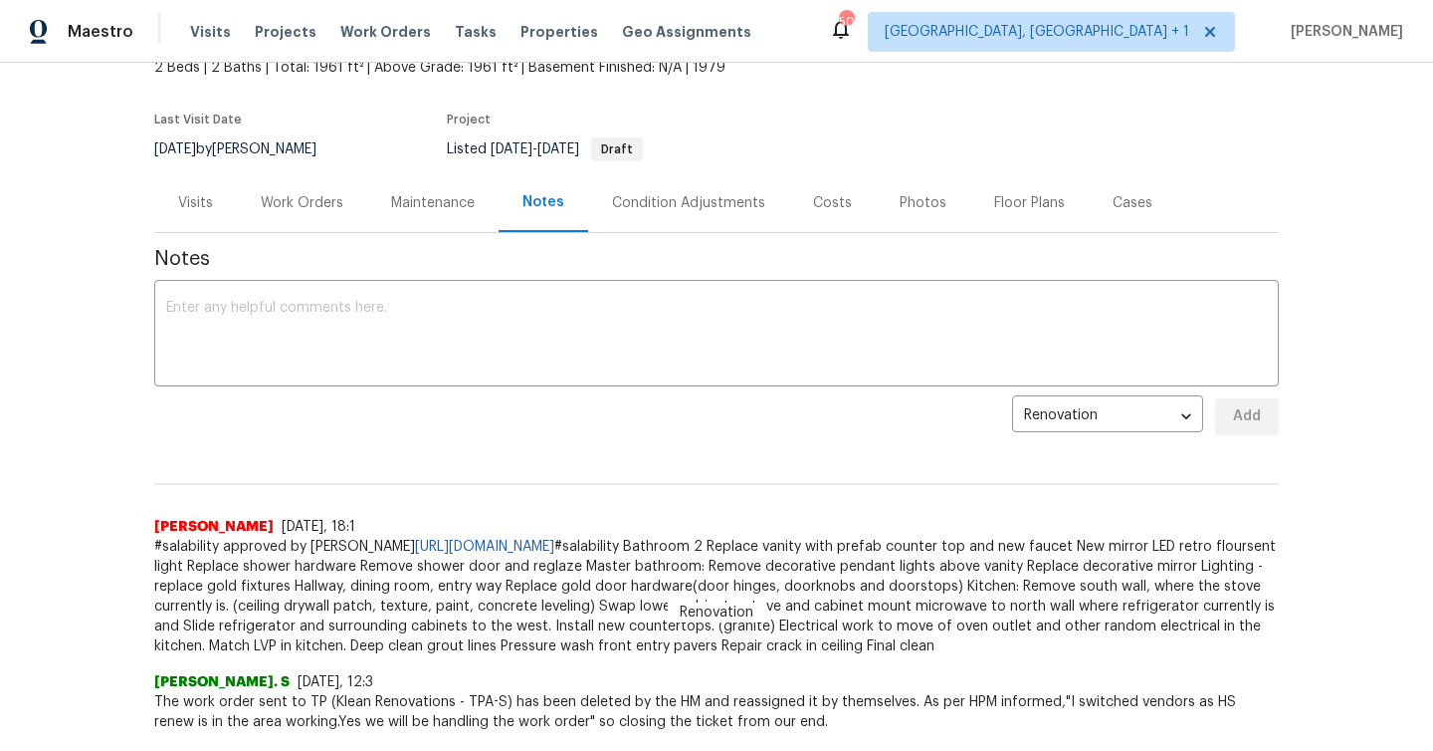
scroll to position [173, 0]
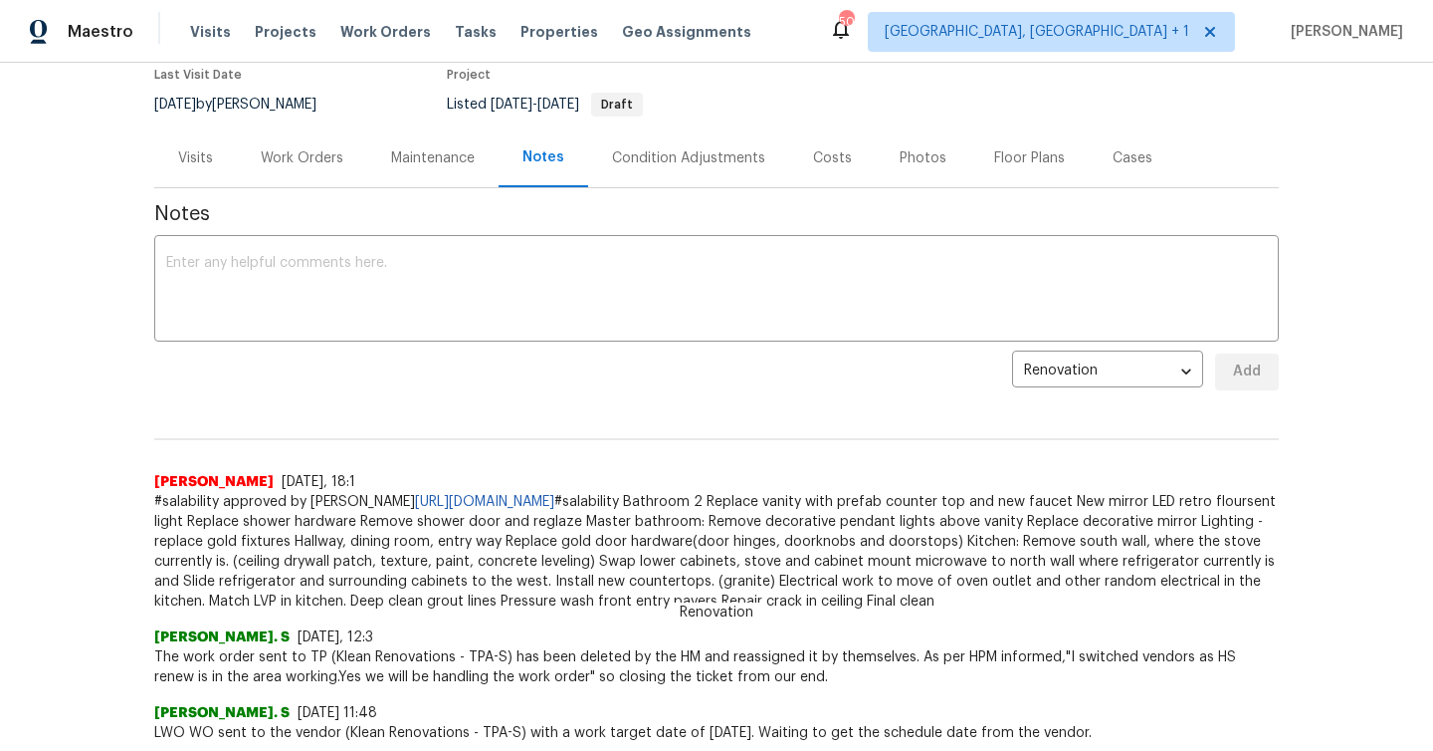
drag, startPoint x: 155, startPoint y: 519, endPoint x: 495, endPoint y: 623, distance: 355.2
click at [495, 611] on span "#salability approved by Davuan Cook https://opendoor.slack.com/archives/C02LGTV…" at bounding box center [716, 551] width 1125 height 119
copy span "Bathroom 2 Replace vanity with prefab counter top and new faucet New mirror LED…"
click at [317, 154] on div "Work Orders" at bounding box center [302, 158] width 83 height 20
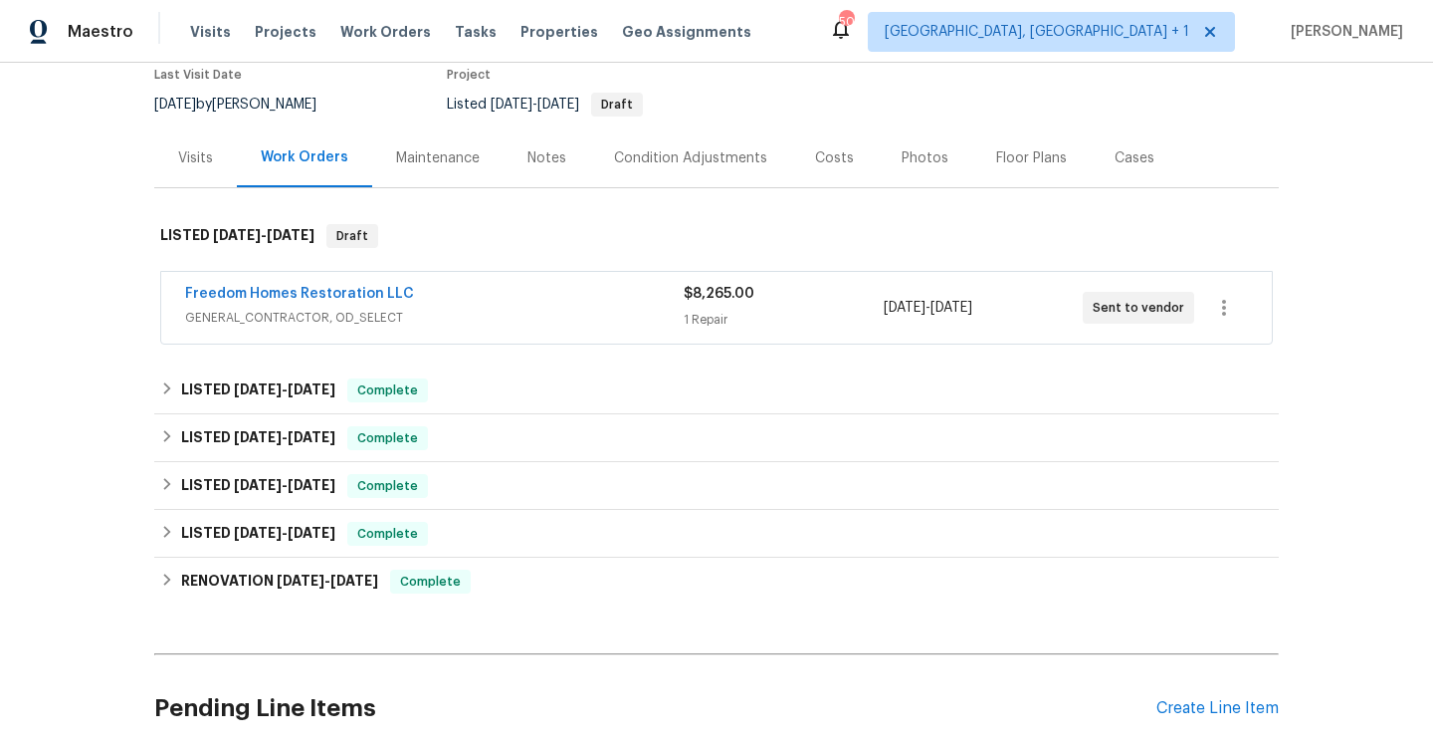
click at [355, 308] on span "GENERAL_CONTRACTOR, OD_SELECT" at bounding box center [434, 318] width 499 height 20
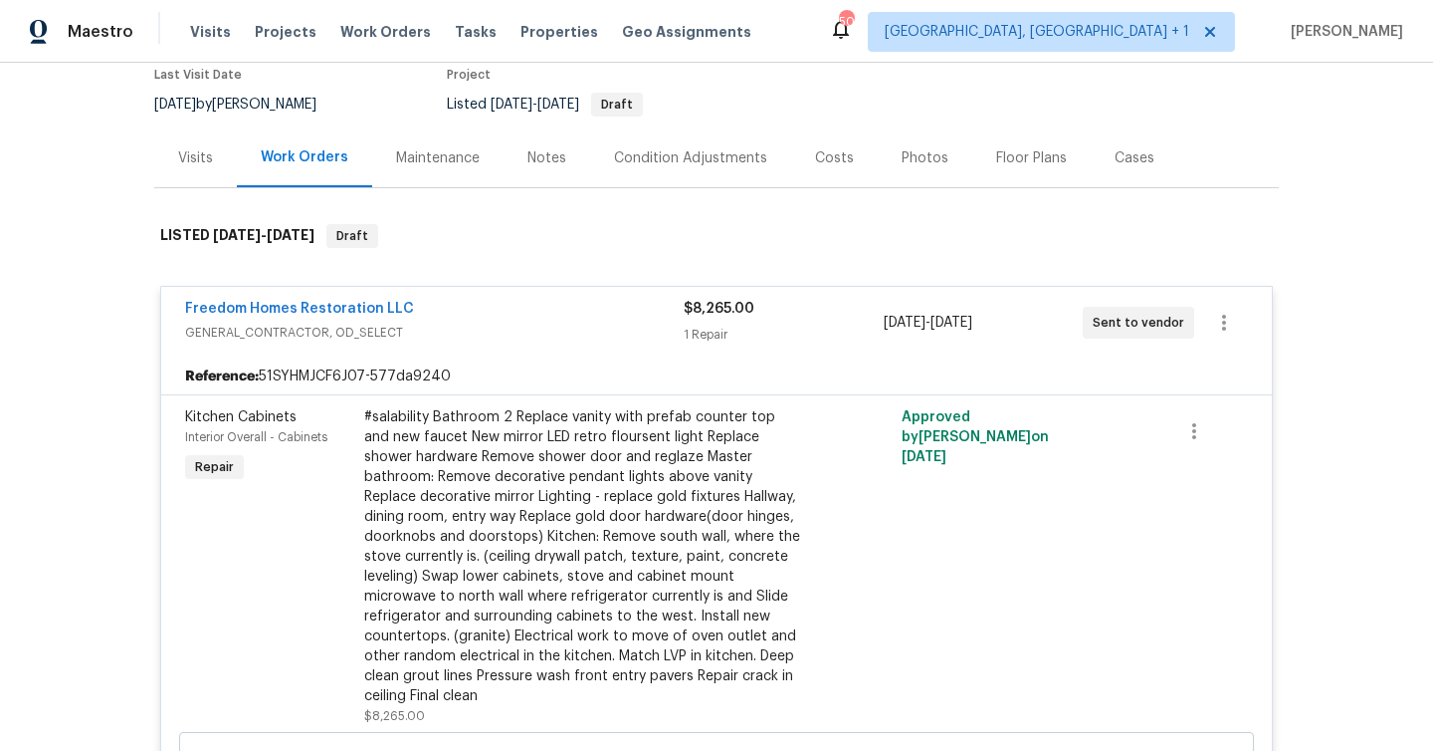
click at [492, 459] on div "#salability Bathroom 2 Replace vanity with prefab counter top and new faucet Ne…" at bounding box center [582, 556] width 436 height 299
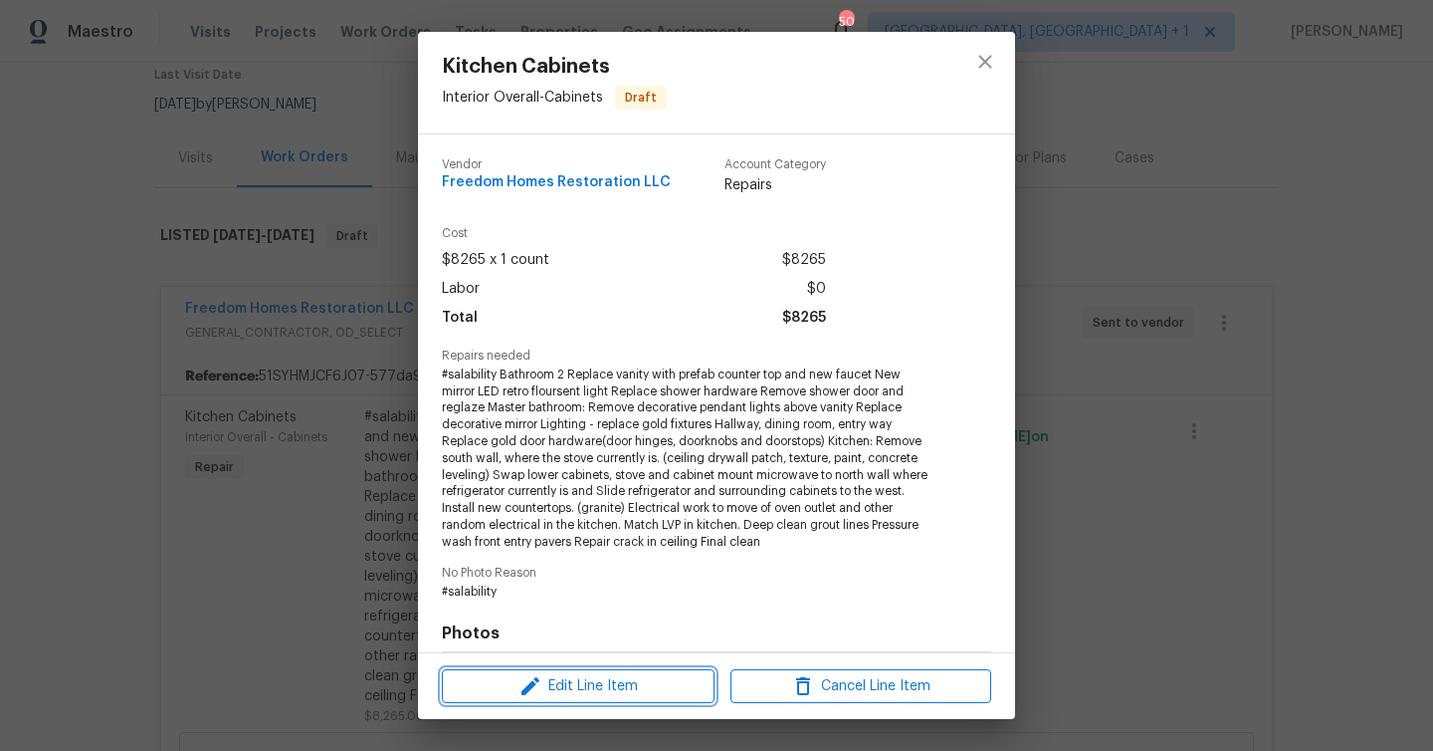
click at [592, 686] on span "Edit Line Item" at bounding box center [578, 686] width 261 height 25
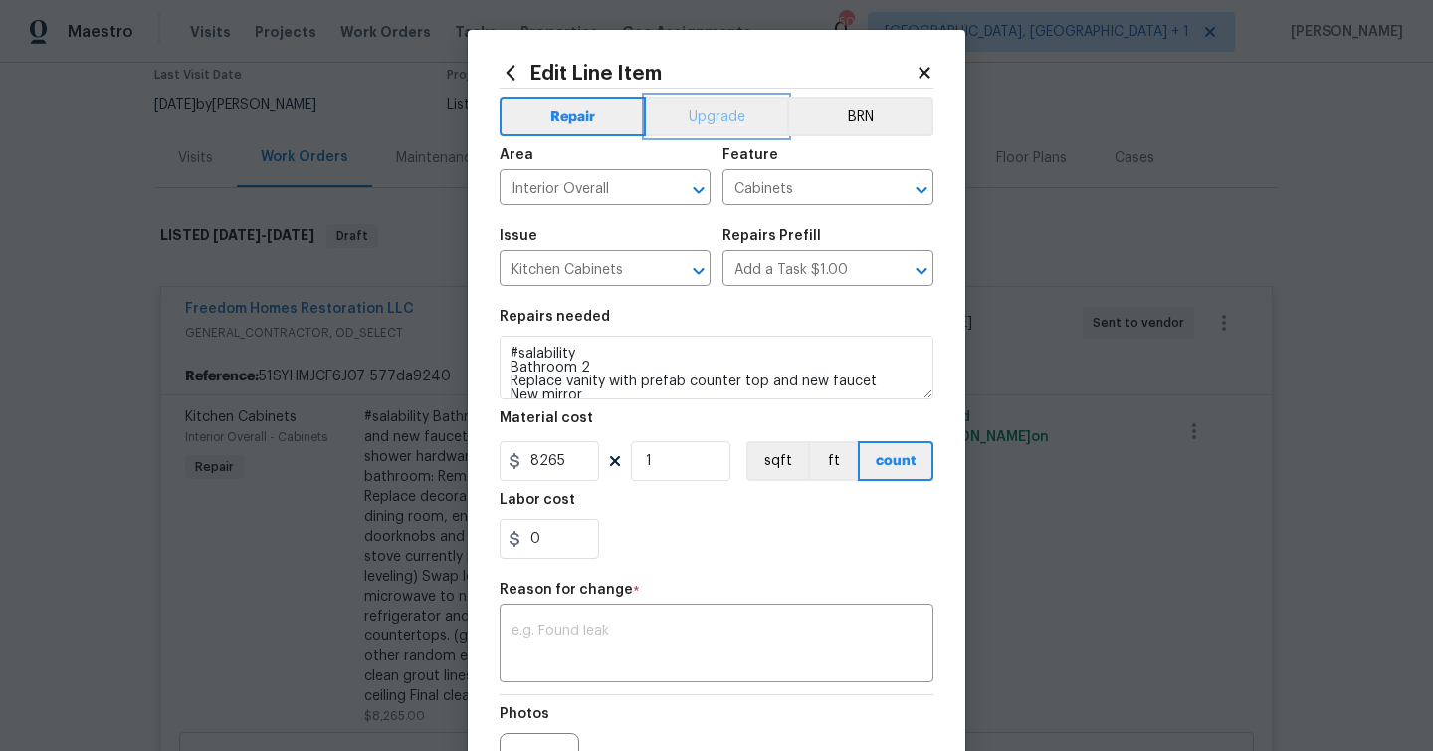
click at [724, 100] on button "Upgrade" at bounding box center [717, 117] width 142 height 40
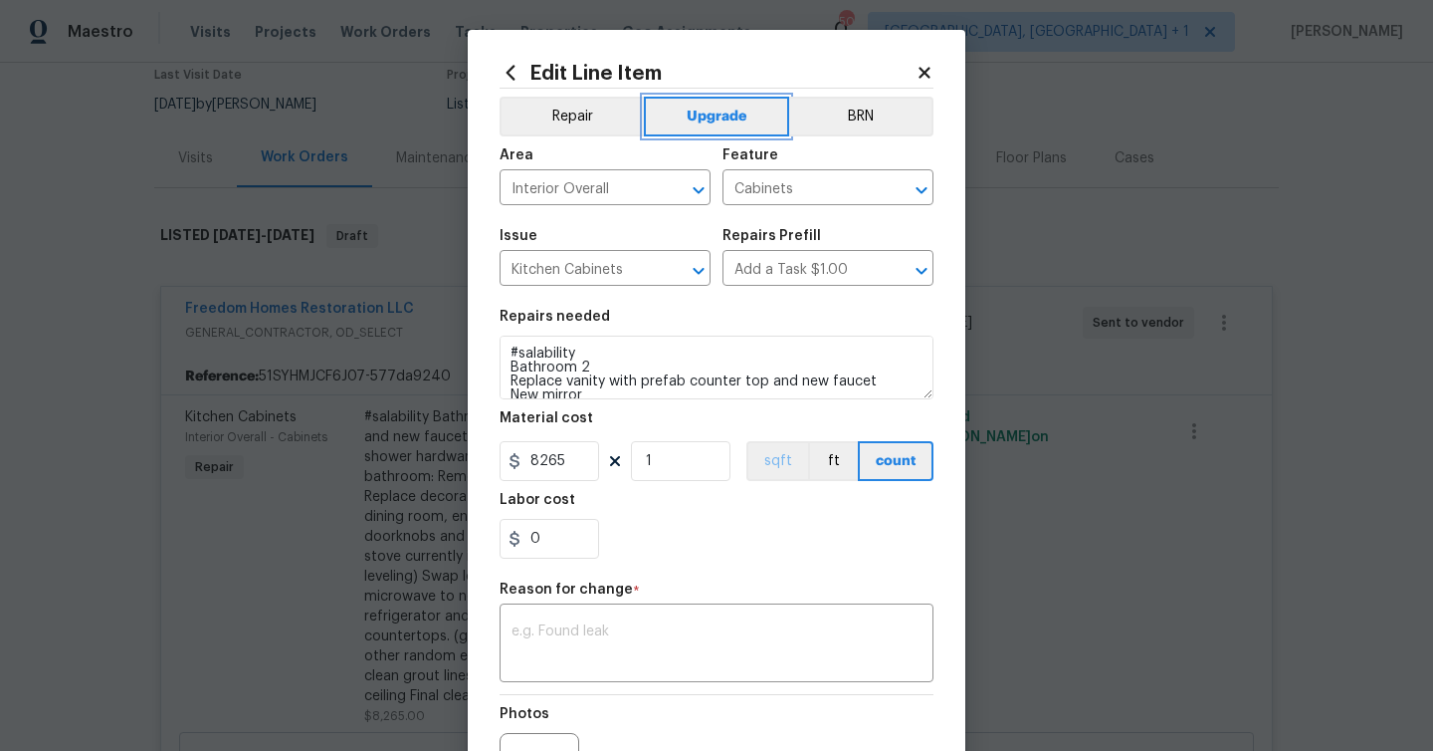
scroll to position [196, 0]
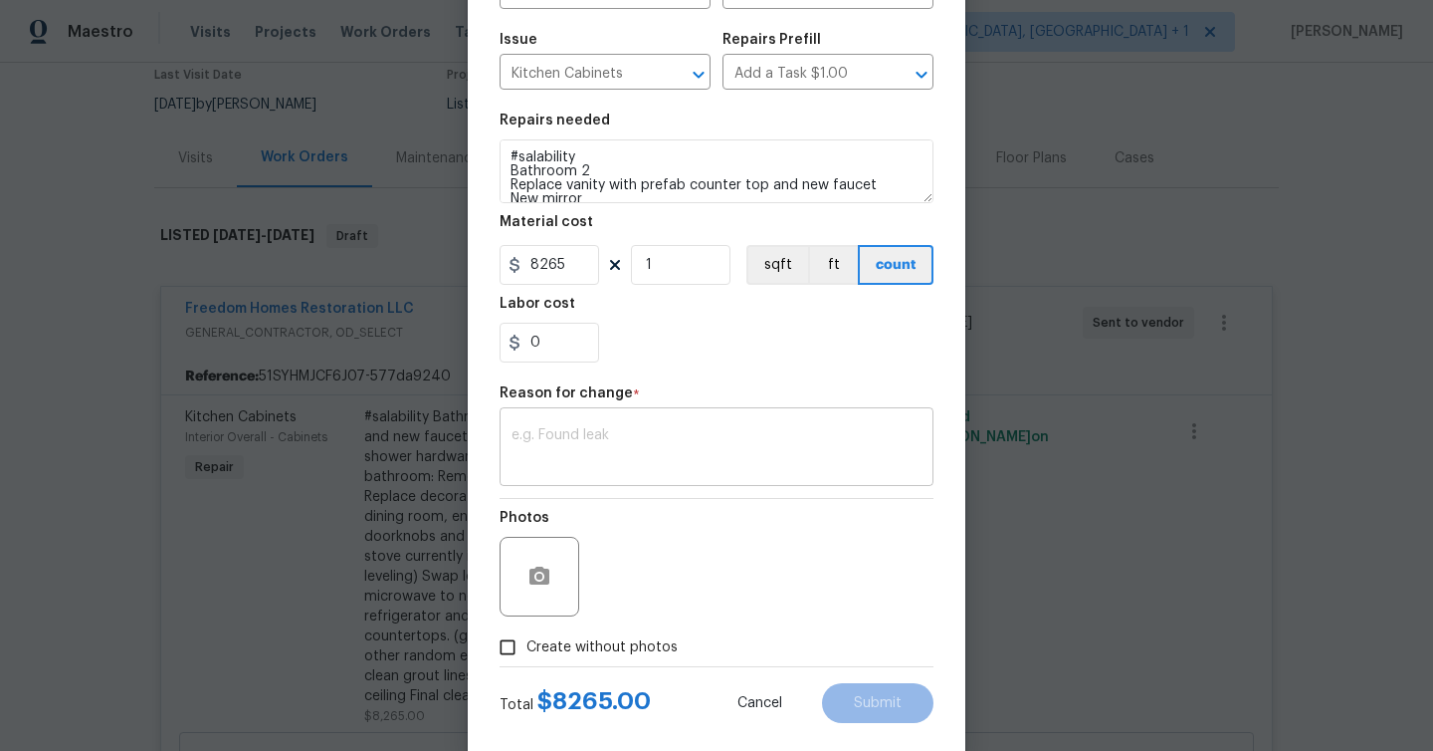
click at [688, 477] on div "x ​" at bounding box center [717, 449] width 434 height 74
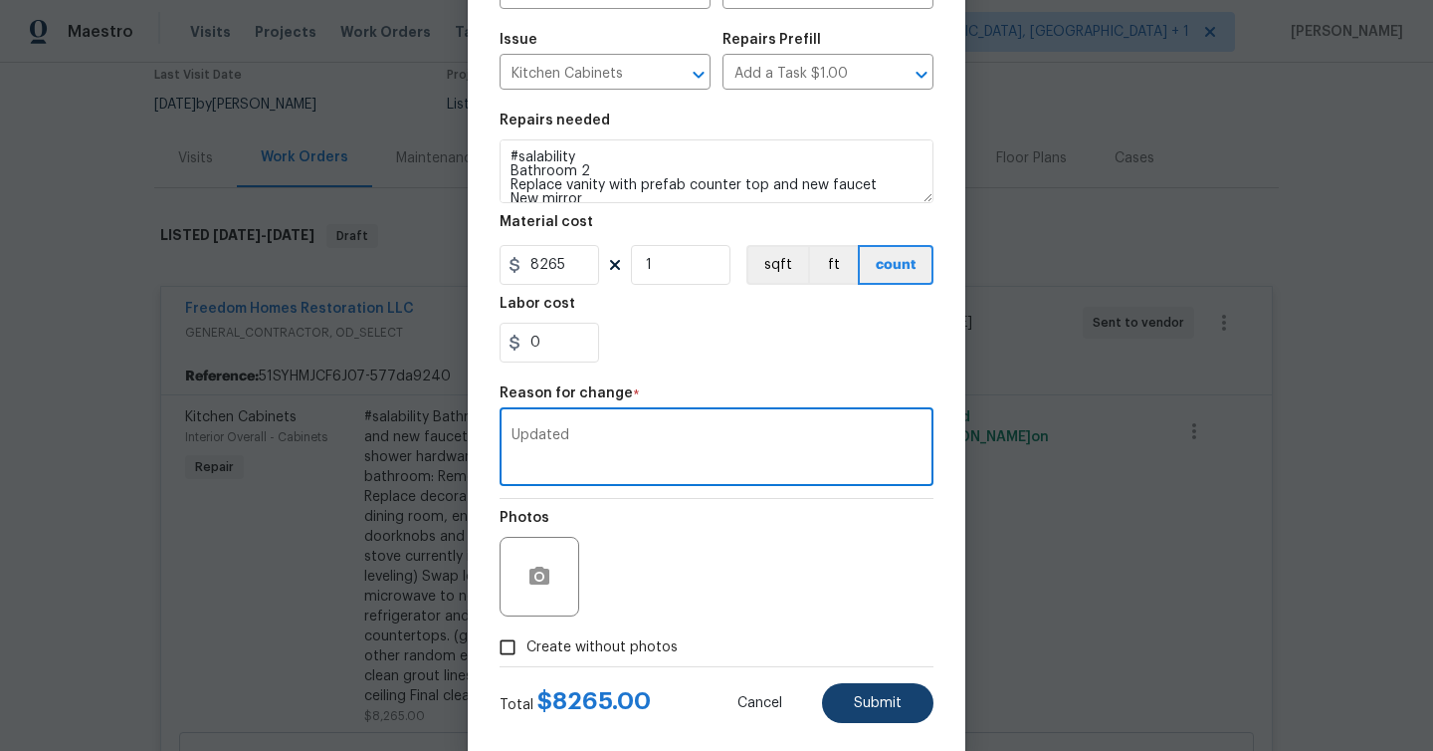
type textarea "Updated"
click at [880, 692] on button "Submit" at bounding box center [877, 703] width 111 height 40
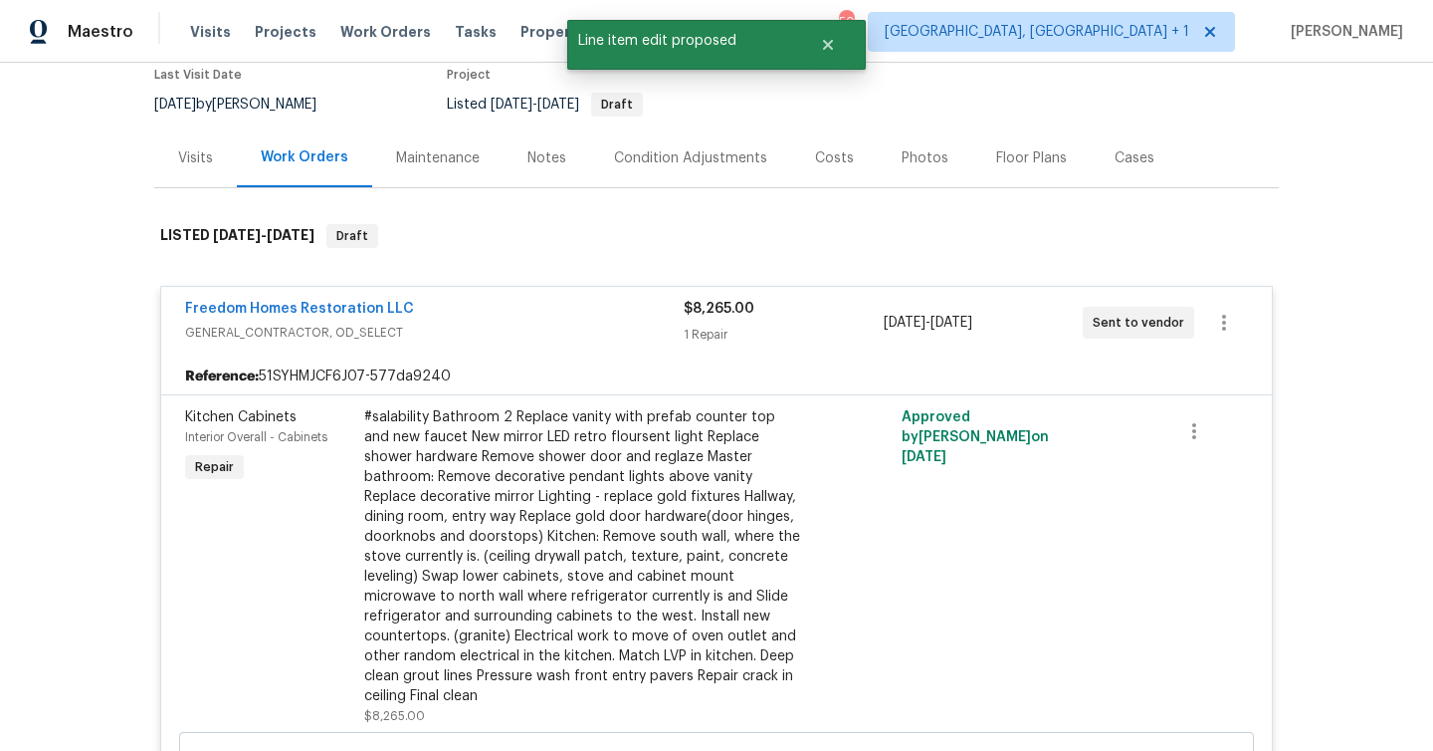
scroll to position [0, 0]
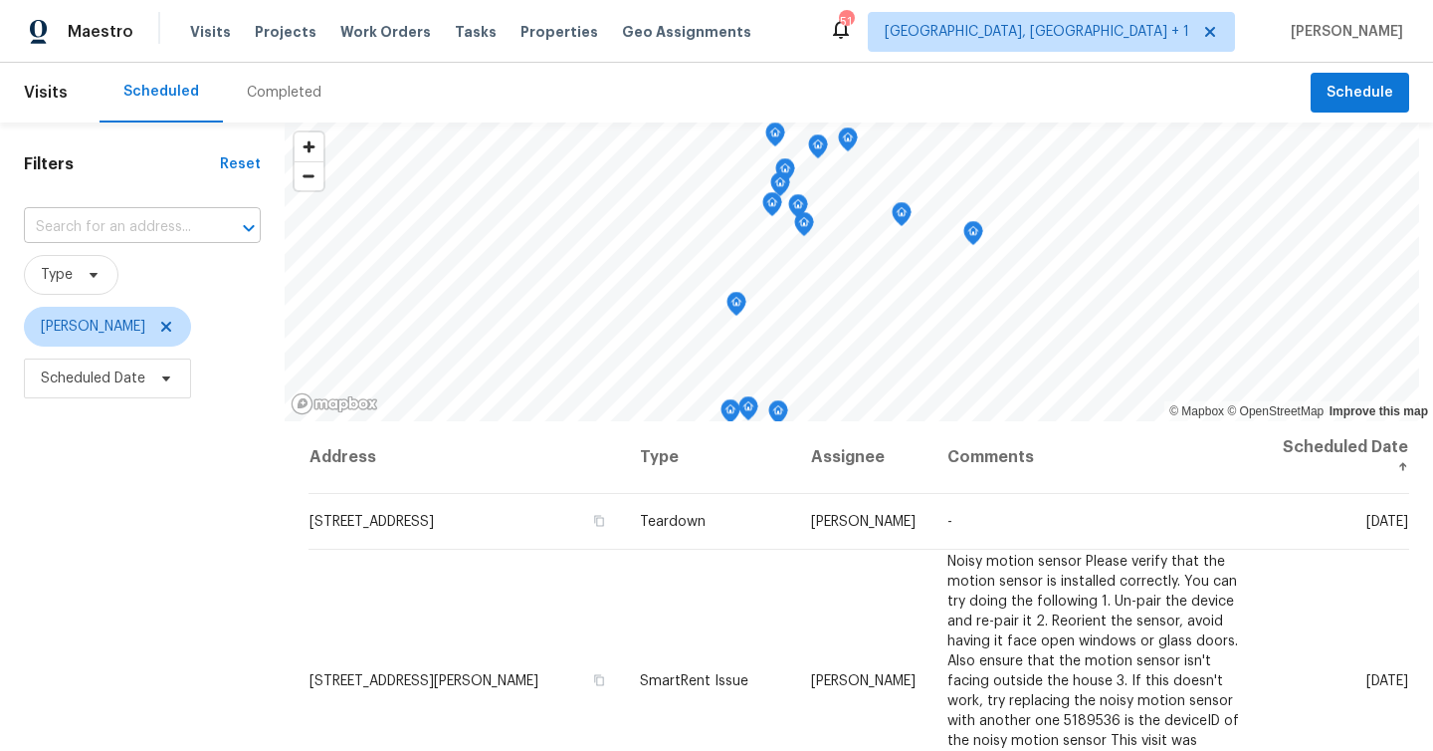
click at [146, 238] on input "text" at bounding box center [114, 227] width 181 height 31
type input "7019"
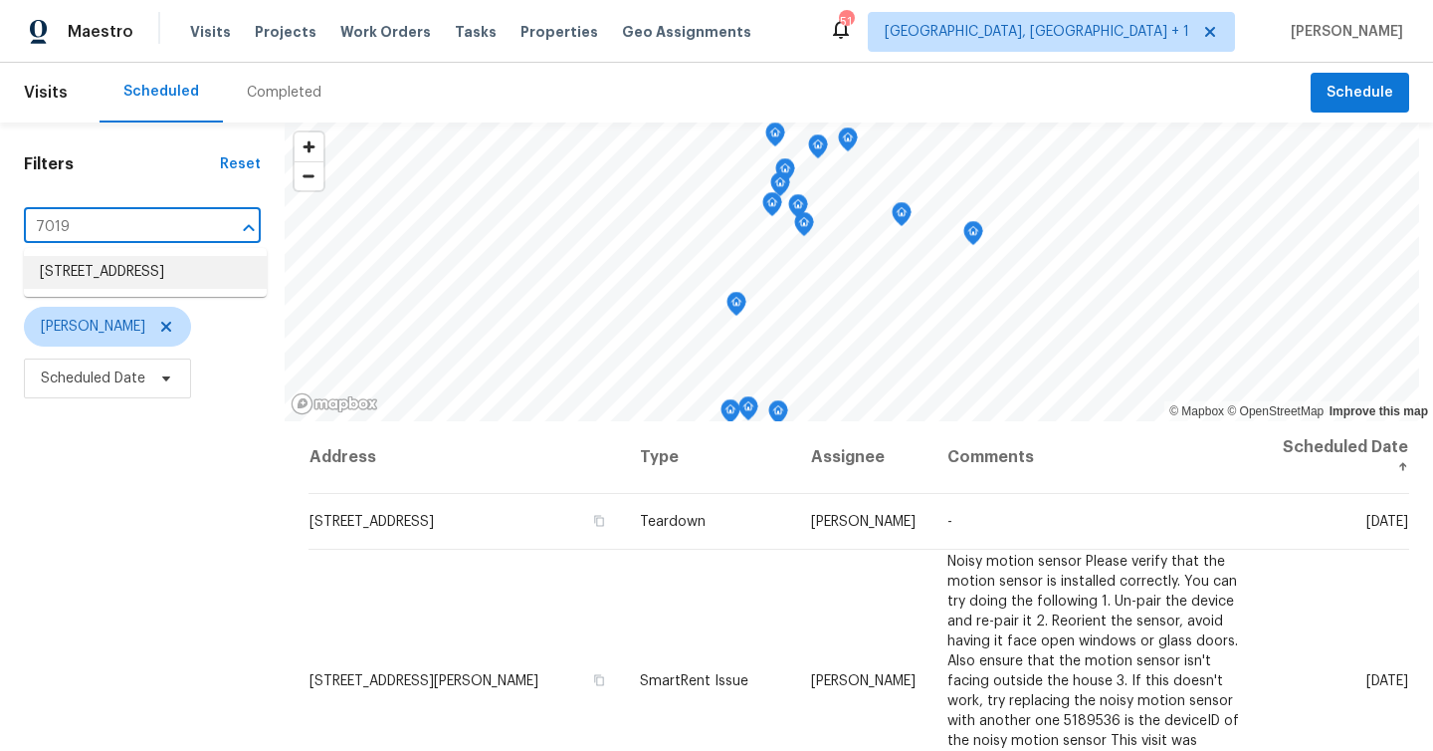
click at [143, 275] on li "[STREET_ADDRESS]" at bounding box center [145, 272] width 243 height 33
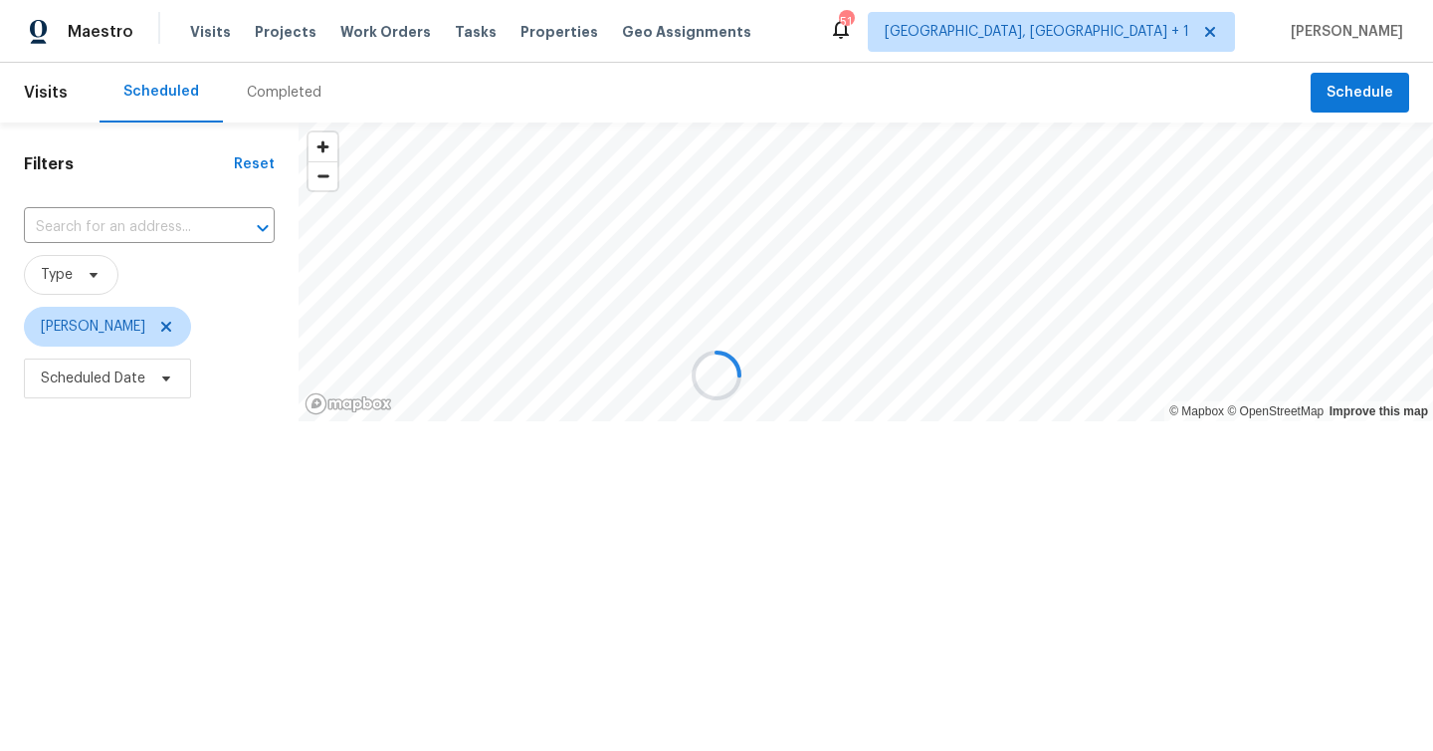
type input "[STREET_ADDRESS]"
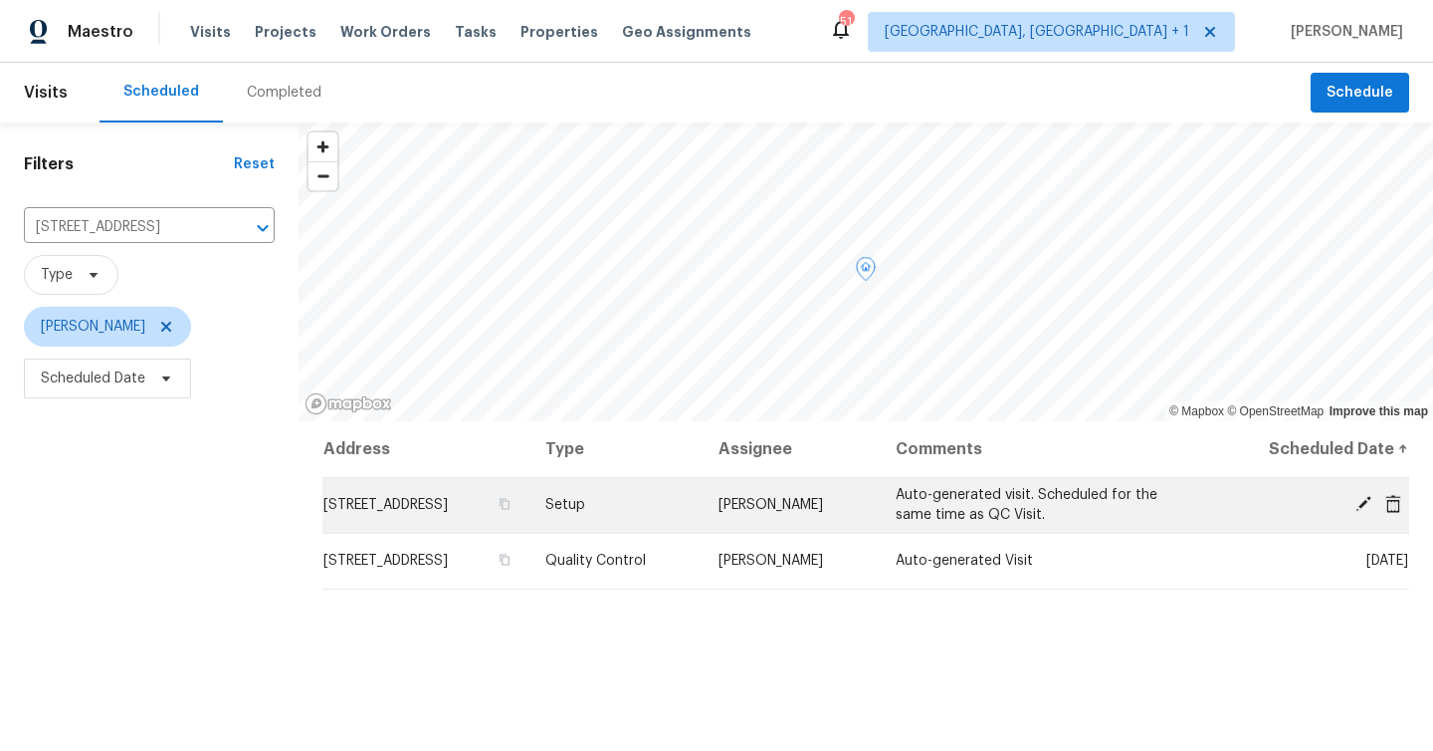
click at [1363, 501] on icon at bounding box center [1364, 504] width 16 height 16
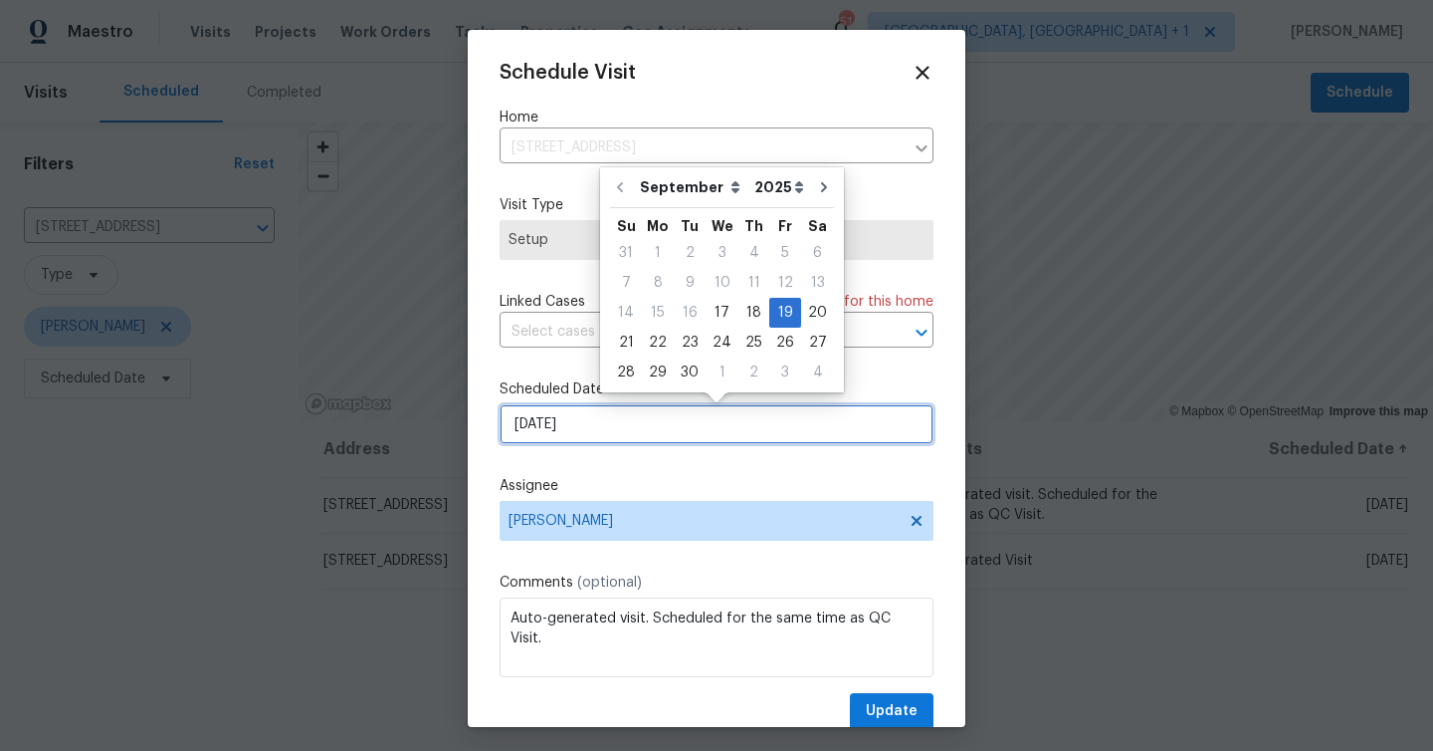
click at [606, 436] on input "[DATE]" at bounding box center [717, 424] width 434 height 40
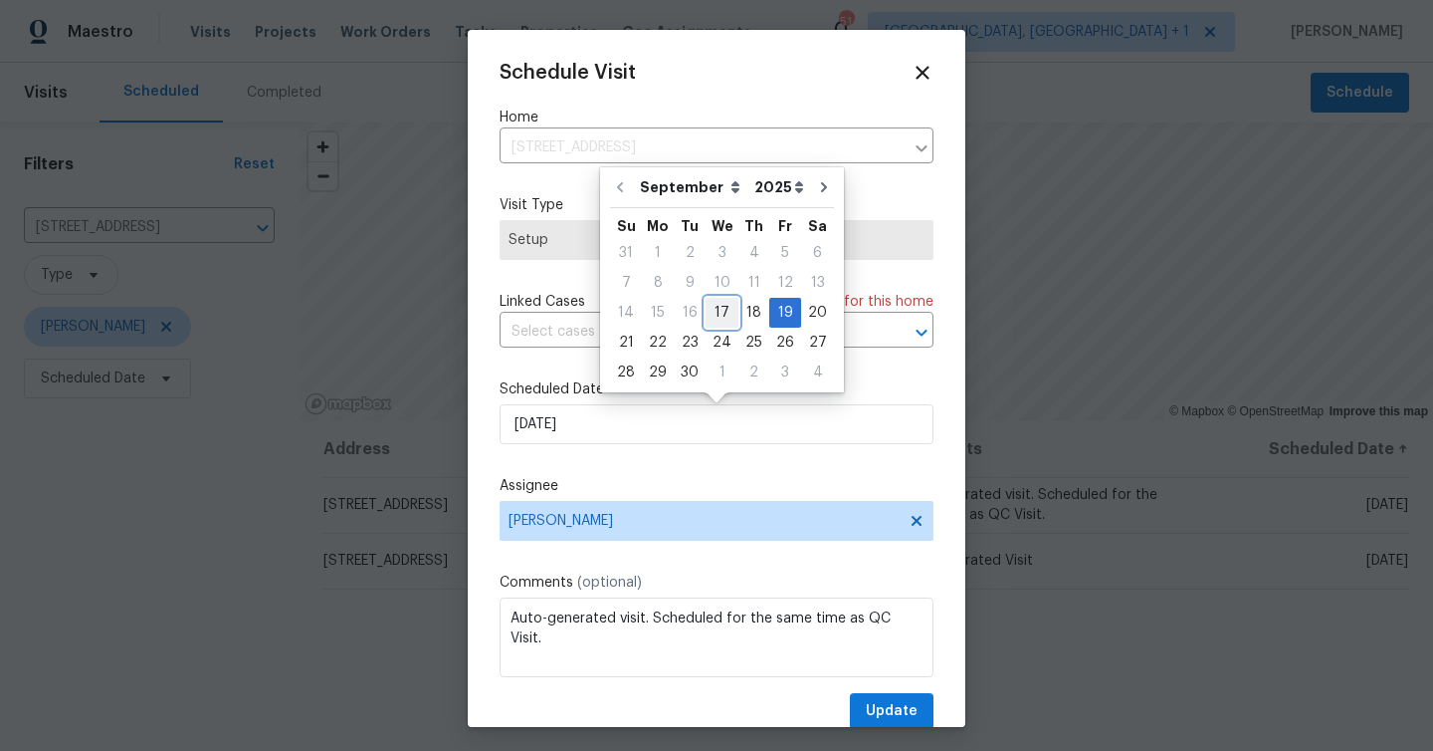
click at [715, 308] on div "17" at bounding box center [722, 313] width 33 height 28
type input "[DATE]"
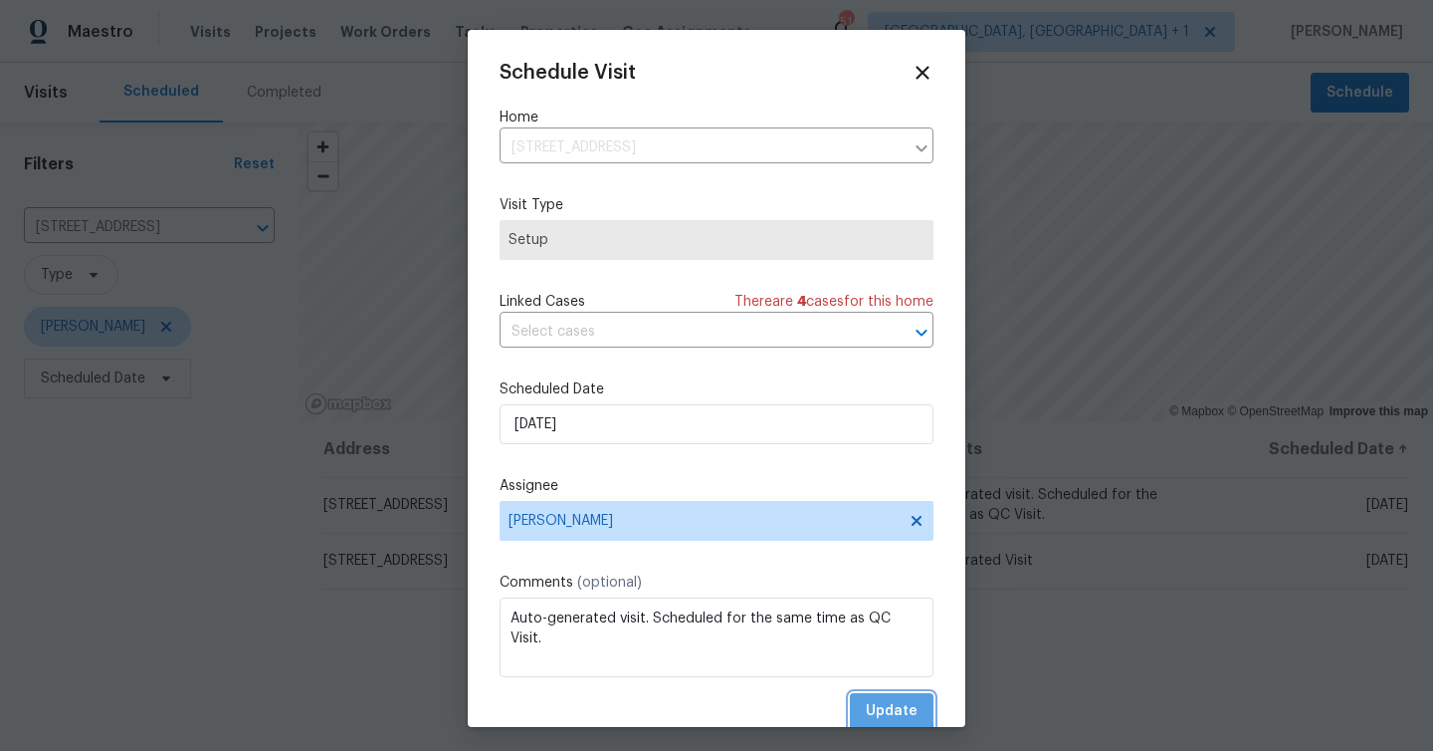
click at [882, 711] on span "Update" at bounding box center [892, 711] width 52 height 25
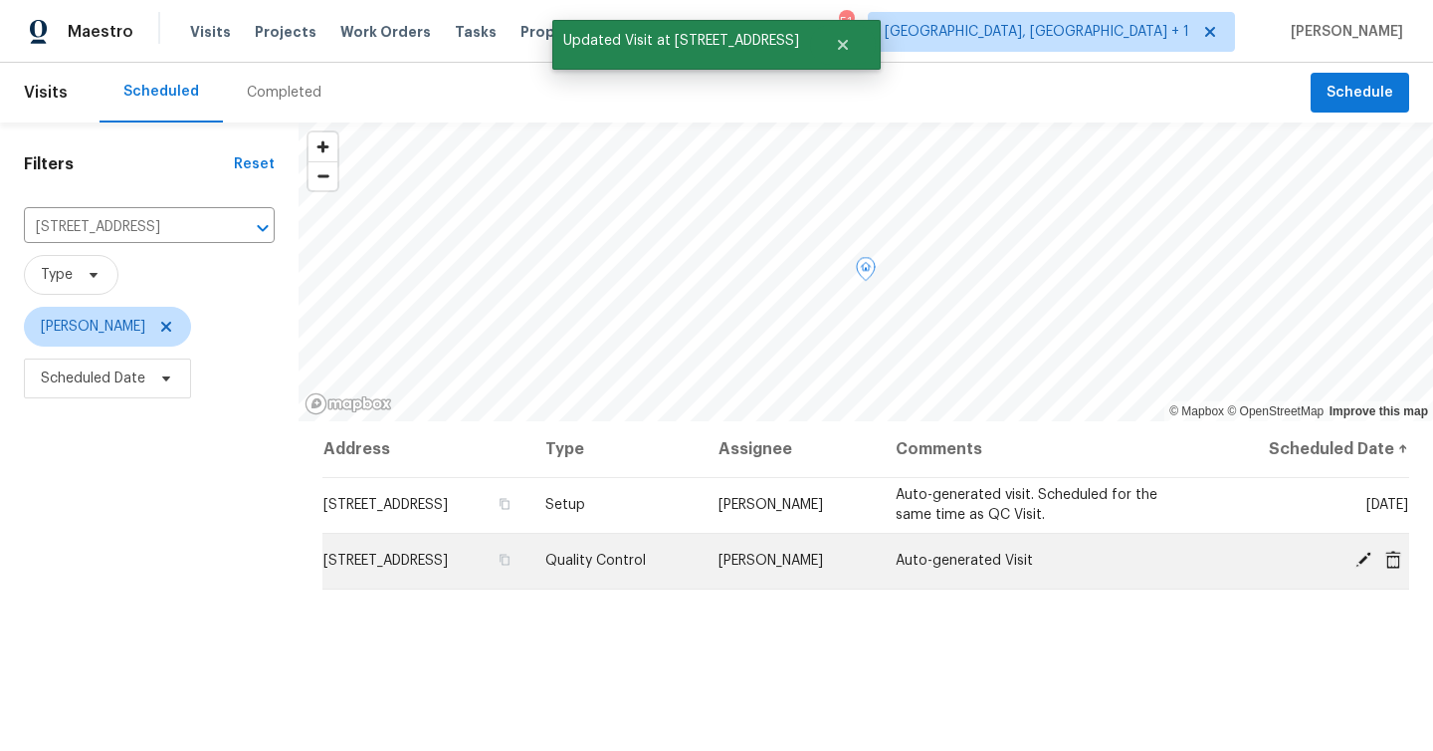
click at [1359, 560] on icon at bounding box center [1364, 559] width 16 height 16
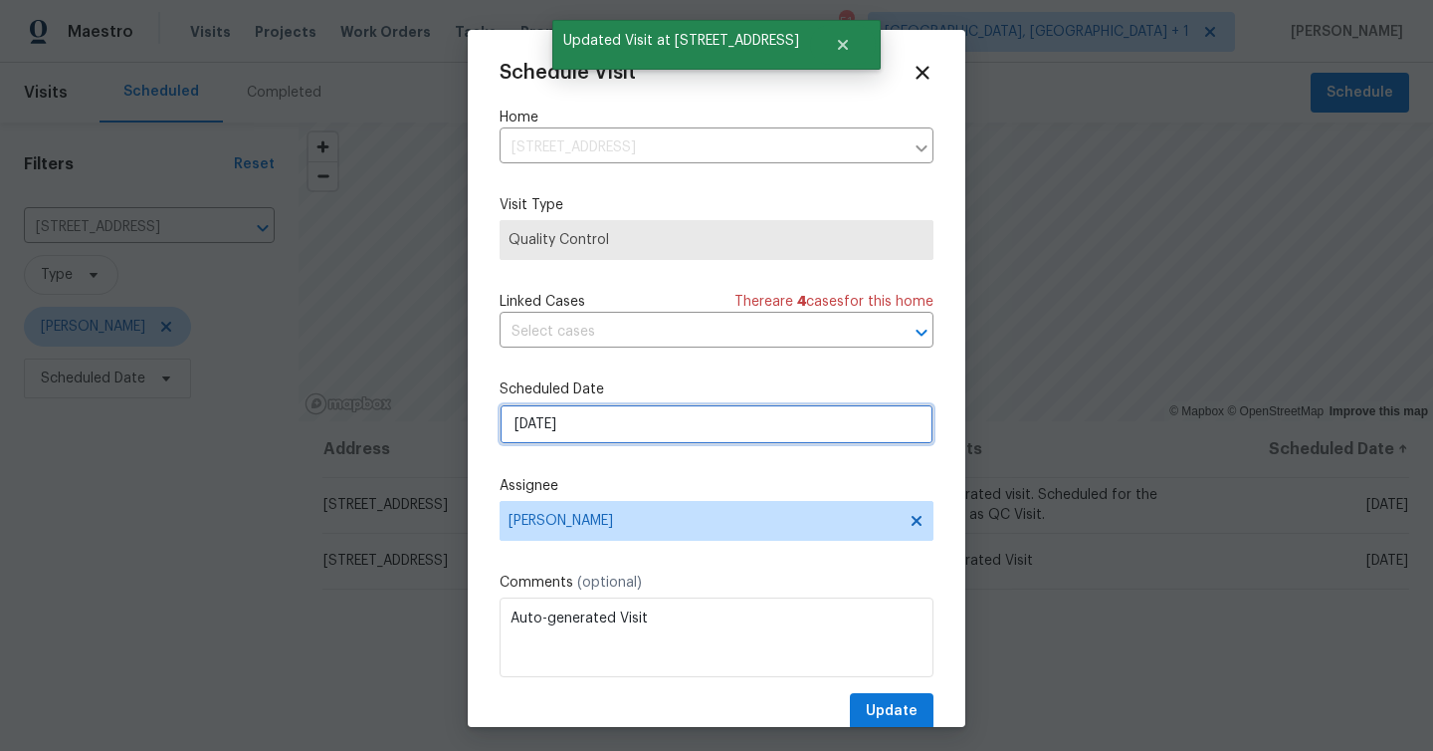
click at [674, 425] on input "[DATE]" at bounding box center [717, 424] width 434 height 40
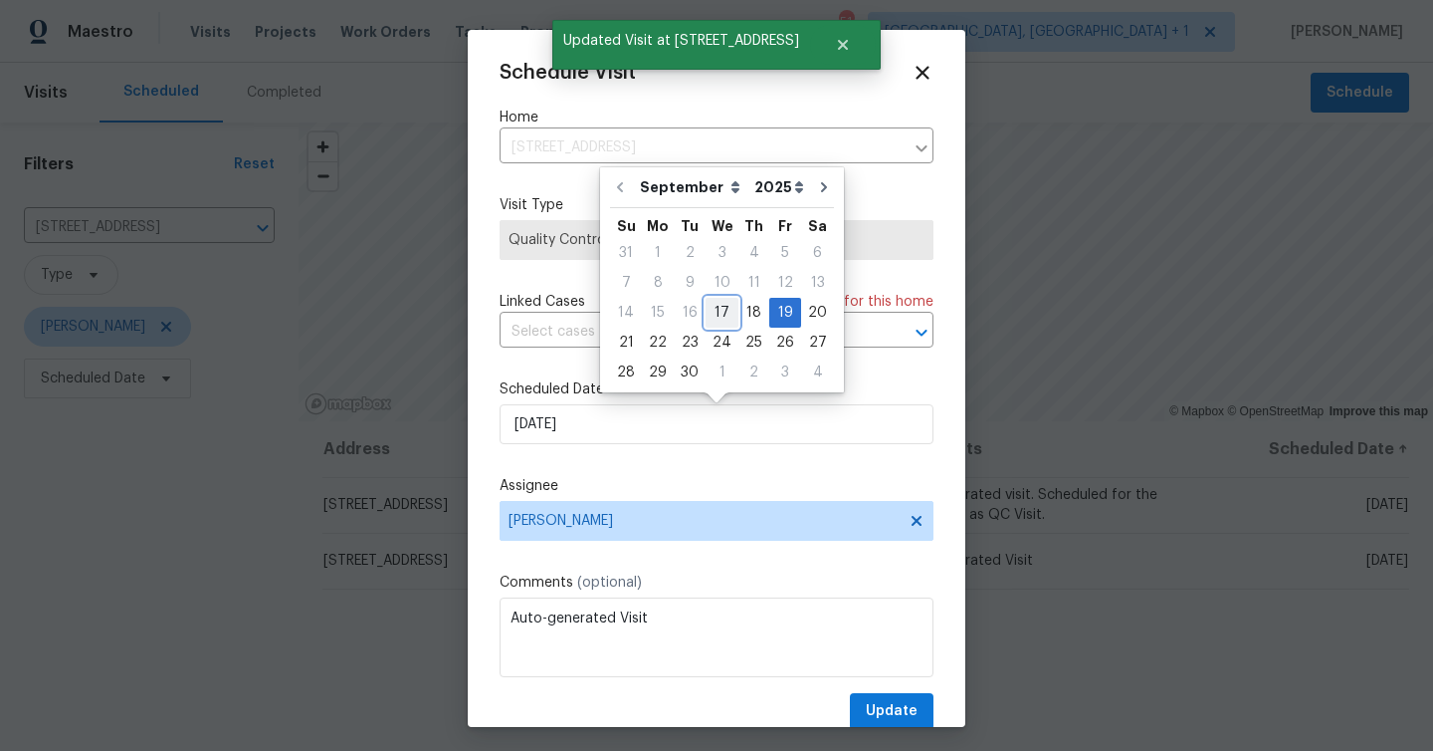
click at [719, 309] on div "17" at bounding box center [722, 313] width 33 height 28
type input "[DATE]"
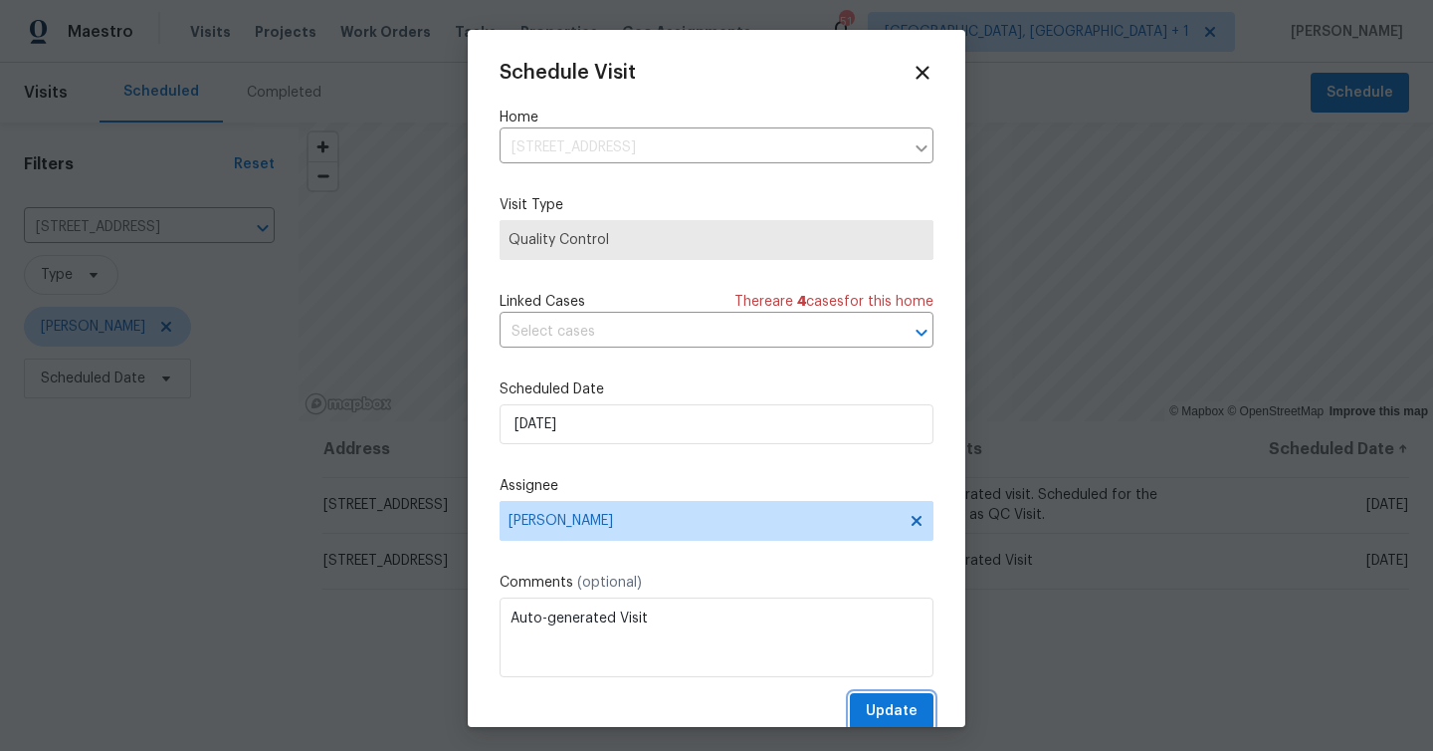
click at [911, 717] on span "Update" at bounding box center [892, 711] width 52 height 25
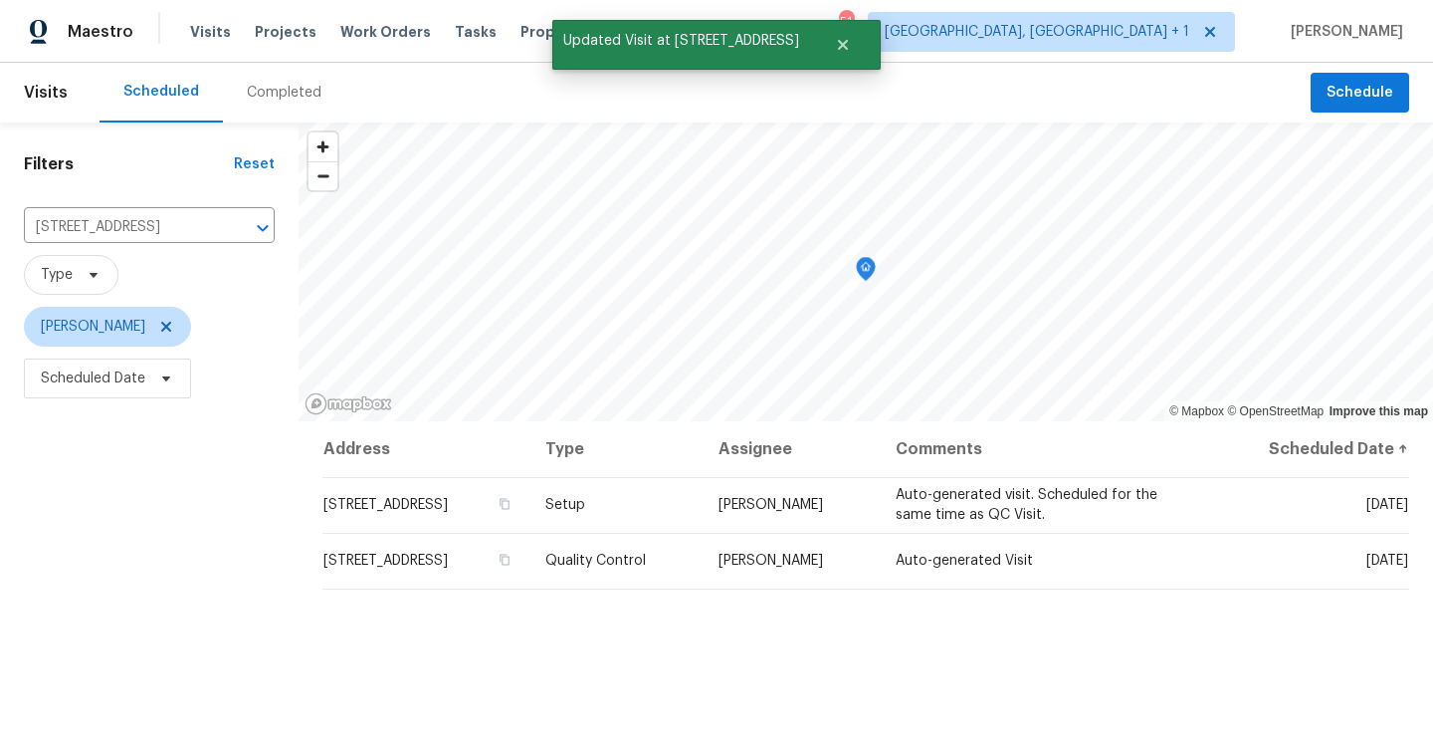
click at [748, 666] on div "Address Type Assignee Comments Scheduled Date ↑ [STREET_ADDRESS] Setup Mat [PER…" at bounding box center [866, 721] width 1135 height 600
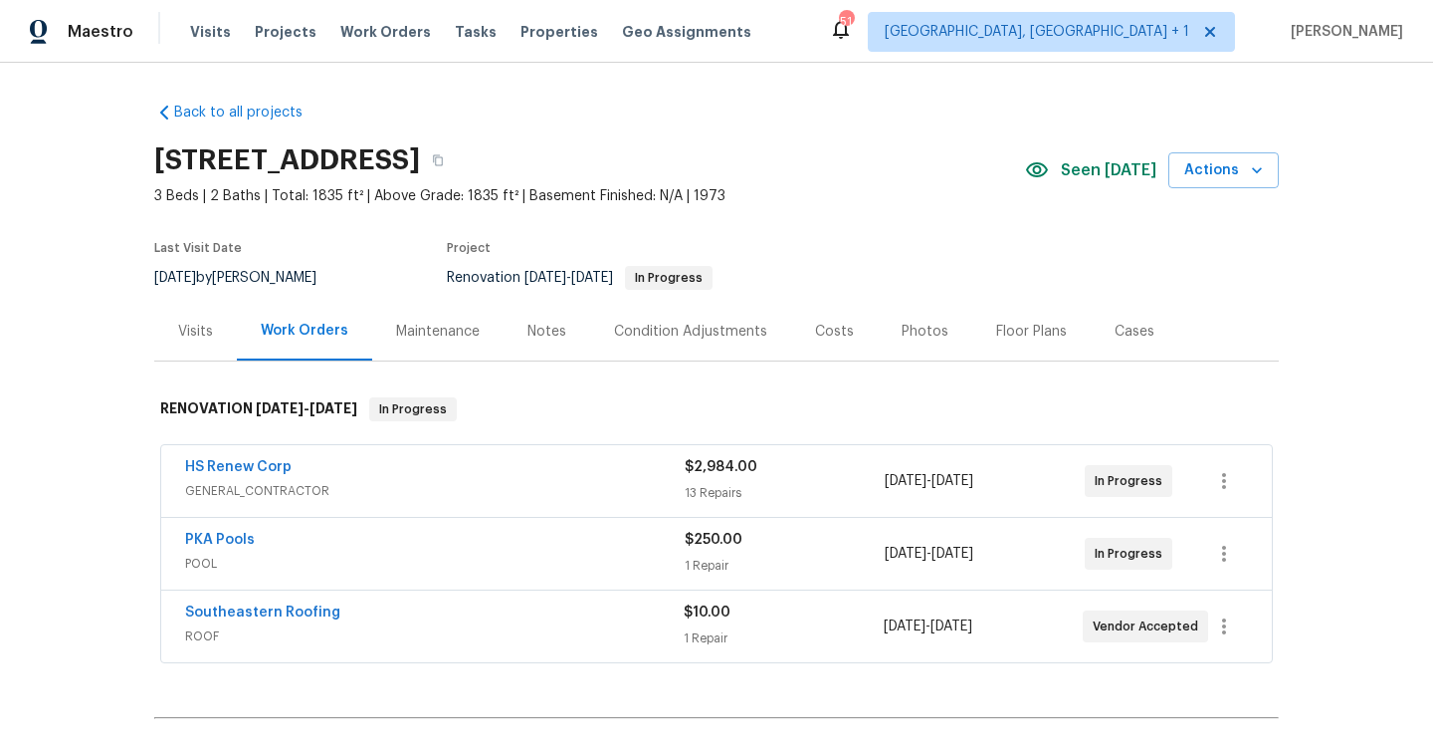
click at [327, 487] on span "GENERAL_CONTRACTOR" at bounding box center [435, 491] width 500 height 20
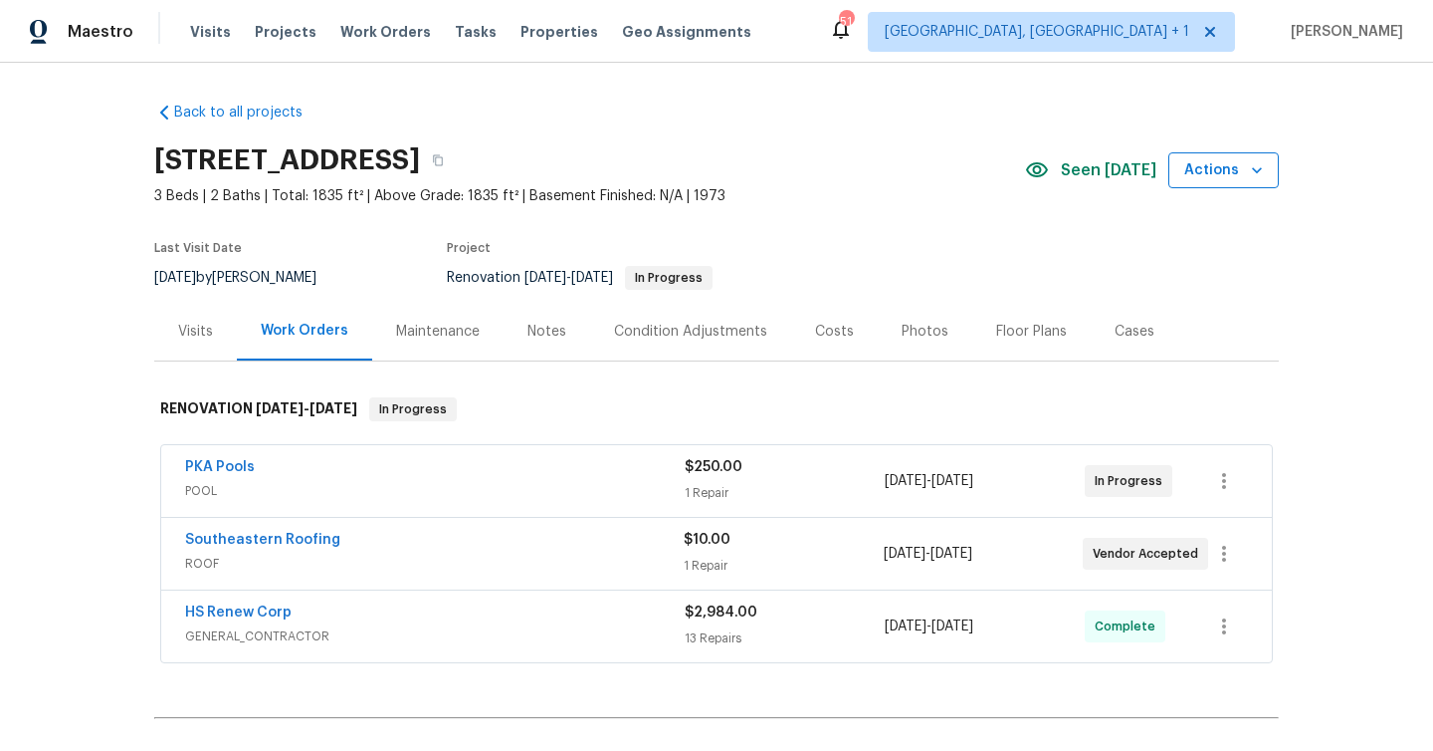
click at [1224, 180] on span "Actions" at bounding box center [1224, 170] width 79 height 25
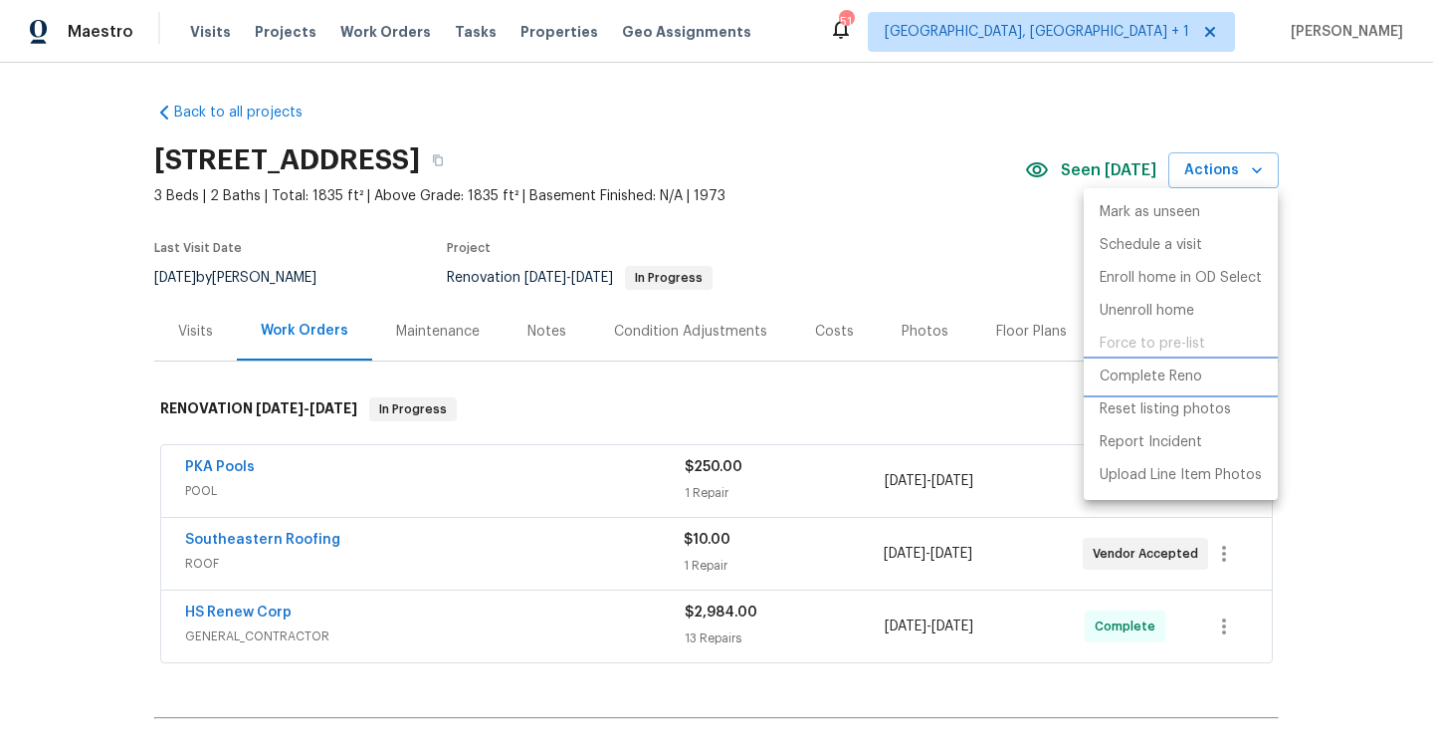
click at [1192, 380] on p "Complete Reno" at bounding box center [1151, 376] width 103 height 21
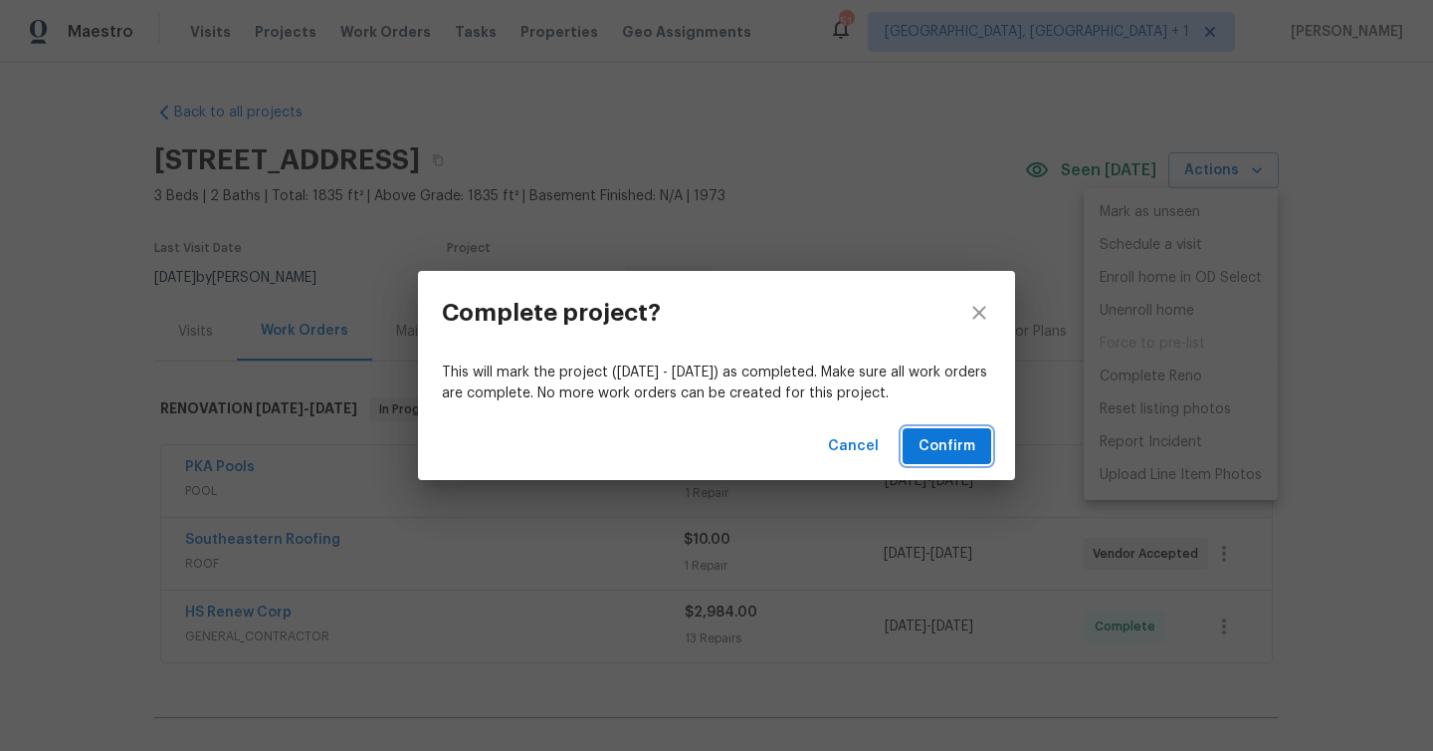
click at [948, 443] on span "Confirm" at bounding box center [947, 446] width 57 height 25
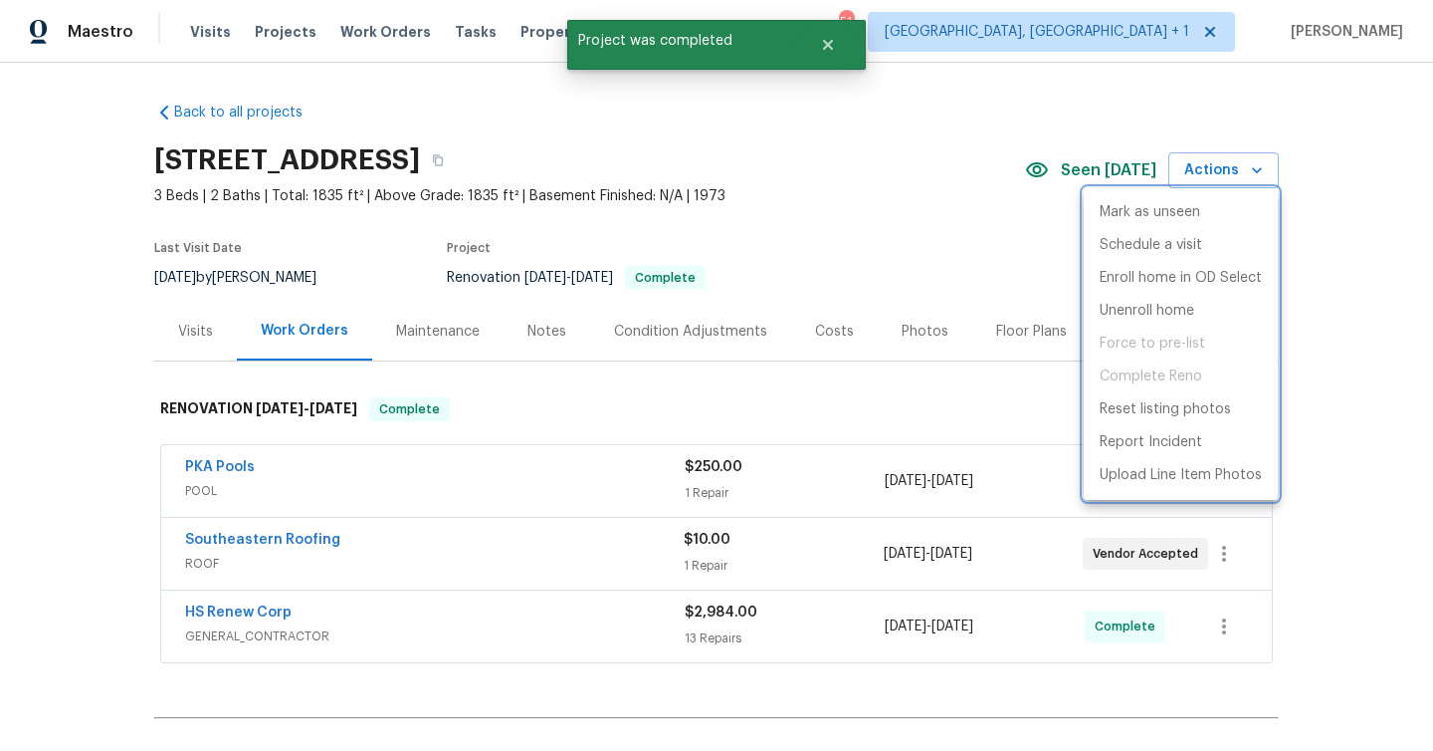
click at [888, 188] on div at bounding box center [716, 375] width 1433 height 751
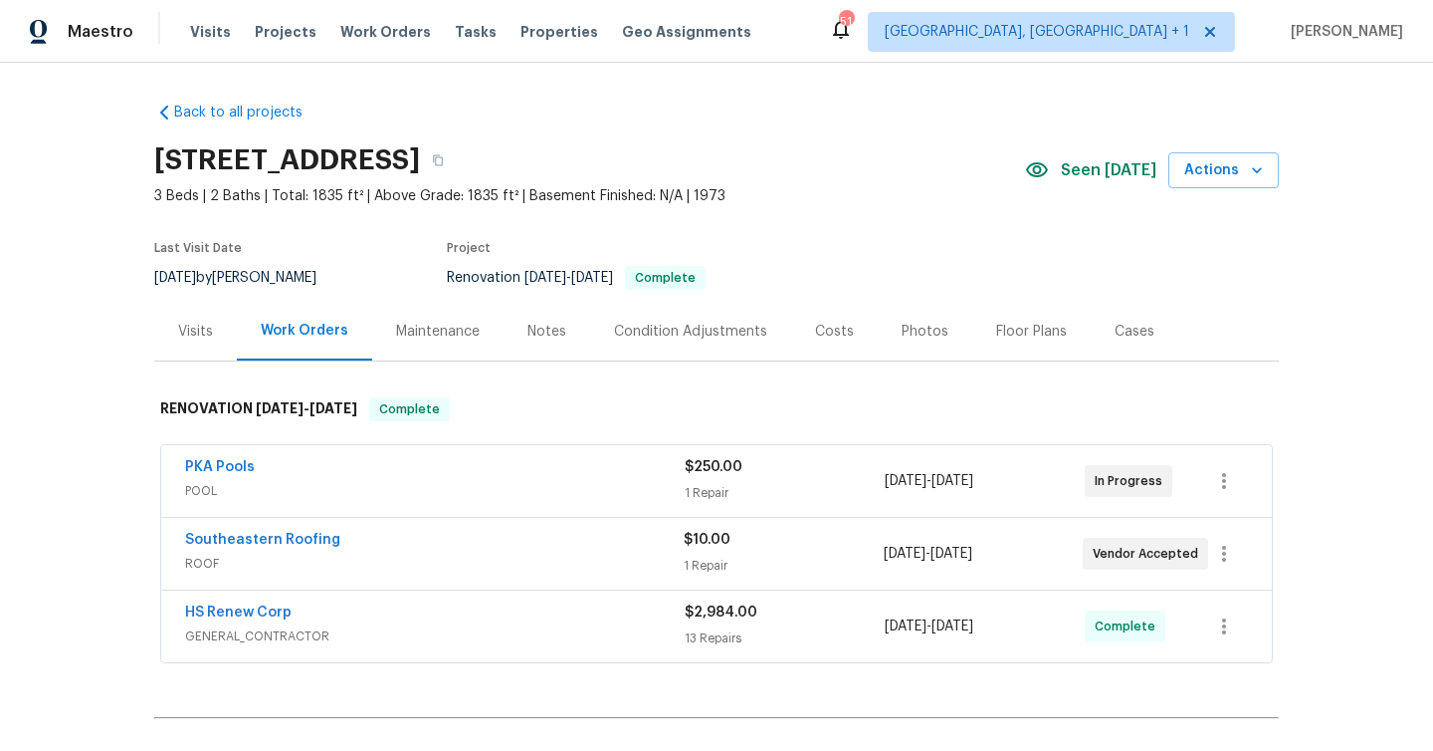
click at [477, 502] on div "PKA Pools POOL" at bounding box center [435, 481] width 500 height 48
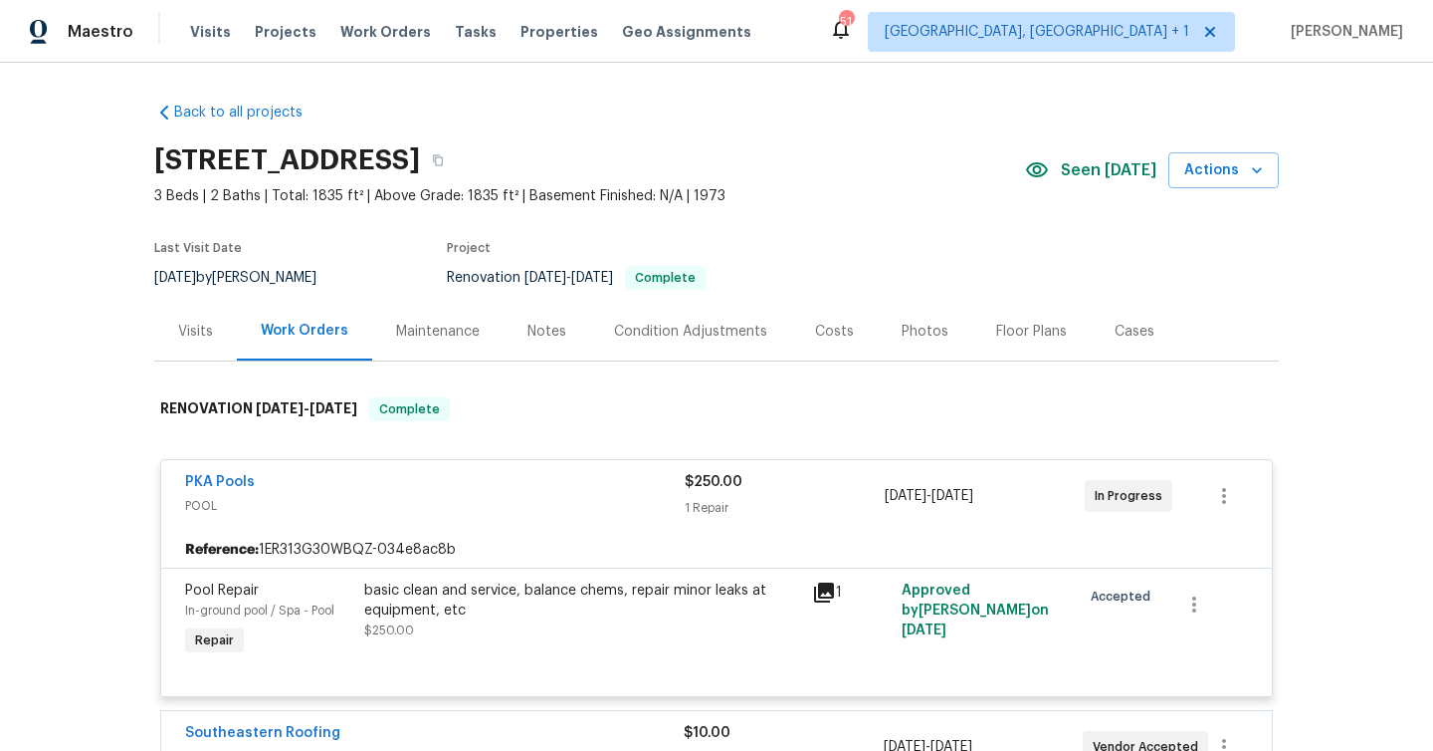
click at [221, 472] on span "PKA Pools" at bounding box center [220, 482] width 70 height 20
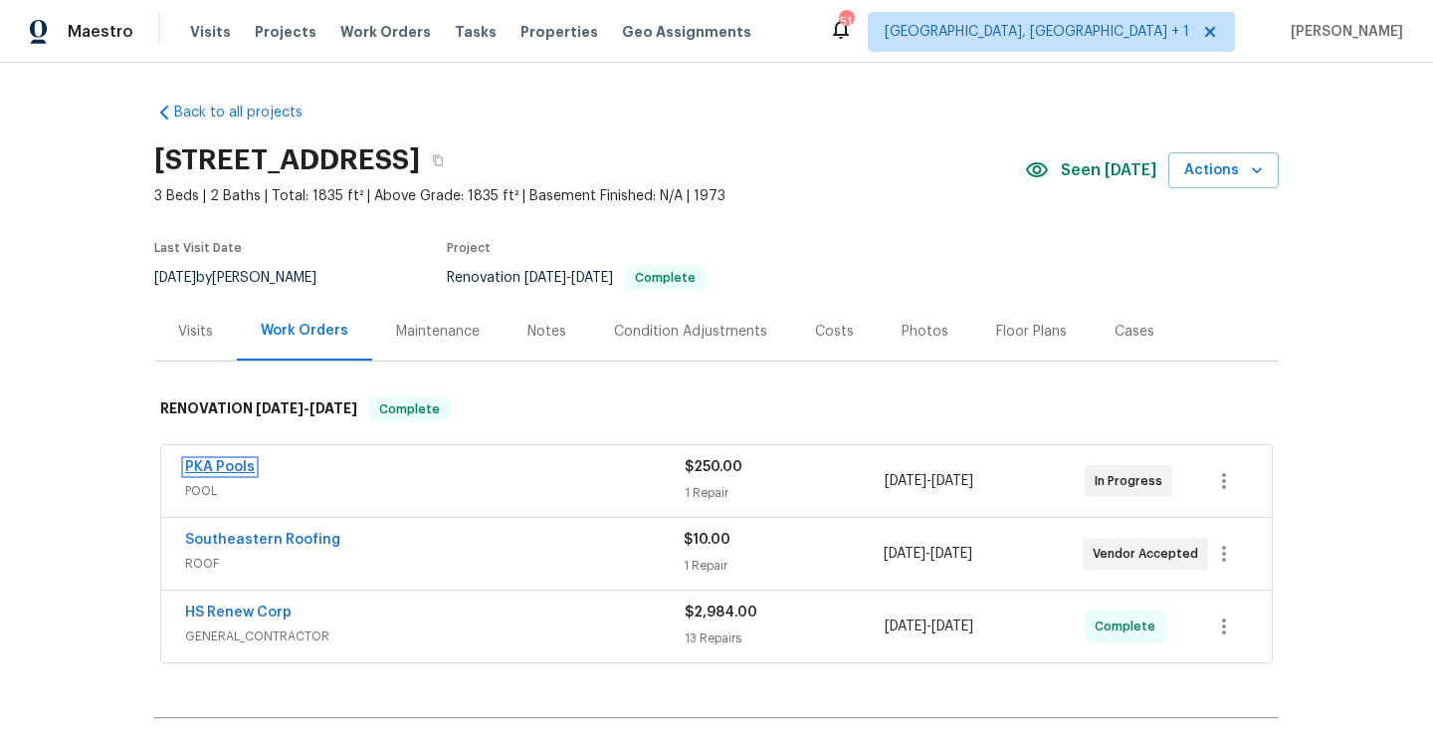
click at [231, 466] on link "PKA Pools" at bounding box center [220, 467] width 70 height 14
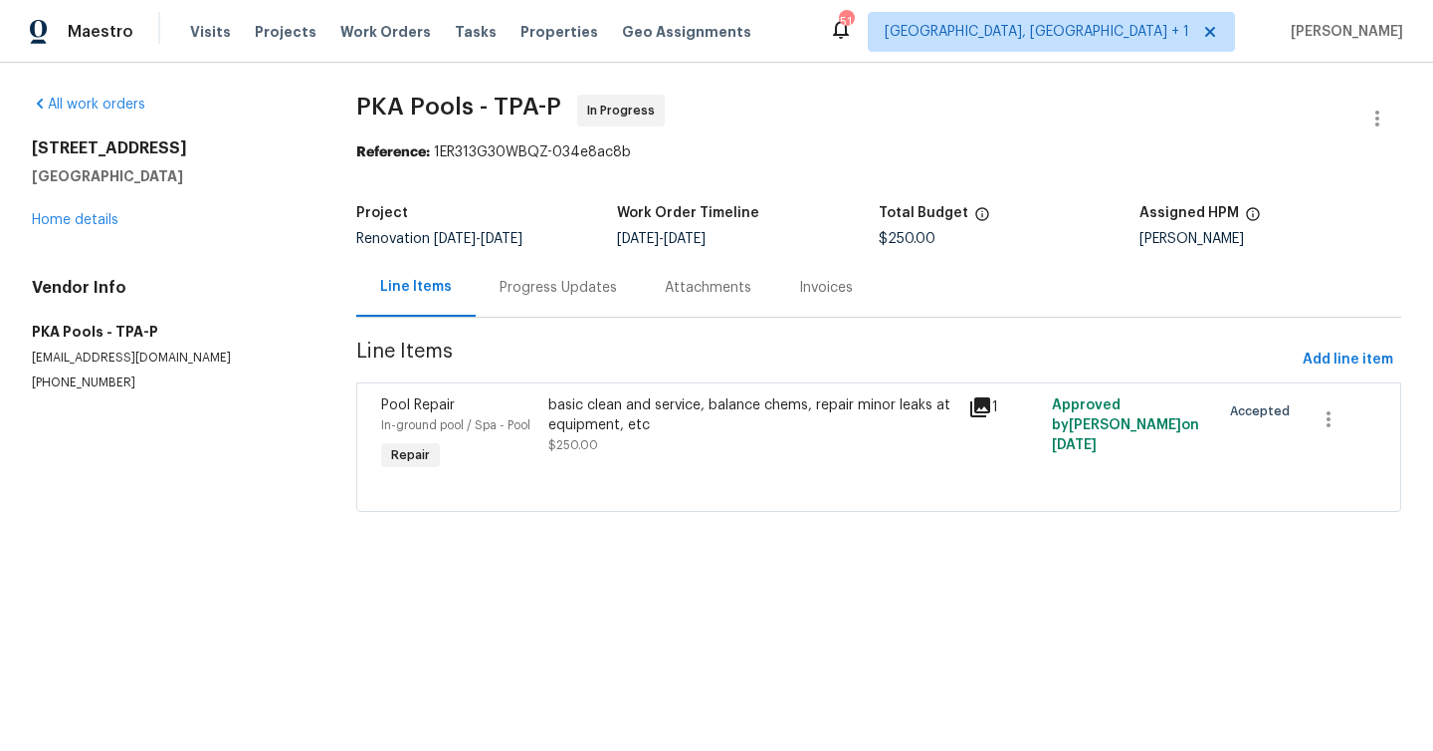
click at [564, 301] on div "Progress Updates" at bounding box center [558, 287] width 165 height 59
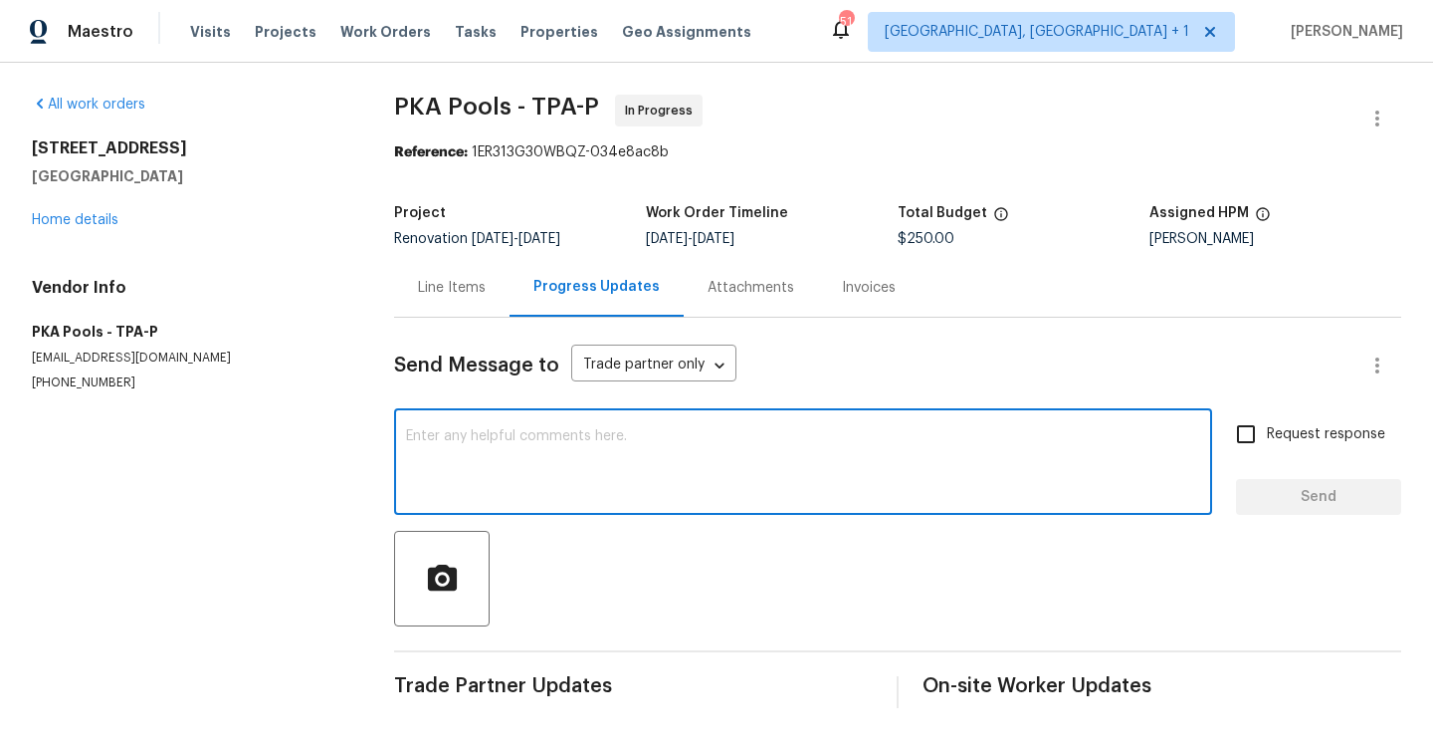
click at [646, 485] on textarea at bounding box center [803, 464] width 794 height 70
type textarea "Please advise completion here."
click at [1340, 439] on span "Request response" at bounding box center [1326, 434] width 118 height 21
click at [1267, 439] on input "Request response" at bounding box center [1246, 434] width 42 height 42
checkbox input "true"
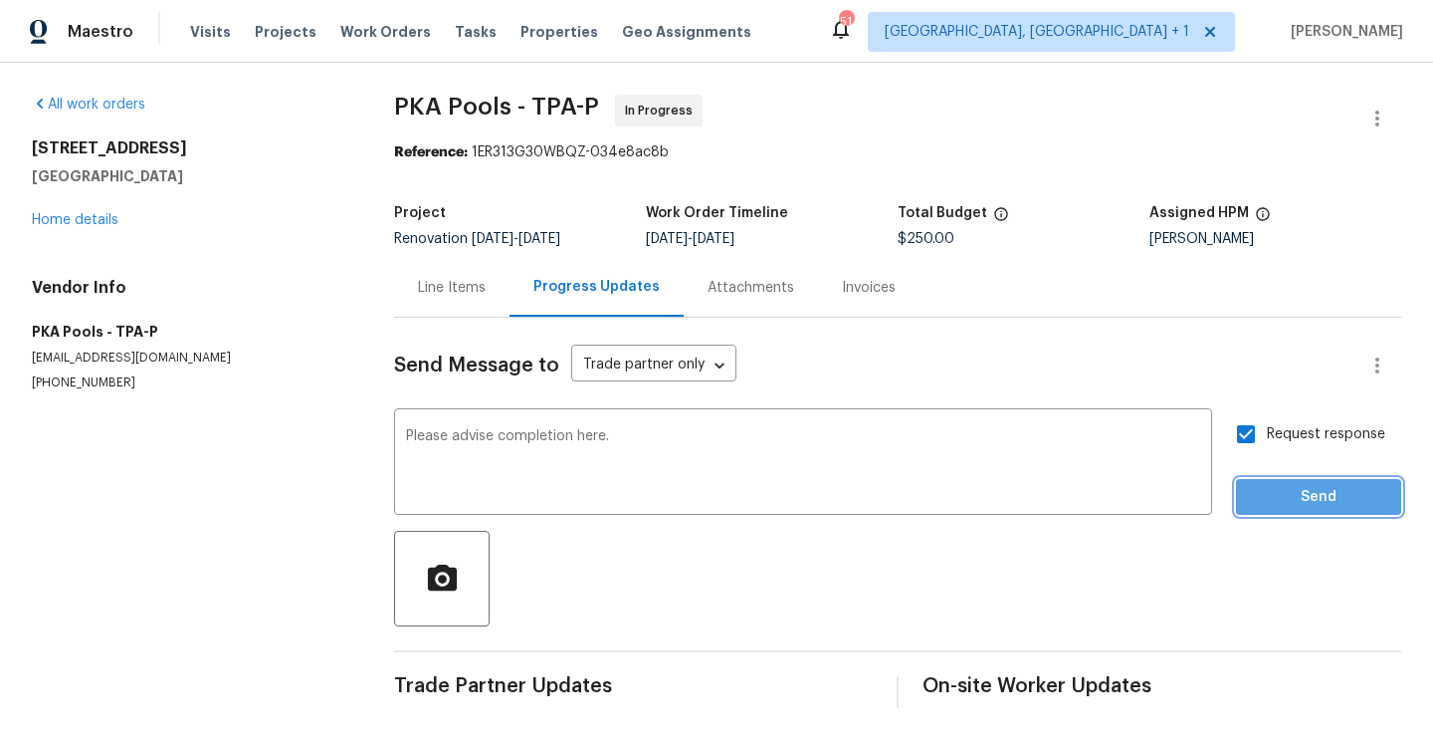
click at [1330, 506] on span "Send" at bounding box center [1318, 497] width 133 height 25
